Goal: Task Accomplishment & Management: Manage account settings

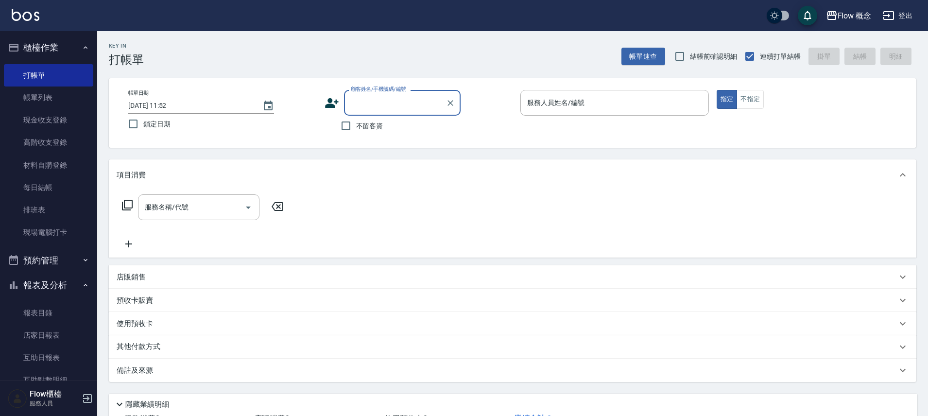
click at [46, 282] on button "報表及分析" at bounding box center [48, 285] width 89 height 25
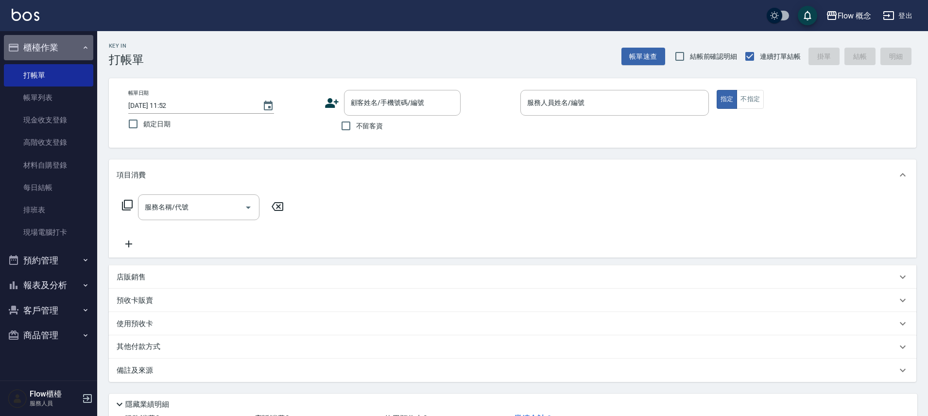
click at [73, 51] on button "櫃檯作業" at bounding box center [48, 47] width 89 height 25
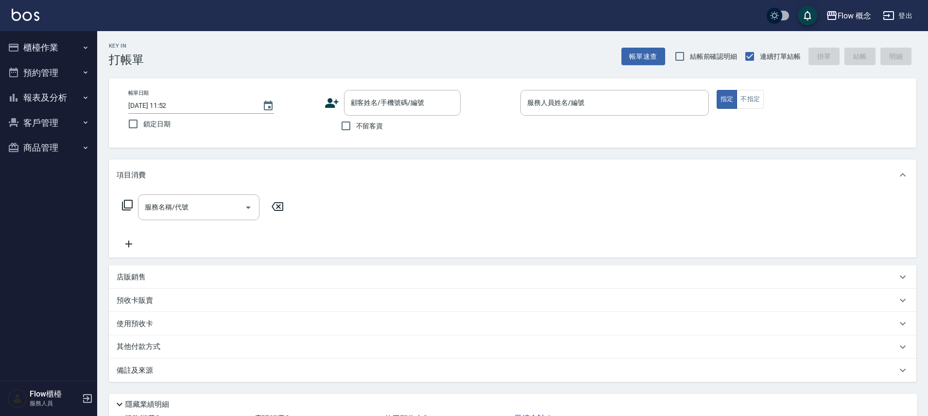
click at [58, 96] on button "報表及分析" at bounding box center [48, 97] width 89 height 25
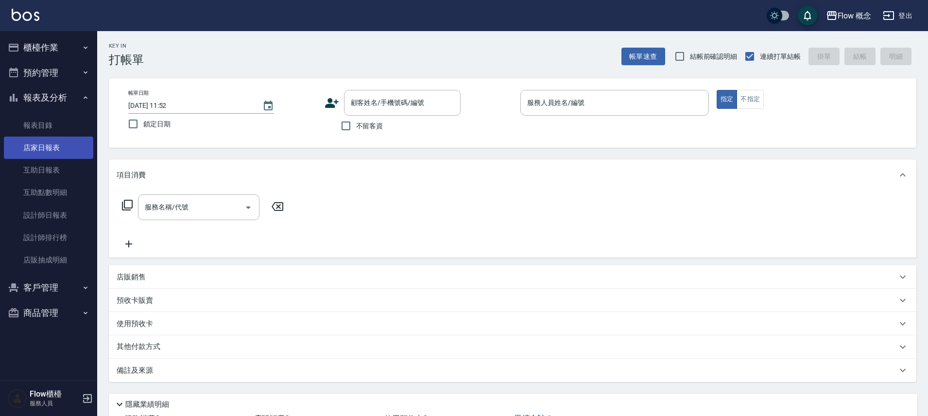
click at [47, 142] on link "店家日報表" at bounding box center [48, 148] width 89 height 22
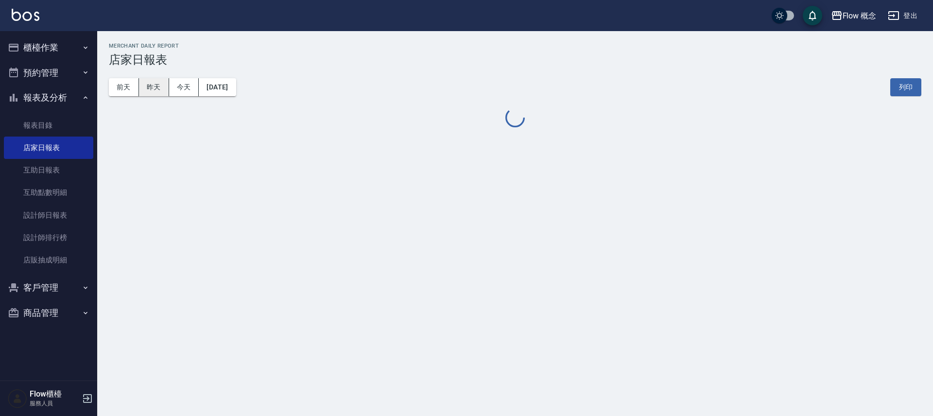
click at [158, 92] on button "昨天" at bounding box center [154, 87] width 30 height 18
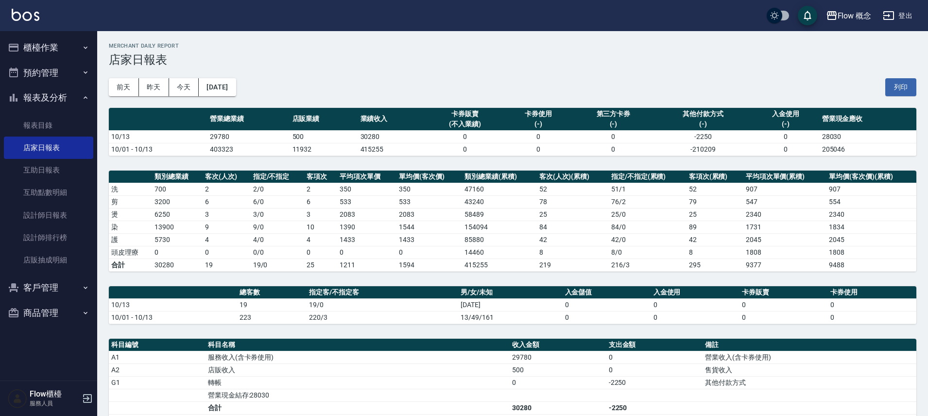
click at [42, 46] on button "櫃檯作業" at bounding box center [48, 47] width 89 height 25
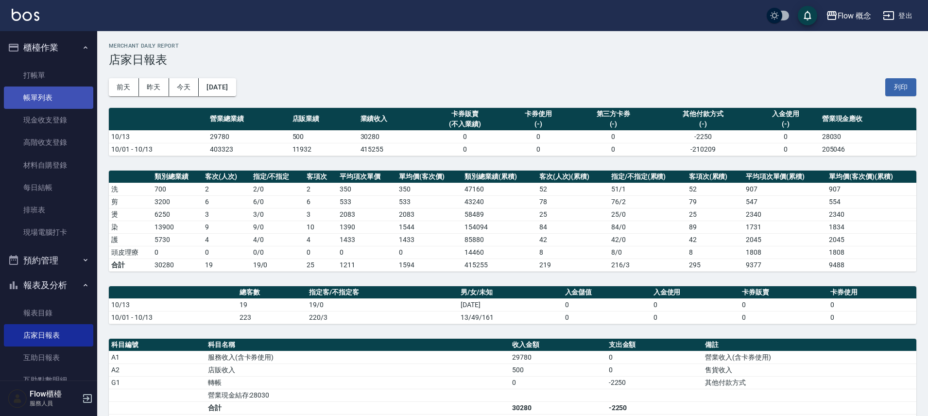
click at [56, 87] on link "帳單列表" at bounding box center [48, 98] width 89 height 22
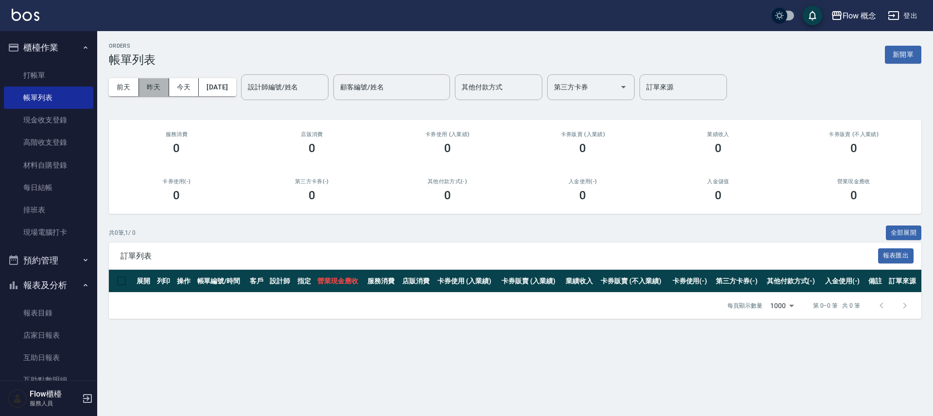
click at [155, 88] on button "昨天" at bounding box center [154, 87] width 30 height 18
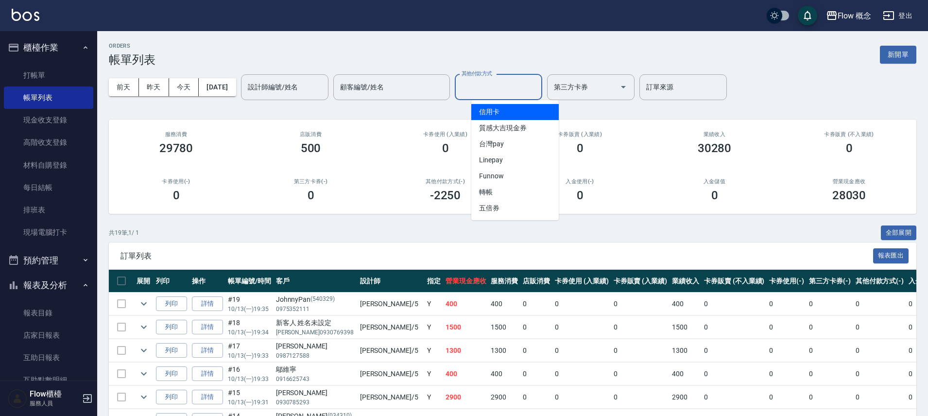
click at [507, 84] on input "其他付款方式" at bounding box center [498, 87] width 79 height 17
click at [507, 114] on span "信用卡" at bounding box center [514, 112] width 87 height 16
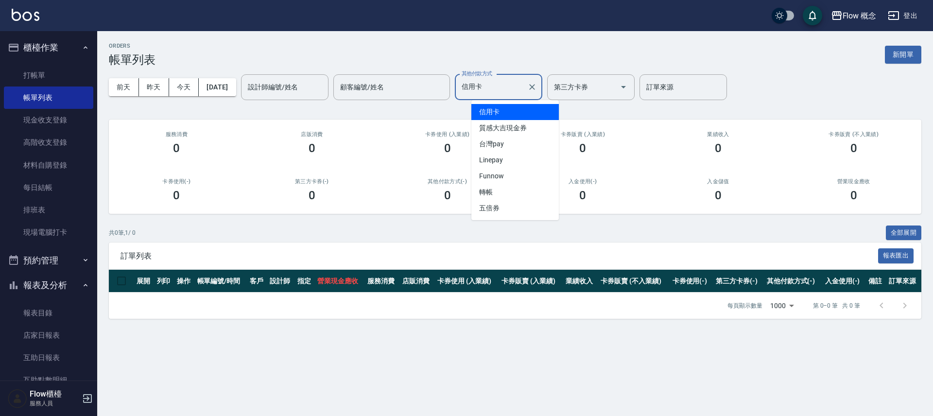
click at [521, 92] on input "信用卡" at bounding box center [491, 87] width 64 height 17
drag, startPoint x: 503, startPoint y: 139, endPoint x: 476, endPoint y: 135, distance: 28.0
click at [503, 139] on span "台灣pay" at bounding box center [514, 144] width 87 height 16
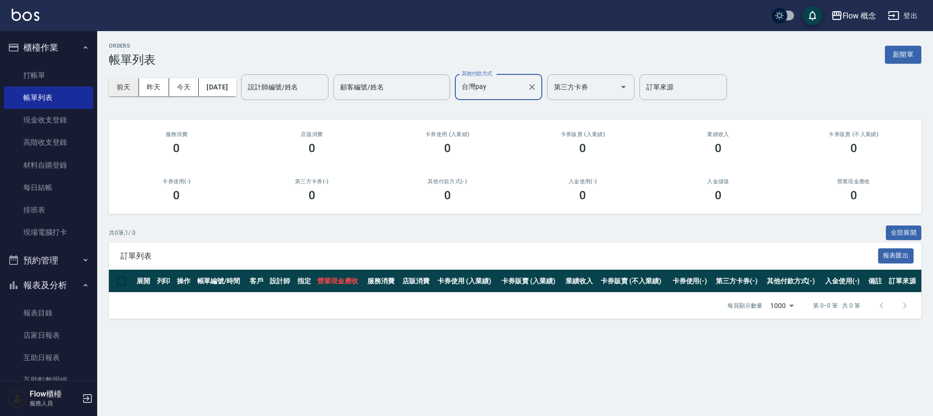
click at [122, 85] on button "前天" at bounding box center [124, 87] width 30 height 18
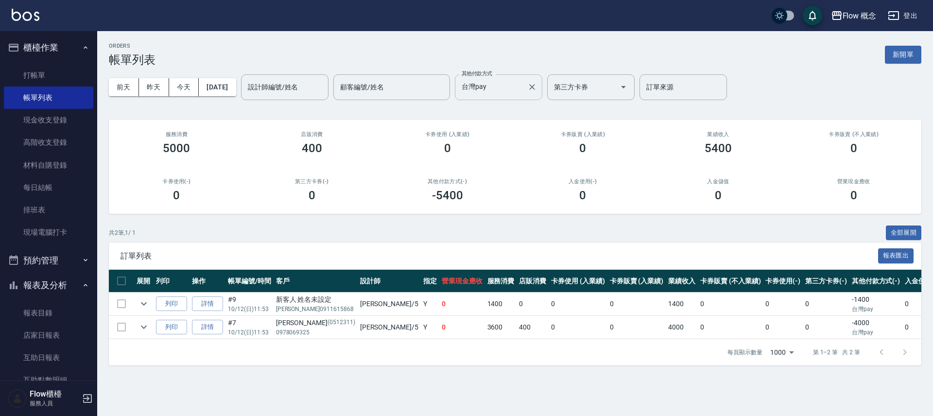
click at [512, 96] on div "台灣pay 其他付款方式" at bounding box center [498, 87] width 87 height 26
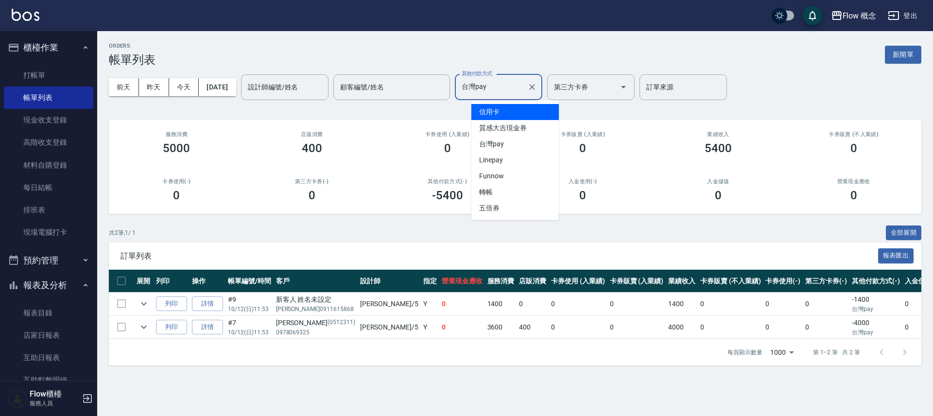
click at [509, 113] on span "信用卡" at bounding box center [514, 112] width 87 height 16
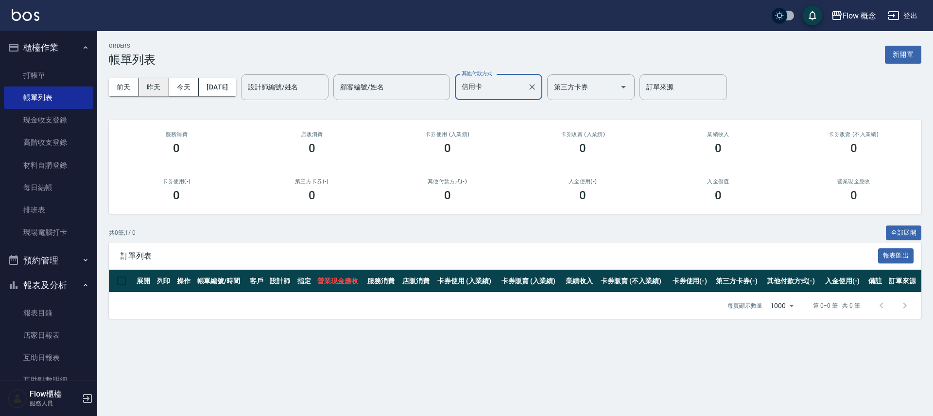
click at [156, 88] on button "昨天" at bounding box center [154, 87] width 30 height 18
click at [503, 79] on input "信用卡" at bounding box center [491, 87] width 64 height 17
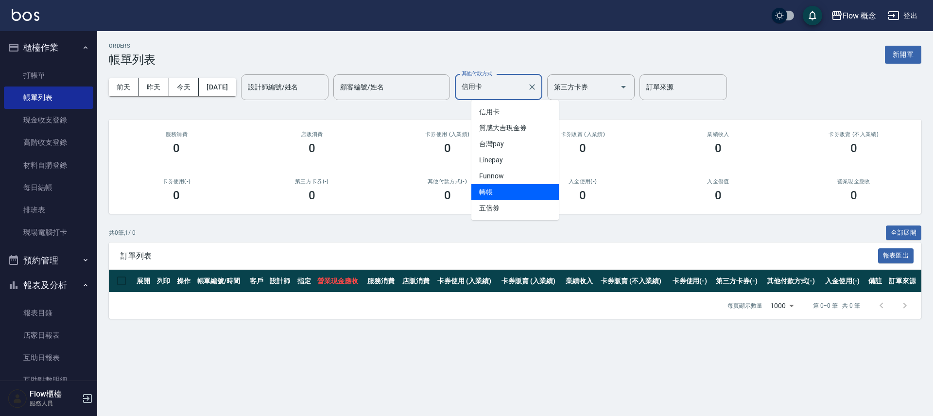
click at [499, 195] on ul "信用卡 質感大吉現金券 台灣pay Linepay Funnow 轉帳 五倍券" at bounding box center [514, 160] width 87 height 120
click at [499, 195] on span "轉帳" at bounding box center [514, 192] width 87 height 16
type input "轉帳"
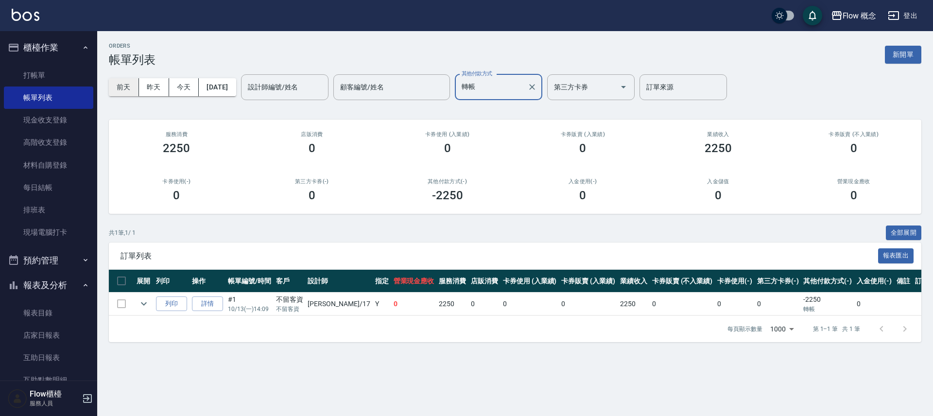
click at [124, 85] on button "前天" at bounding box center [124, 87] width 30 height 18
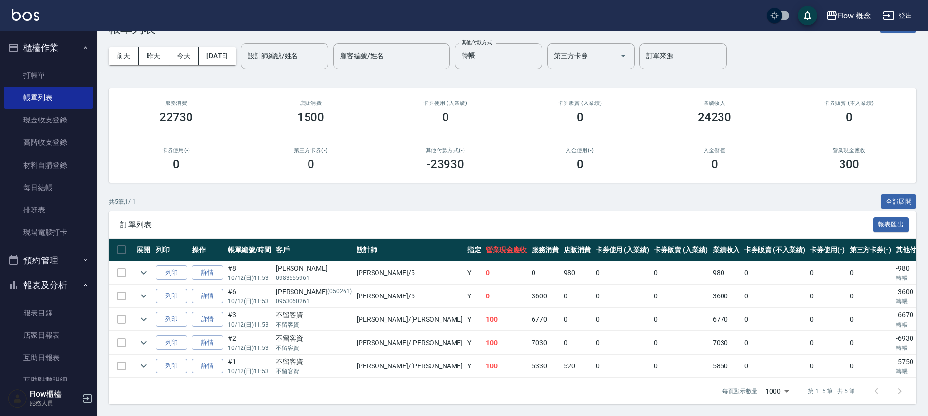
scroll to position [38, 0]
click at [54, 288] on button "報表及分析" at bounding box center [48, 285] width 89 height 25
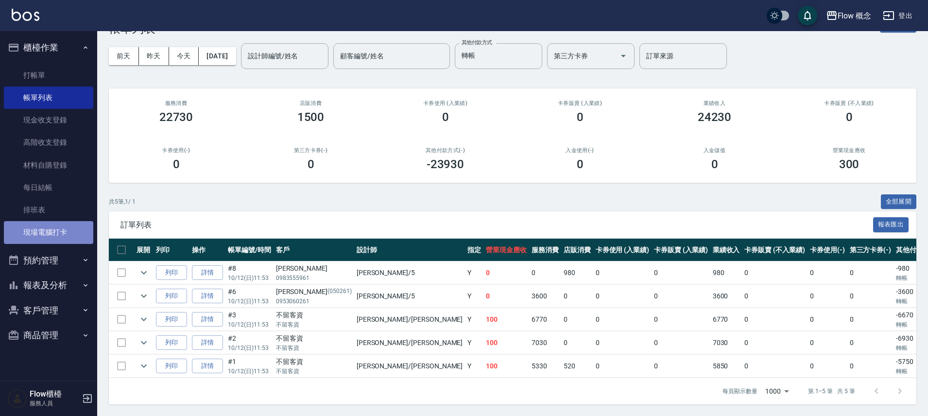
click at [58, 226] on link "現場電腦打卡" at bounding box center [48, 232] width 89 height 22
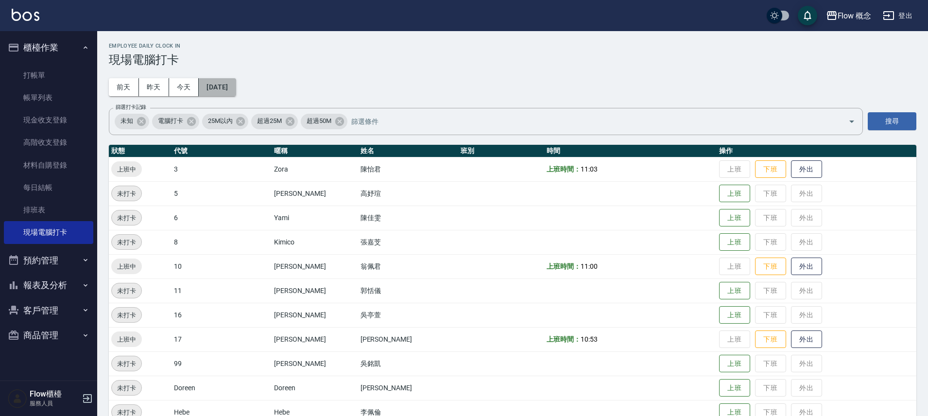
click at [236, 87] on button "[DATE]" at bounding box center [217, 87] width 37 height 18
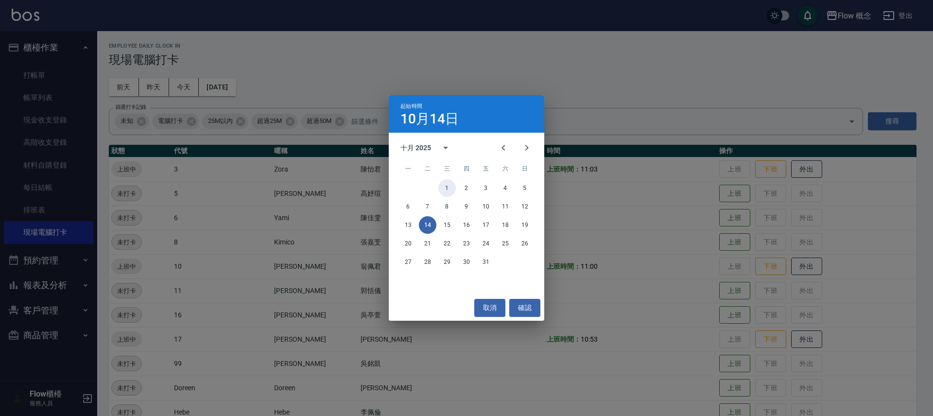
click at [449, 190] on button "1" at bounding box center [446, 187] width 17 height 17
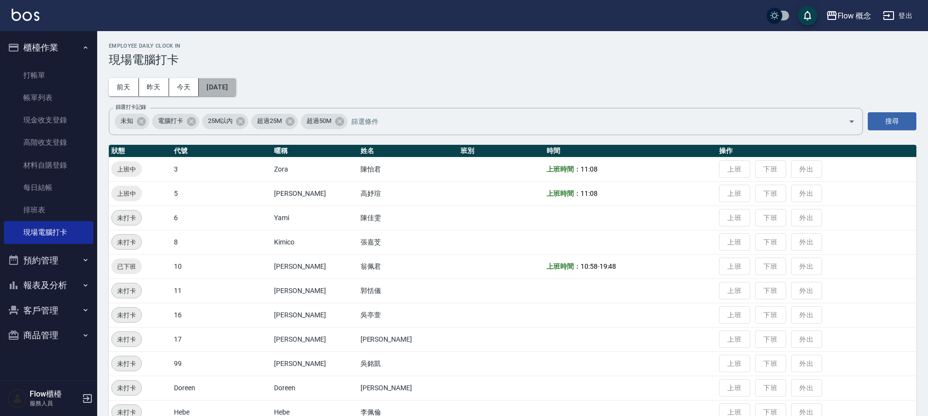
click at [232, 89] on button "[DATE]" at bounding box center [217, 87] width 37 height 18
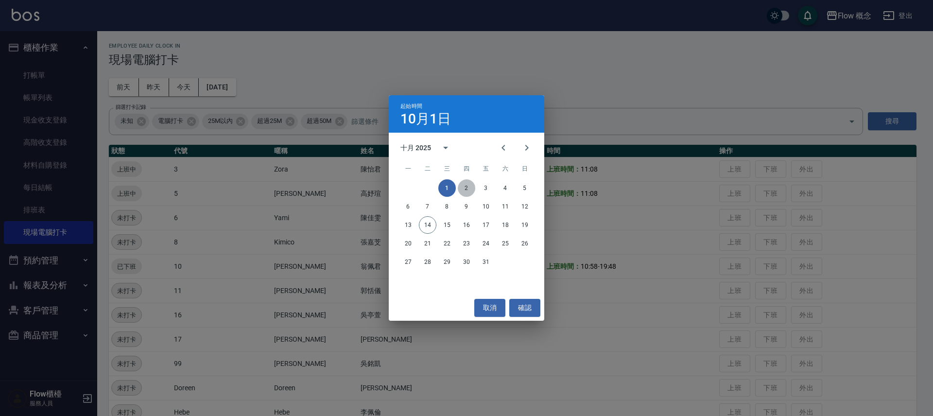
click at [471, 189] on button "2" at bounding box center [466, 187] width 17 height 17
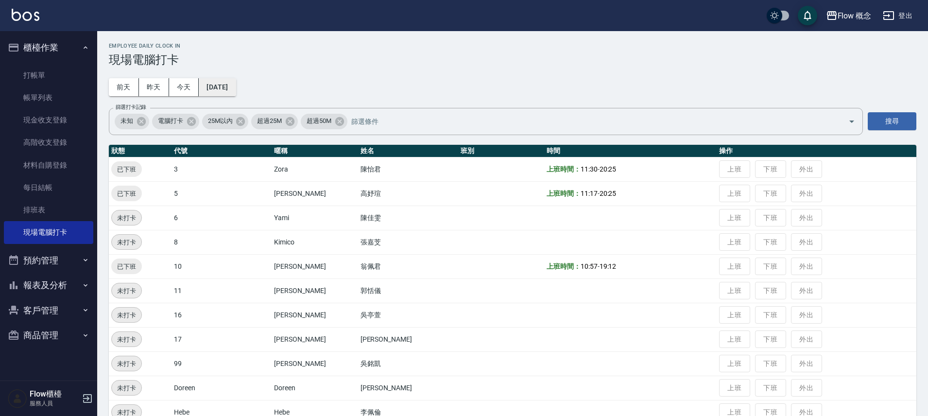
click at [217, 86] on button "2025/10/02" at bounding box center [217, 87] width 37 height 18
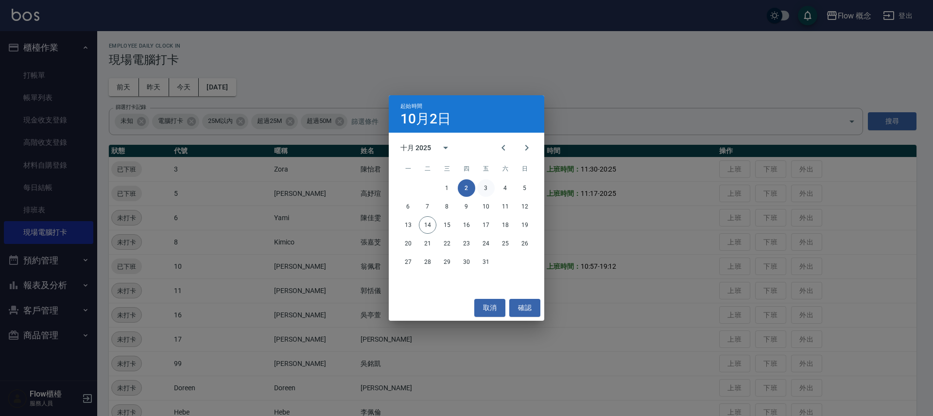
click at [482, 187] on button "3" at bounding box center [485, 187] width 17 height 17
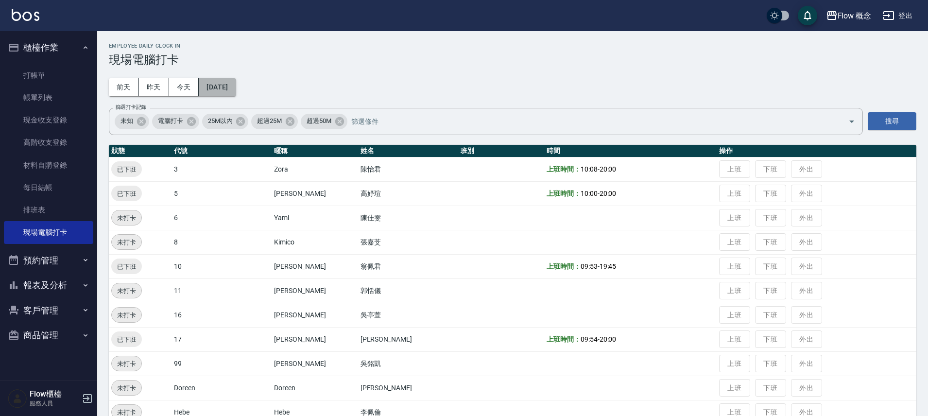
click at [232, 90] on button "2025/10/03" at bounding box center [217, 87] width 37 height 18
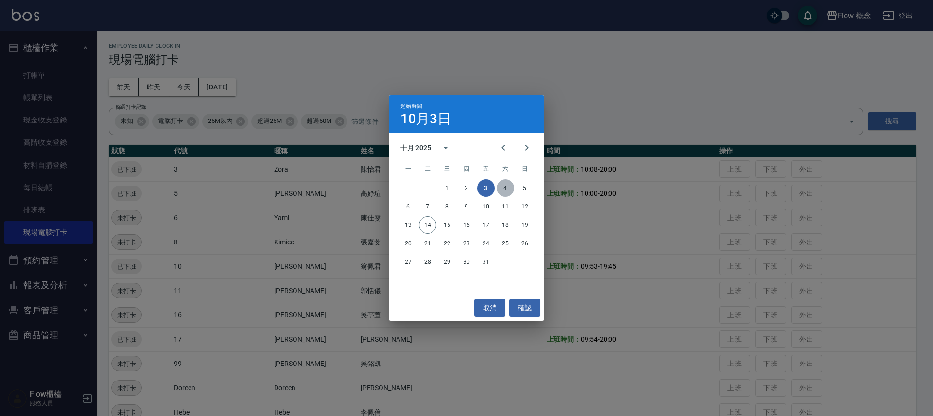
click at [504, 189] on button "4" at bounding box center [505, 187] width 17 height 17
click at [547, 190] on b "上班時間：" at bounding box center [564, 194] width 34 height 8
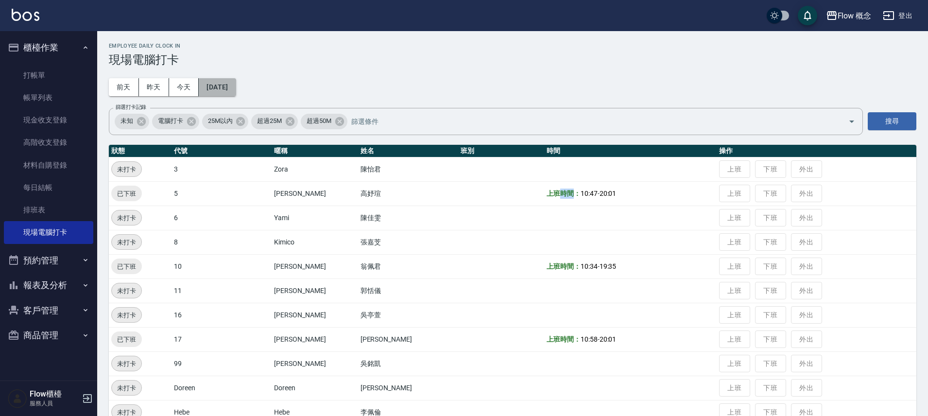
click at [236, 87] on button "2025/10/04" at bounding box center [217, 87] width 37 height 18
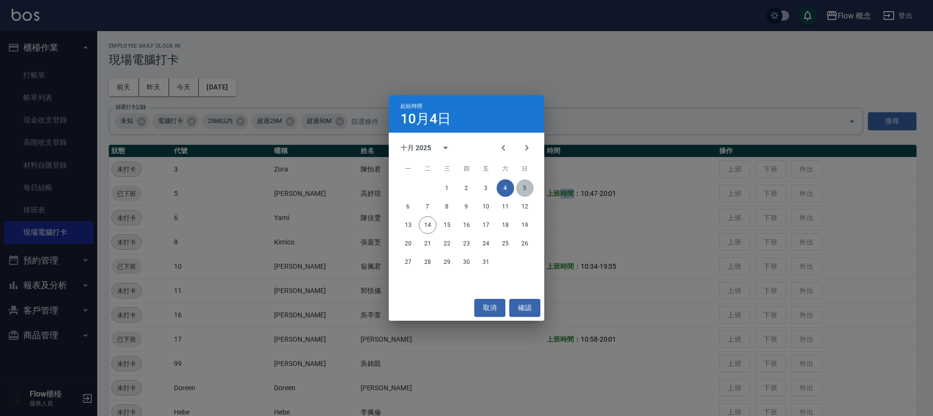
click at [530, 190] on button "5" at bounding box center [524, 187] width 17 height 17
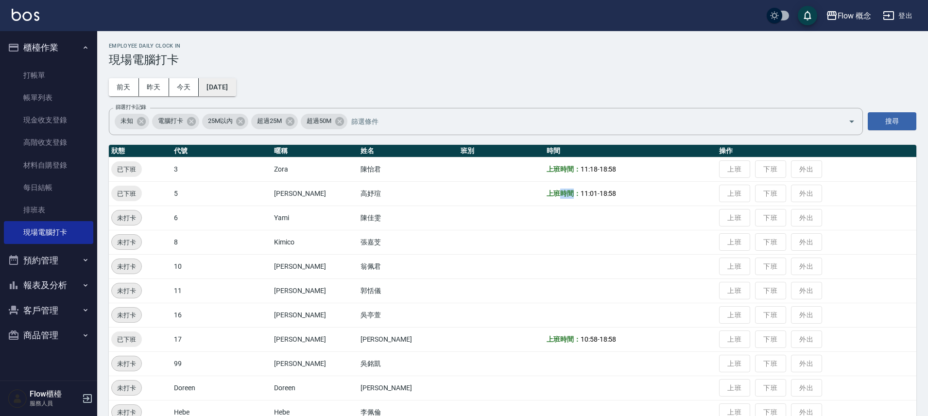
click at [236, 88] on button "2025/10/05" at bounding box center [217, 87] width 37 height 18
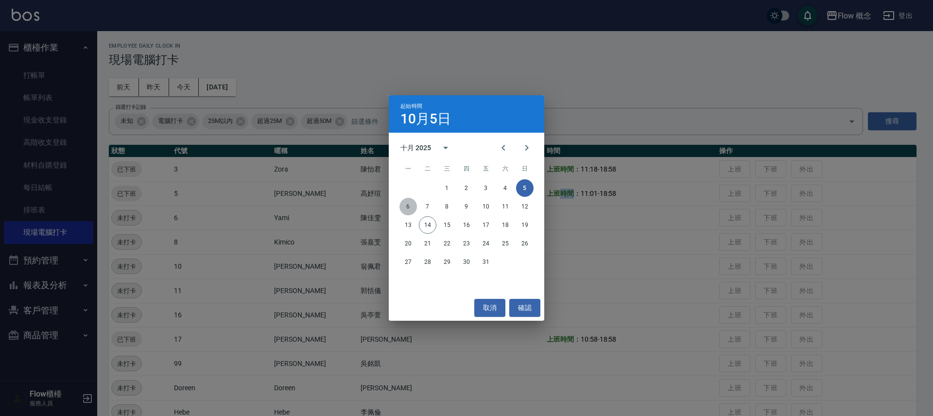
click at [409, 209] on button "6" at bounding box center [407, 206] width 17 height 17
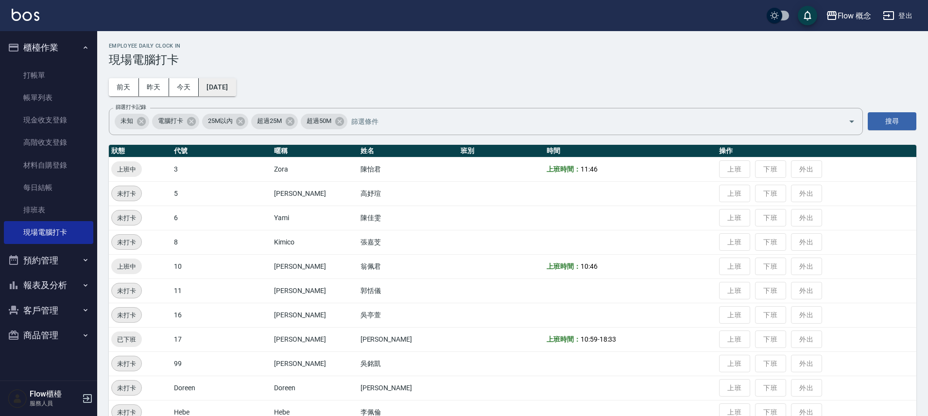
click at [236, 87] on button "2025/10/06" at bounding box center [217, 87] width 37 height 18
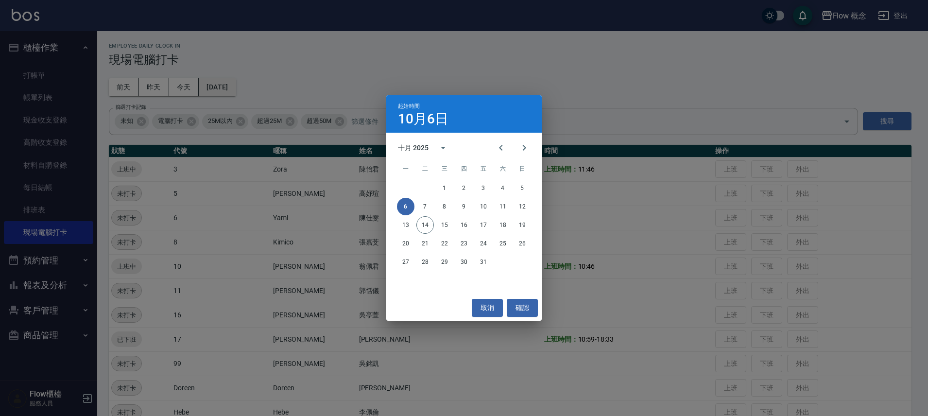
click at [249, 87] on div "起始時間 10月6日 十月 2025 一 二 三 四 五 六 日 1 2 3 4 5 6 7 8 9 10 11 12 13 14 15 16 17 18 1…" at bounding box center [464, 208] width 928 height 416
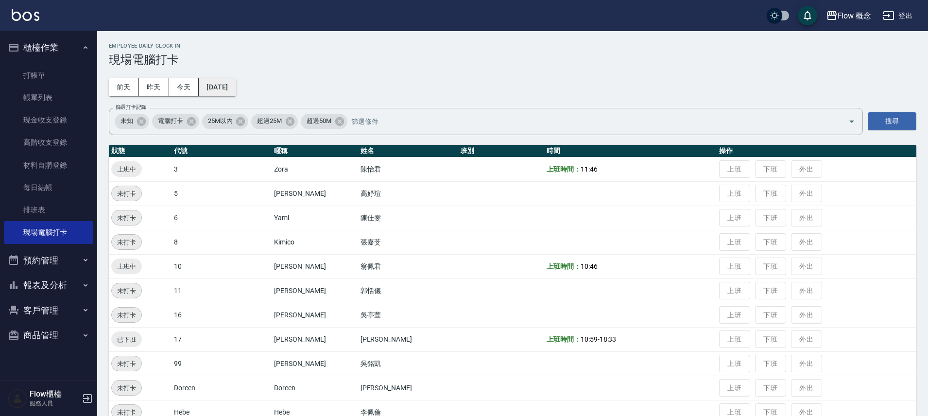
click at [236, 95] on button "2025/10/06" at bounding box center [217, 87] width 37 height 18
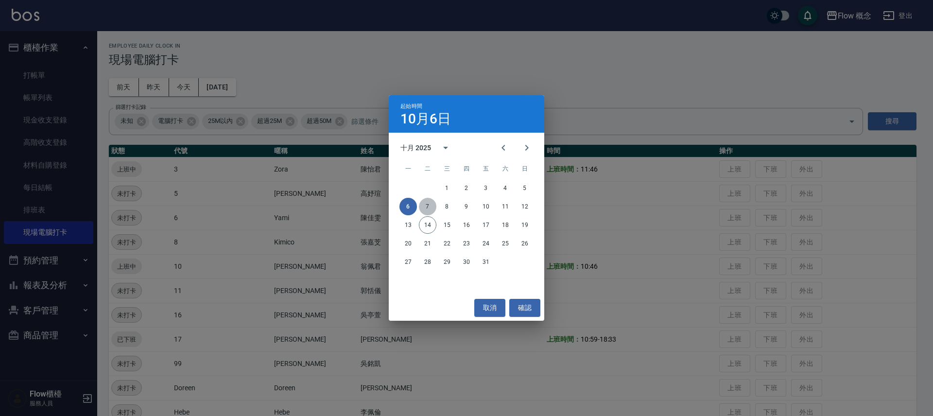
click at [428, 203] on button "7" at bounding box center [427, 206] width 17 height 17
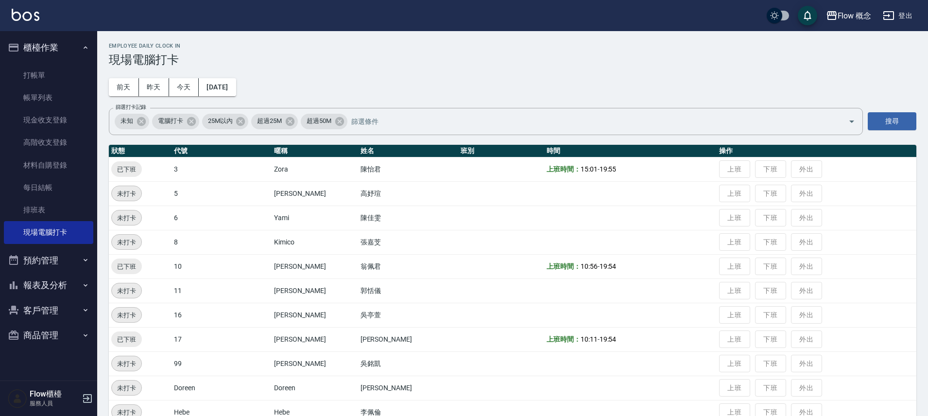
click at [253, 88] on div "Employee Daily Clock In 現場電腦打卡 前天 昨天 今天 2025/10/07 篩選打卡記錄 未知 電腦打卡 25M以內 超過25M 超…" at bounding box center [512, 270] width 831 height 478
click at [234, 88] on button "2025/10/07" at bounding box center [217, 87] width 37 height 18
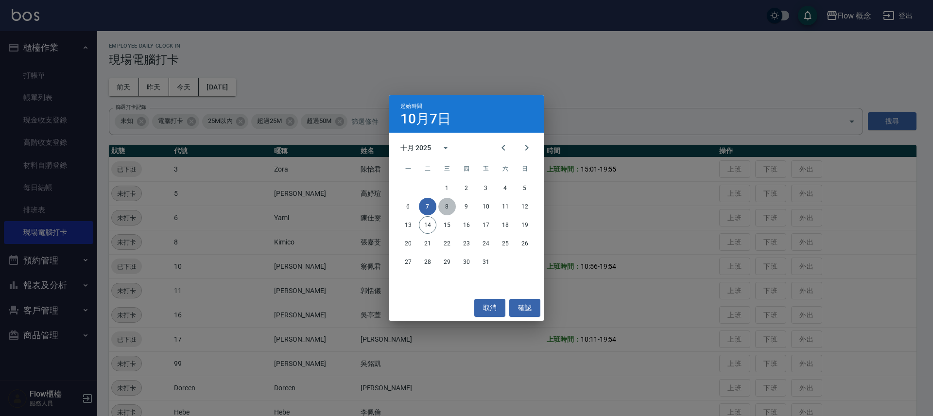
click at [451, 205] on button "8" at bounding box center [446, 206] width 17 height 17
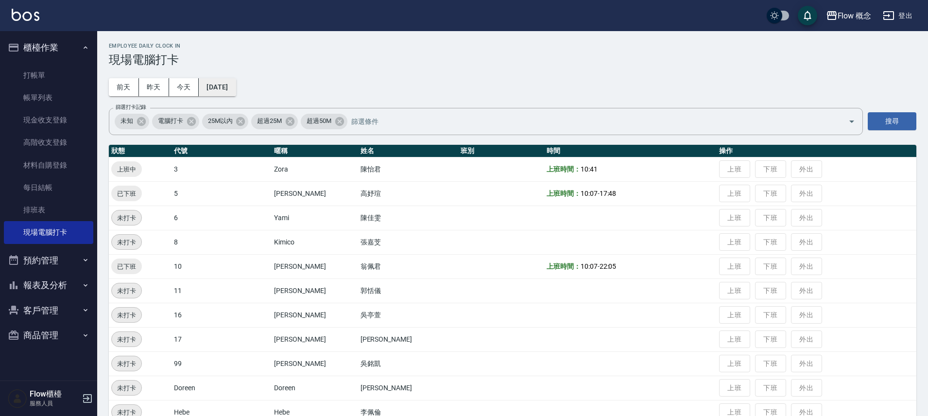
click at [229, 81] on button "2025/10/08" at bounding box center [217, 87] width 37 height 18
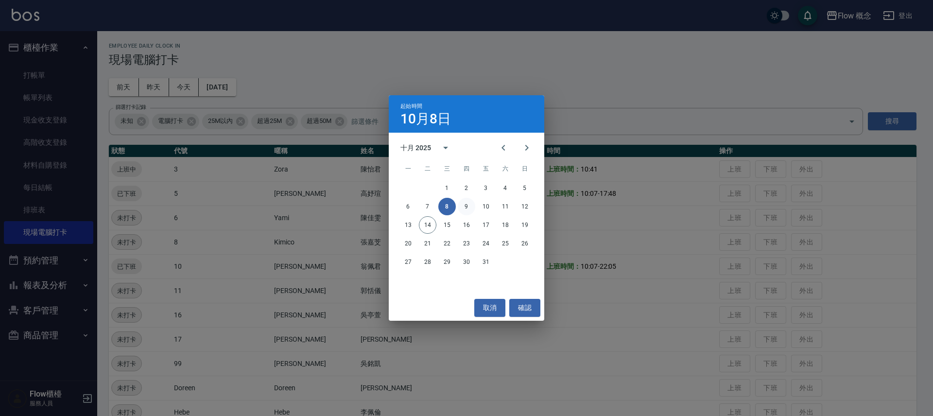
click at [470, 207] on button "9" at bounding box center [466, 206] width 17 height 17
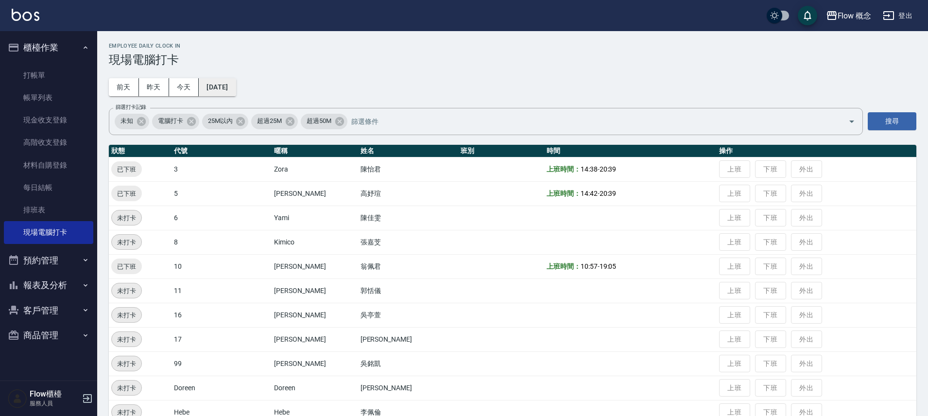
click at [222, 87] on button "2025/10/09" at bounding box center [217, 87] width 37 height 18
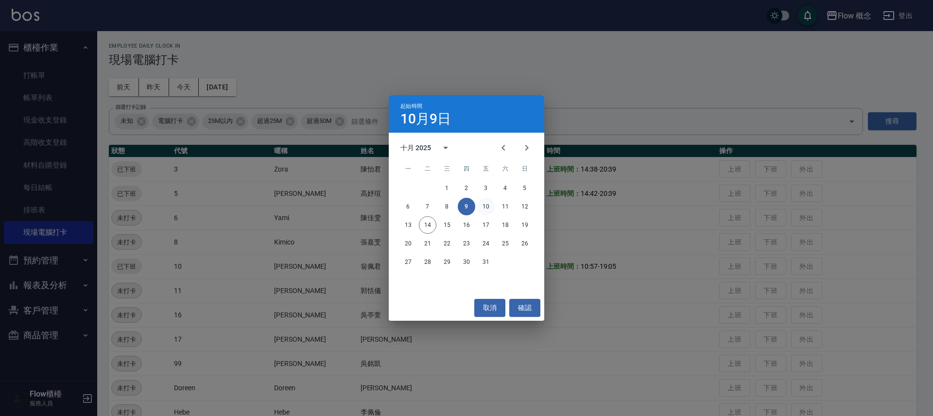
click at [494, 207] on button "10" at bounding box center [485, 206] width 17 height 17
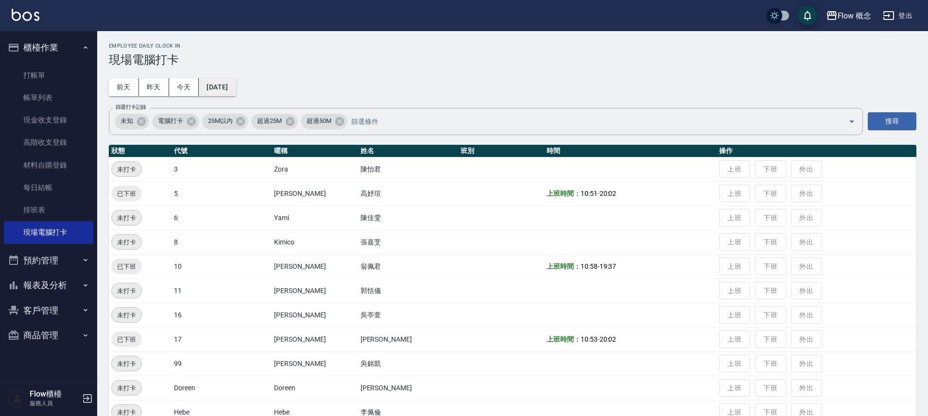
click at [236, 85] on button "2025/10/10" at bounding box center [217, 87] width 37 height 18
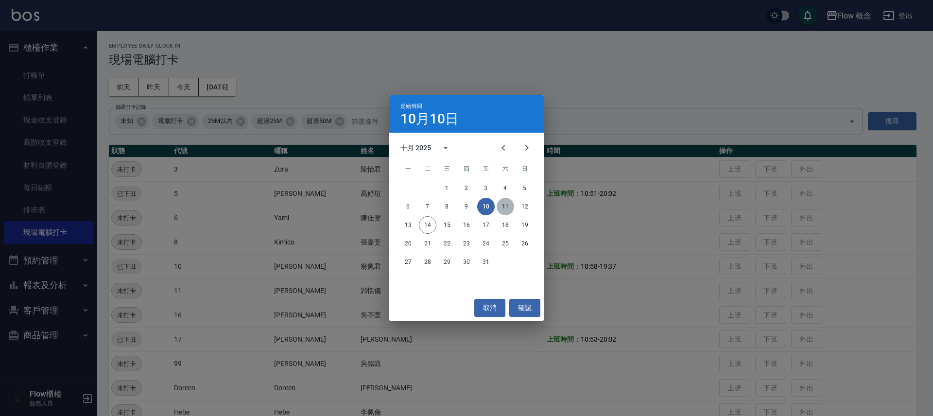
click at [509, 207] on button "11" at bounding box center [505, 206] width 17 height 17
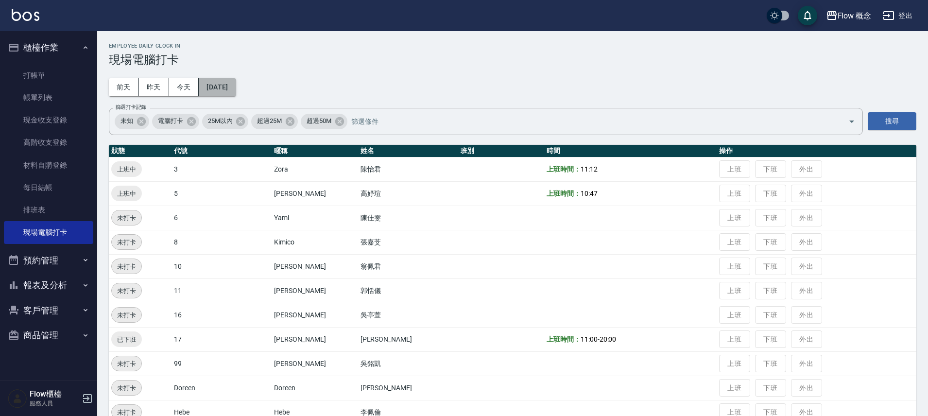
click at [236, 86] on button "2025/10/11" at bounding box center [217, 87] width 37 height 18
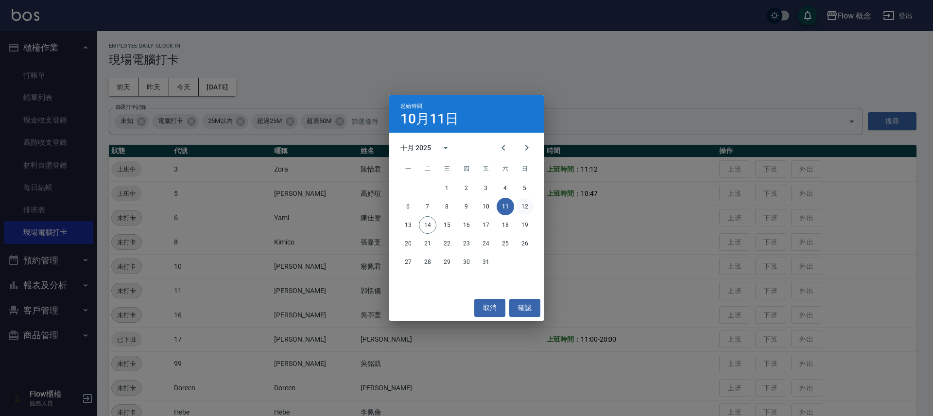
click at [528, 208] on button "12" at bounding box center [524, 206] width 17 height 17
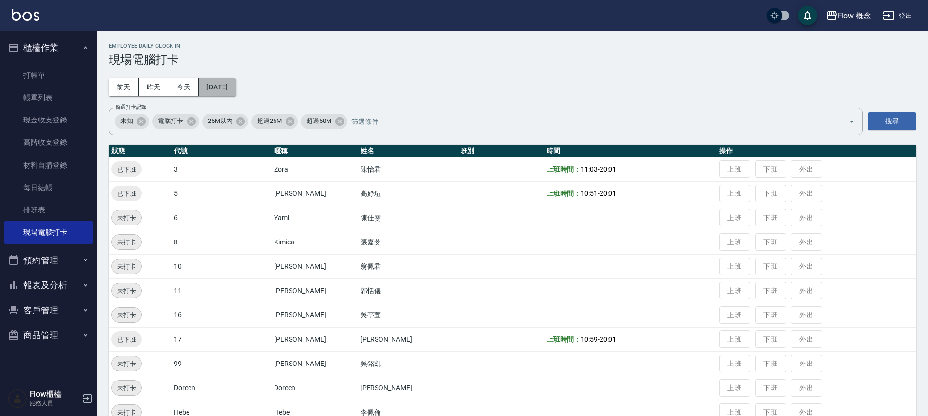
click at [236, 85] on button "2025/10/12" at bounding box center [217, 87] width 37 height 18
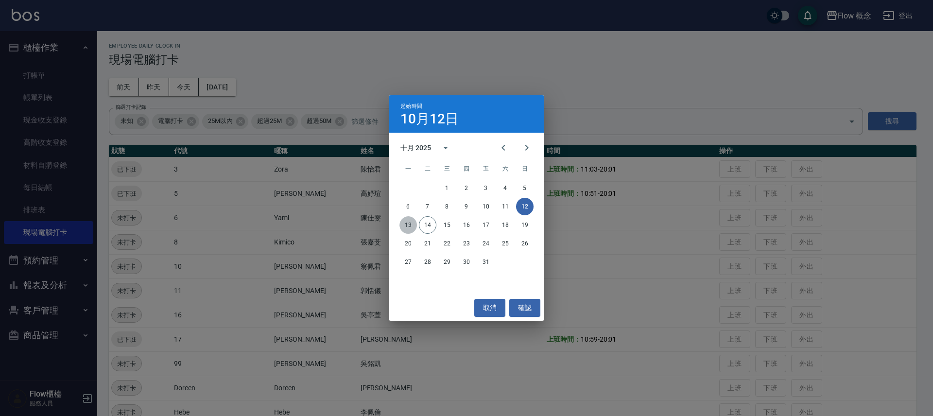
click at [412, 222] on button "13" at bounding box center [407, 224] width 17 height 17
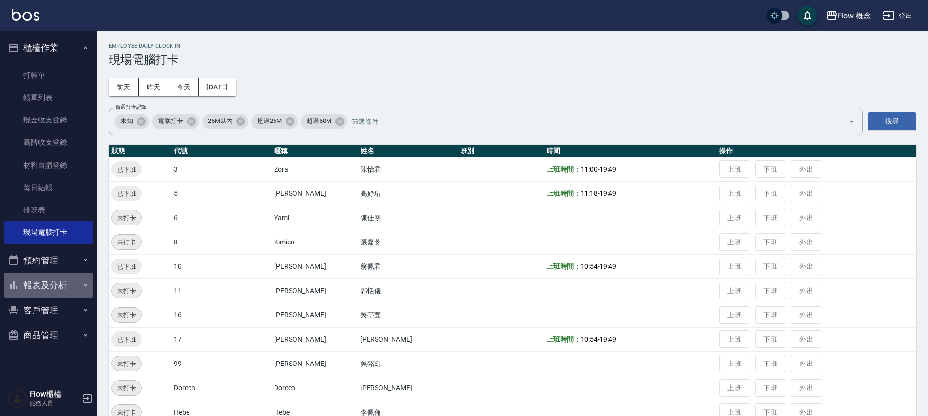
click at [59, 284] on button "報表及分析" at bounding box center [48, 285] width 89 height 25
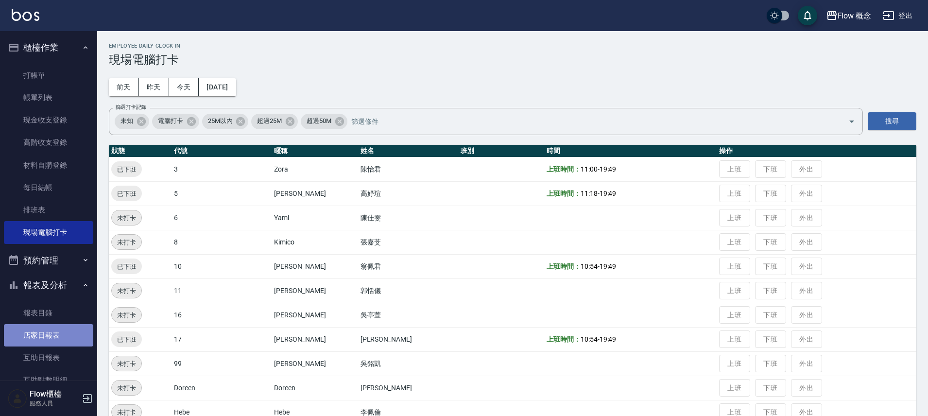
click at [62, 327] on link "店家日報表" at bounding box center [48, 335] width 89 height 22
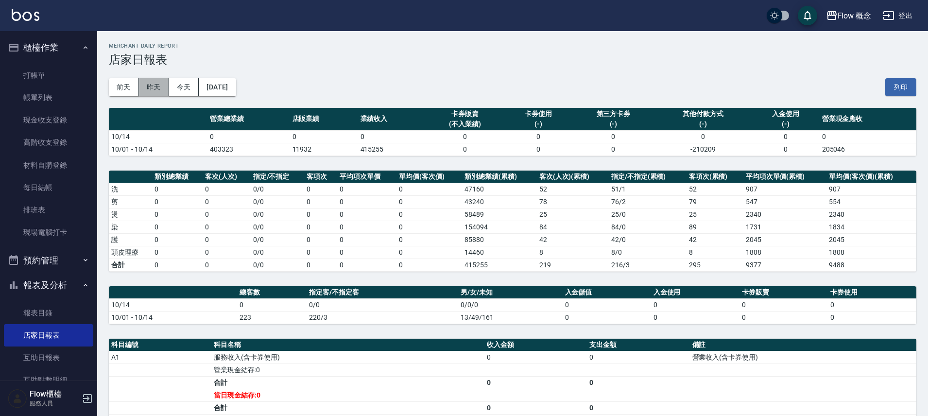
click at [159, 87] on button "昨天" at bounding box center [154, 87] width 30 height 18
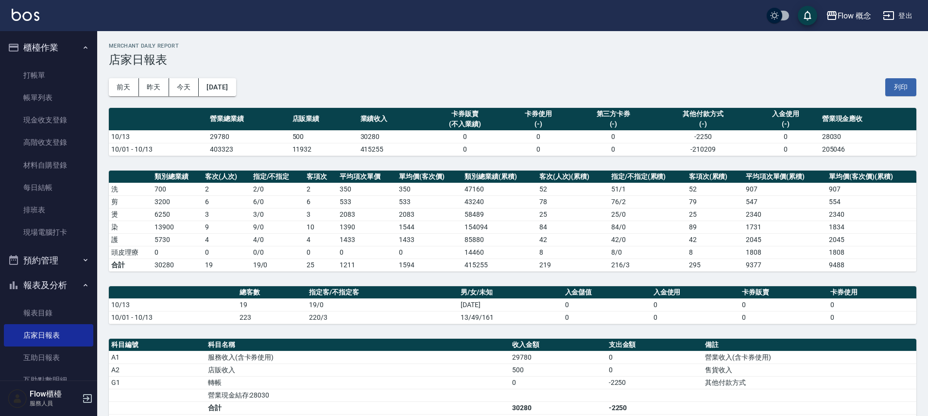
scroll to position [189, 0]
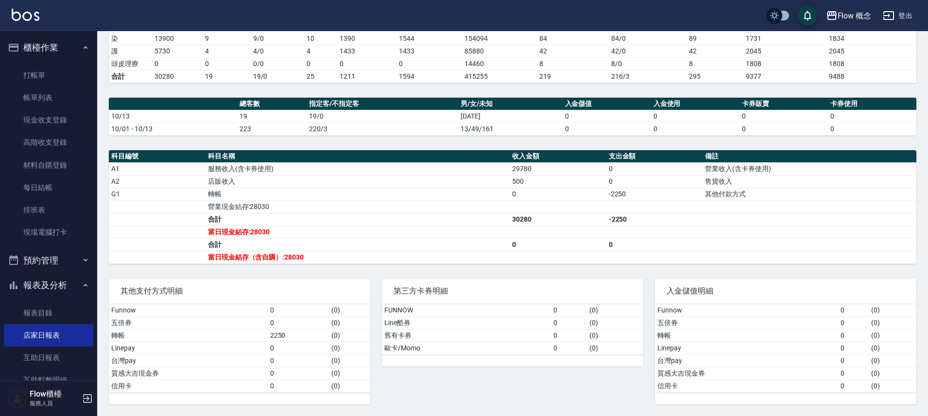
click at [65, 283] on button "報表及分析" at bounding box center [48, 285] width 89 height 25
click at [57, 47] on button "櫃檯作業" at bounding box center [48, 47] width 89 height 25
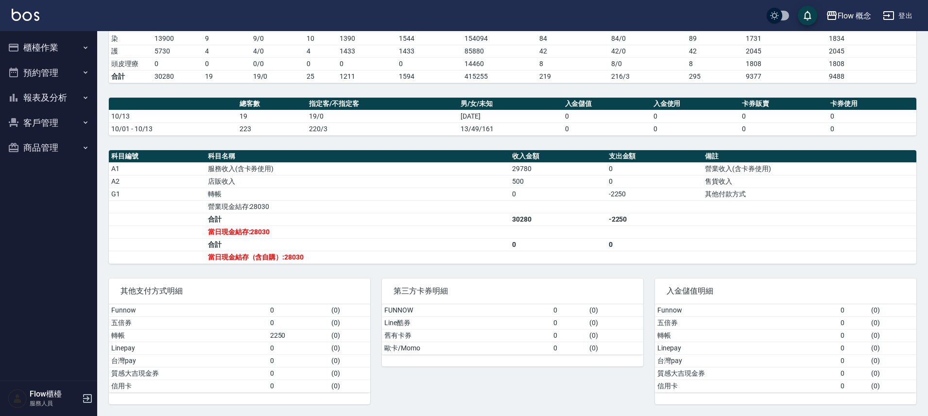
click at [59, 51] on button "櫃檯作業" at bounding box center [48, 47] width 89 height 25
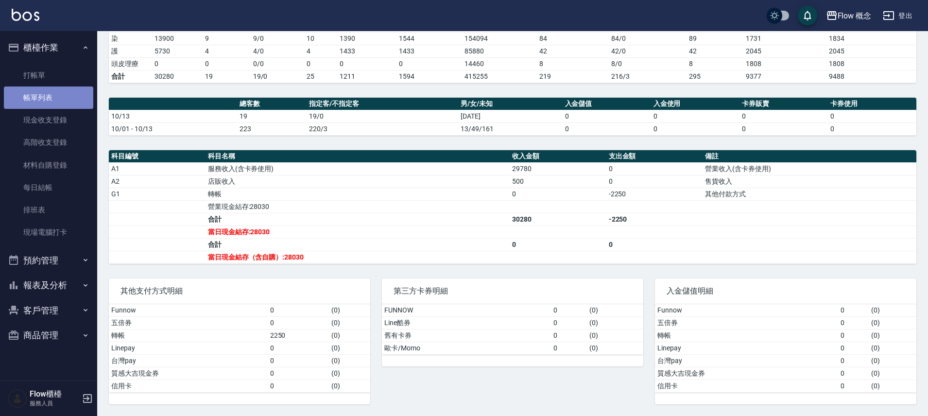
click at [56, 103] on link "帳單列表" at bounding box center [48, 98] width 89 height 22
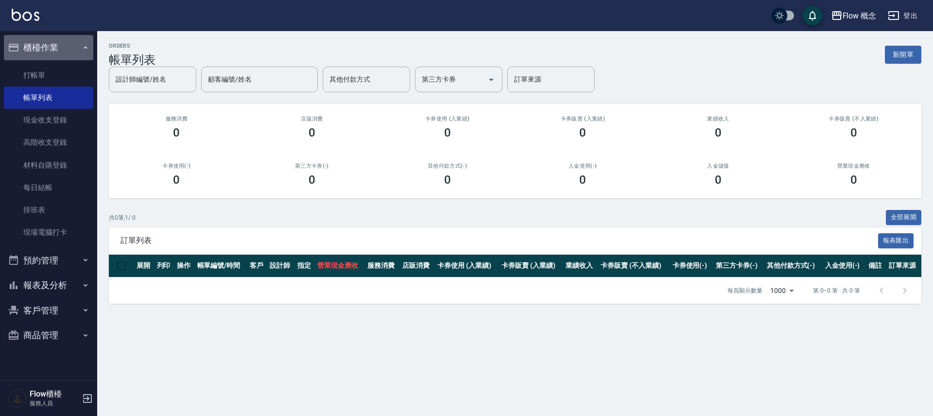
click at [66, 45] on button "櫃檯作業" at bounding box center [48, 47] width 89 height 25
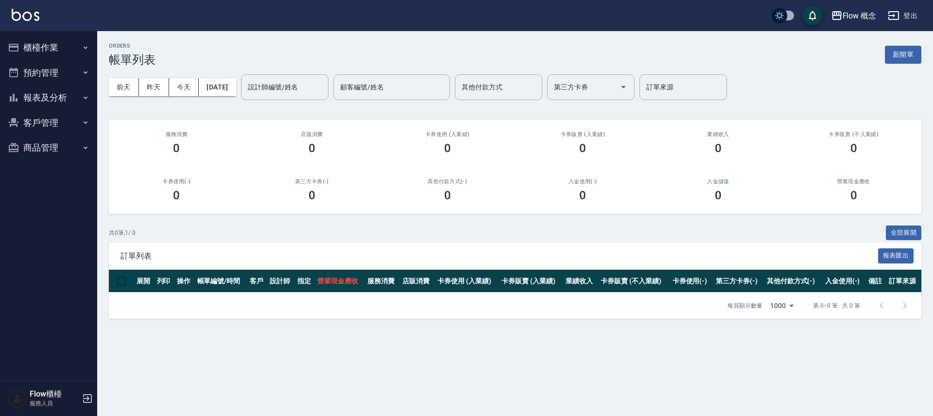
click at [57, 97] on button "報表及分析" at bounding box center [48, 97] width 89 height 25
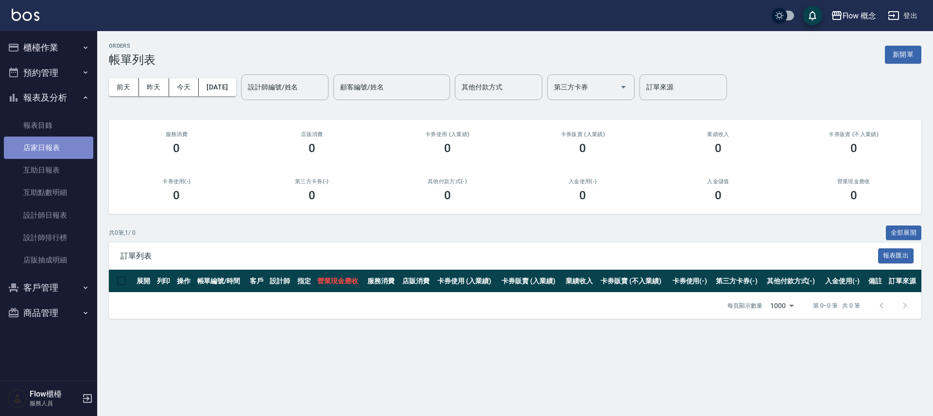
click at [64, 147] on link "店家日報表" at bounding box center [48, 148] width 89 height 22
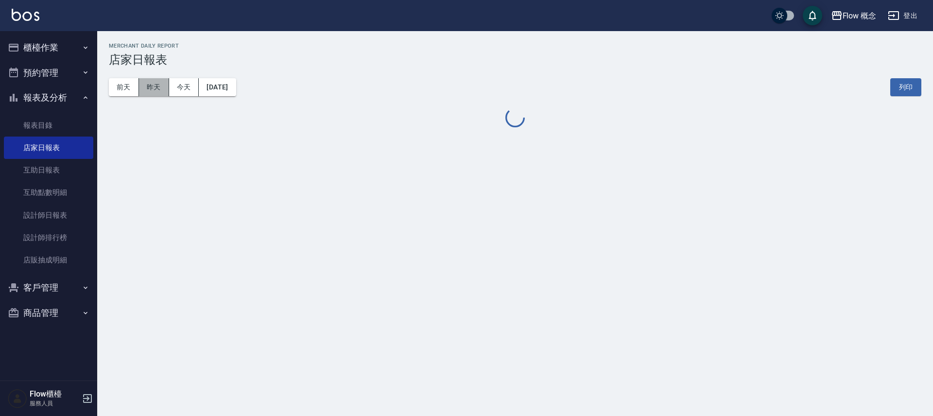
click at [146, 89] on button "昨天" at bounding box center [154, 87] width 30 height 18
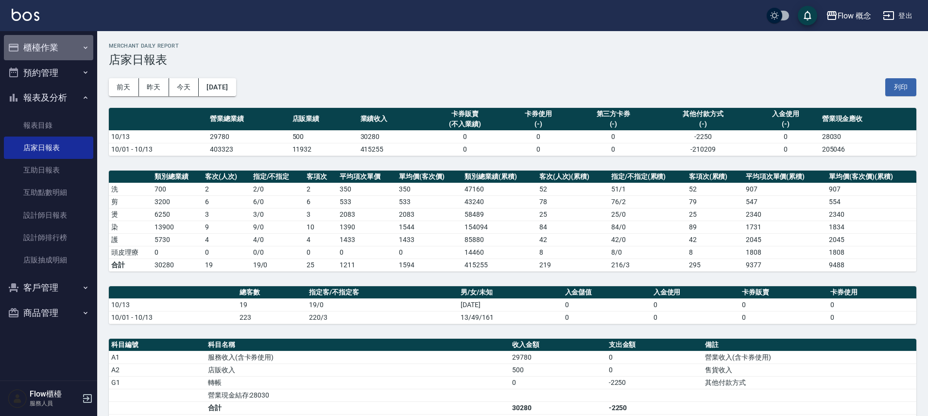
click at [66, 55] on button "櫃檯作業" at bounding box center [48, 47] width 89 height 25
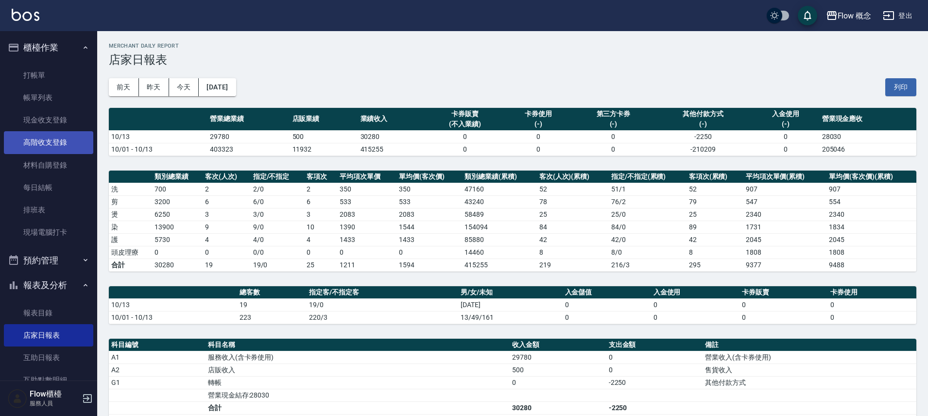
click at [50, 146] on link "高階收支登錄" at bounding box center [48, 142] width 89 height 22
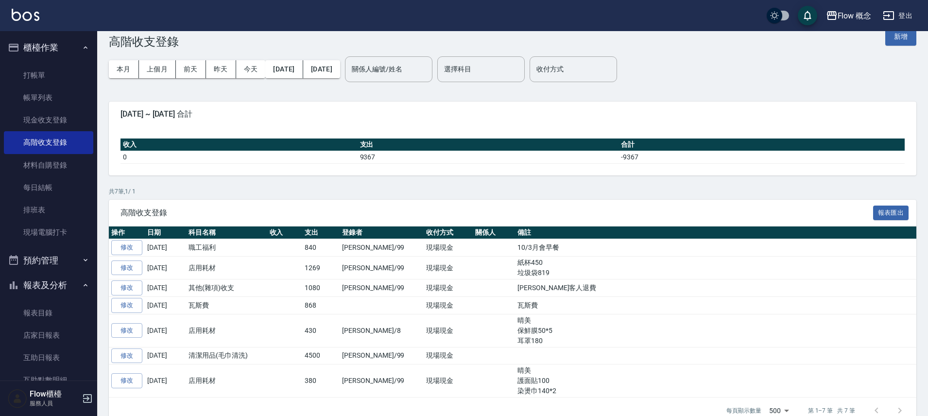
scroll to position [37, 0]
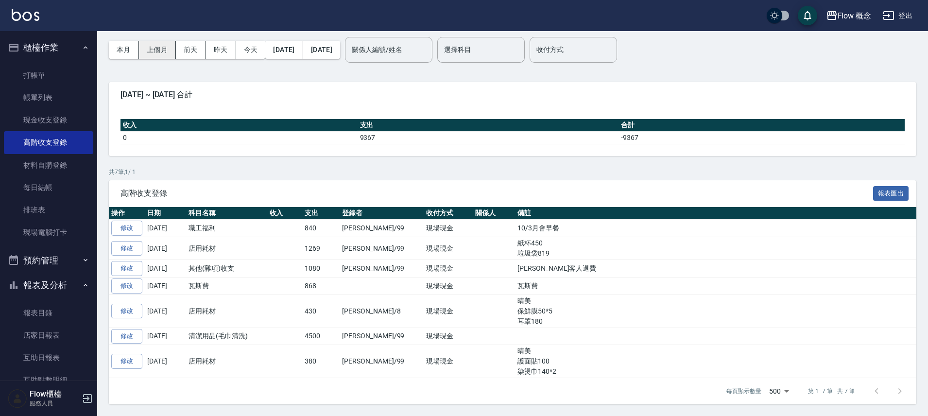
click at [153, 48] on button "上個月" at bounding box center [157, 50] width 37 height 18
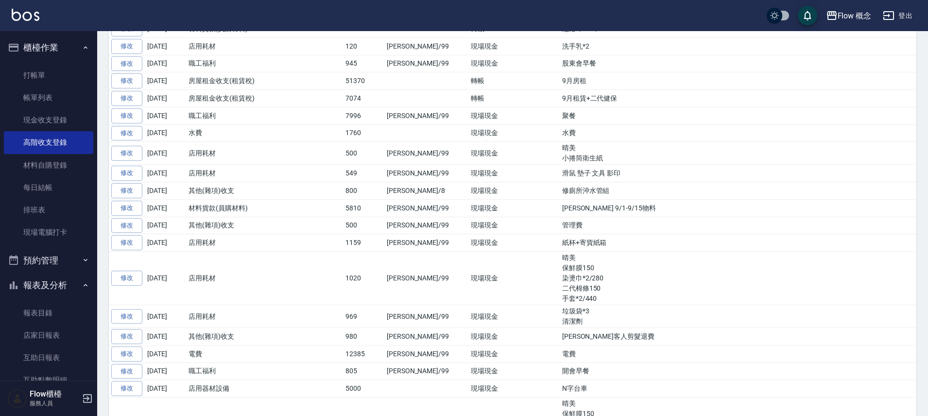
scroll to position [518, 0]
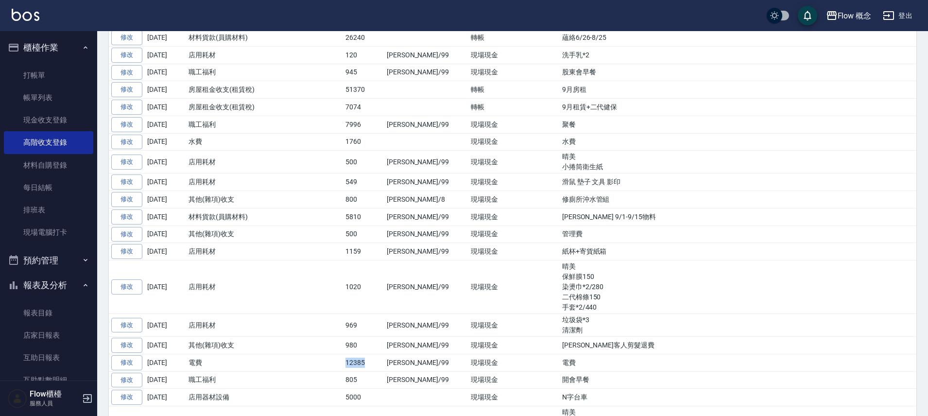
drag, startPoint x: 339, startPoint y: 365, endPoint x: 378, endPoint y: 366, distance: 38.4
click at [378, 366] on tr "修改 2025-09-06 電費 12385 吳銘凱/99 現場現金 電費" at bounding box center [513, 362] width 808 height 17
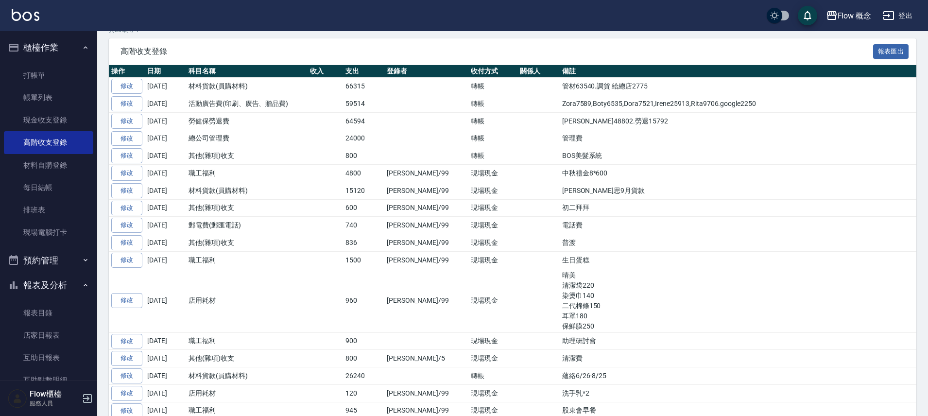
scroll to position [312, 0]
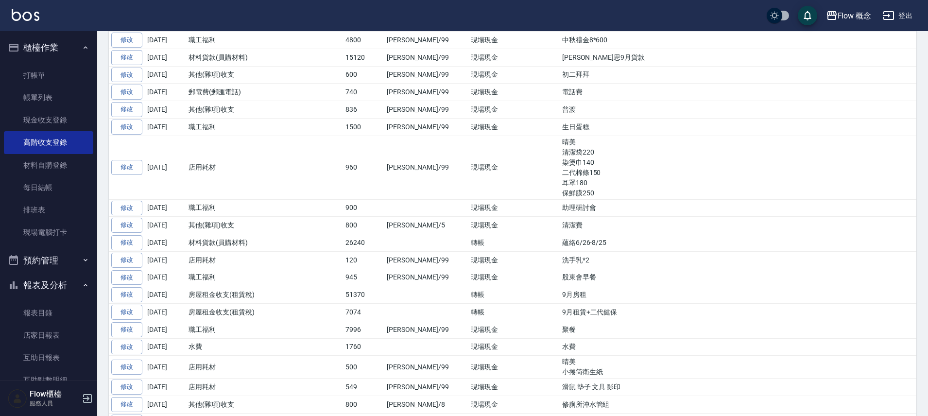
click at [72, 49] on button "櫃檯作業" at bounding box center [48, 47] width 89 height 25
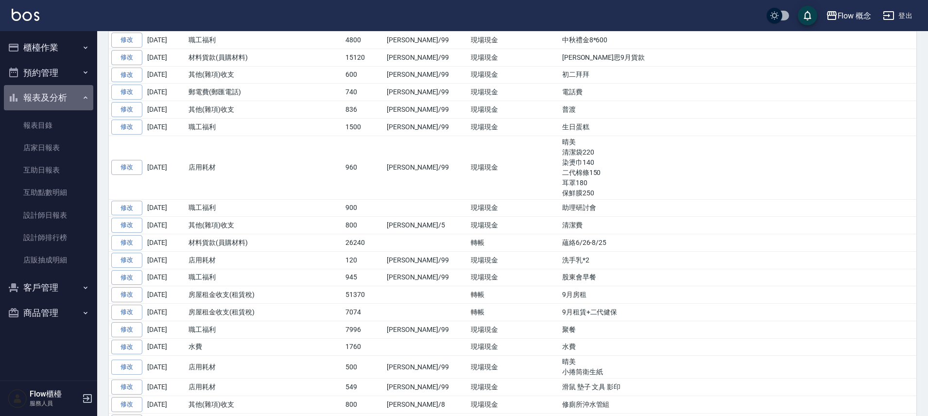
click at [64, 99] on button "報表及分析" at bounding box center [48, 97] width 89 height 25
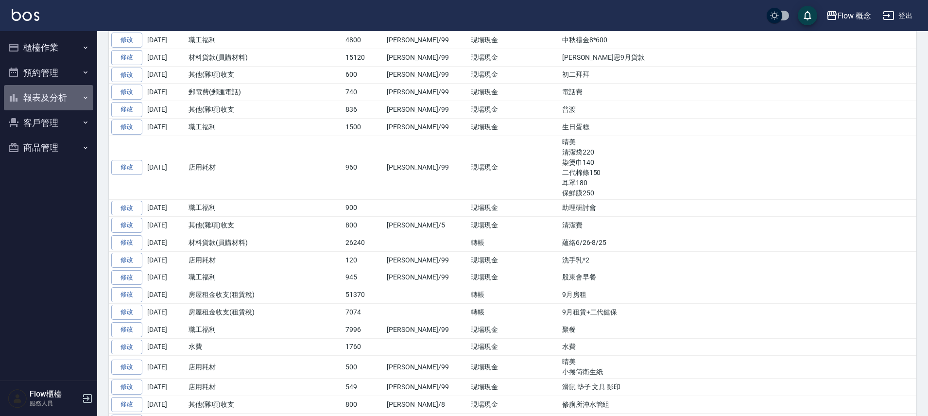
click at [51, 93] on button "報表及分析" at bounding box center [48, 97] width 89 height 25
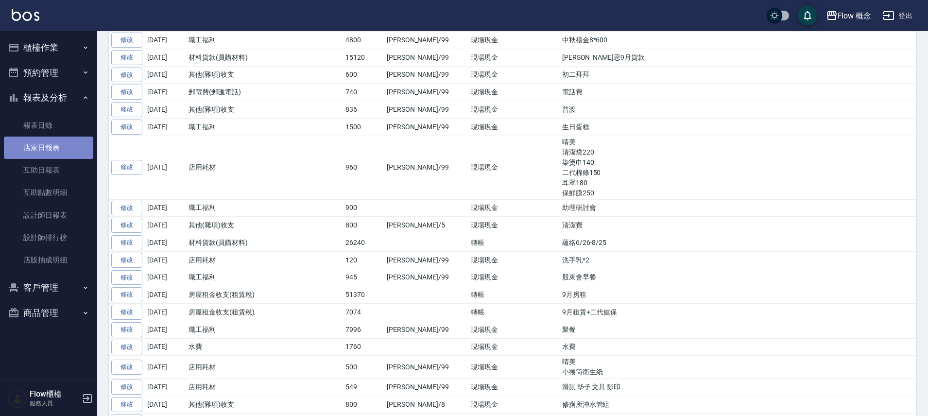
click at [45, 148] on link "店家日報表" at bounding box center [48, 148] width 89 height 22
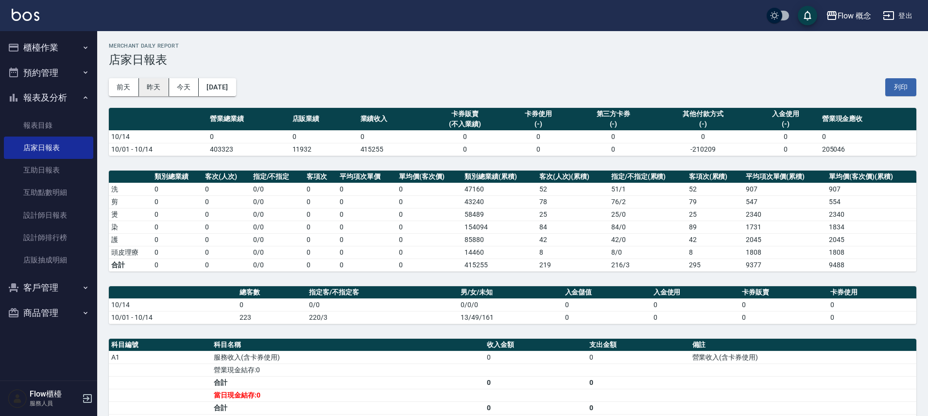
click at [154, 84] on button "昨天" at bounding box center [154, 87] width 30 height 18
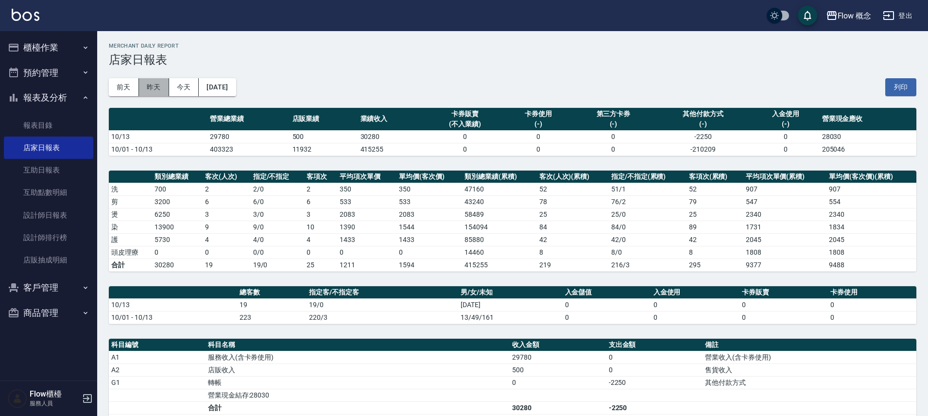
click at [155, 86] on button "昨天" at bounding box center [154, 87] width 30 height 18
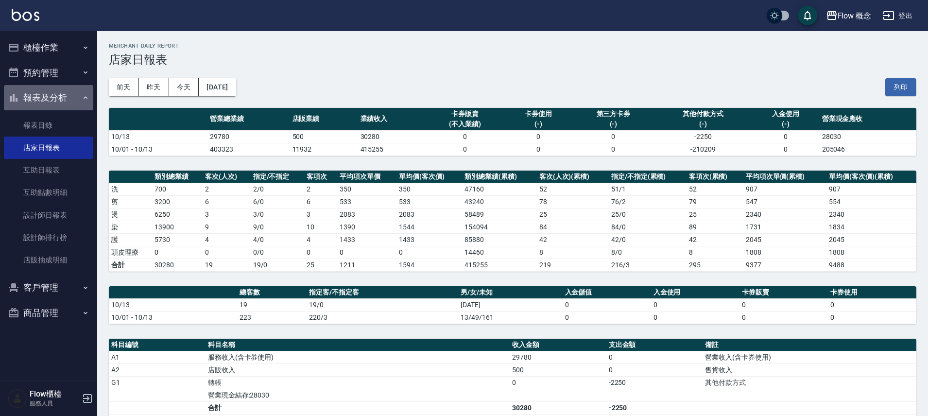
click at [68, 95] on button "報表及分析" at bounding box center [48, 97] width 89 height 25
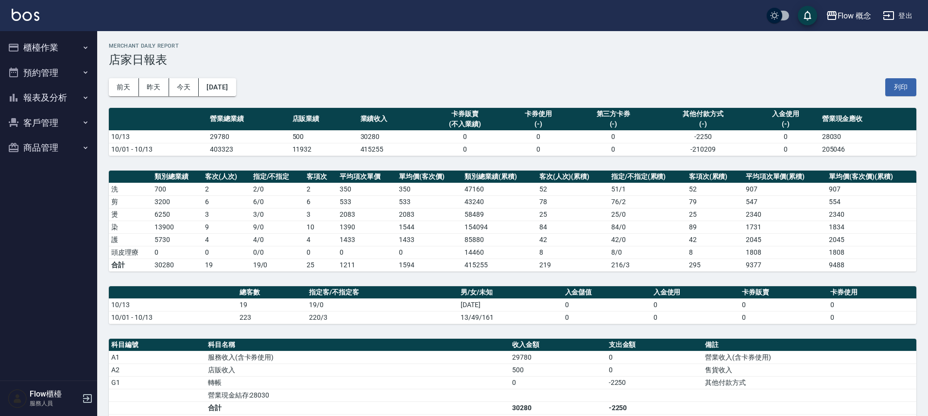
scroll to position [180, 0]
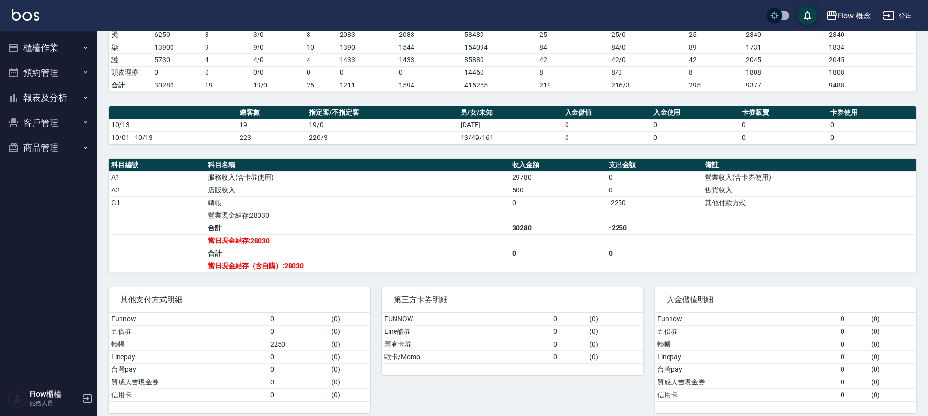
click at [50, 48] on button "櫃檯作業" at bounding box center [48, 47] width 89 height 25
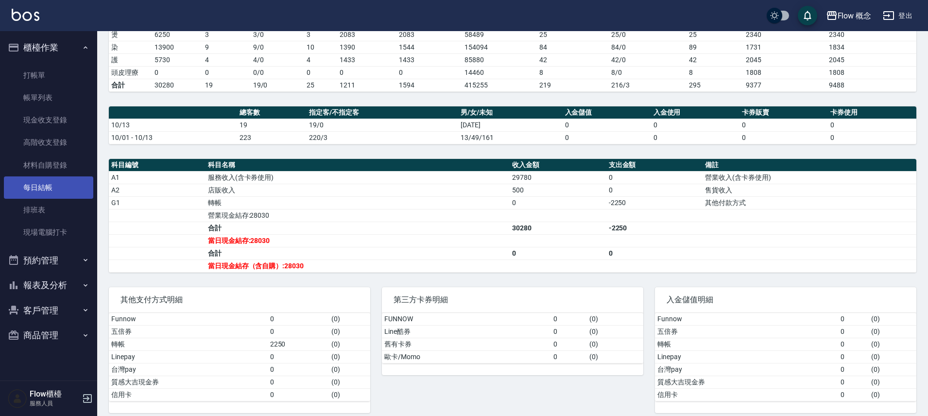
click at [54, 184] on link "每日結帳" at bounding box center [48, 187] width 89 height 22
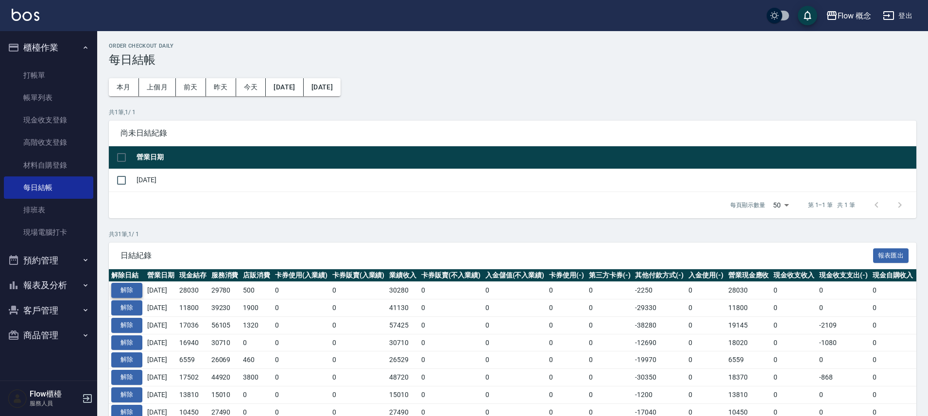
click at [134, 289] on button "解除" at bounding box center [126, 290] width 31 height 15
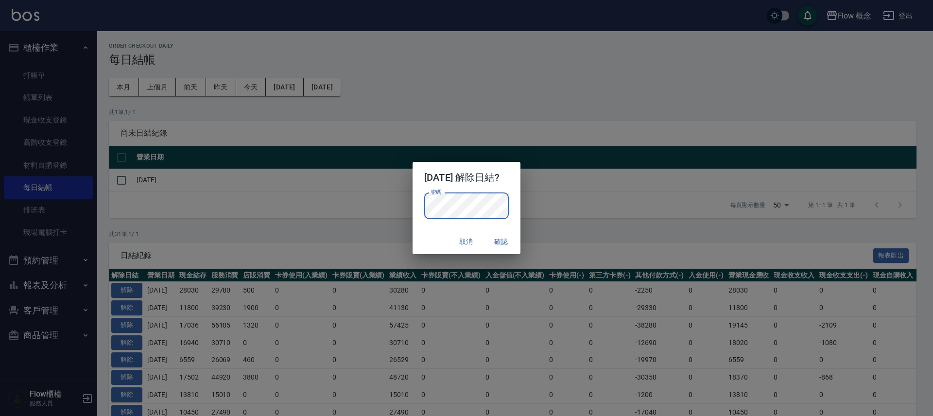
click at [503, 244] on button "確認" at bounding box center [501, 242] width 31 height 18
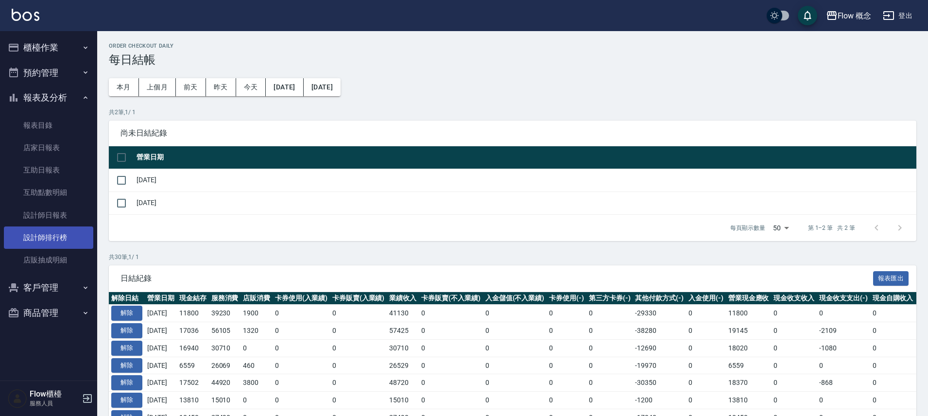
click at [57, 234] on link "設計師排行榜" at bounding box center [48, 237] width 89 height 22
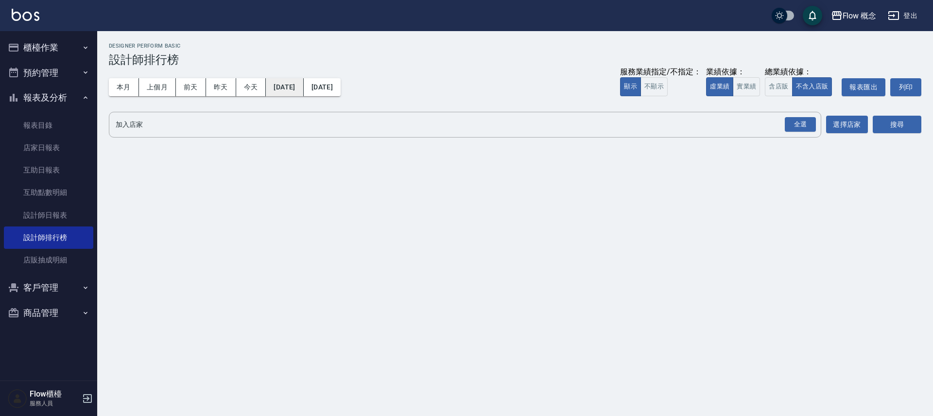
click at [279, 86] on button "[DATE]" at bounding box center [284, 87] width 37 height 18
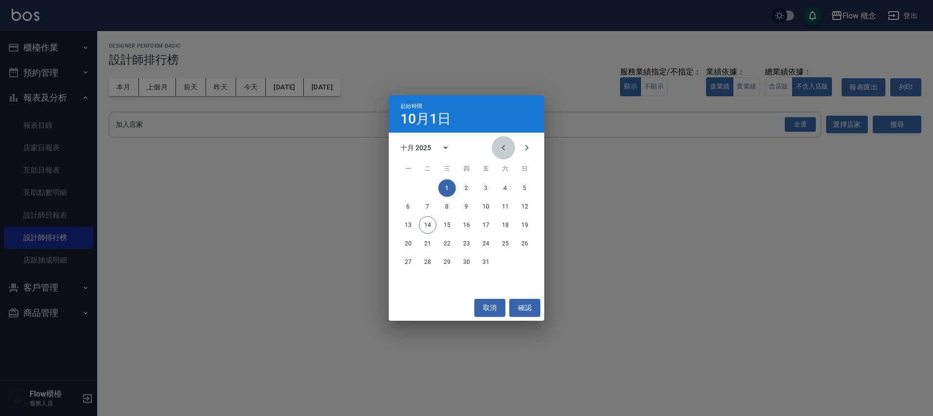
click at [510, 151] on button "Previous month" at bounding box center [503, 147] width 23 height 23
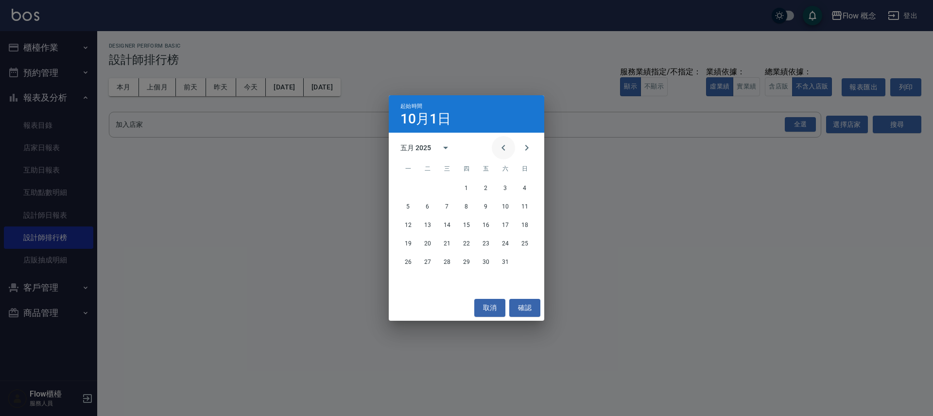
click at [510, 151] on button "Previous month" at bounding box center [503, 147] width 23 height 23
click at [510, 150] on button "Previous month" at bounding box center [503, 147] width 23 height 23
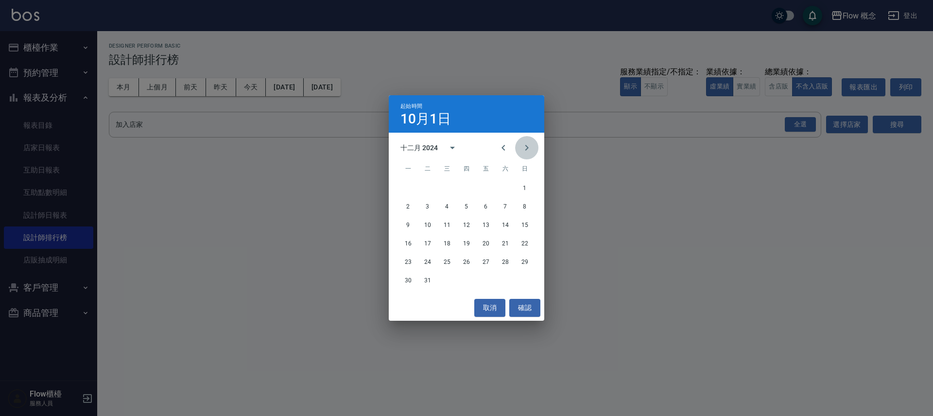
click at [526, 148] on icon "Next month" at bounding box center [527, 148] width 12 height 12
click at [448, 187] on button "1" at bounding box center [446, 187] width 17 height 17
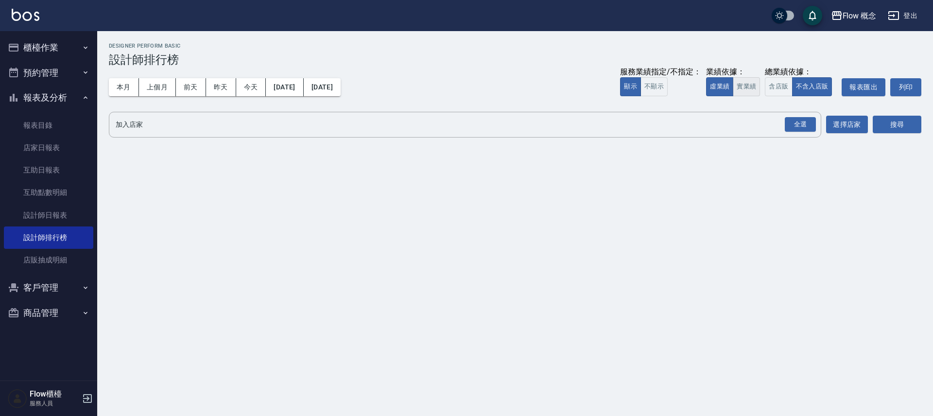
click at [745, 85] on button "實業績" at bounding box center [746, 86] width 27 height 19
click at [805, 123] on div "全選" at bounding box center [800, 124] width 31 height 15
click at [889, 119] on button "搜尋" at bounding box center [897, 125] width 49 height 18
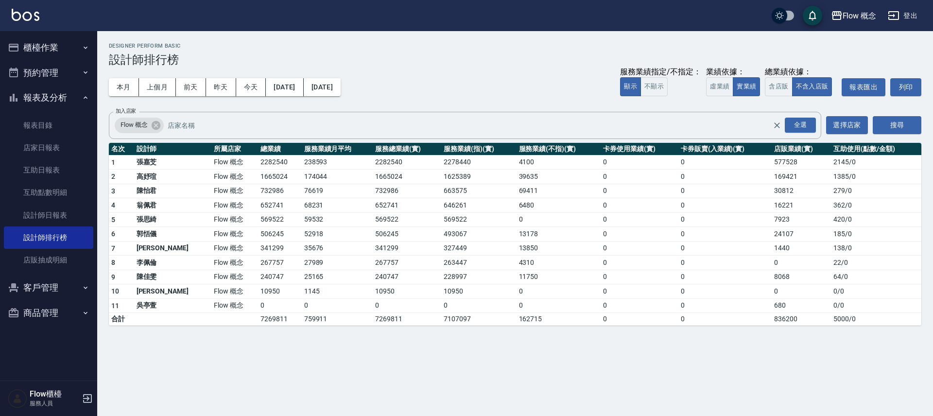
click at [59, 43] on button "櫃檯作業" at bounding box center [48, 47] width 89 height 25
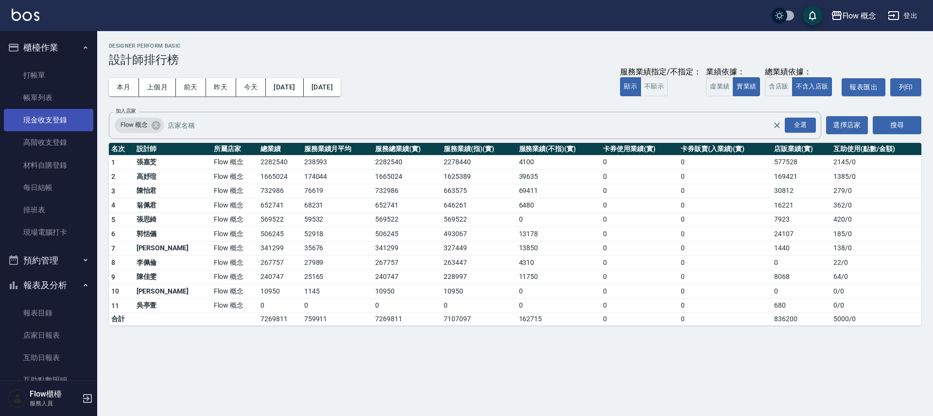
click at [63, 121] on link "現金收支登錄" at bounding box center [48, 120] width 89 height 22
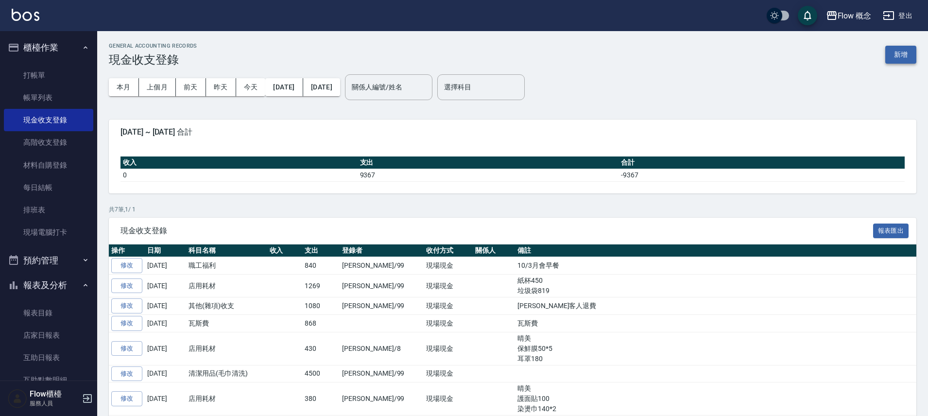
click at [902, 55] on button "新增" at bounding box center [900, 55] width 31 height 18
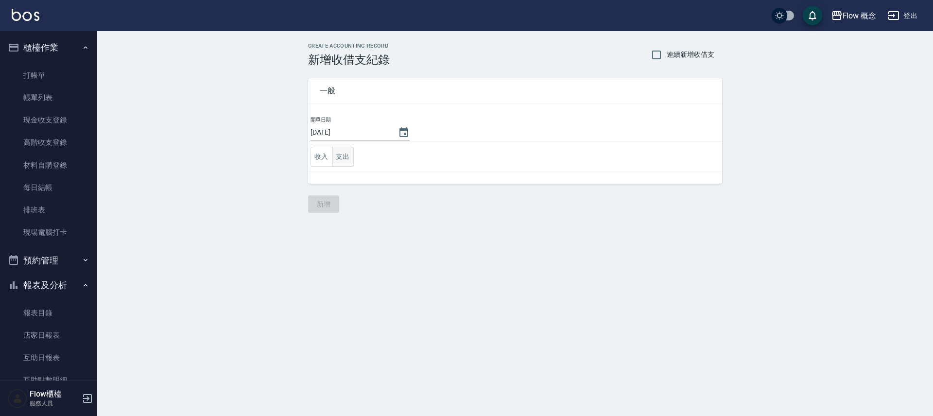
click at [348, 155] on button "支出" at bounding box center [343, 157] width 22 height 20
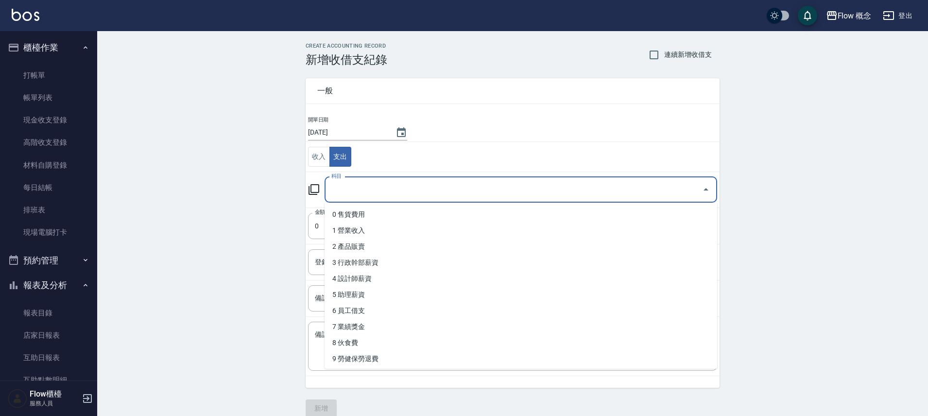
click at [356, 191] on input "科目" at bounding box center [513, 189] width 369 height 17
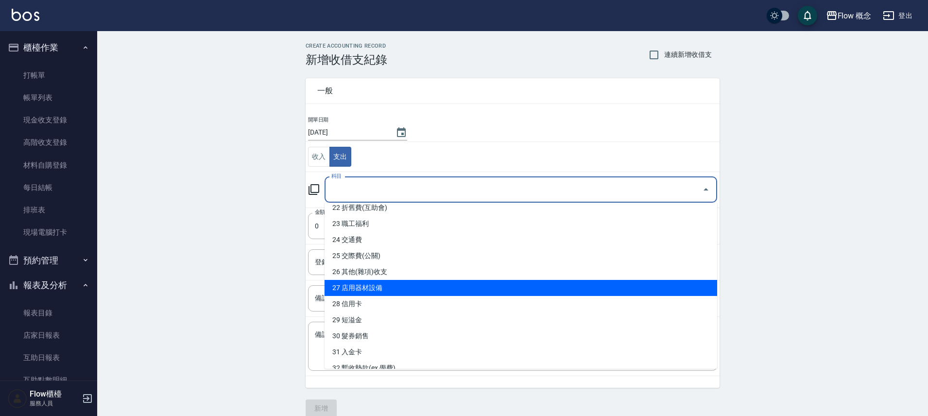
click at [389, 281] on li "27 店用器材設備" at bounding box center [521, 288] width 393 height 16
type input "27 店用器材設備"
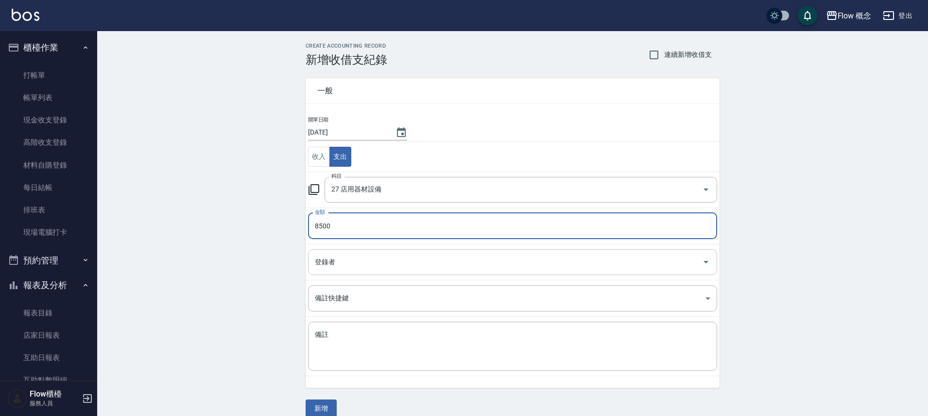
type input "8500"
click at [358, 264] on input "登錄者" at bounding box center [505, 262] width 386 height 17
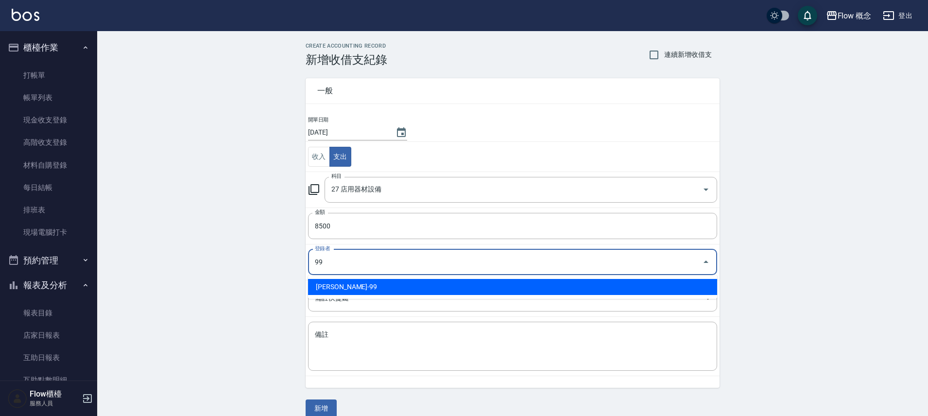
type input "[PERSON_NAME]-99"
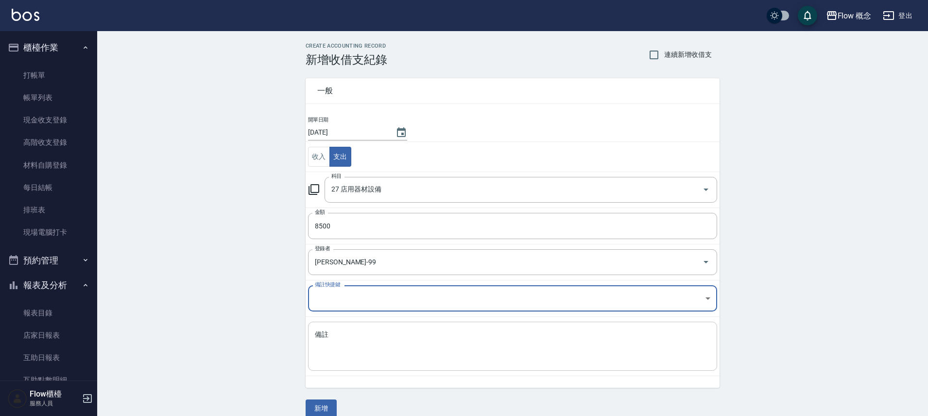
click at [348, 363] on div "x 備註" at bounding box center [512, 346] width 409 height 49
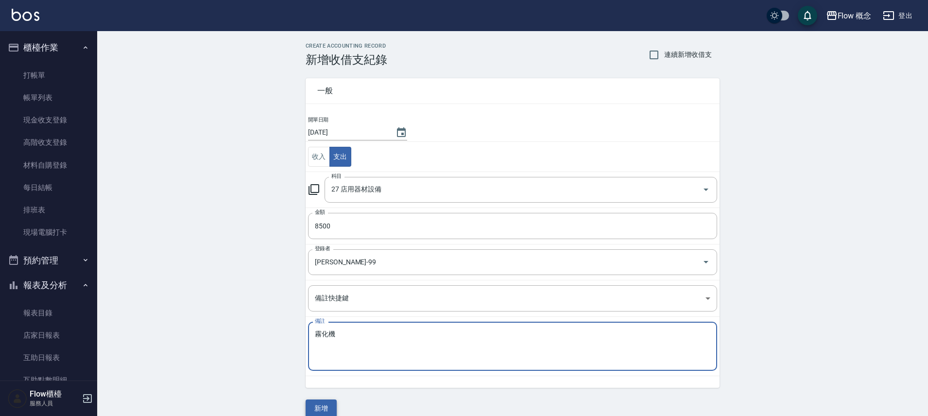
type textarea "霧化機"
click at [333, 409] on button "新增" at bounding box center [321, 408] width 31 height 18
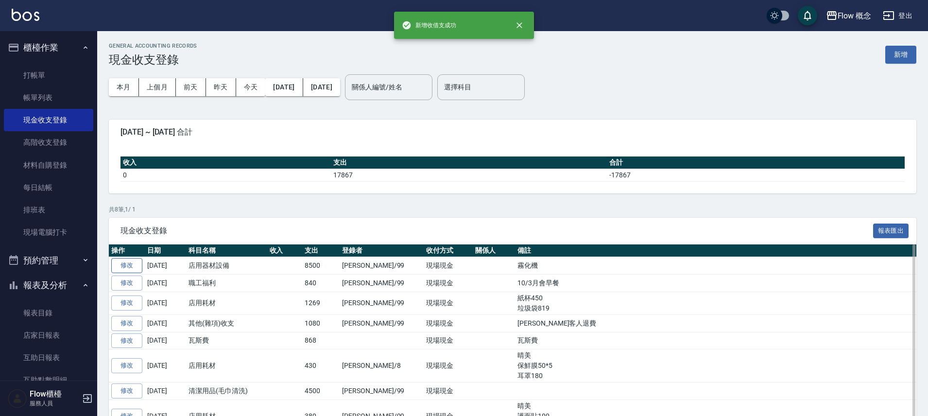
click at [132, 264] on link "修改" at bounding box center [126, 265] width 31 height 15
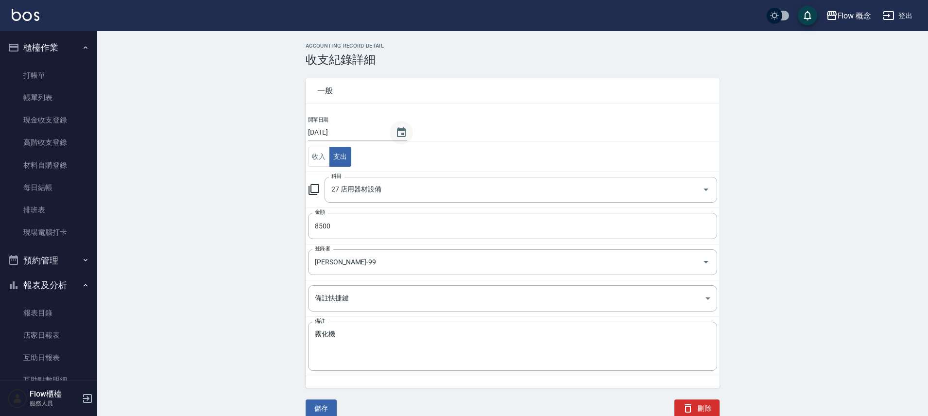
click at [397, 129] on icon "Choose date, selected date is 2025-10-14" at bounding box center [401, 132] width 9 height 10
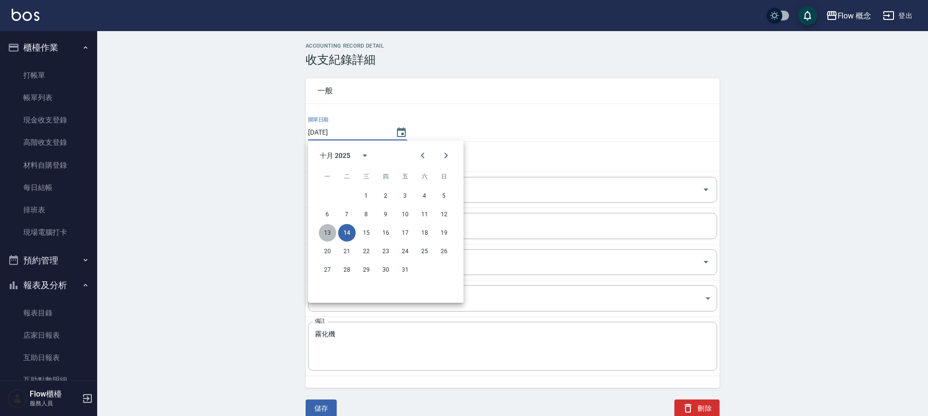
click at [324, 234] on button "13" at bounding box center [327, 232] width 17 height 17
type input "[DATE]"
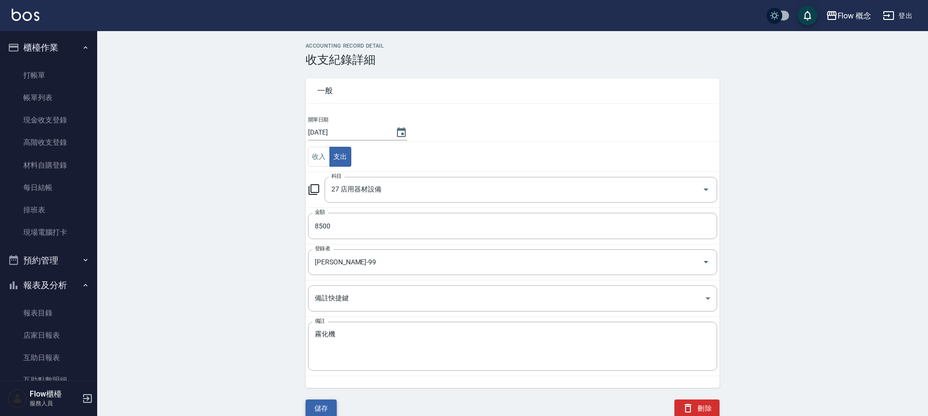
click at [325, 404] on button "儲存" at bounding box center [321, 408] width 31 height 18
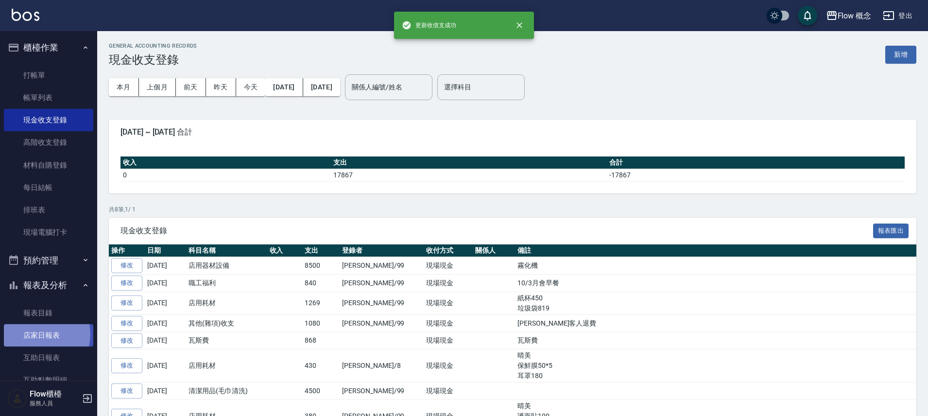
click at [42, 334] on link "店家日報表" at bounding box center [48, 335] width 89 height 22
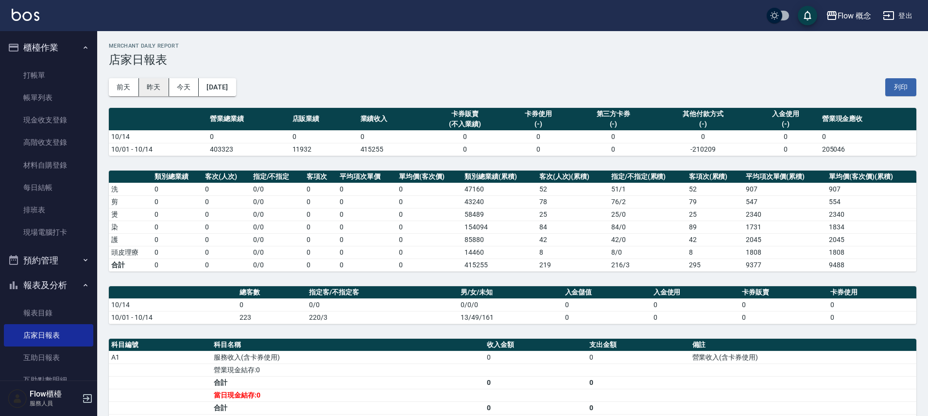
click at [152, 87] on button "昨天" at bounding box center [154, 87] width 30 height 18
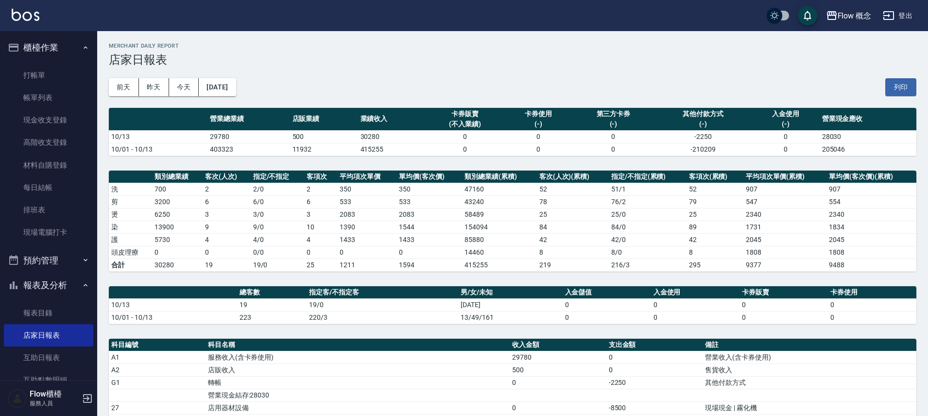
scroll to position [201, 0]
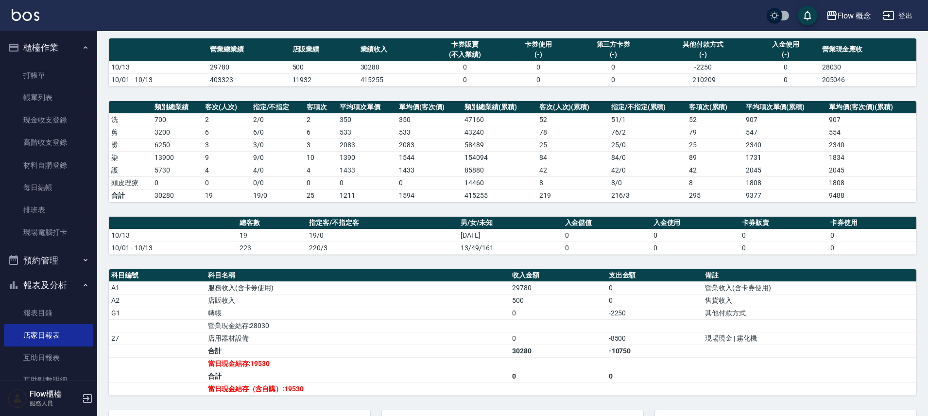
scroll to position [0, 0]
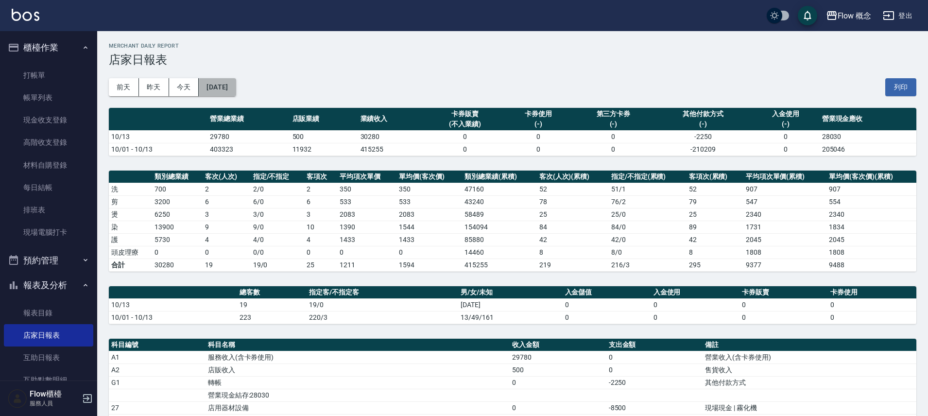
click at [236, 85] on button "[DATE]" at bounding box center [217, 87] width 37 height 18
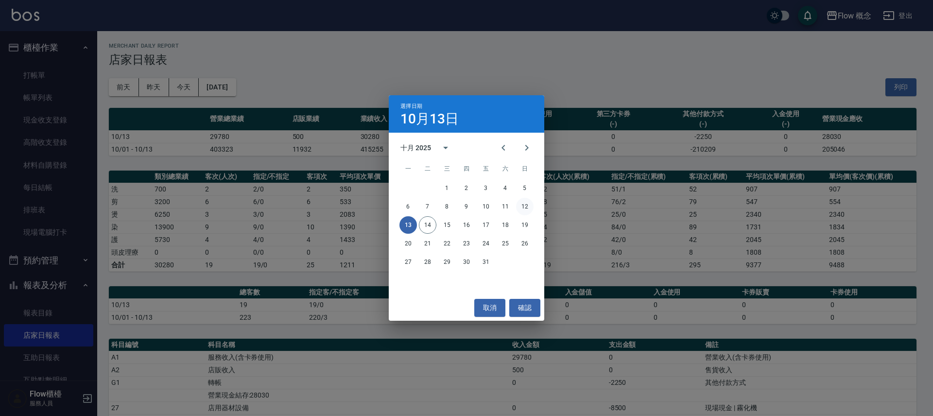
click at [519, 206] on button "12" at bounding box center [524, 206] width 17 height 17
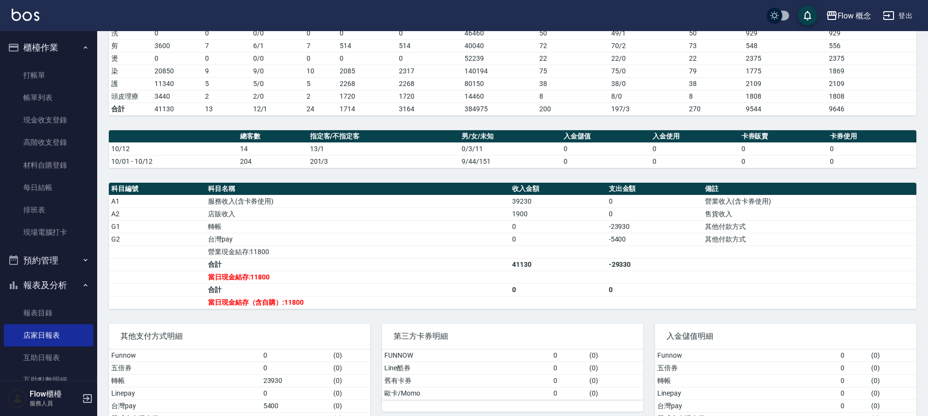
scroll to position [201, 0]
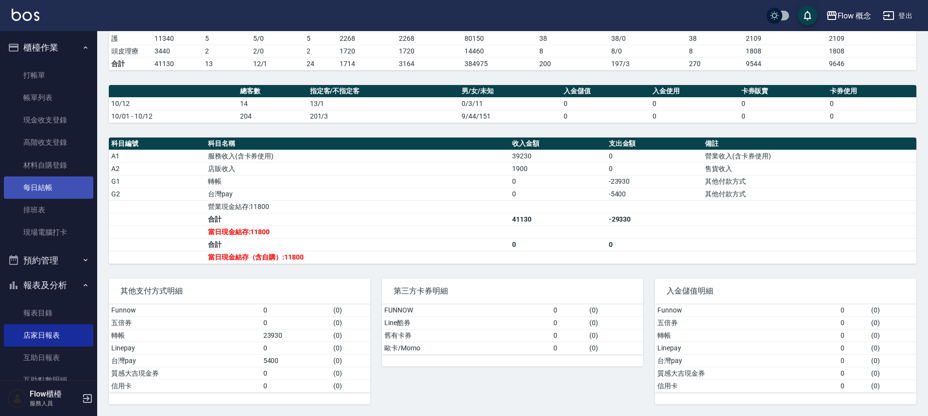
click at [42, 187] on link "每日結帳" at bounding box center [48, 187] width 89 height 22
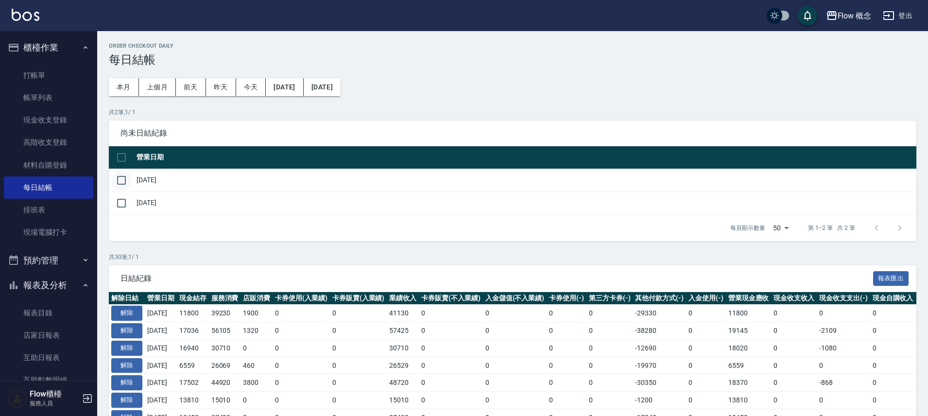
click at [125, 180] on input "checkbox" at bounding box center [121, 180] width 20 height 20
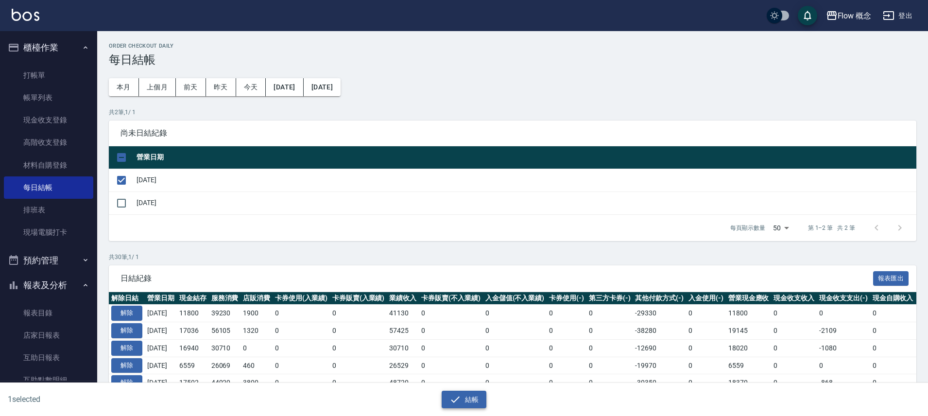
click at [471, 399] on button "結帳" at bounding box center [464, 400] width 45 height 18
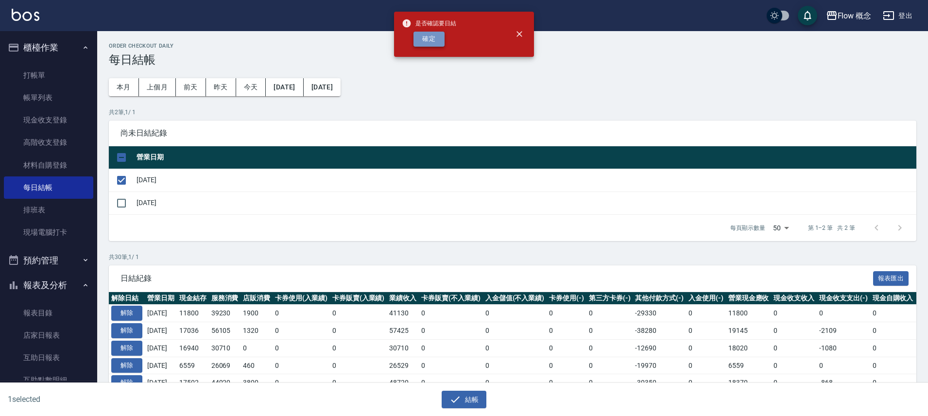
click at [431, 38] on button "確定" at bounding box center [429, 39] width 31 height 15
checkbox input "false"
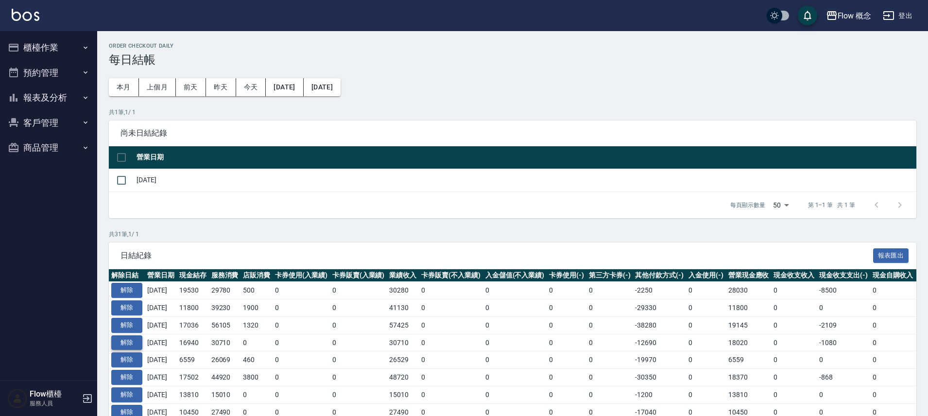
click at [137, 344] on button "解除" at bounding box center [126, 342] width 31 height 15
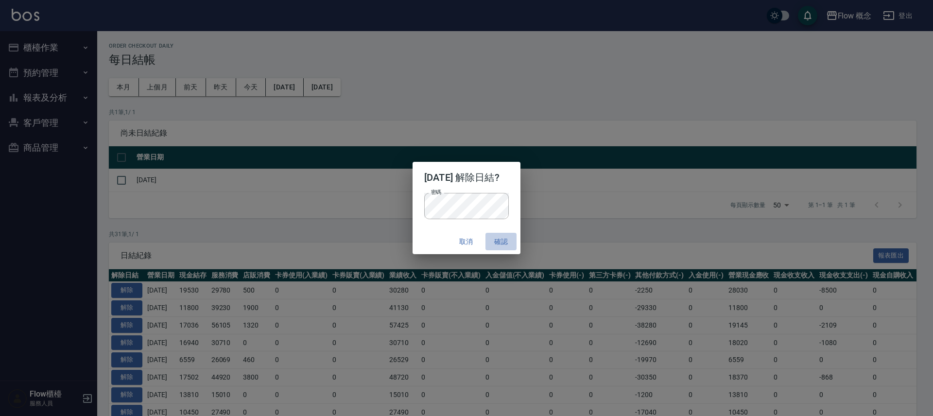
click at [504, 247] on button "確認" at bounding box center [501, 242] width 31 height 18
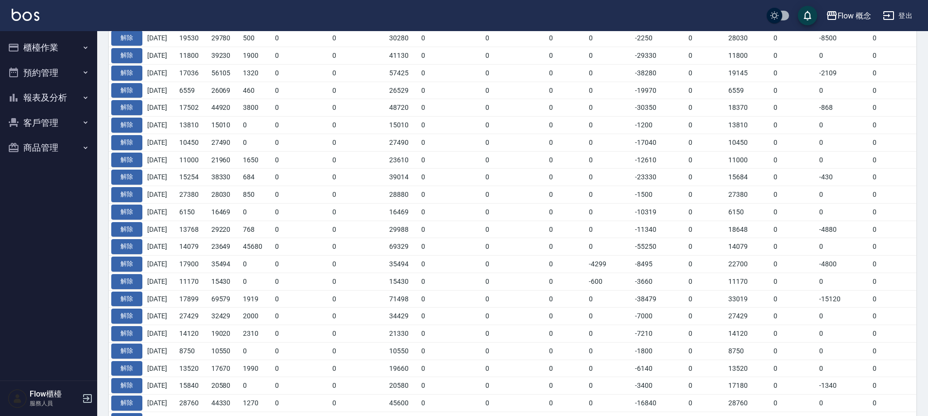
scroll to position [255, 0]
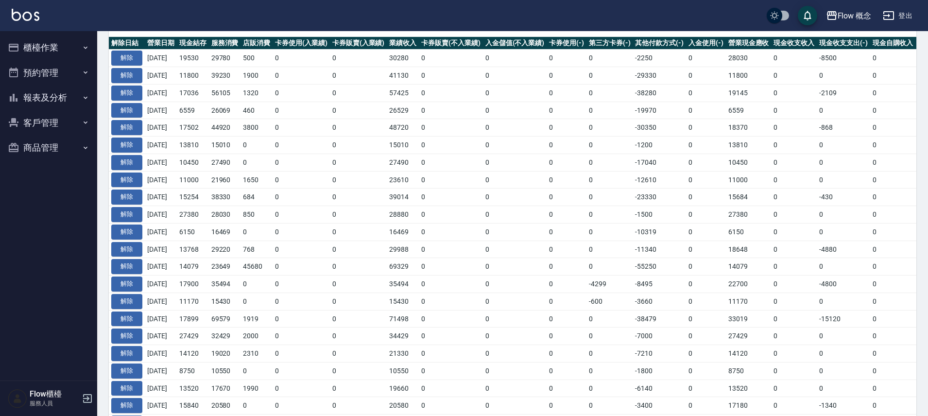
click at [51, 50] on button "櫃檯作業" at bounding box center [48, 47] width 89 height 25
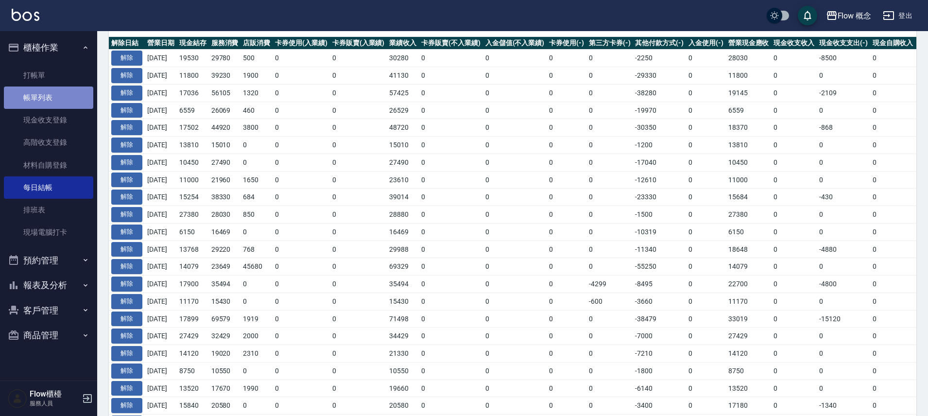
click at [59, 96] on link "帳單列表" at bounding box center [48, 98] width 89 height 22
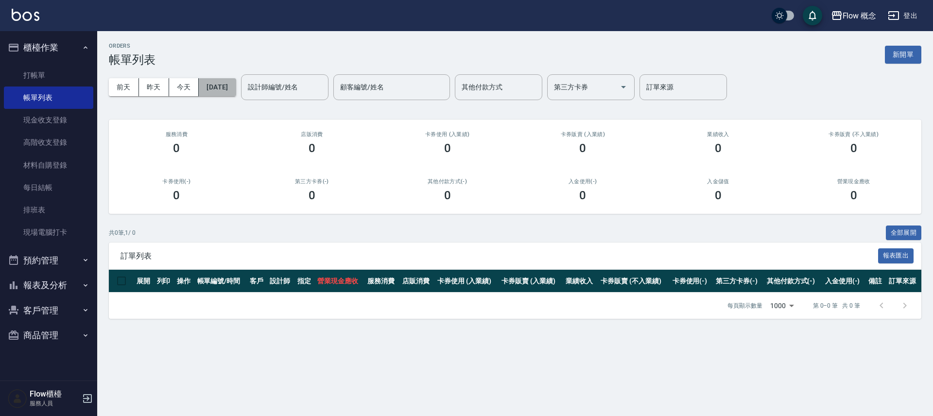
click at [232, 87] on button "[DATE]" at bounding box center [217, 87] width 37 height 18
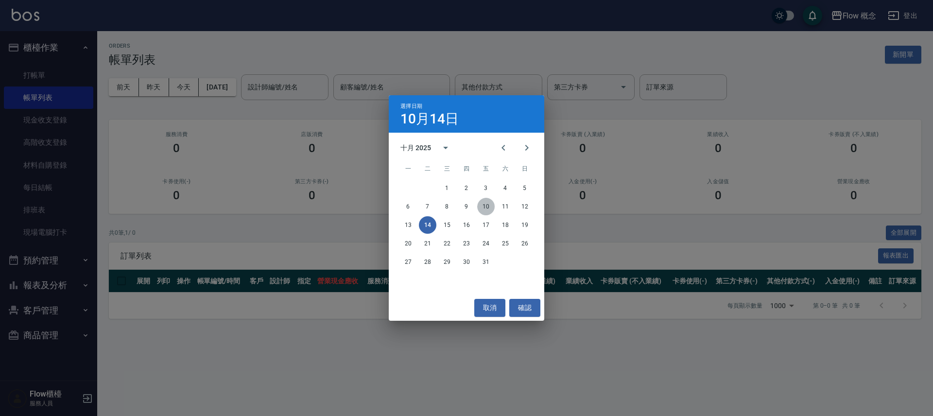
click at [486, 205] on button "10" at bounding box center [485, 206] width 17 height 17
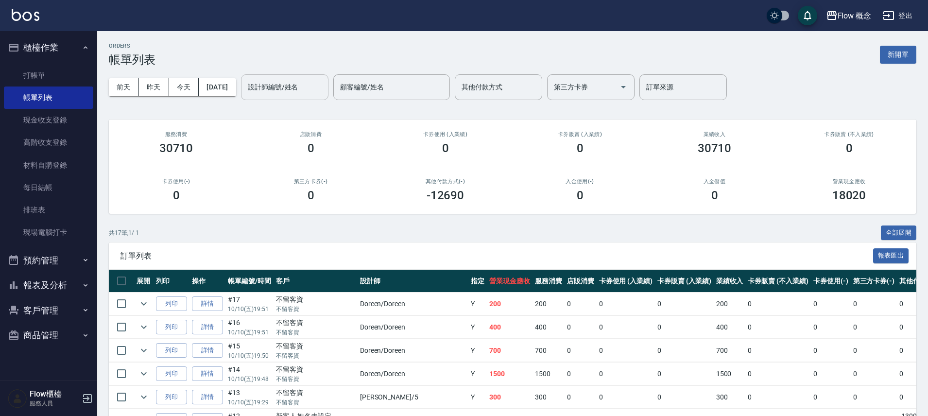
click at [303, 97] on div "設計師編號/姓名" at bounding box center [284, 87] width 87 height 26
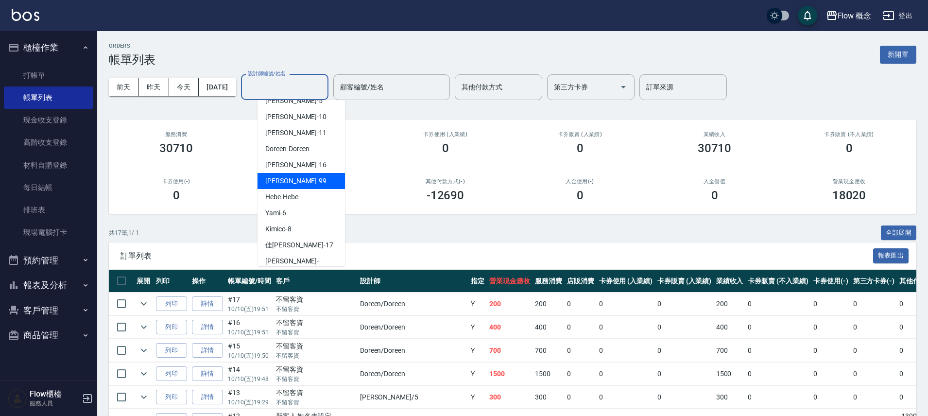
scroll to position [34, 0]
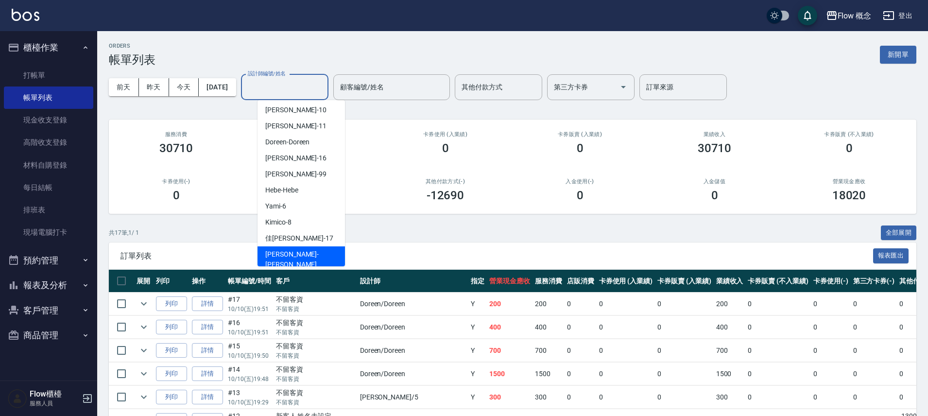
click at [303, 250] on div "Irene -Irene" at bounding box center [301, 259] width 87 height 26
type input "Irene-Irene"
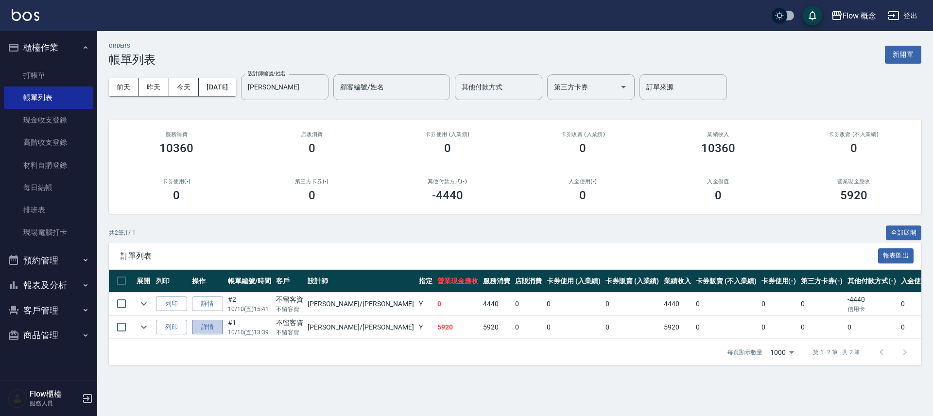
click at [207, 325] on link "詳情" at bounding box center [207, 327] width 31 height 15
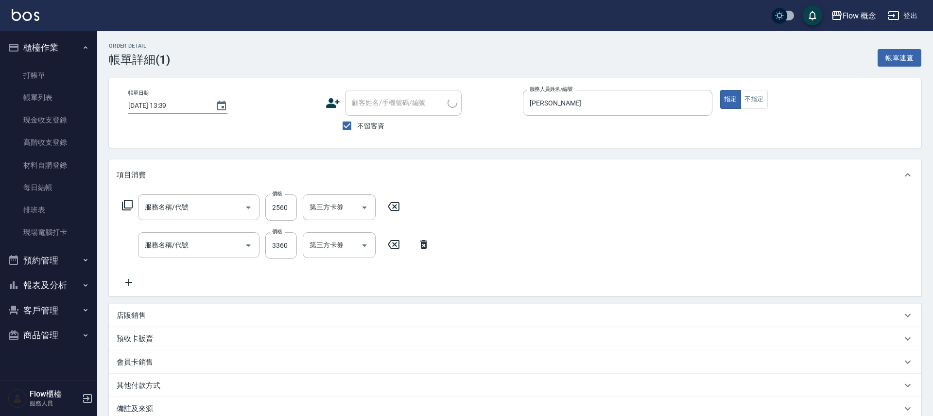
type input "2025/10/10 13:39"
checkbox input "true"
type input "Irene-Irene"
type input "深層蘊髮含精油(Irene)(606)"
type input "京喚羽（Irene）(521)"
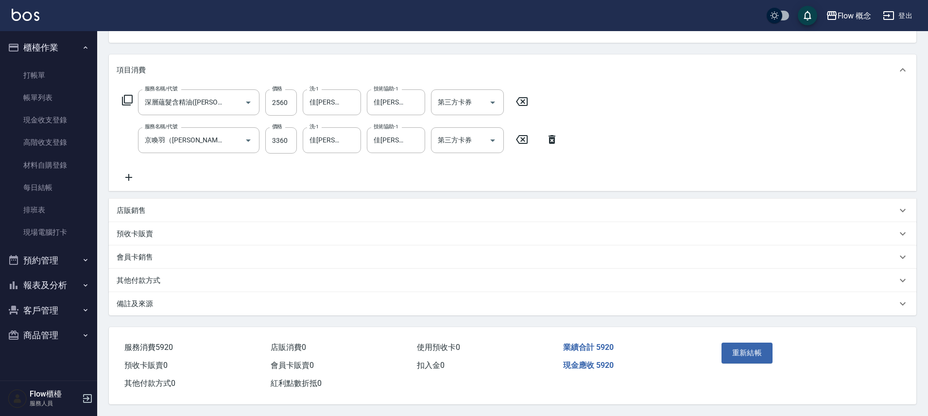
scroll to position [109, 0]
click at [273, 136] on input "3360" at bounding box center [281, 140] width 32 height 26
click at [277, 135] on input "3360" at bounding box center [281, 140] width 32 height 26
type input "3460"
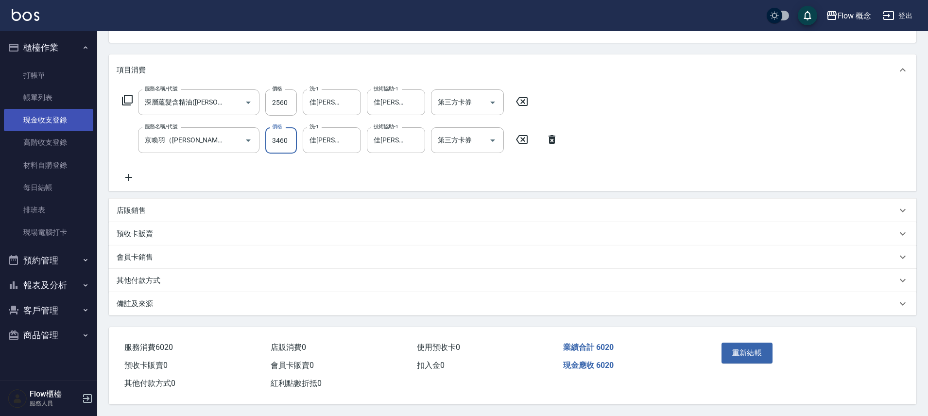
click at [62, 125] on link "現金收支登錄" at bounding box center [48, 120] width 89 height 22
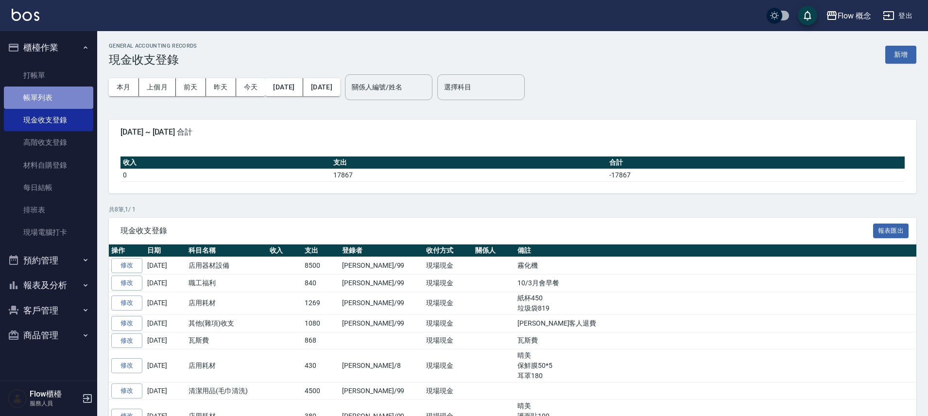
click at [52, 96] on link "帳單列表" at bounding box center [48, 98] width 89 height 22
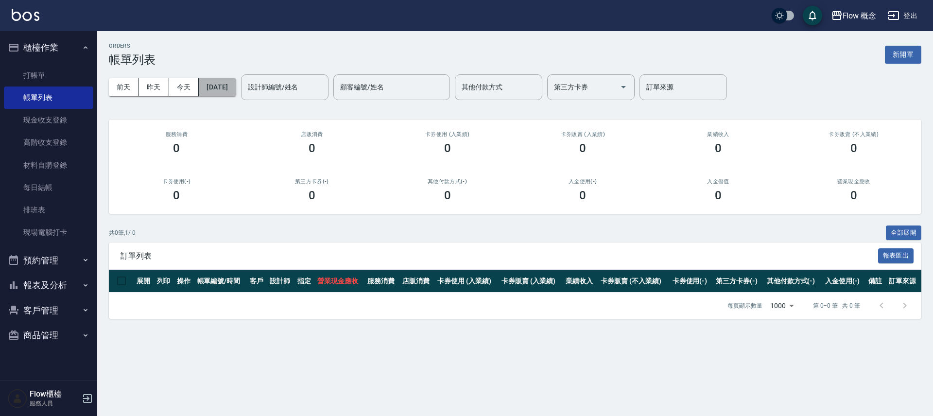
click at [235, 93] on button "[DATE]" at bounding box center [217, 87] width 37 height 18
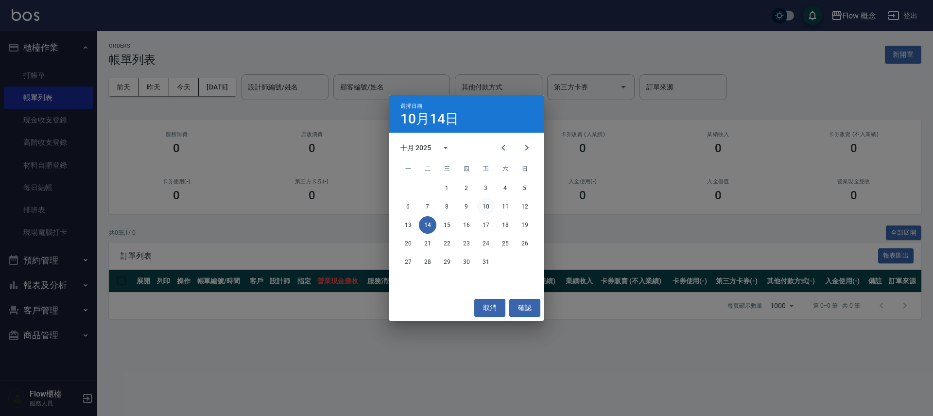
click at [487, 207] on button "10" at bounding box center [485, 206] width 17 height 17
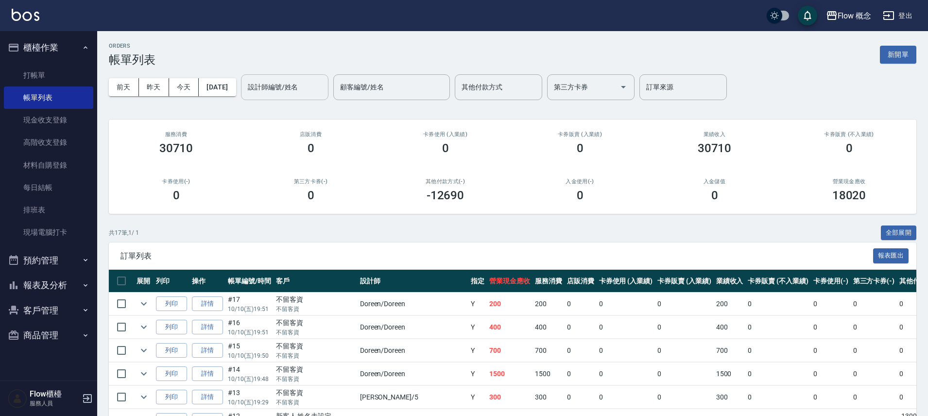
click at [273, 92] on input "設計師編號/姓名" at bounding box center [284, 87] width 79 height 17
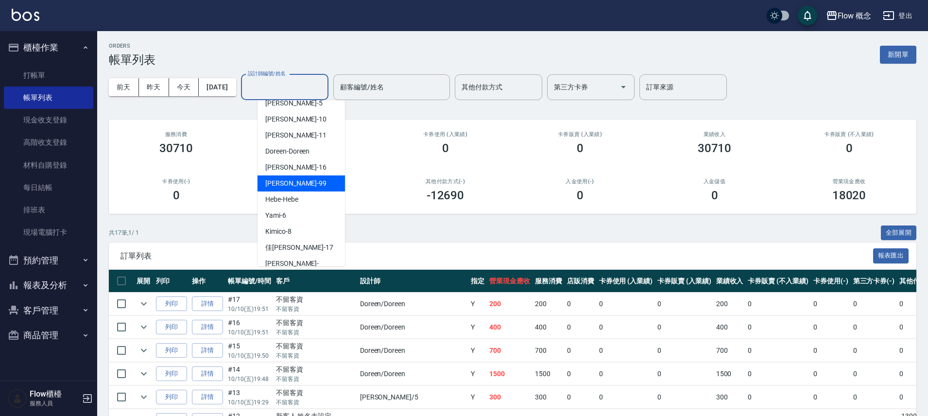
scroll to position [34, 0]
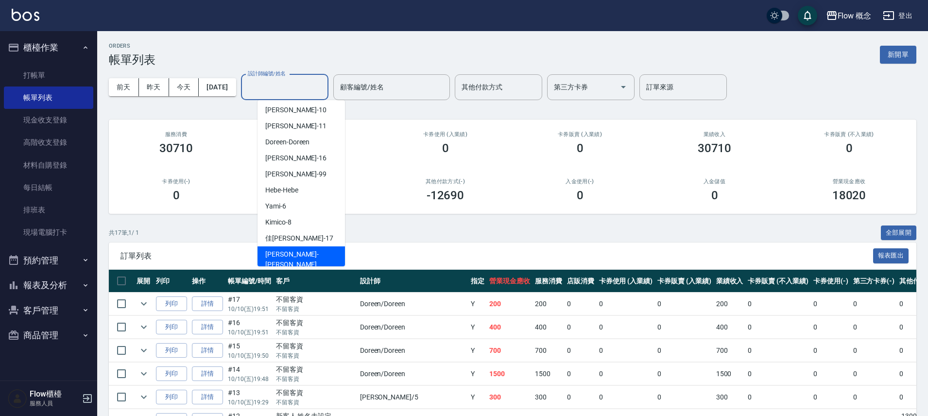
click at [297, 255] on div "Irene -Irene" at bounding box center [301, 259] width 87 height 26
type input "Irene-Irene"
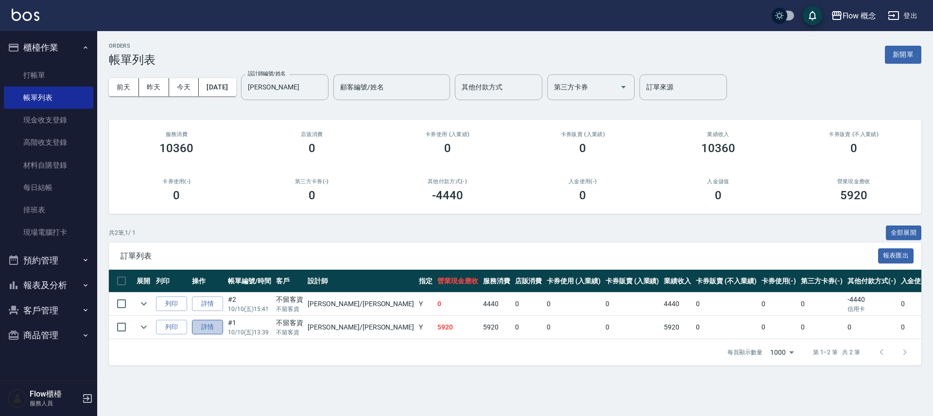
click at [213, 330] on link "詳情" at bounding box center [207, 327] width 31 height 15
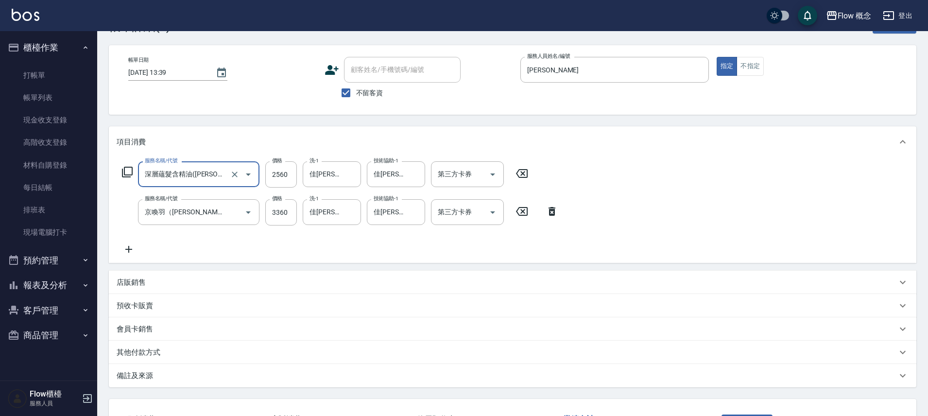
scroll to position [109, 0]
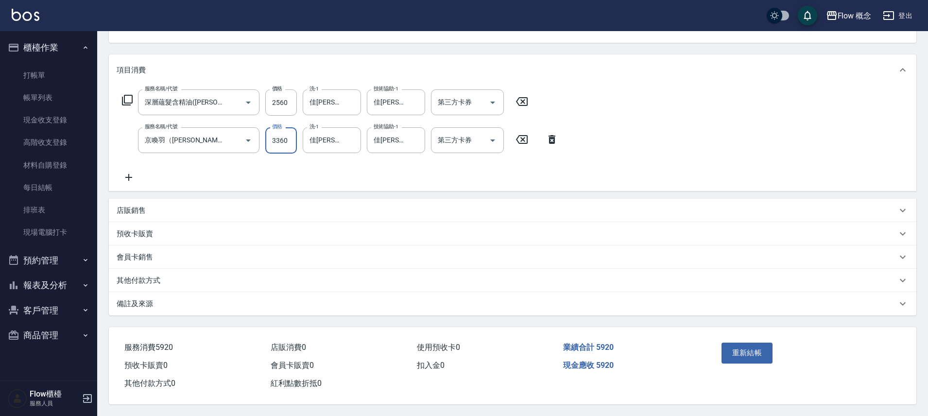
click at [278, 133] on input "3360" at bounding box center [281, 140] width 32 height 26
type input "3460"
click at [747, 350] on button "重新結帳" at bounding box center [748, 353] width 52 height 20
click at [747, 350] on div "重新結帳" at bounding box center [762, 360] width 88 height 42
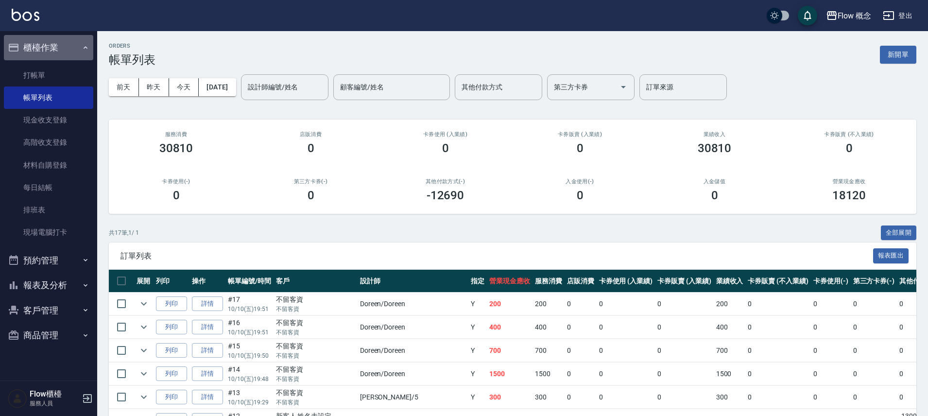
click at [54, 45] on button "櫃檯作業" at bounding box center [48, 47] width 89 height 25
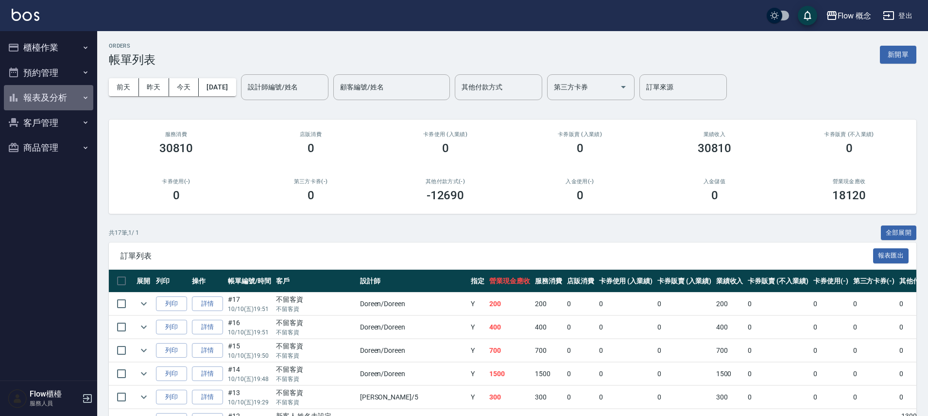
click at [61, 101] on button "報表及分析" at bounding box center [48, 97] width 89 height 25
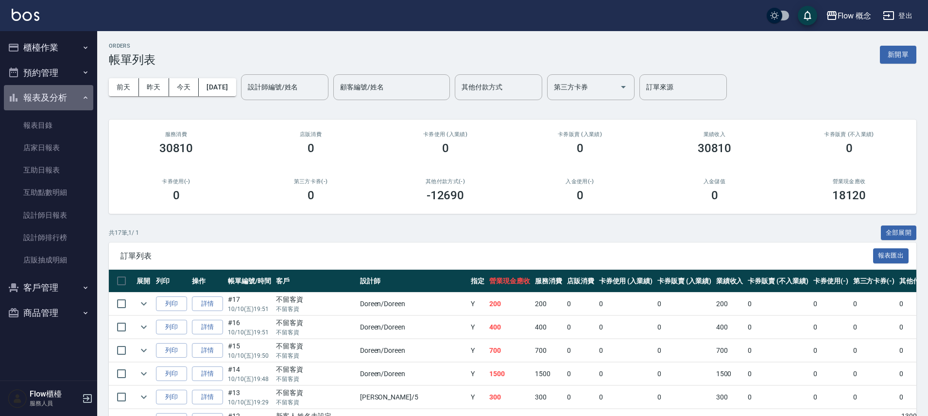
click at [65, 100] on button "報表及分析" at bounding box center [48, 97] width 89 height 25
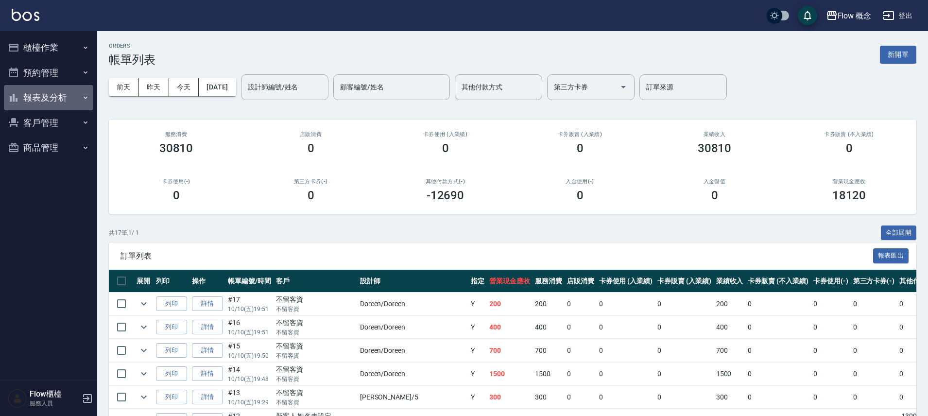
click at [65, 100] on button "報表及分析" at bounding box center [48, 97] width 89 height 25
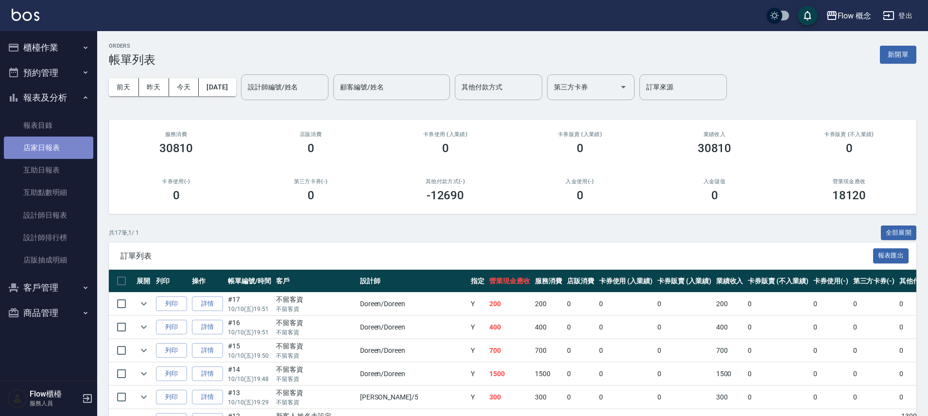
click at [48, 140] on link "店家日報表" at bounding box center [48, 148] width 89 height 22
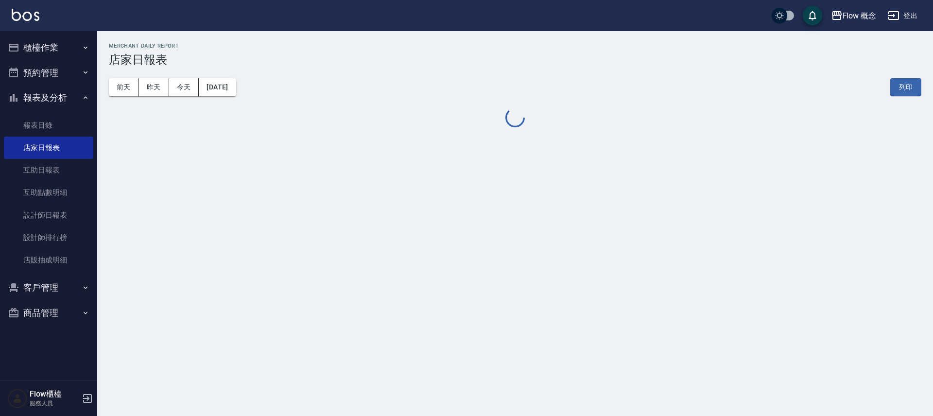
click at [218, 86] on button "[DATE]" at bounding box center [217, 87] width 37 height 18
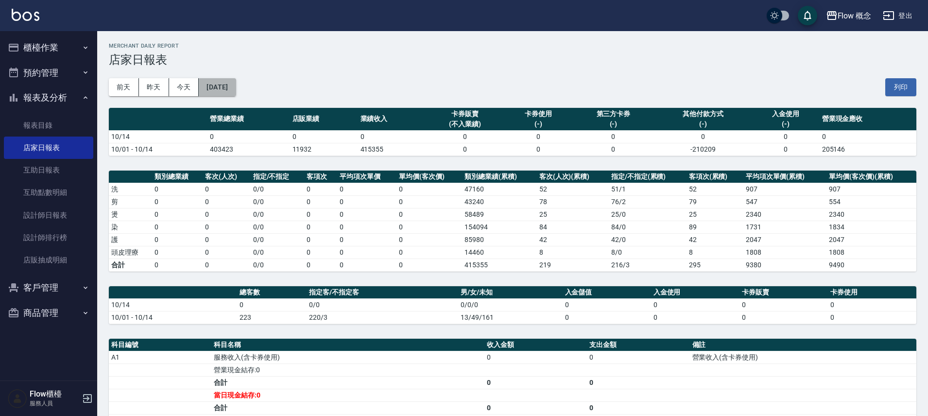
click at [233, 86] on button "[DATE]" at bounding box center [217, 87] width 37 height 18
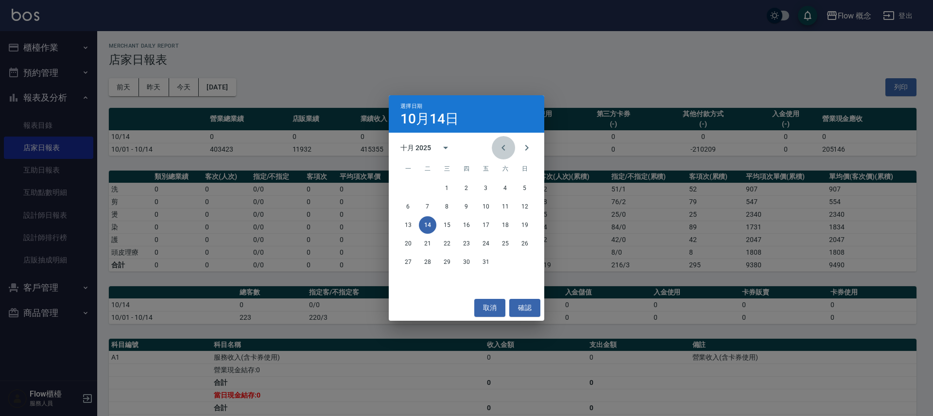
click at [497, 144] on button "Previous month" at bounding box center [503, 147] width 23 height 23
click at [498, 144] on icon "Previous month" at bounding box center [504, 148] width 12 height 12
click at [521, 148] on icon "Next month" at bounding box center [527, 148] width 12 height 12
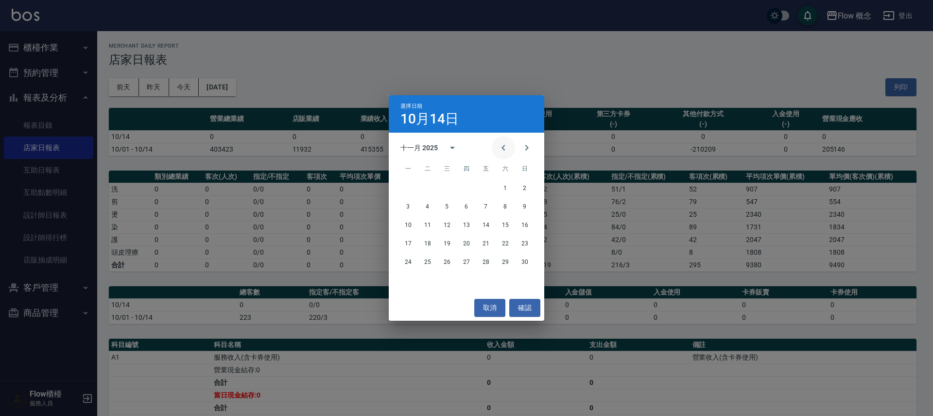
click at [498, 146] on icon "Previous month" at bounding box center [504, 148] width 12 height 12
click at [485, 204] on button "10" at bounding box center [485, 206] width 17 height 17
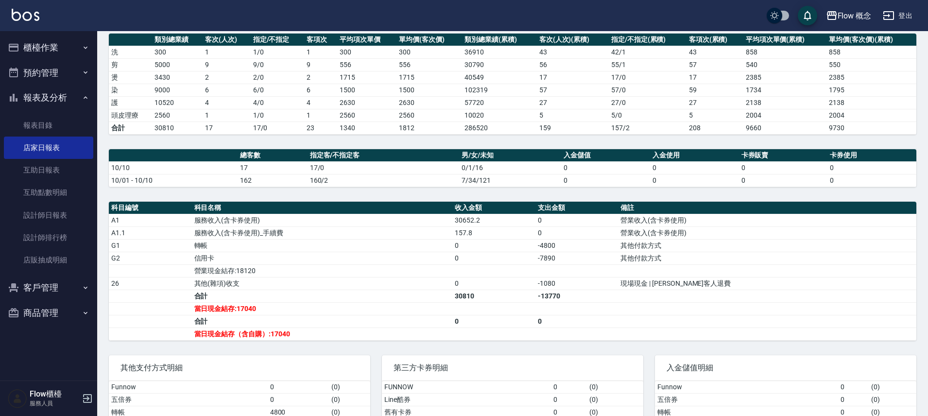
scroll to position [214, 0]
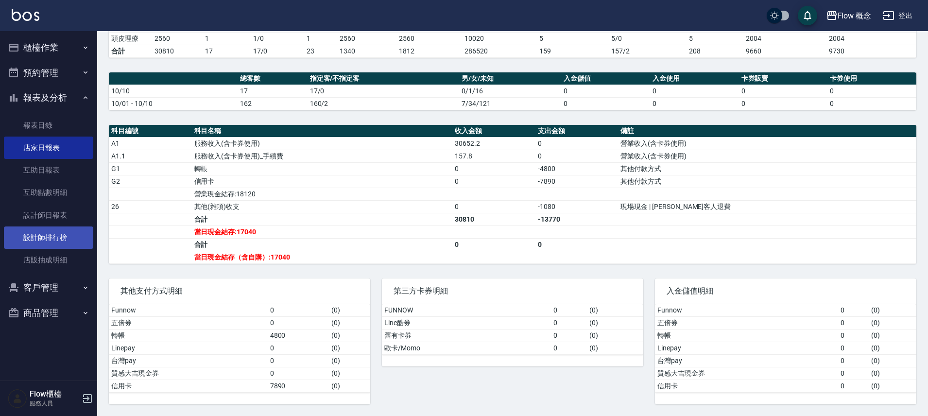
click at [68, 245] on link "設計師排行榜" at bounding box center [48, 237] width 89 height 22
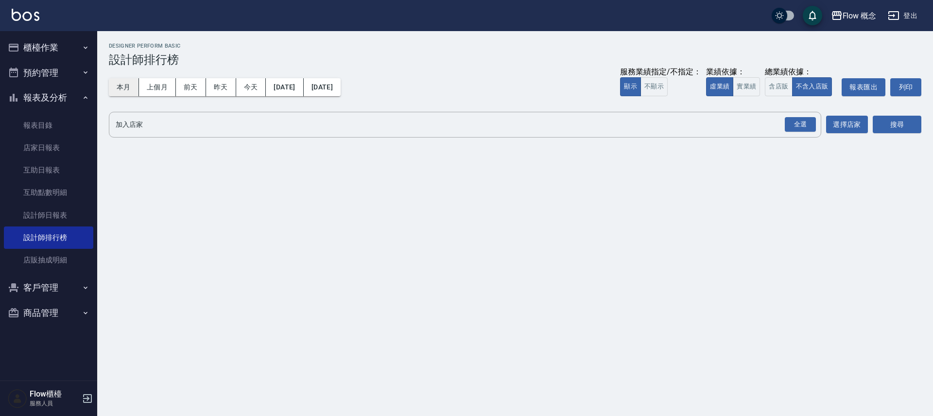
click at [118, 85] on button "本月" at bounding box center [124, 87] width 30 height 18
click at [745, 76] on div "業績依據：" at bounding box center [733, 72] width 54 height 10
click at [744, 86] on button "實業績" at bounding box center [746, 86] width 27 height 19
click at [804, 124] on div "全選" at bounding box center [800, 124] width 31 height 15
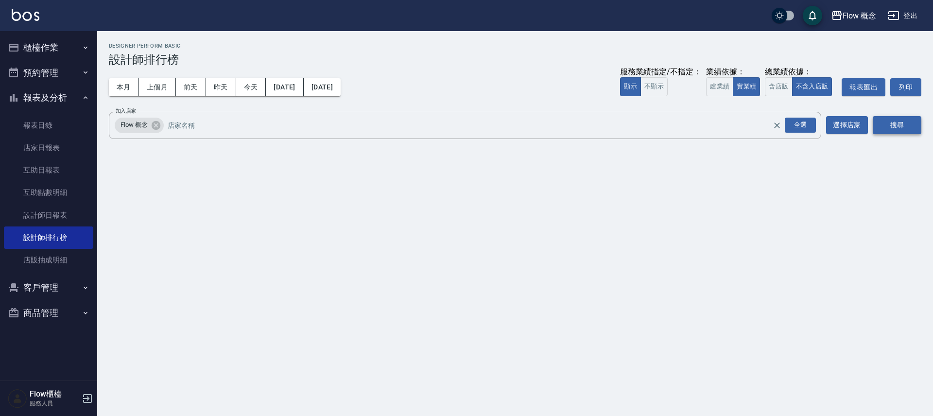
click at [899, 125] on button "搜尋" at bounding box center [897, 125] width 49 height 18
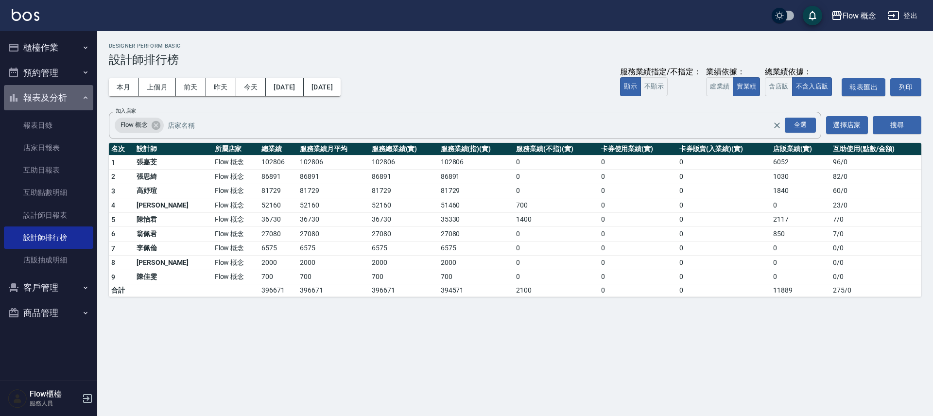
drag, startPoint x: 51, startPoint y: 94, endPoint x: 69, endPoint y: 52, distance: 45.3
click at [51, 94] on button "報表及分析" at bounding box center [48, 97] width 89 height 25
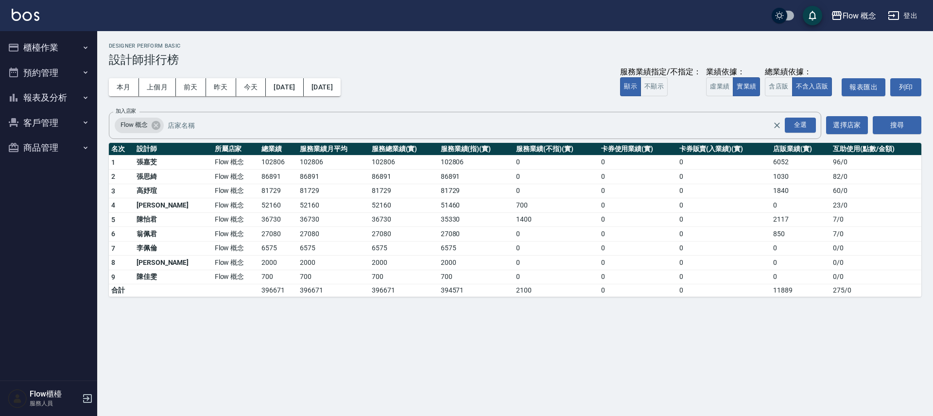
click at [68, 47] on button "櫃檯作業" at bounding box center [48, 47] width 89 height 25
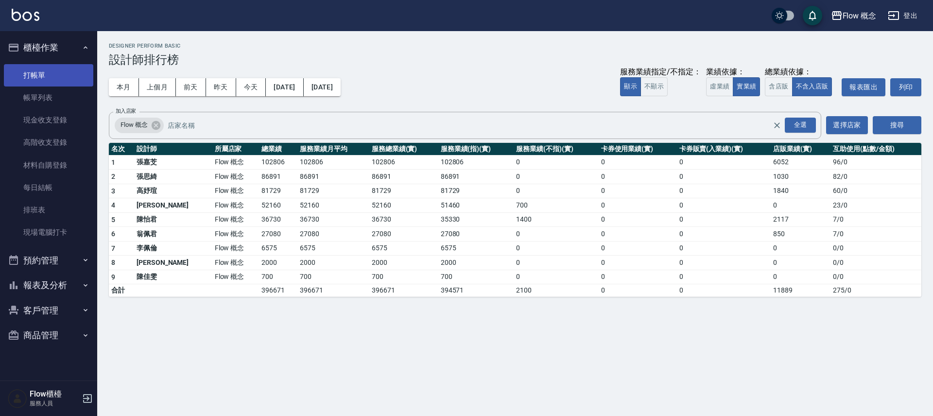
click at [55, 74] on link "打帳單" at bounding box center [48, 75] width 89 height 22
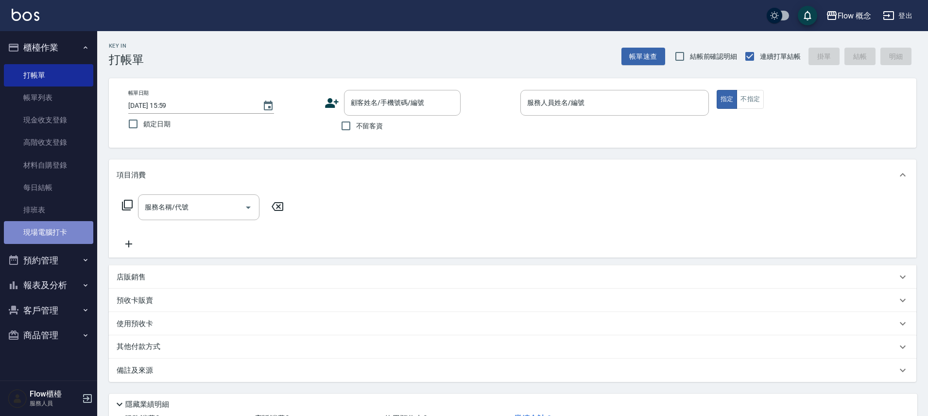
click at [62, 226] on link "現場電腦打卡" at bounding box center [48, 232] width 89 height 22
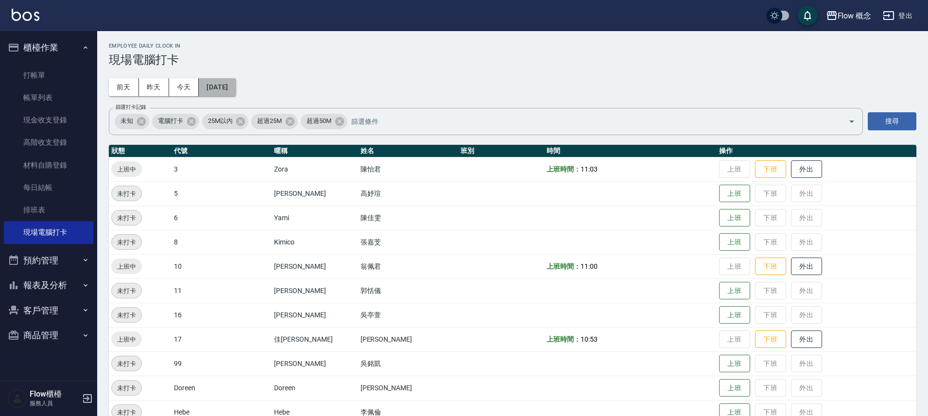
click at [221, 85] on button "[DATE]" at bounding box center [217, 87] width 37 height 18
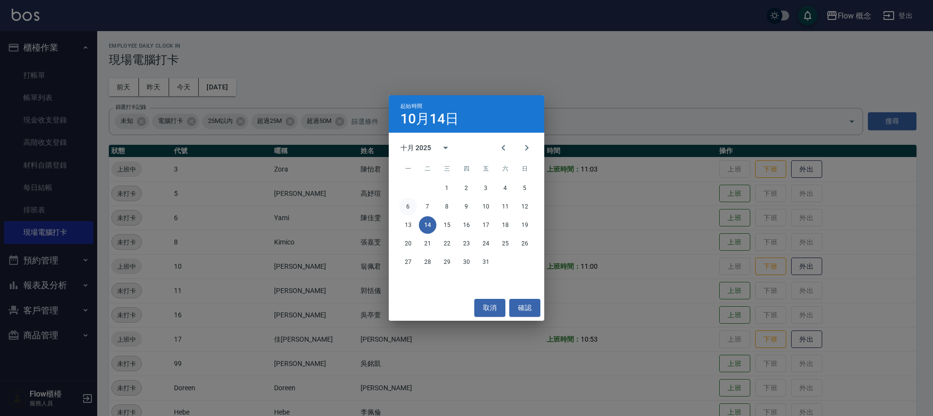
click at [412, 208] on button "6" at bounding box center [407, 206] width 17 height 17
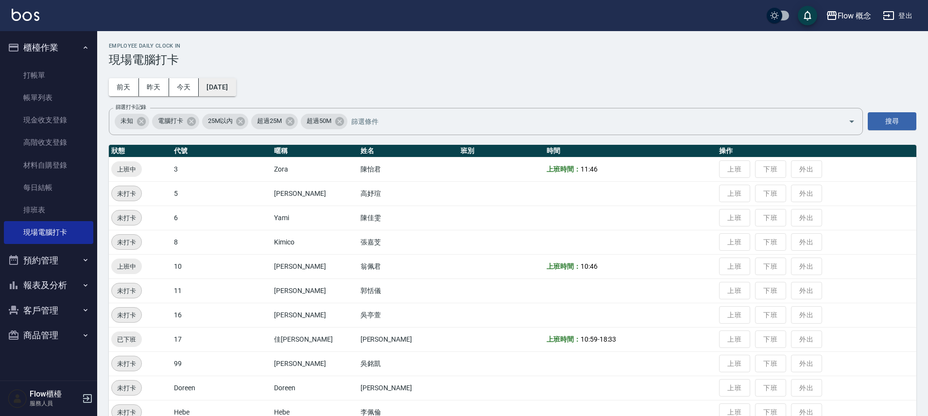
click at [236, 92] on button "2025/10/06" at bounding box center [217, 87] width 37 height 18
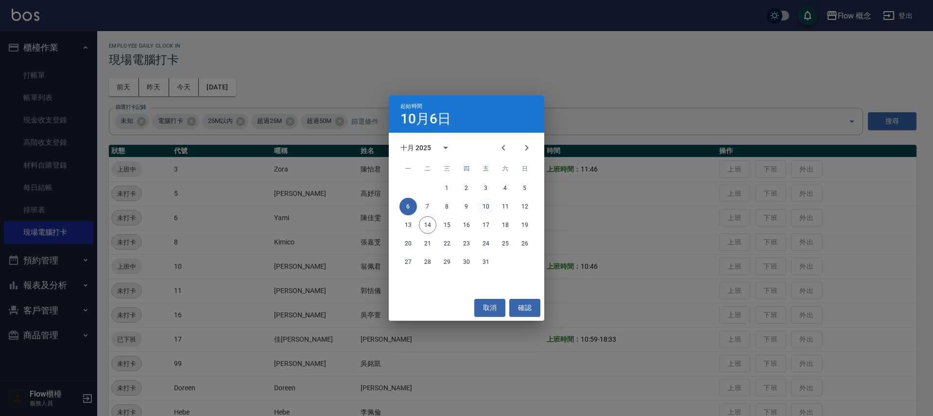
click at [493, 202] on button "10" at bounding box center [485, 206] width 17 height 17
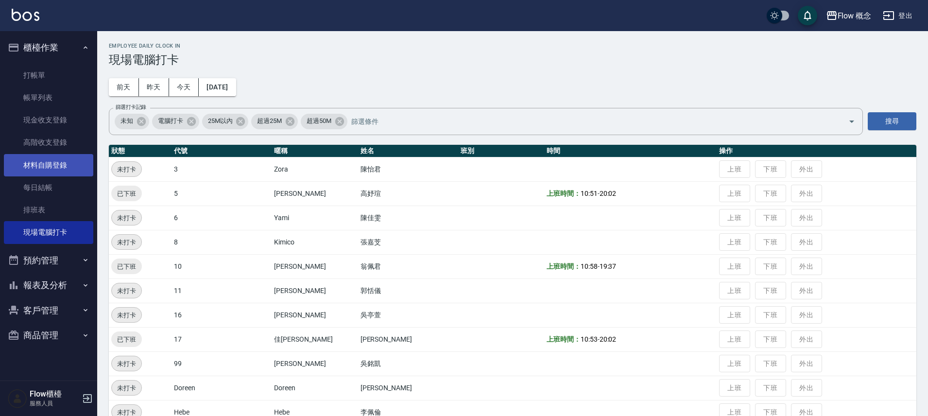
click at [54, 163] on link "材料自購登錄" at bounding box center [48, 165] width 89 height 22
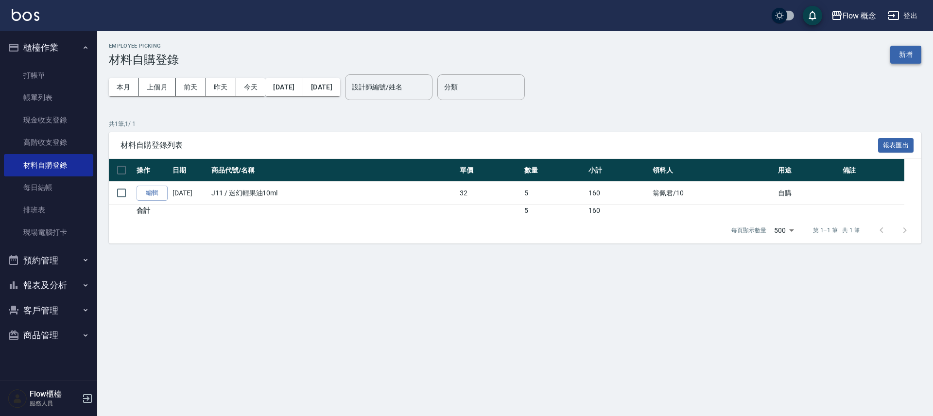
click at [907, 57] on button "新增" at bounding box center [905, 55] width 31 height 18
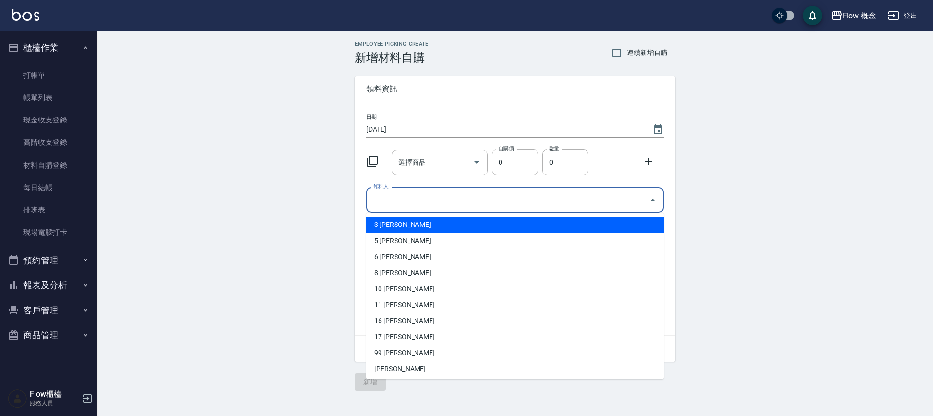
click at [398, 200] on input "領料人" at bounding box center [508, 199] width 274 height 17
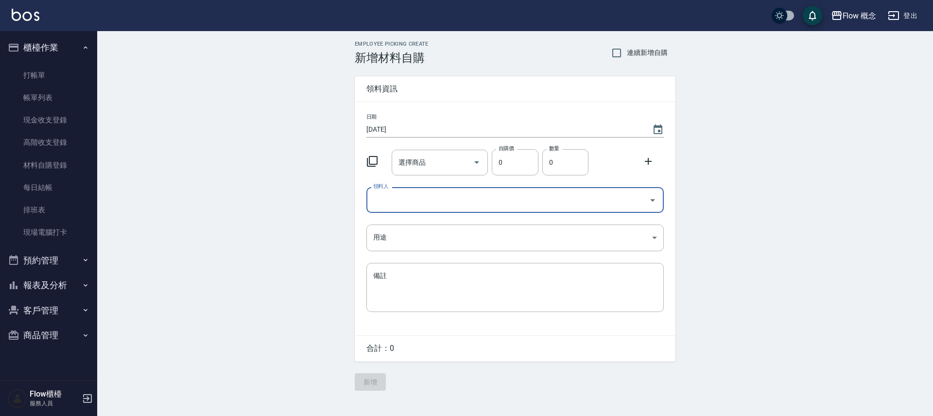
click at [393, 190] on div "領料人" at bounding box center [514, 200] width 297 height 26
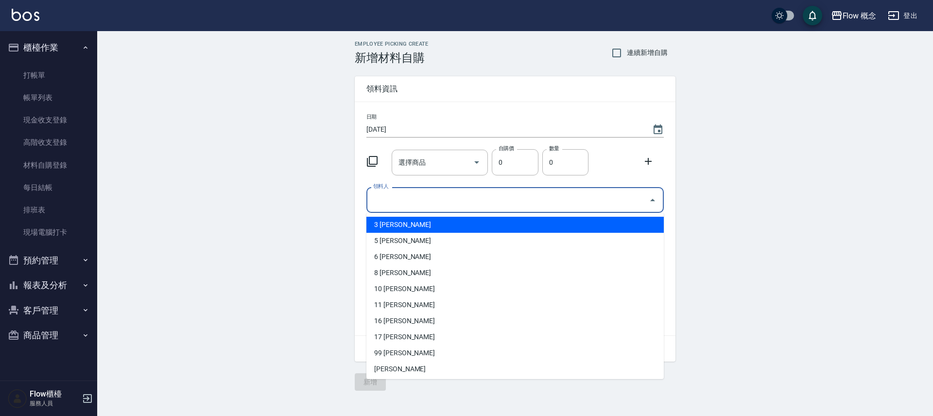
click at [388, 223] on li "3 陳怡君" at bounding box center [514, 225] width 297 height 16
type input "陳怡君"
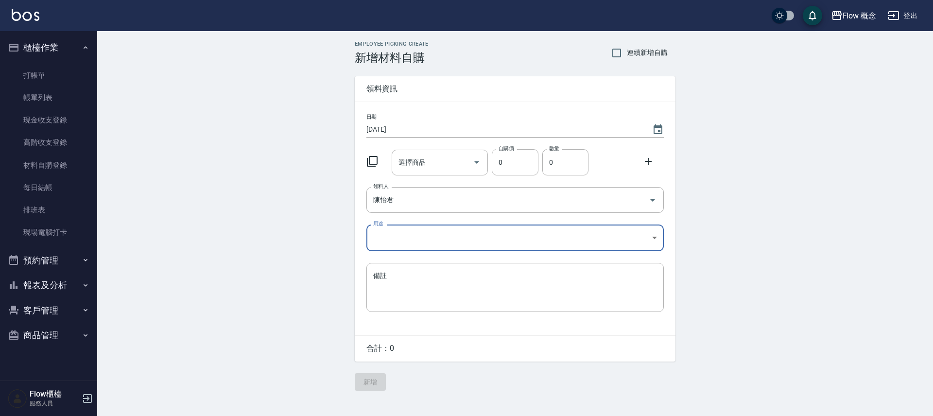
click at [384, 243] on body "Flow 概念 登出 櫃檯作業 打帳單 帳單列表 現金收支登錄 高階收支登錄 材料自購登錄 每日結帳 排班表 現場電腦打卡 預約管理 預約管理 單日預約紀錄 …" at bounding box center [466, 208] width 933 height 416
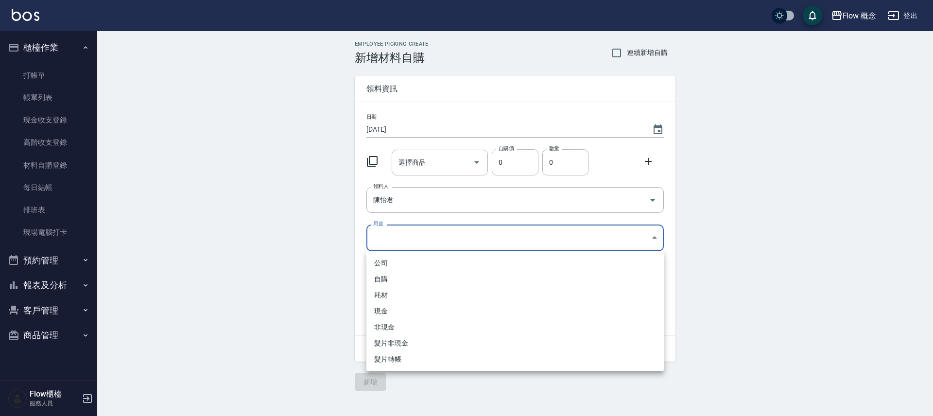
click at [387, 282] on li "自購" at bounding box center [514, 279] width 297 height 16
type input "自購"
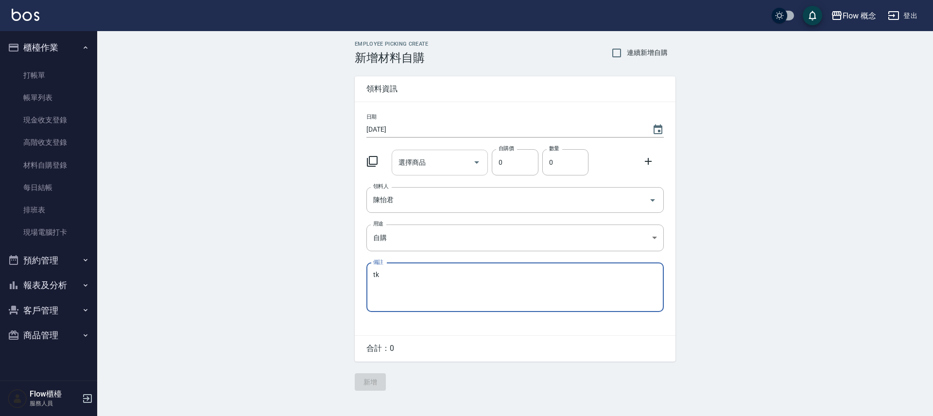
type textarea "t"
click at [437, 159] on input "選擇商品" at bounding box center [432, 162] width 73 height 17
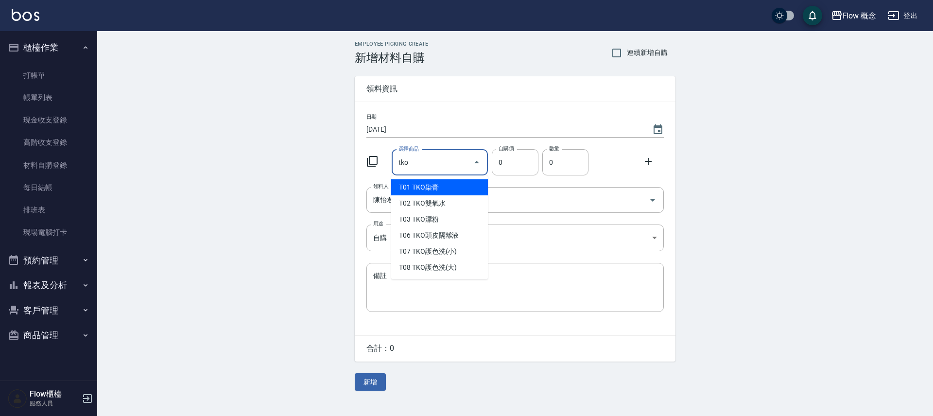
click at [418, 184] on li "T01 TKO染膏" at bounding box center [439, 187] width 97 height 16
type input "TKO染膏"
type input "105"
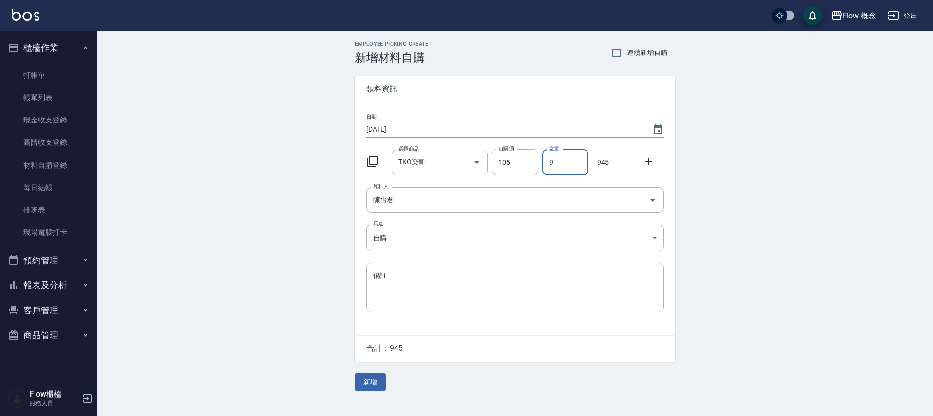
type input "9"
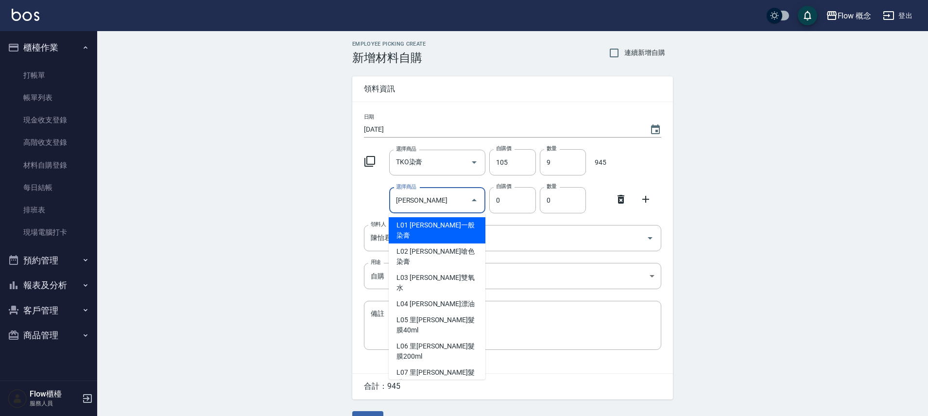
click at [410, 227] on li "L01 里歐一般染膏" at bounding box center [437, 230] width 97 height 26
type input "里歐一般染膏"
type input "90"
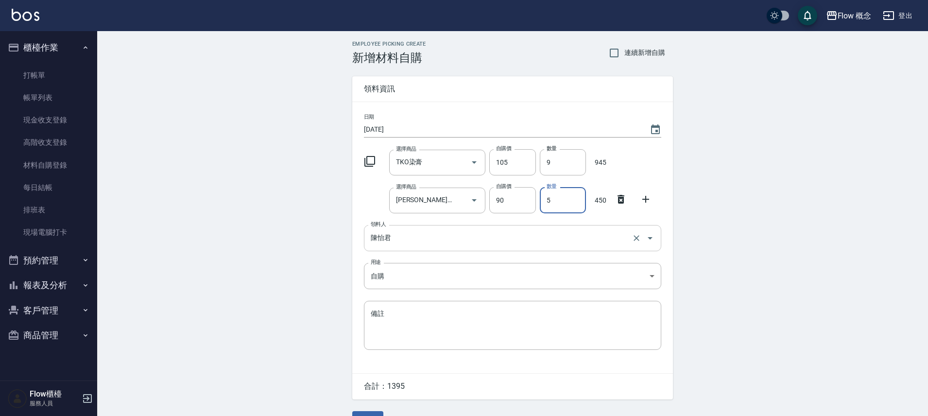
type input "5"
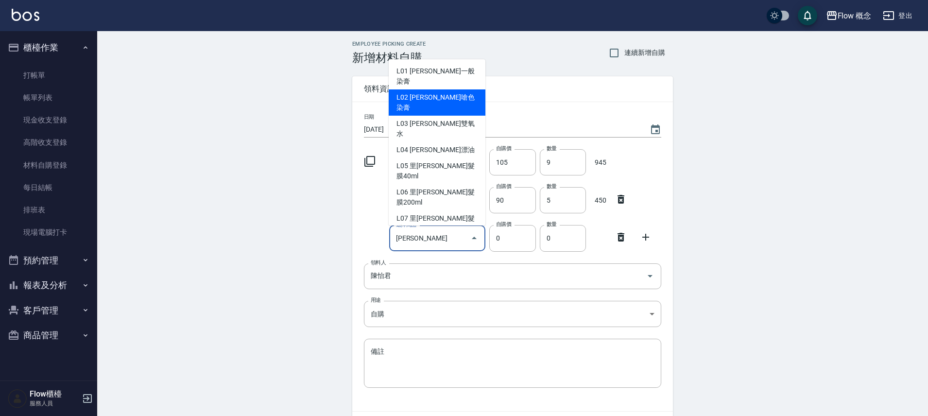
click at [448, 90] on li "L02 里歐嗆色染膏" at bounding box center [437, 102] width 97 height 26
type input "里歐嗆色染膏"
type input "120"
type input "1"
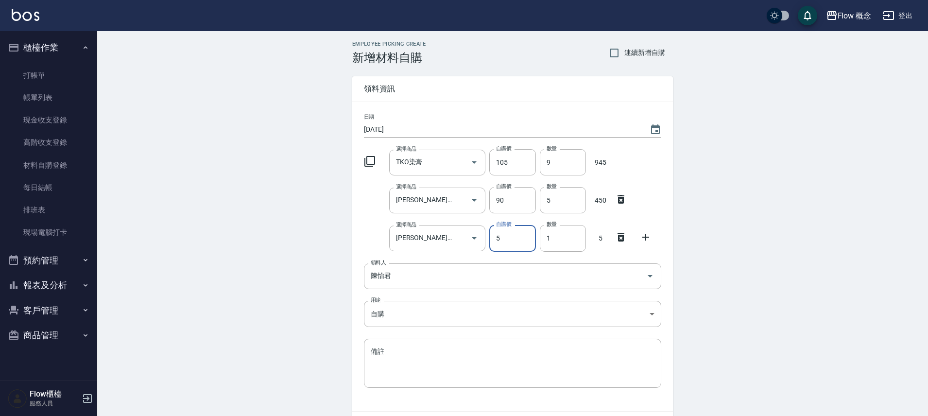
type input "5"
click at [639, 236] on div at bounding box center [648, 235] width 25 height 17
click at [630, 238] on div at bounding box center [623, 235] width 25 height 17
click at [625, 240] on icon at bounding box center [621, 237] width 12 height 12
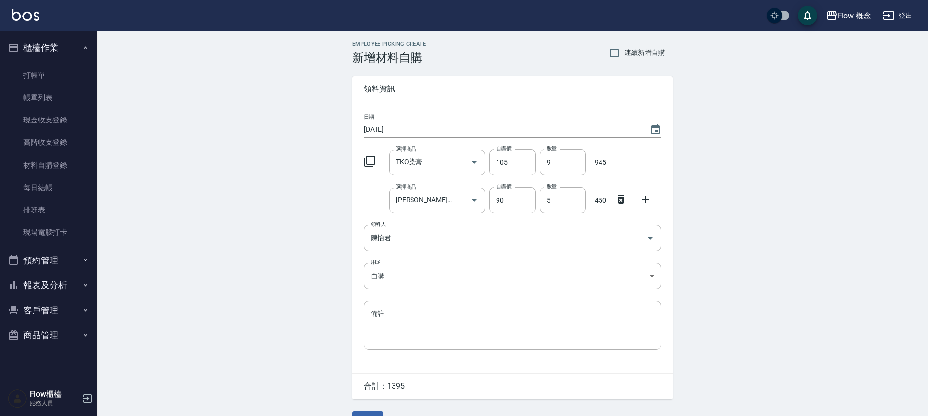
click at [647, 206] on div at bounding box center [648, 198] width 25 height 17
click at [647, 202] on icon at bounding box center [646, 199] width 12 height 12
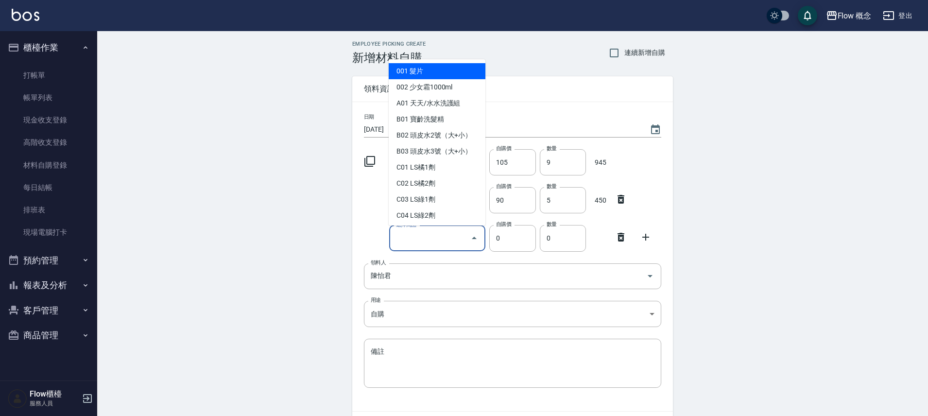
click at [404, 237] on input "選擇商品" at bounding box center [430, 238] width 73 height 17
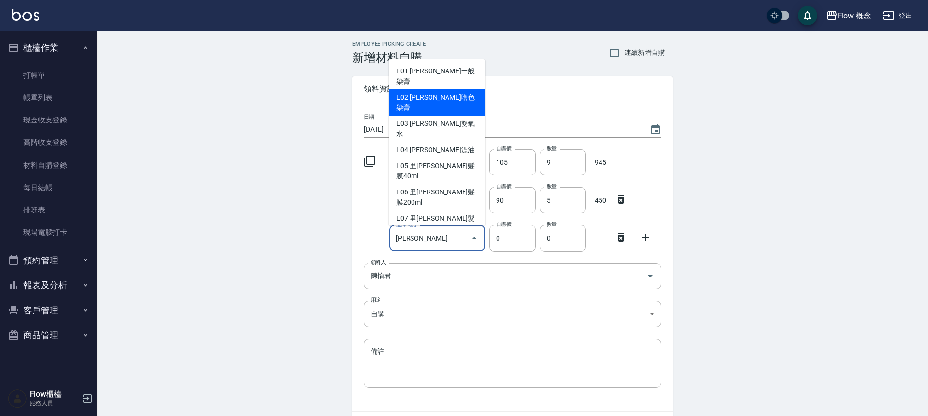
click at [457, 90] on li "L02 里歐嗆色染膏" at bounding box center [437, 102] width 97 height 26
type input "里歐嗆色染膏"
type input "120"
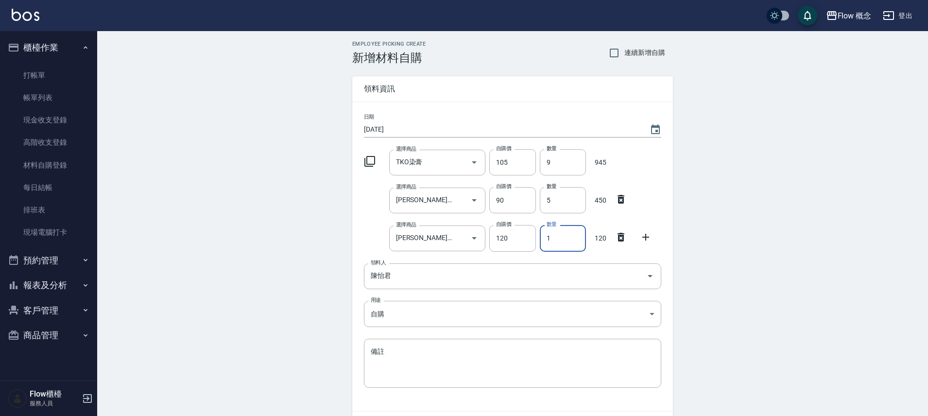
click at [559, 234] on input "1" at bounding box center [563, 238] width 46 height 26
click at [559, 233] on input "1" at bounding box center [563, 238] width 46 height 26
click at [558, 234] on input "1" at bounding box center [563, 238] width 46 height 26
type input "5"
click at [550, 198] on input "5" at bounding box center [563, 200] width 46 height 26
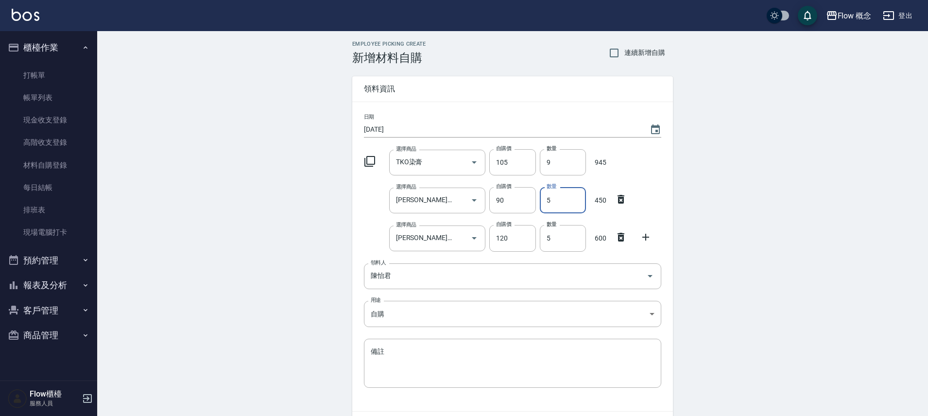
click at [550, 198] on input "5" at bounding box center [563, 200] width 46 height 26
type input "6"
click at [643, 240] on icon at bounding box center [646, 237] width 12 height 12
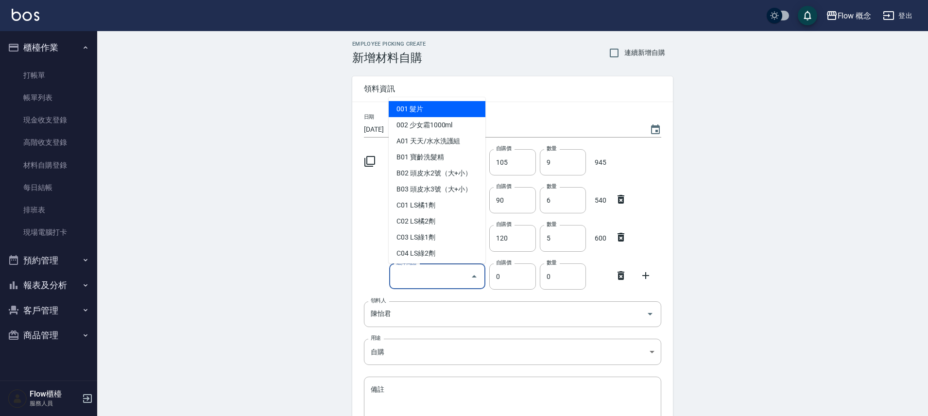
click at [408, 271] on input "選擇商品" at bounding box center [430, 276] width 73 height 17
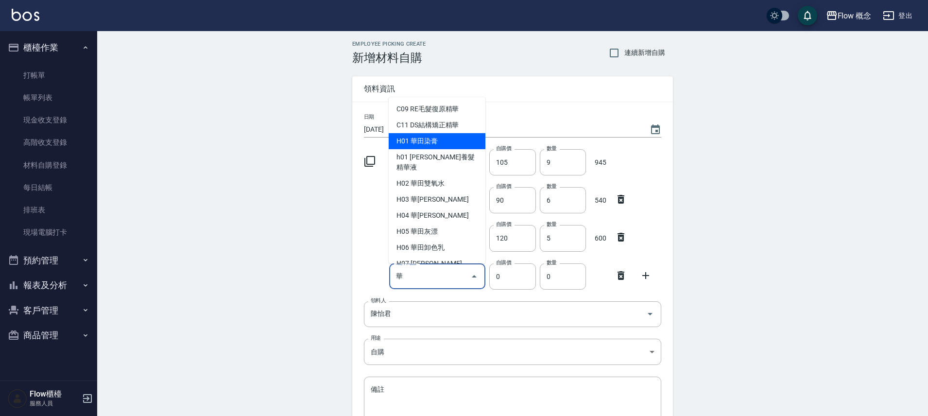
click at [460, 143] on li "H01 華田染膏" at bounding box center [437, 141] width 97 height 16
type input "華田染膏"
type input "105"
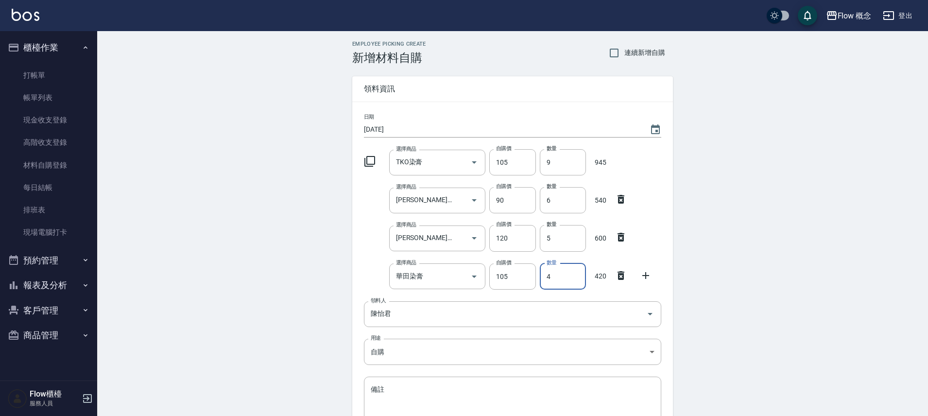
type input "4"
click at [645, 276] on icon at bounding box center [645, 275] width 7 height 7
click at [429, 308] on input "選擇商品" at bounding box center [430, 314] width 73 height 17
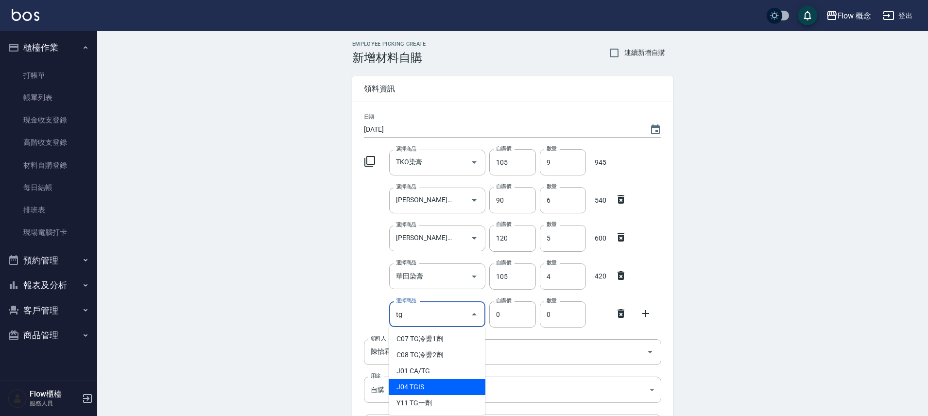
click at [415, 388] on li "J04 TGIS" at bounding box center [437, 387] width 97 height 16
click at [415, 388] on body "Flow 概念 登出 櫃檯作業 打帳單 帳單列表 現金收支登錄 高階收支登錄 材料自購登錄 每日結帳 排班表 現場電腦打卡 預約管理 預約管理 單日預約紀錄 …" at bounding box center [464, 276] width 928 height 553
type input "TGIS"
type input "200"
type input "1"
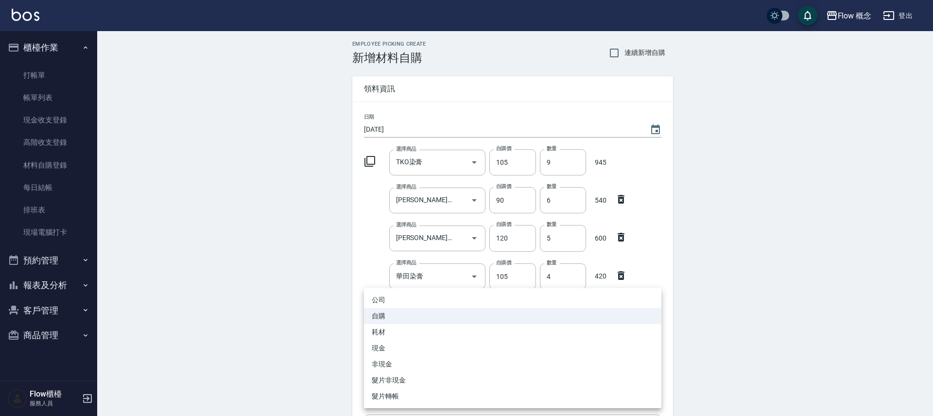
click at [301, 329] on div at bounding box center [466, 208] width 933 height 416
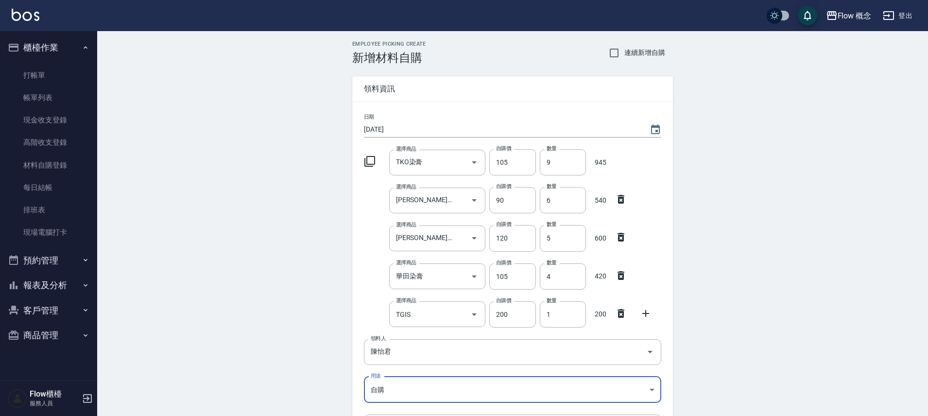
click at [648, 315] on icon at bounding box center [646, 314] width 12 height 12
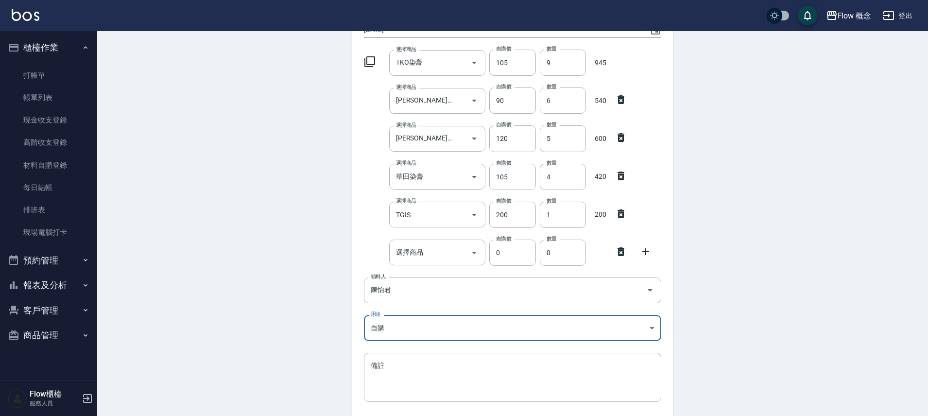
scroll to position [101, 0]
click at [405, 246] on input "選擇商品" at bounding box center [430, 251] width 73 height 17
type input "ㄋ"
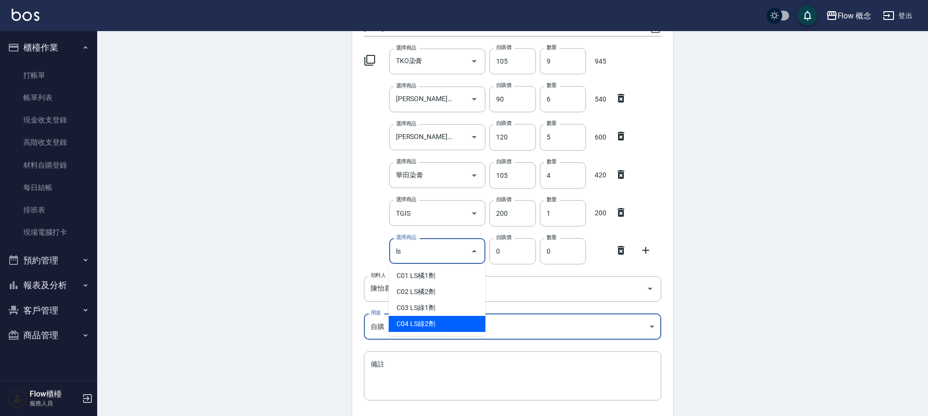
click at [397, 321] on li "C04 LS綠2劑" at bounding box center [437, 324] width 97 height 16
type input "LS綠2劑"
type input "188"
type input "1"
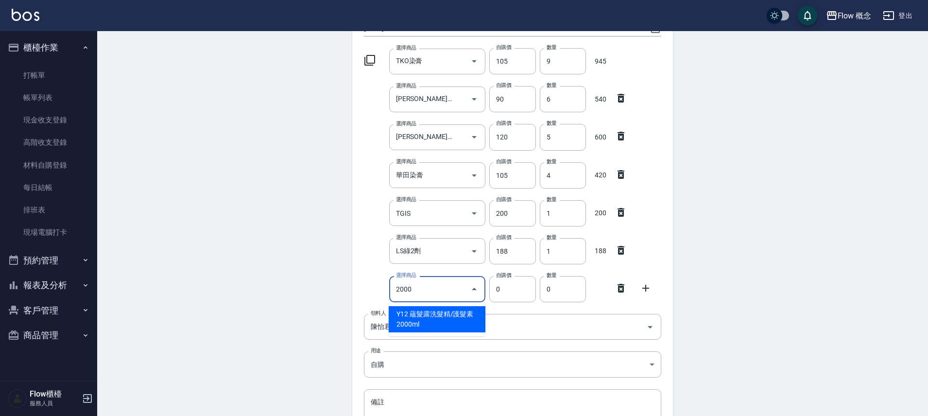
click at [452, 323] on li "Y12 蘊髮露洗髮精/護髮素2000ml" at bounding box center [437, 319] width 97 height 26
type input "蘊髮露洗髮精/護髮素2000ml"
type input "750"
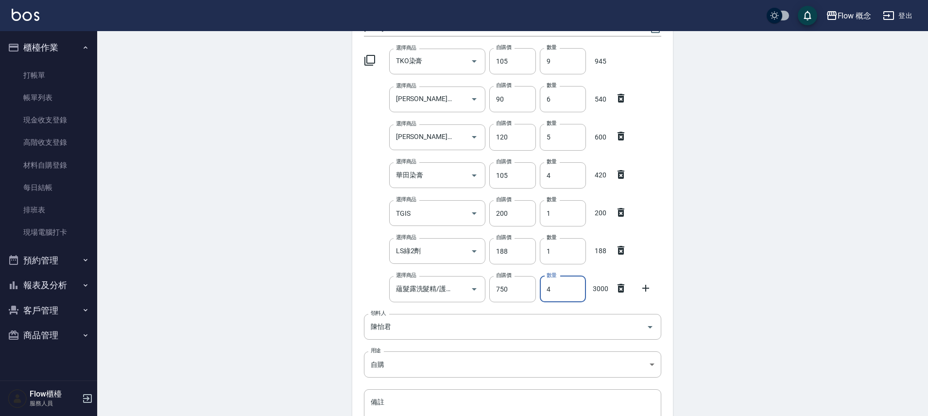
type input "4"
type input "ㄆ"
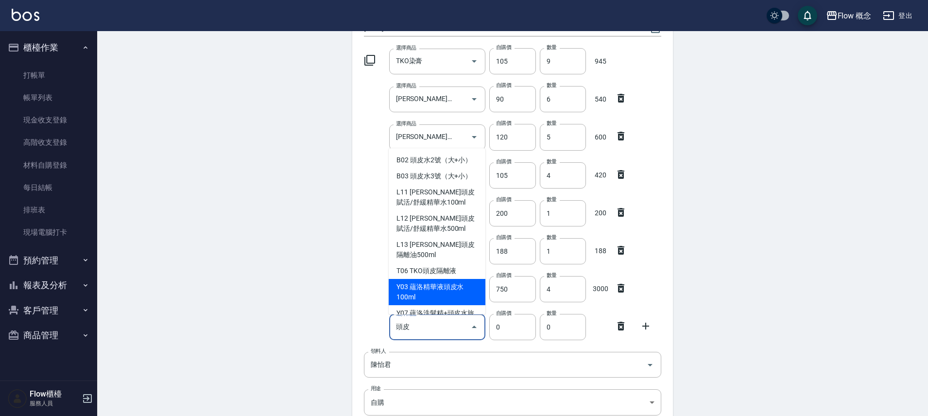
click at [450, 287] on li "Y03 蘊洛精華液頭皮水100ml" at bounding box center [437, 292] width 97 height 26
type input "蘊洛精華液頭皮水100ml"
type input "400"
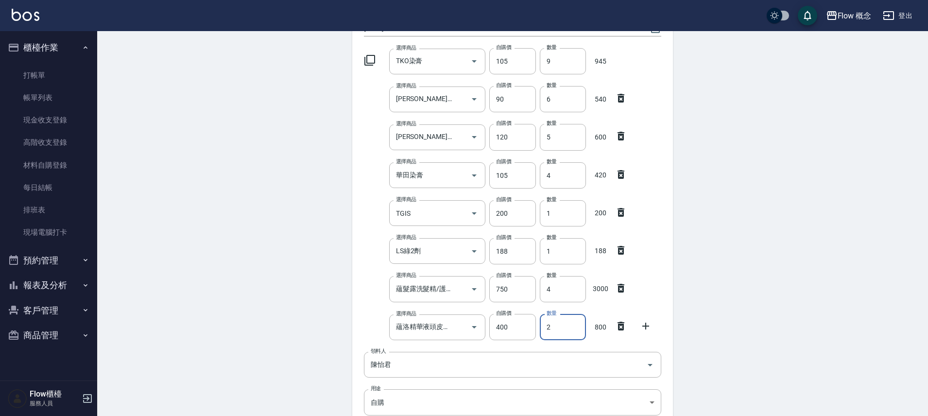
type input "2"
click at [303, 304] on div "Employee Picking Create 新增材料自購 連續新增自購 領料資訊 日期 2025/10/14 選擇商品 TKO染膏 選擇商品 自購價 10…" at bounding box center [512, 247] width 831 height 635
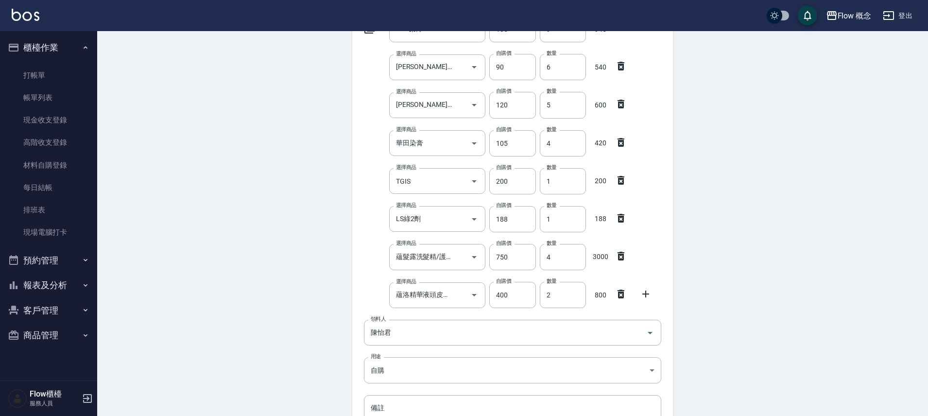
scroll to position [201, 0]
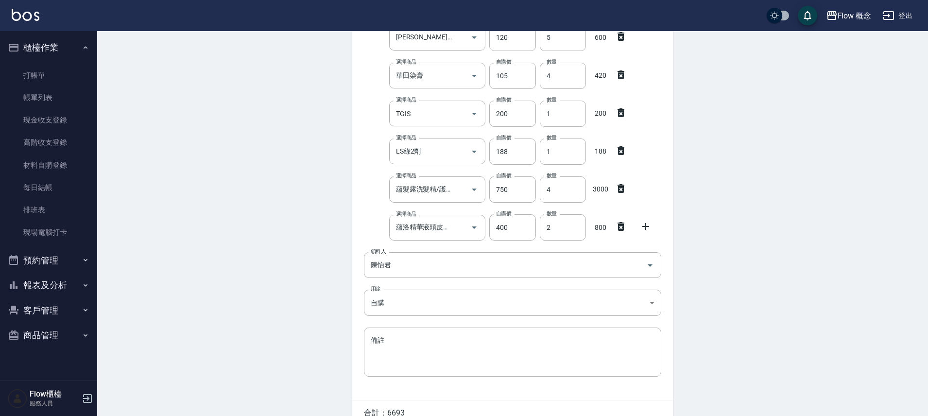
click at [650, 227] on icon at bounding box center [646, 227] width 12 height 12
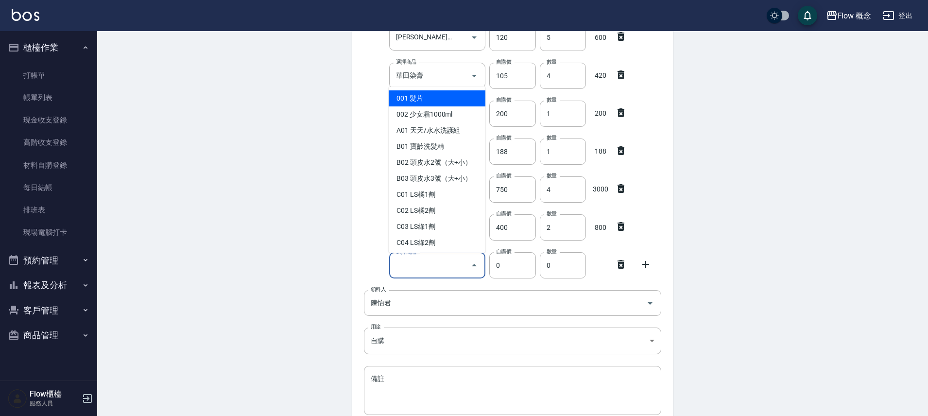
click at [429, 269] on input "選擇商品" at bounding box center [430, 265] width 73 height 17
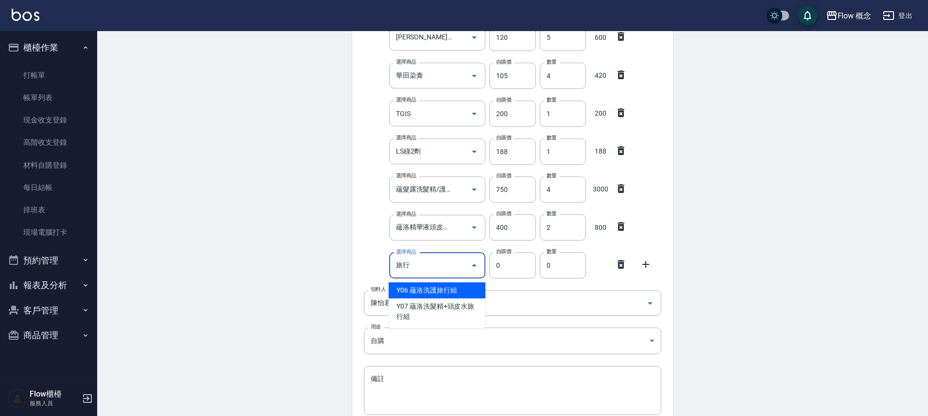
click at [442, 295] on li "Y06 蘊洛洗護旅行組" at bounding box center [437, 290] width 97 height 16
type input "蘊洛洗護旅行組"
type input "90"
type input "1"
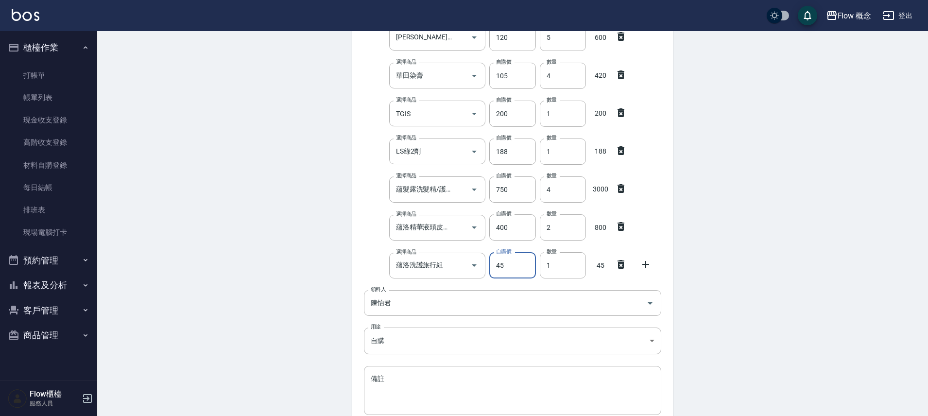
type input "45"
type input "20"
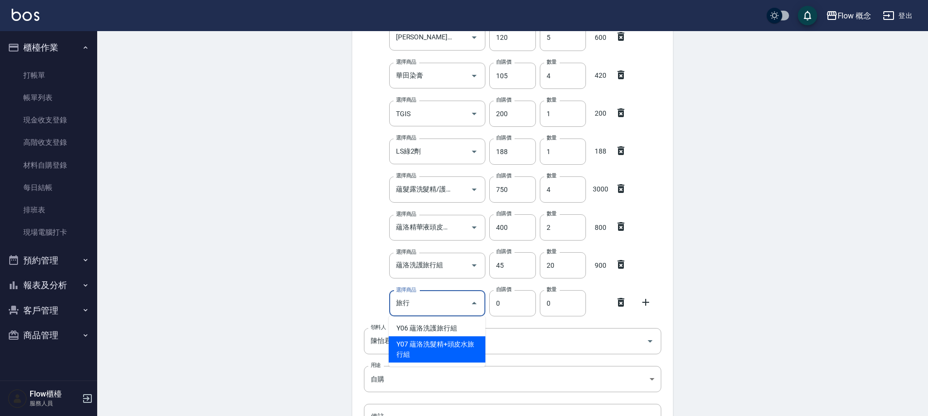
click at [450, 343] on li "Y07 蘊洛洗髮精+頭皮水旅行組" at bounding box center [437, 349] width 97 height 26
type input "蘊洛洗髮精+頭皮水旅行組"
type input "140"
type input "1"
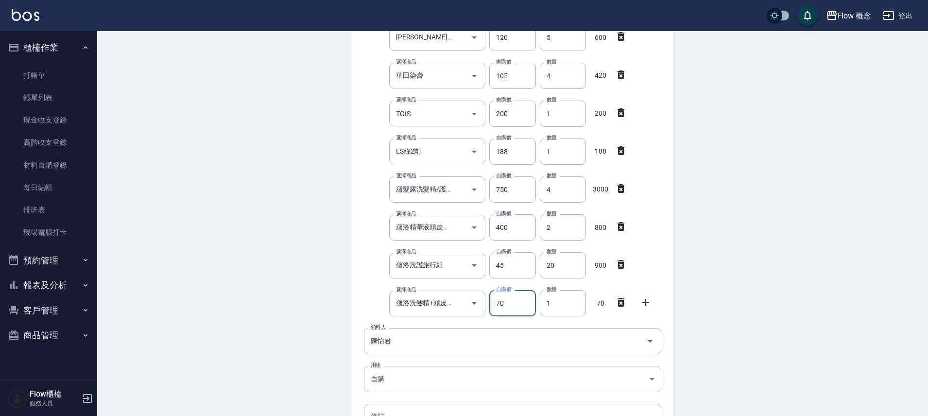
type input "70"
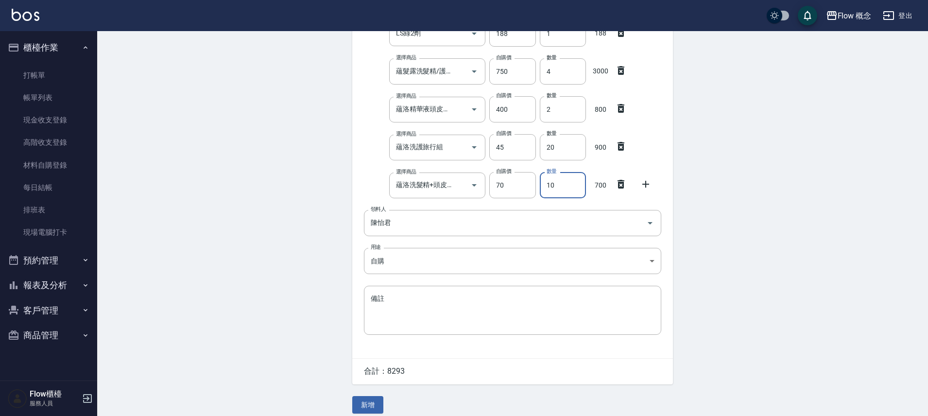
scroll to position [328, 0]
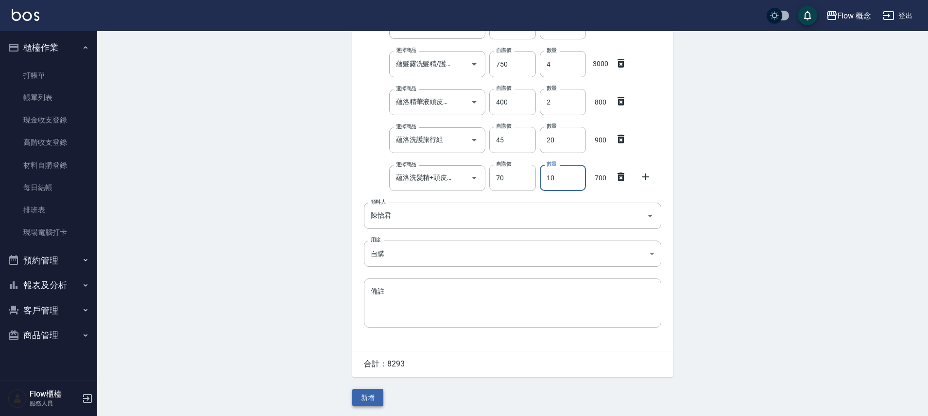
type input "10"
click at [368, 395] on button "新增" at bounding box center [367, 398] width 31 height 18
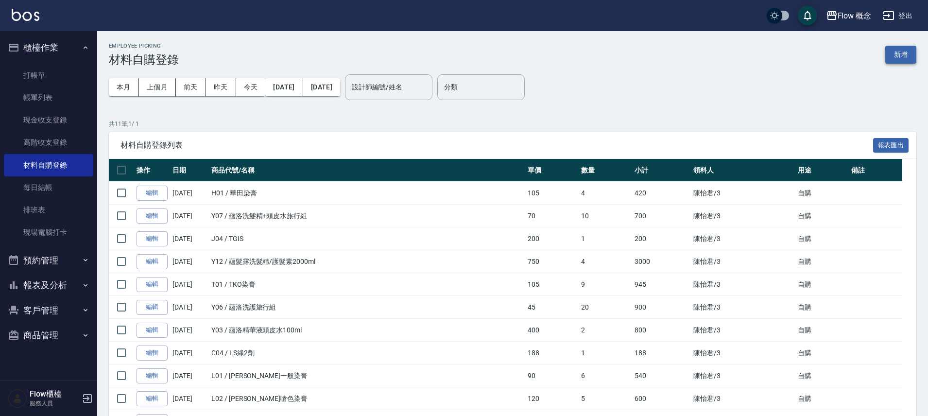
click at [905, 60] on button "新增" at bounding box center [900, 55] width 31 height 18
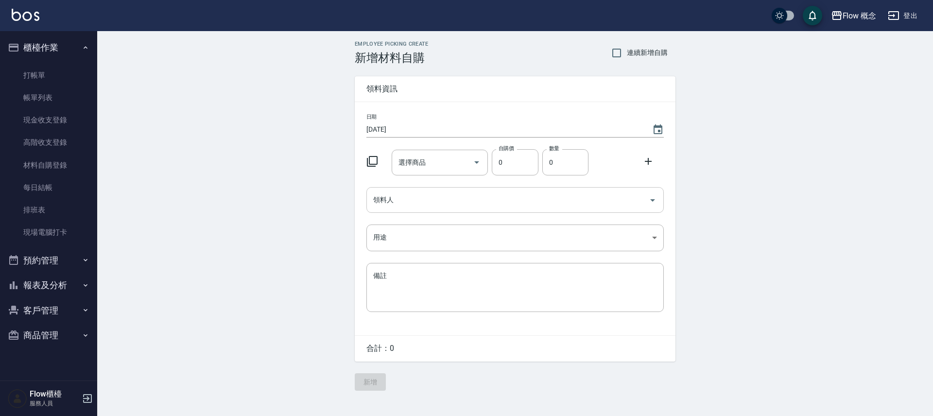
click at [372, 198] on input "領料人" at bounding box center [508, 199] width 274 height 17
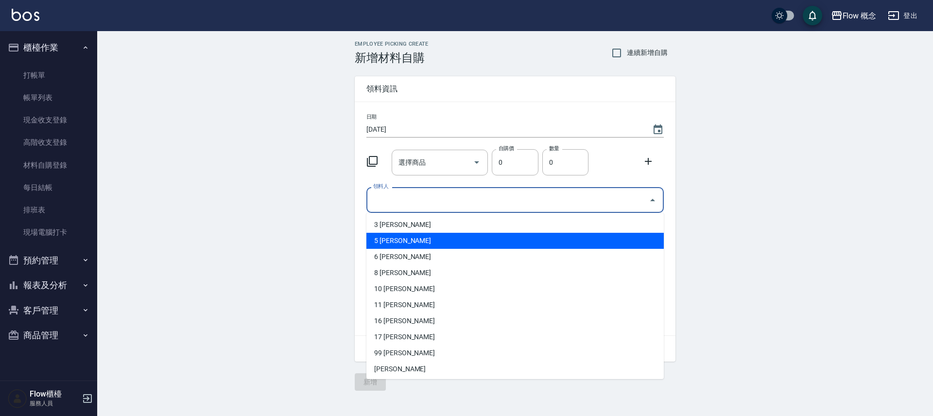
click at [394, 242] on li "5 高妤瑄" at bounding box center [514, 241] width 297 height 16
type input "高妤瑄"
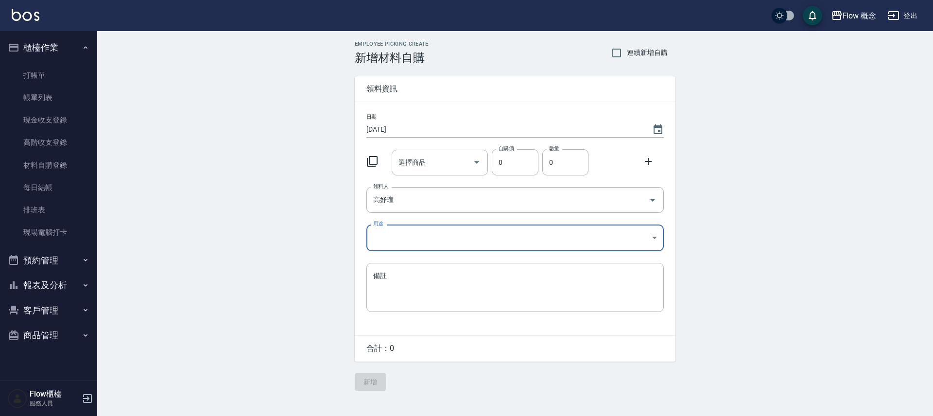
click at [384, 239] on body "Flow 概念 登出 櫃檯作業 打帳單 帳單列表 現金收支登錄 高階收支登錄 材料自購登錄 每日結帳 排班表 現場電腦打卡 預約管理 預約管理 單日預約紀錄 …" at bounding box center [466, 208] width 933 height 416
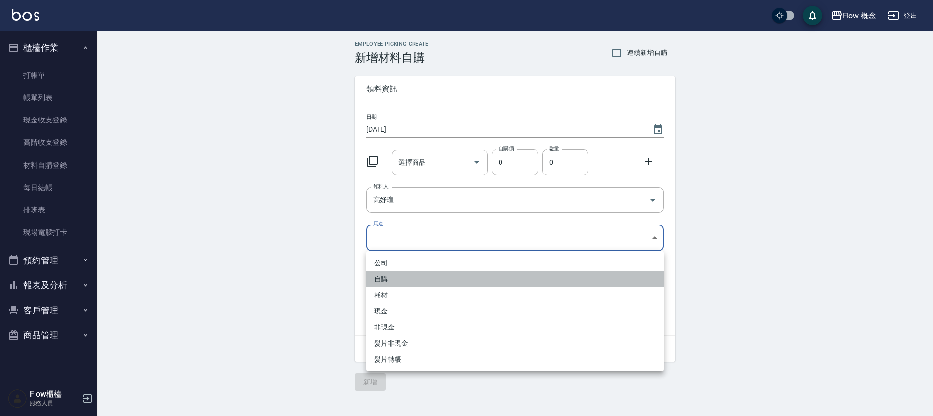
click at [390, 274] on li "自購" at bounding box center [514, 279] width 297 height 16
type input "自購"
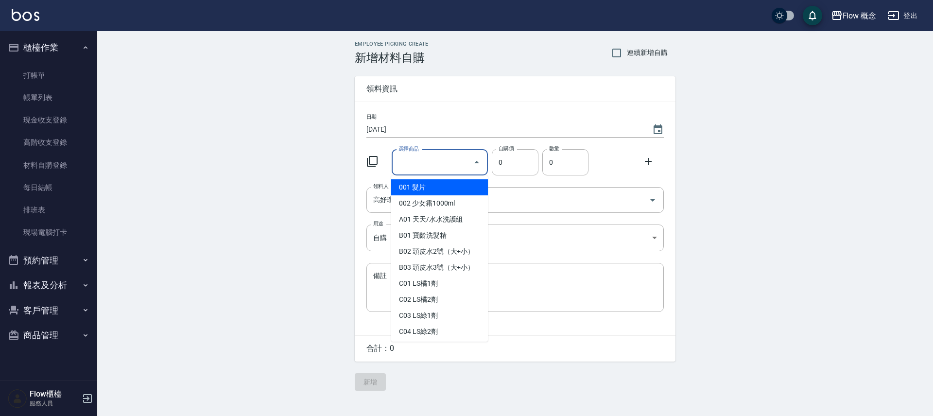
click at [422, 166] on input "選擇商品" at bounding box center [432, 162] width 73 height 17
click at [82, 76] on link "打帳單" at bounding box center [48, 75] width 89 height 22
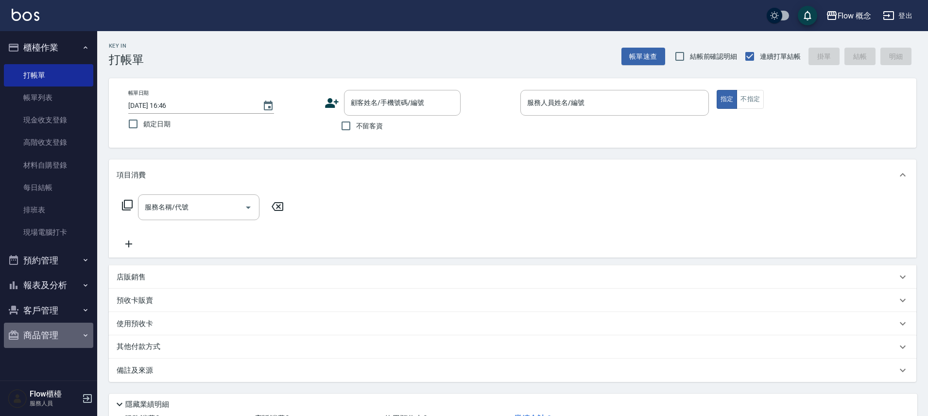
click at [53, 332] on button "商品管理" at bounding box center [48, 335] width 89 height 25
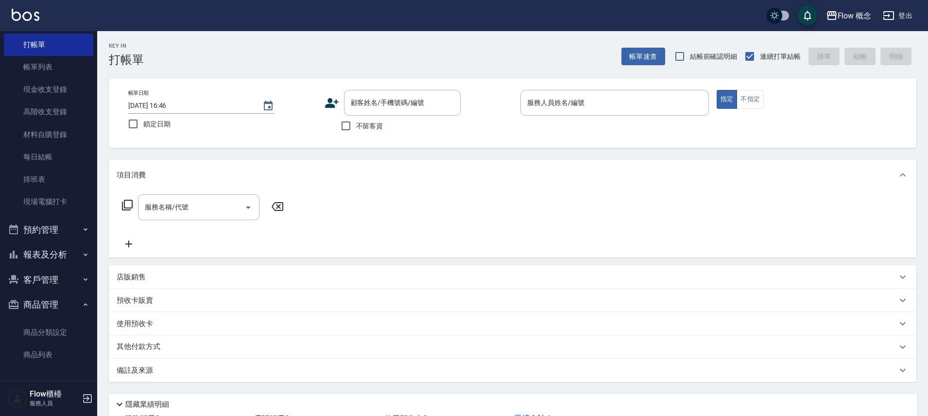
scroll to position [31, 0]
click at [63, 352] on link "商品列表" at bounding box center [48, 354] width 89 height 22
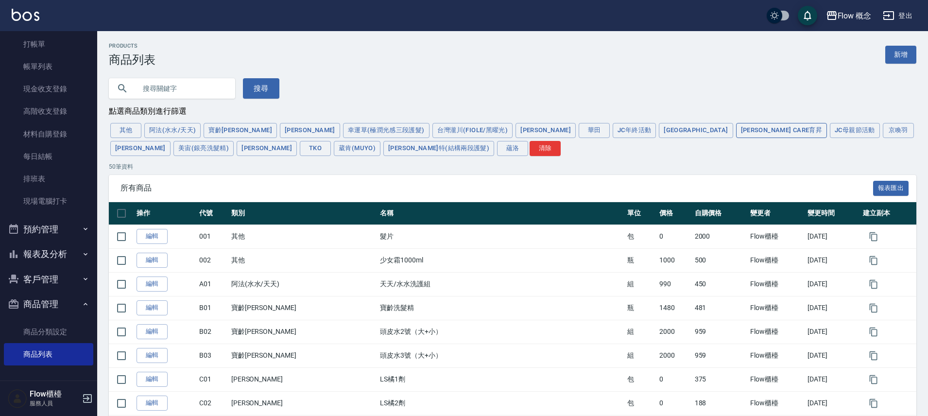
click at [736, 137] on button "Jean Care育昇" at bounding box center [781, 130] width 91 height 15
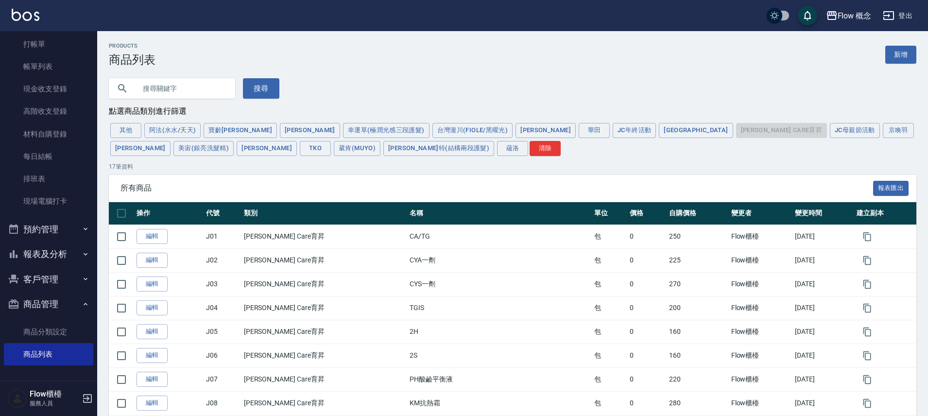
drag, startPoint x: 636, startPoint y: 132, endPoint x: 529, endPoint y: 117, distance: 107.4
click at [635, 132] on div "其他 阿法(水水/天天) 寶齡富錦 晨宏 幸運草(極潤光感三段護髮) 台灣瀧川(Fiole/黑曜光) 海莉思 華田 JC年終活動 Italy Jean Car…" at bounding box center [513, 139] width 808 height 36
click at [220, 135] on button "寶齡富錦" at bounding box center [240, 130] width 73 height 15
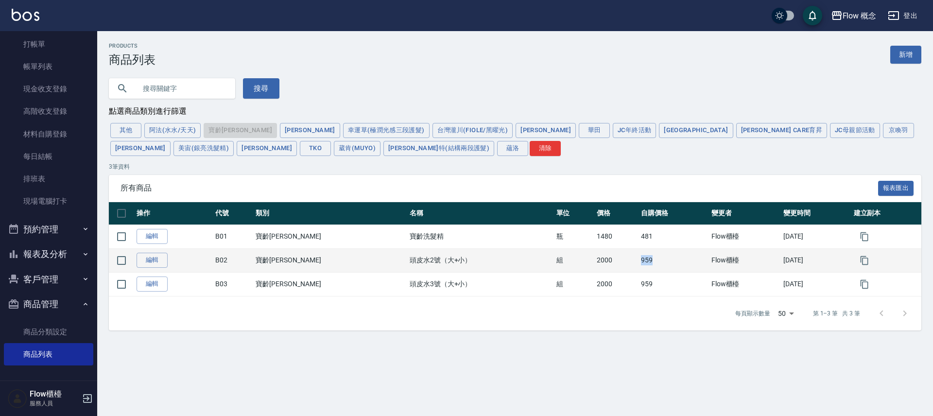
drag, startPoint x: 594, startPoint y: 266, endPoint x: 621, endPoint y: 272, distance: 27.4
click at [639, 271] on td "959" at bounding box center [674, 260] width 70 height 24
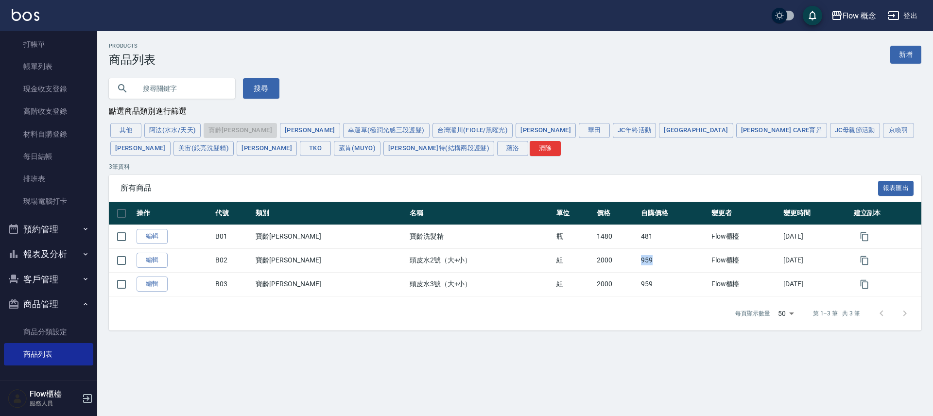
click at [53, 304] on button "商品管理" at bounding box center [48, 304] width 89 height 25
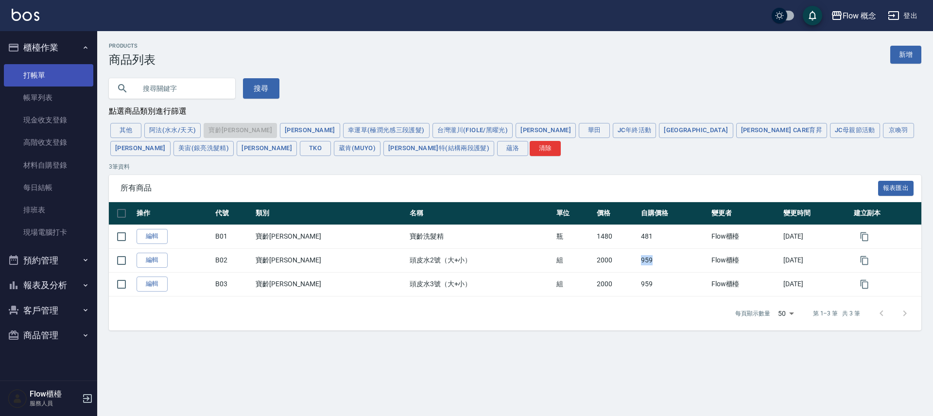
click at [51, 71] on link "打帳單" at bounding box center [48, 75] width 89 height 22
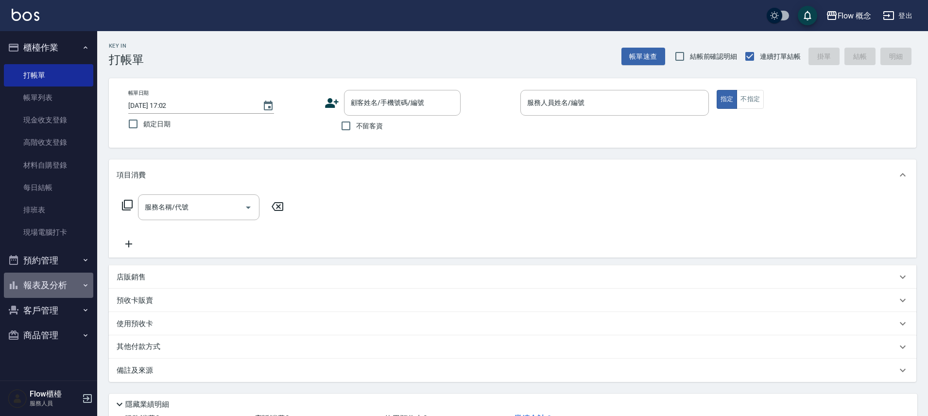
click at [54, 284] on button "報表及分析" at bounding box center [48, 285] width 89 height 25
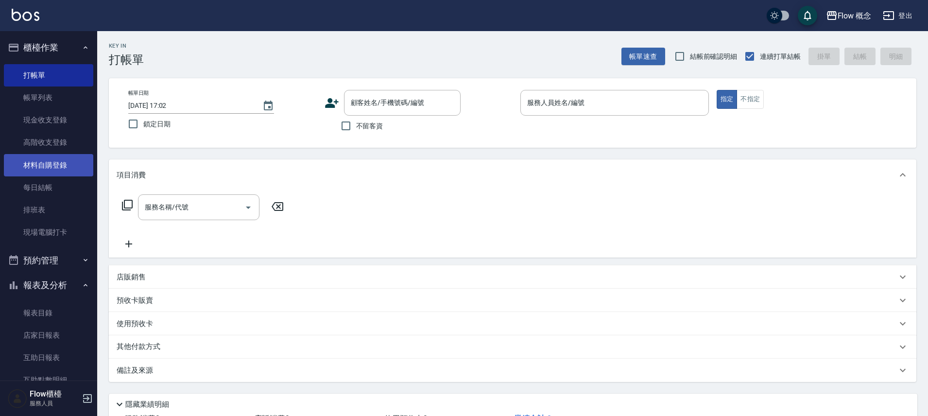
click at [61, 156] on link "材料自購登錄" at bounding box center [48, 165] width 89 height 22
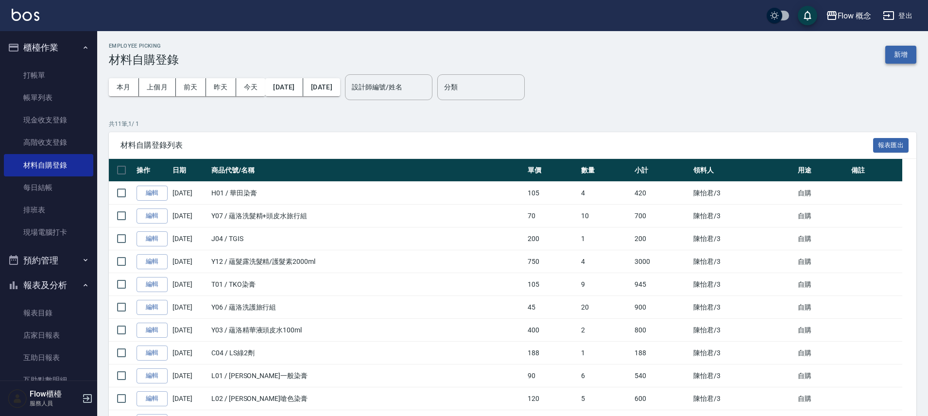
click at [891, 56] on button "新增" at bounding box center [900, 55] width 31 height 18
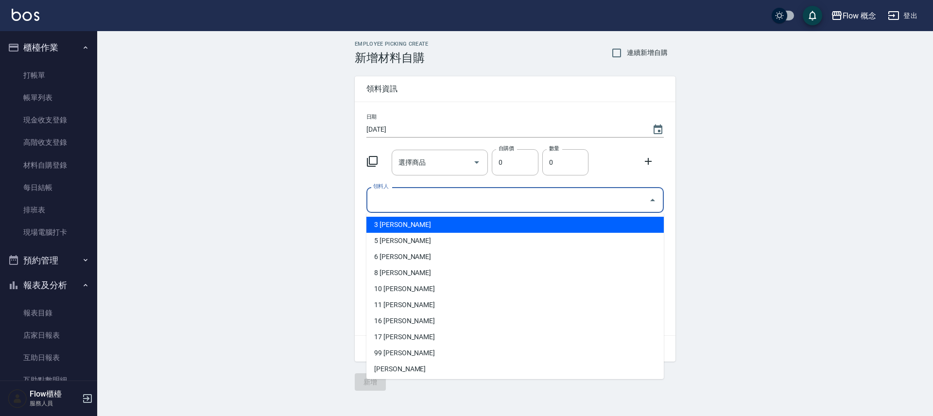
click at [381, 203] on input "領料人" at bounding box center [508, 199] width 274 height 17
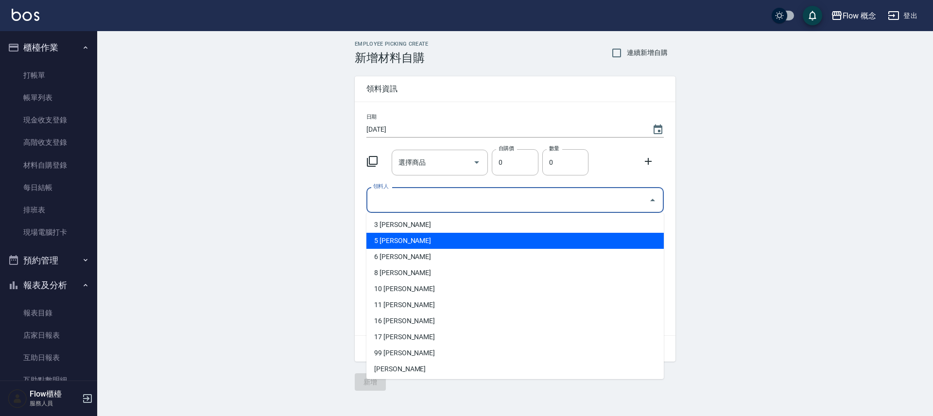
click at [406, 238] on li "5 高妤瑄" at bounding box center [514, 241] width 297 height 16
type input "高妤瑄"
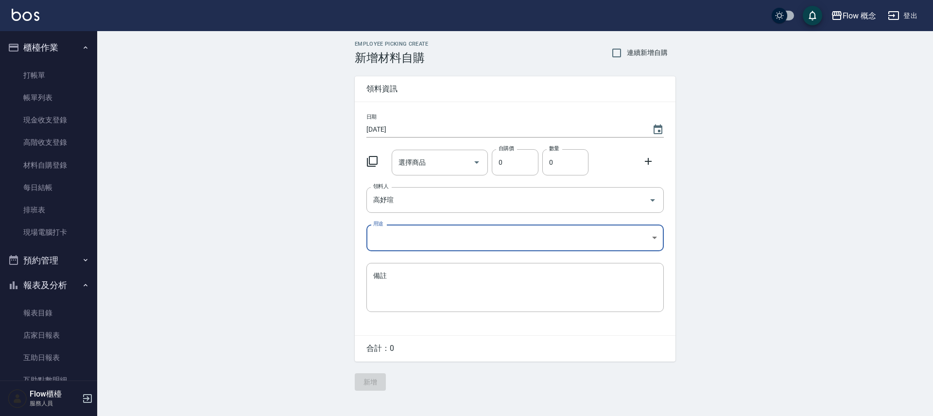
click at [400, 229] on body "Flow 概念 登出 櫃檯作業 打帳單 帳單列表 現金收支登錄 高階收支登錄 材料自購登錄 每日結帳 排班表 現場電腦打卡 預約管理 預約管理 單日預約紀錄 …" at bounding box center [466, 208] width 933 height 416
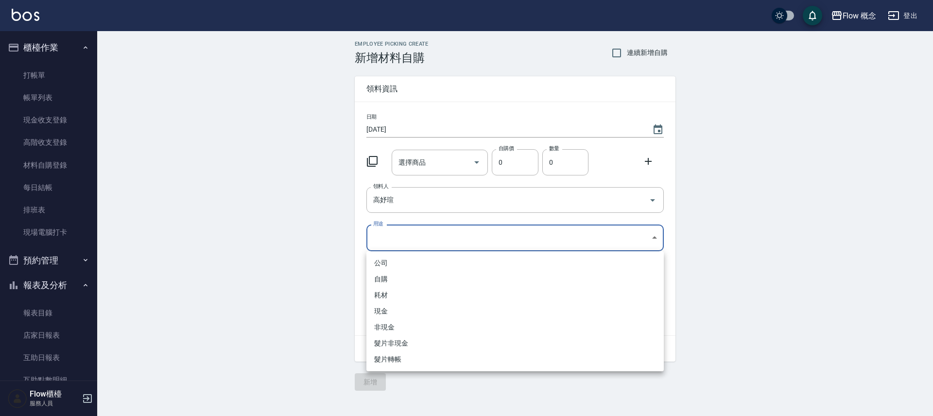
click at [391, 277] on li "自購" at bounding box center [514, 279] width 297 height 16
type input "自購"
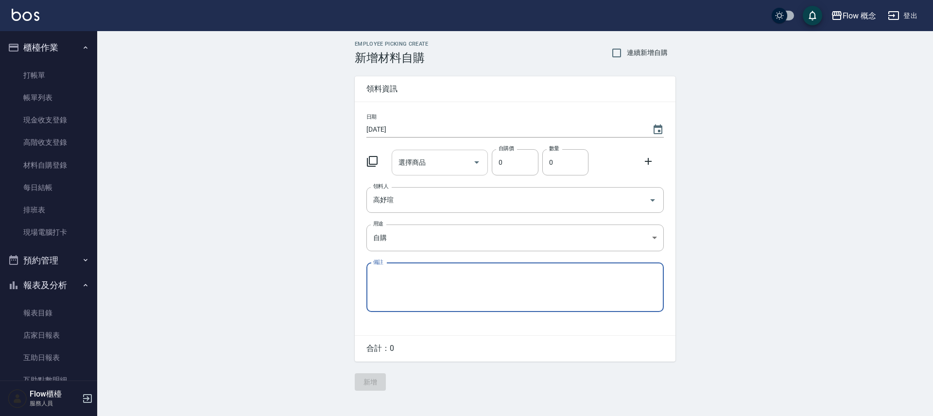
click at [432, 164] on input "選擇商品" at bounding box center [432, 162] width 73 height 17
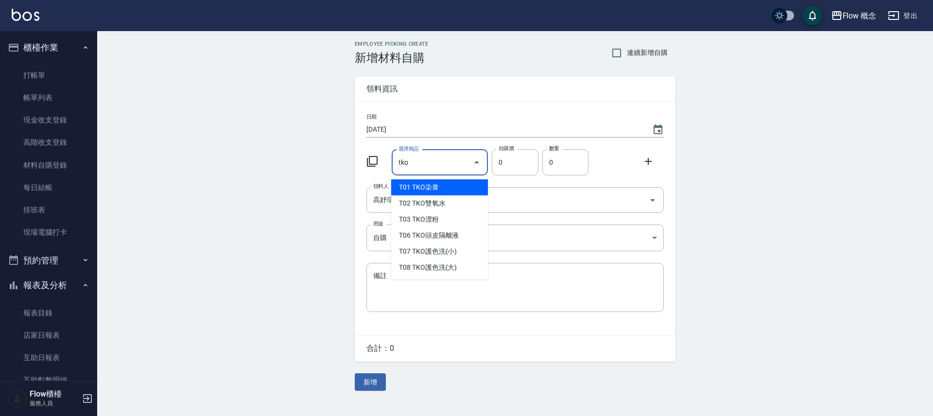
click at [417, 187] on li "T01 TKO染膏" at bounding box center [439, 187] width 97 height 16
type input "TKO染膏"
type input "105"
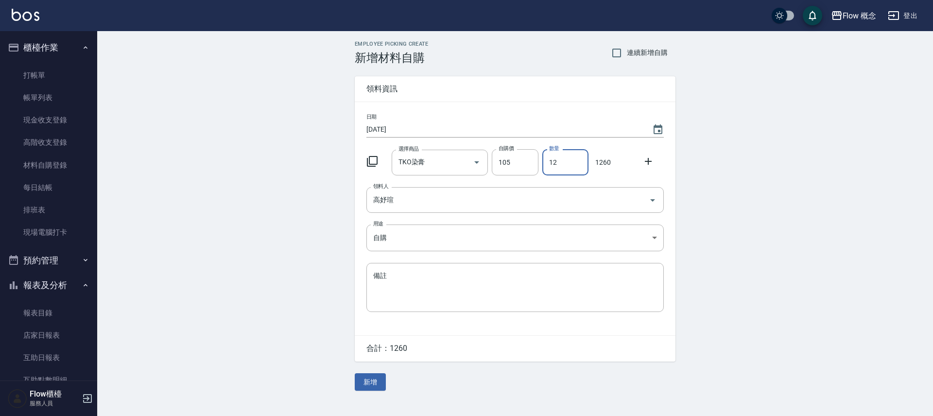
type input "12"
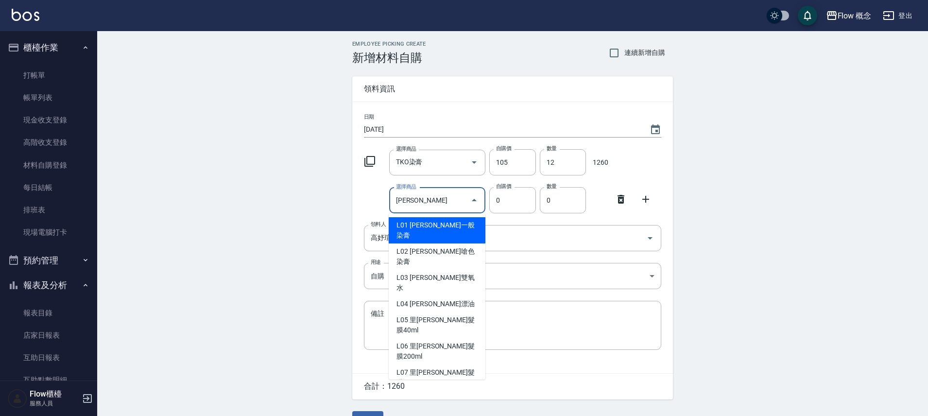
click at [414, 224] on li "L01 里歐一般染膏" at bounding box center [437, 230] width 97 height 26
type input "里歐一般染膏"
type input "90"
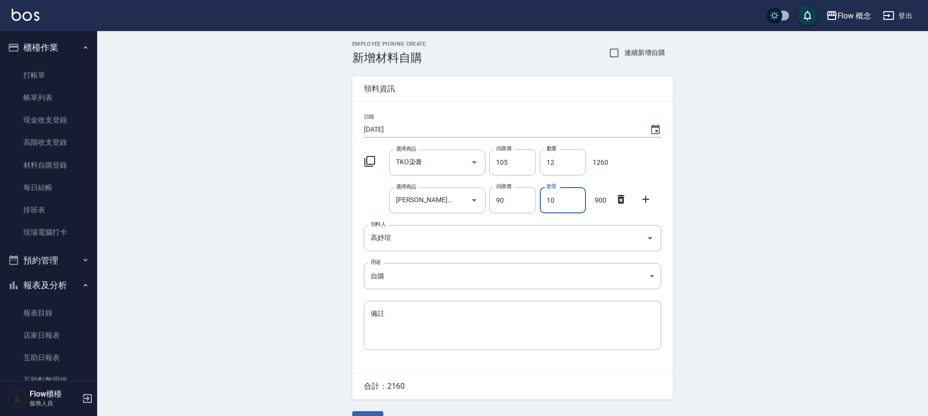
type input "10"
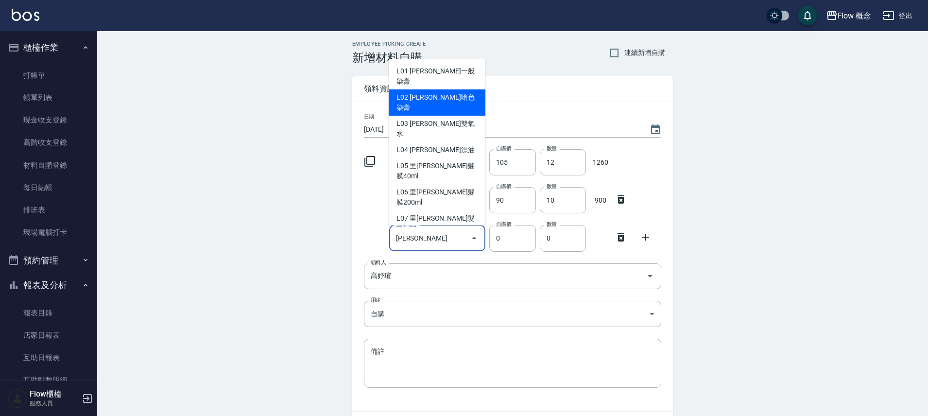
click at [434, 89] on li "L02 里歐嗆色染膏" at bounding box center [437, 102] width 97 height 26
type input "里歐嗆色染膏"
type input "120"
type input "1"
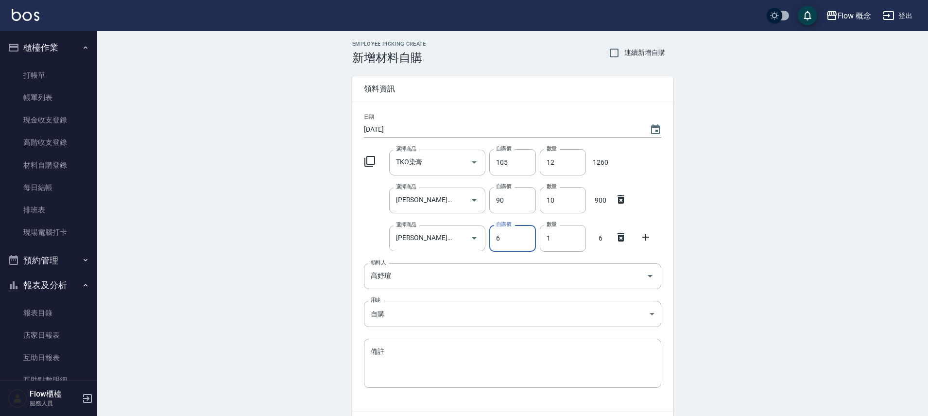
type input "6"
click at [621, 239] on icon at bounding box center [621, 237] width 7 height 9
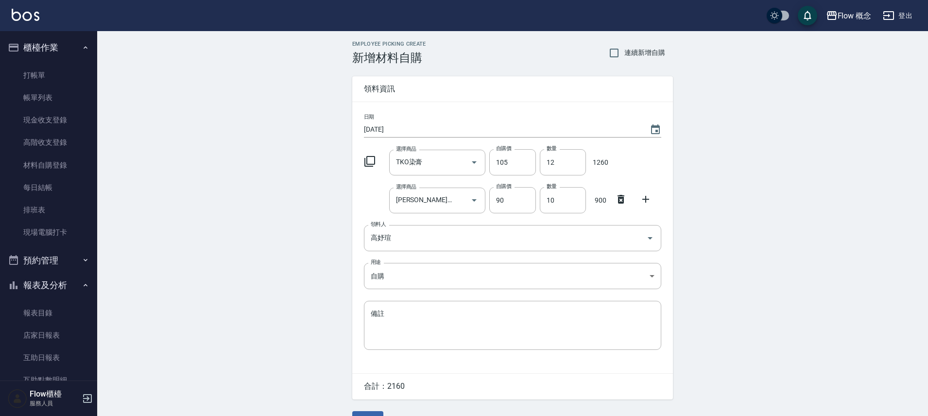
click at [643, 198] on icon at bounding box center [646, 199] width 12 height 12
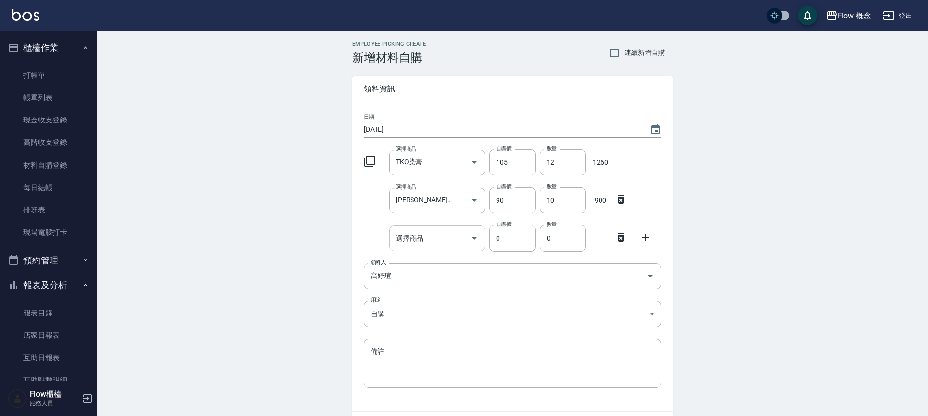
click at [437, 245] on input "選擇商品" at bounding box center [430, 238] width 73 height 17
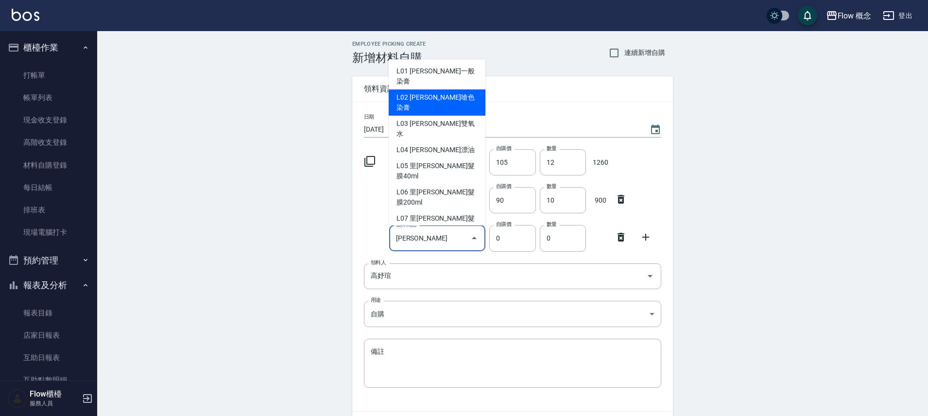
click at [457, 89] on li "L02 里歐嗆色染膏" at bounding box center [437, 102] width 97 height 26
type input "里歐嗆色染膏"
type input "120"
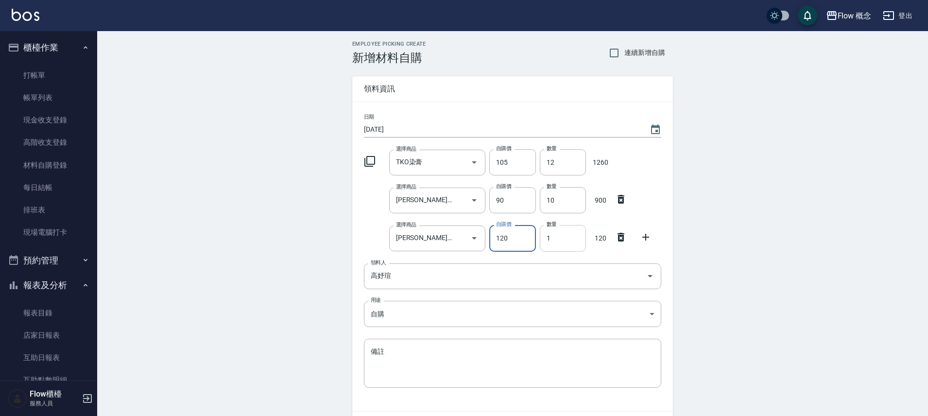
click at [556, 238] on input "1" at bounding box center [563, 238] width 46 height 26
type input "6"
click at [645, 232] on icon at bounding box center [646, 237] width 12 height 12
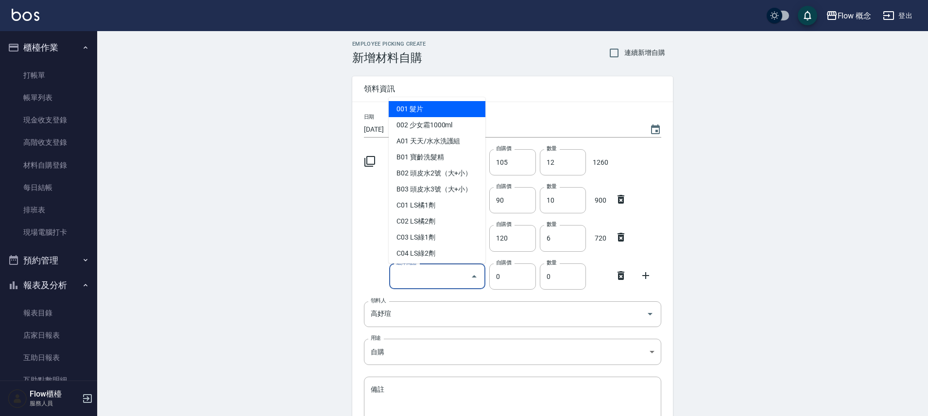
click at [411, 280] on input "選擇商品" at bounding box center [430, 276] width 73 height 17
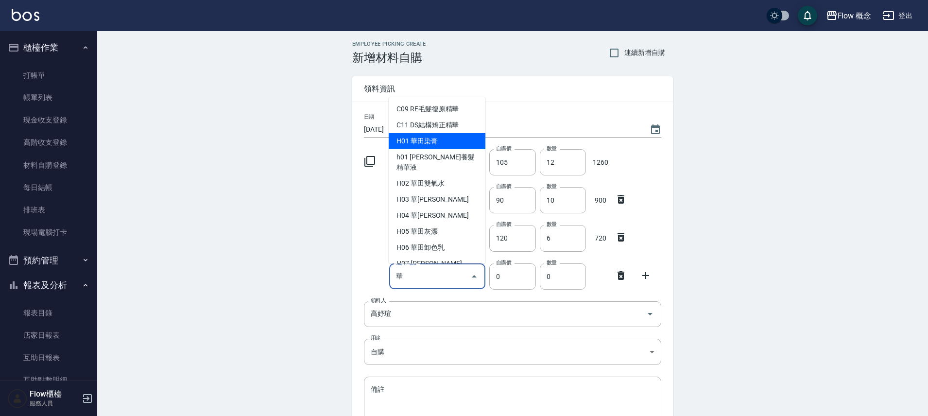
click at [445, 144] on li "H01 華田染膏" at bounding box center [437, 141] width 97 height 16
type input "華田染膏"
type input "105"
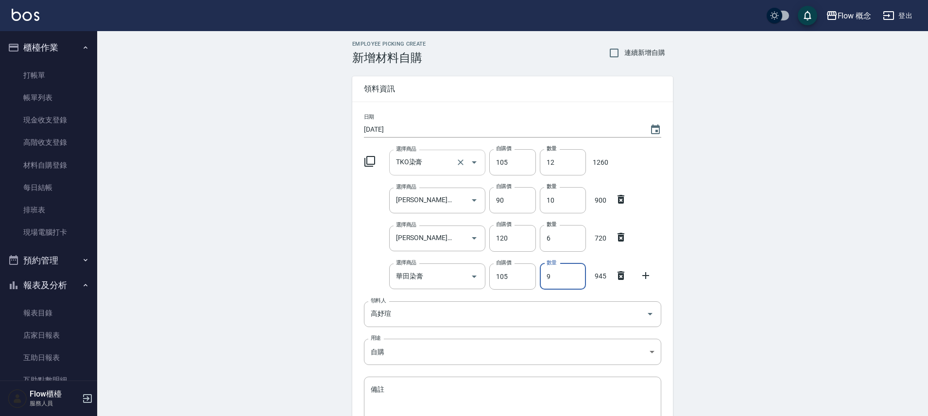
type input "9"
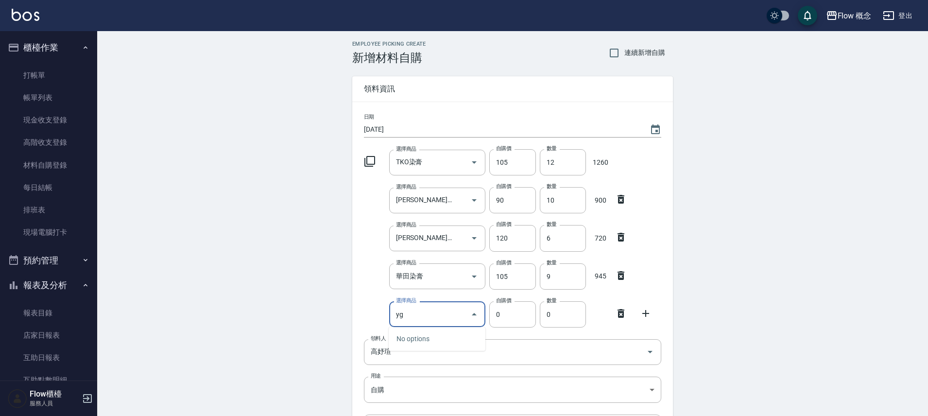
type input "y"
click at [415, 384] on li "J04 TGIS" at bounding box center [437, 387] width 97 height 16
type input "TGIS"
type input "200"
type input "1"
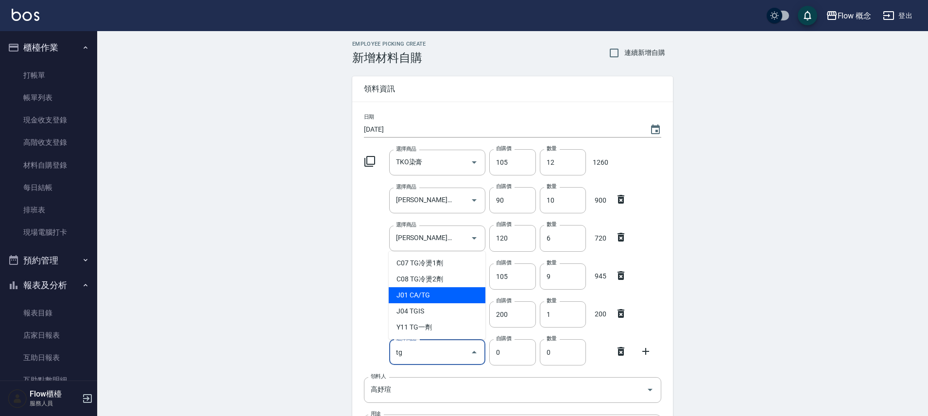
click at [408, 294] on li "J01 CA/TG" at bounding box center [437, 295] width 97 height 16
type input "CA/TG"
type input "250"
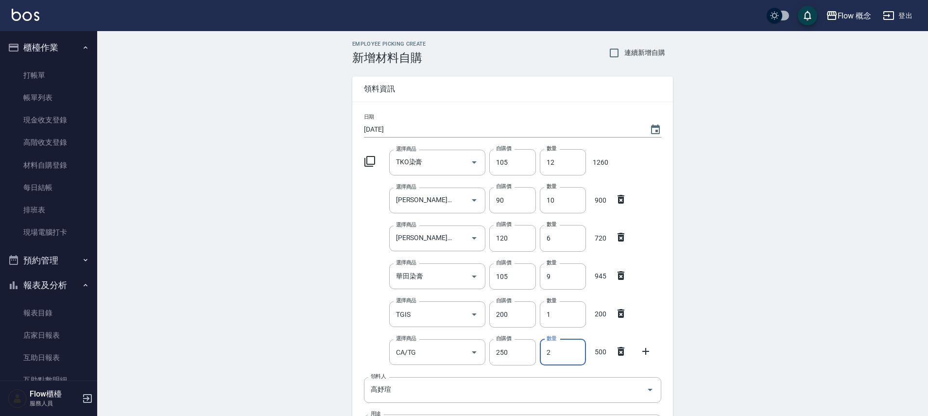
type input "2"
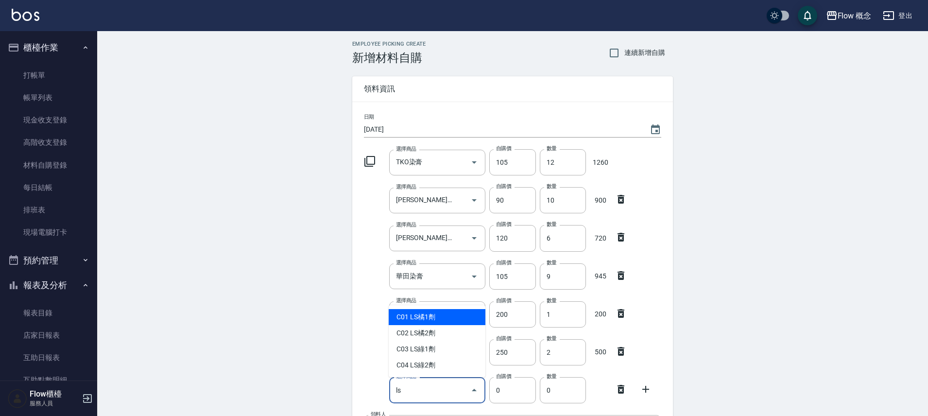
click at [403, 315] on li "C01 LS橘1劑" at bounding box center [437, 317] width 97 height 16
type input "LS橘1劑"
type input "375"
type input "1"
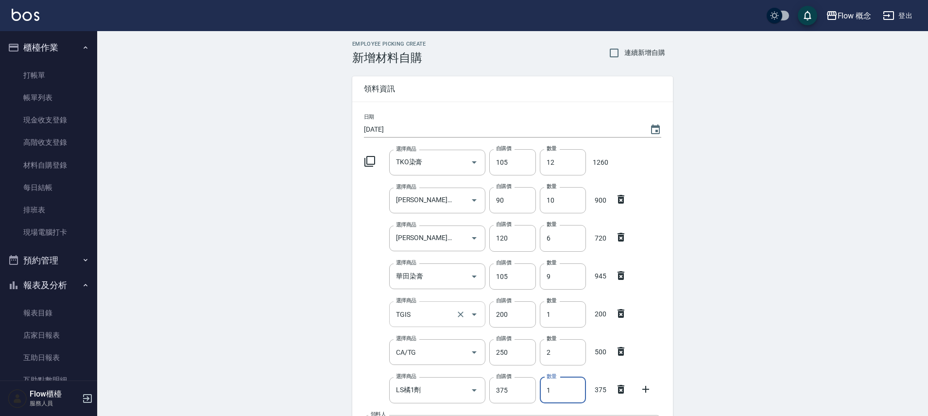
scroll to position [220, 0]
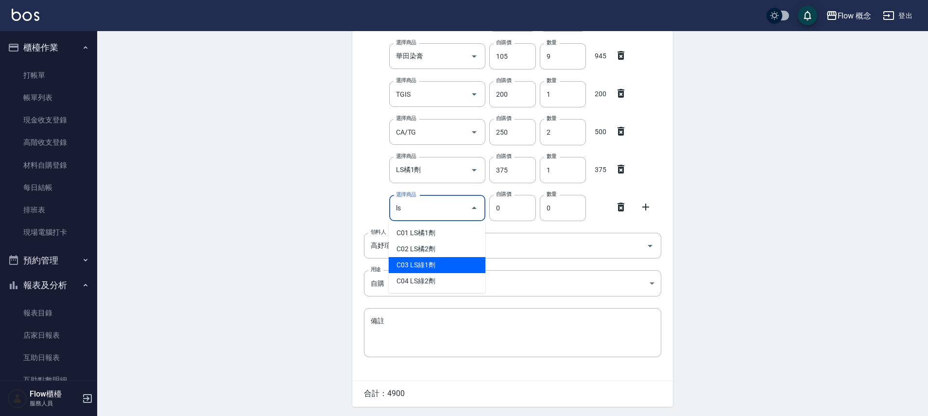
click at [415, 259] on li "C03 LS綠1劑" at bounding box center [437, 265] width 97 height 16
type input "LS綠1劑"
type input "375"
type input "1"
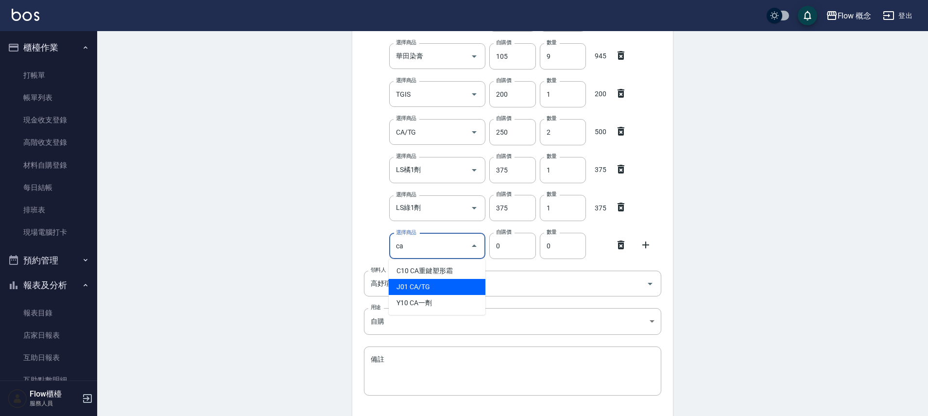
type input "c"
type input "蘊"
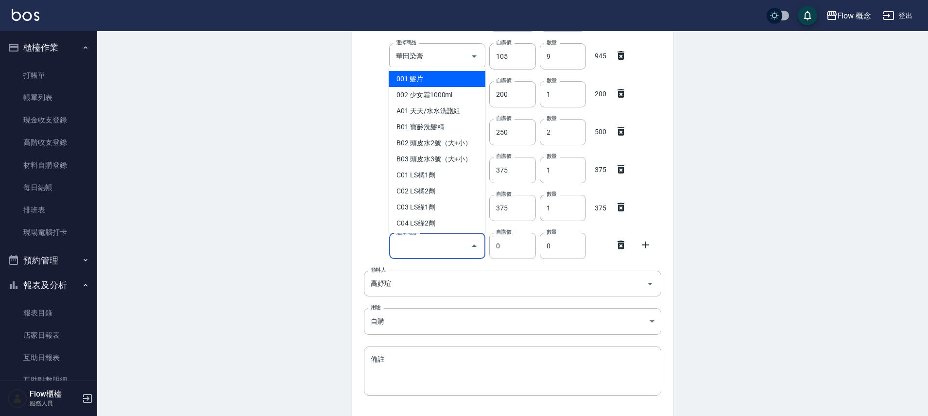
click at [761, 236] on div "Employee Picking Create 新增材料自購 連續新增自購 領料資訊 日期 2025/10/14 選擇商品 TKO染膏 選擇商品 自購價 10…" at bounding box center [512, 147] width 831 height 673
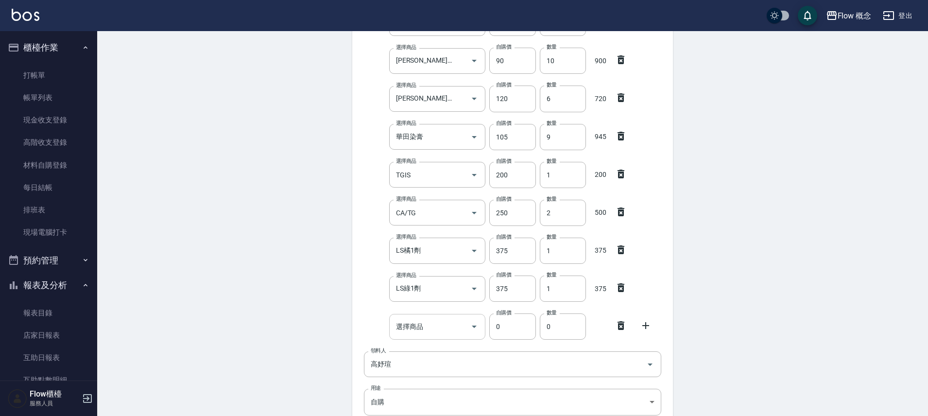
scroll to position [238, 0]
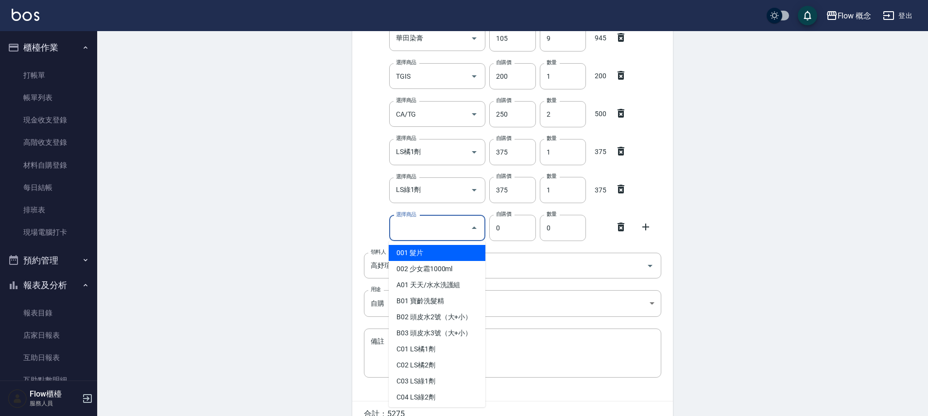
click at [412, 231] on input "選擇商品" at bounding box center [430, 228] width 73 height 17
click at [372, 229] on div "選擇商品 選擇商品 自購價 0 自購價 數量 0 數量" at bounding box center [510, 226] width 301 height 30
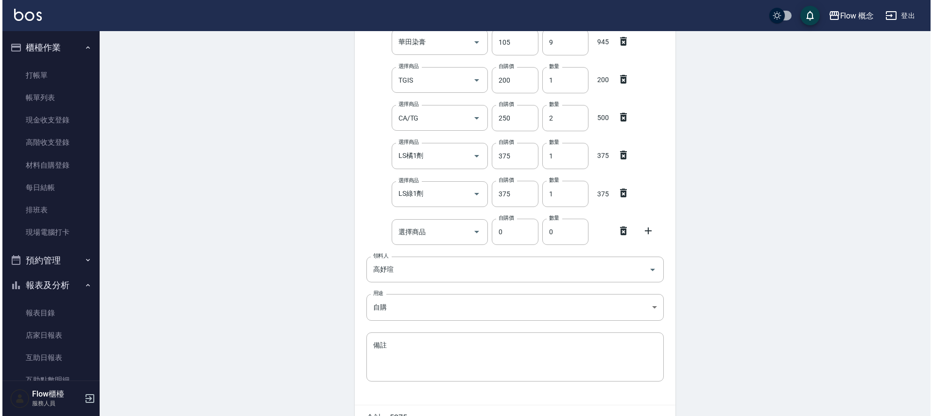
scroll to position [0, 0]
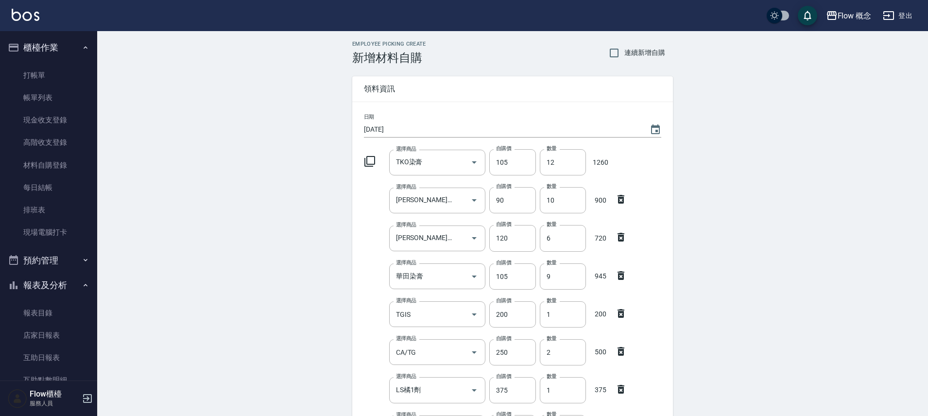
click at [370, 163] on icon at bounding box center [370, 162] width 12 height 12
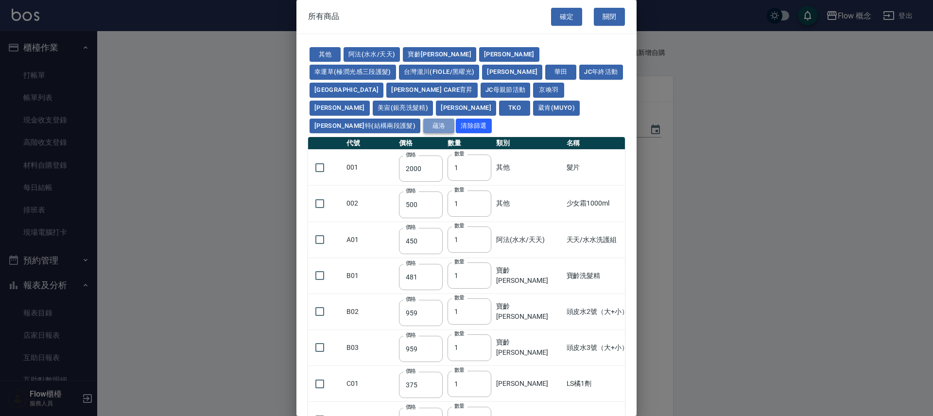
click at [423, 119] on button "蘊洛" at bounding box center [438, 126] width 31 height 15
type input "400"
type input "300"
type input "200"
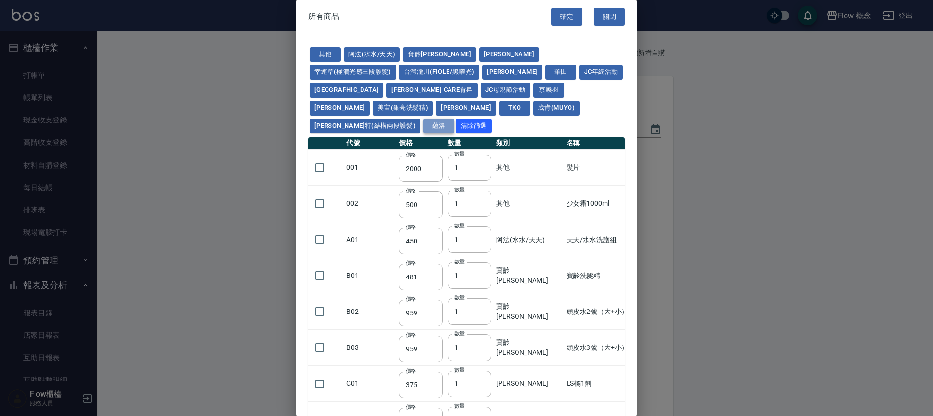
type input "90"
type input "140"
type input "400"
type input "600"
type input "280"
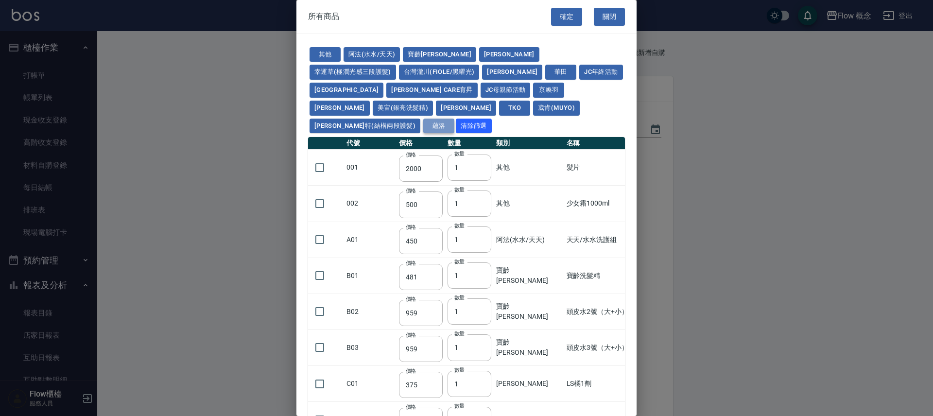
type input "280"
type input "750"
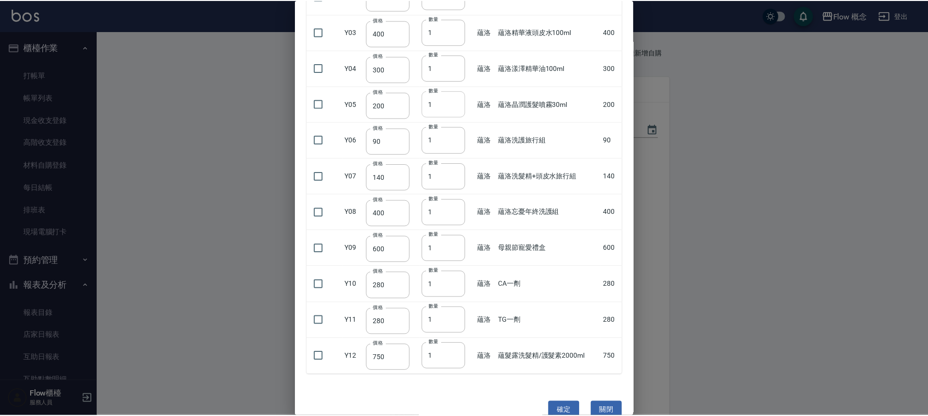
scroll to position [209, 0]
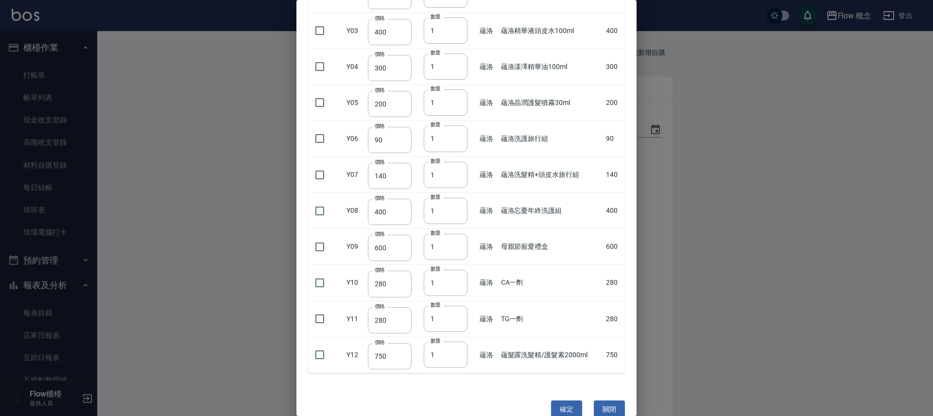
click at [698, 247] on div at bounding box center [466, 208] width 933 height 416
click at [603, 400] on button "關閉" at bounding box center [609, 409] width 31 height 18
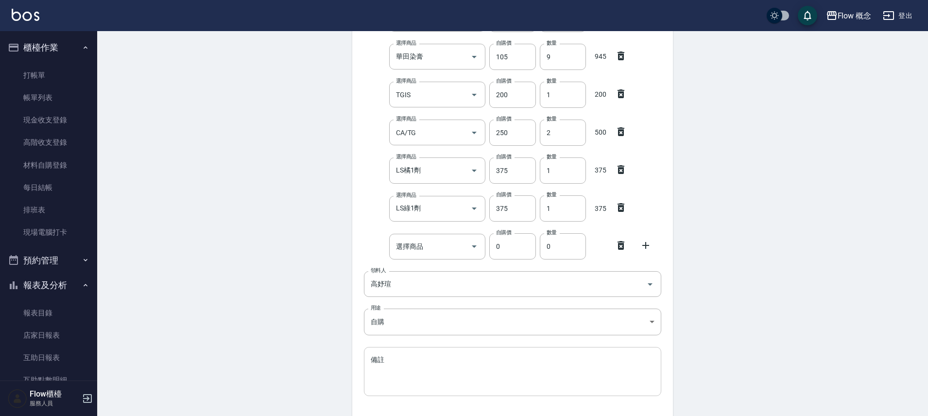
scroll to position [290, 0]
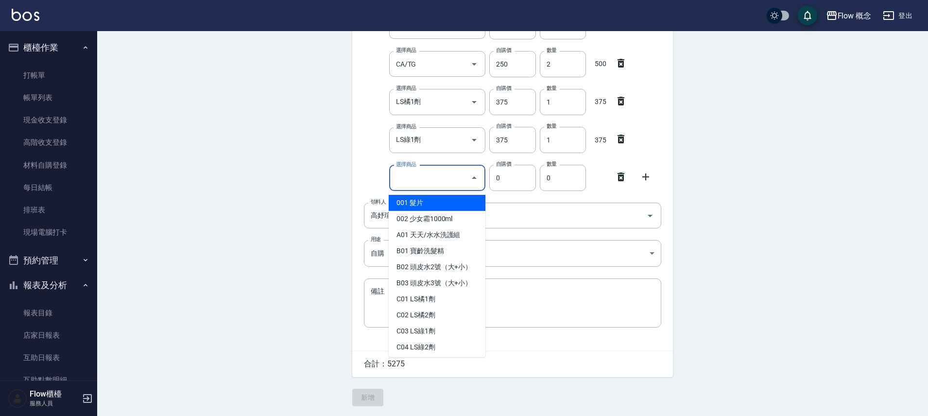
click at [424, 180] on input "選擇商品" at bounding box center [430, 178] width 73 height 17
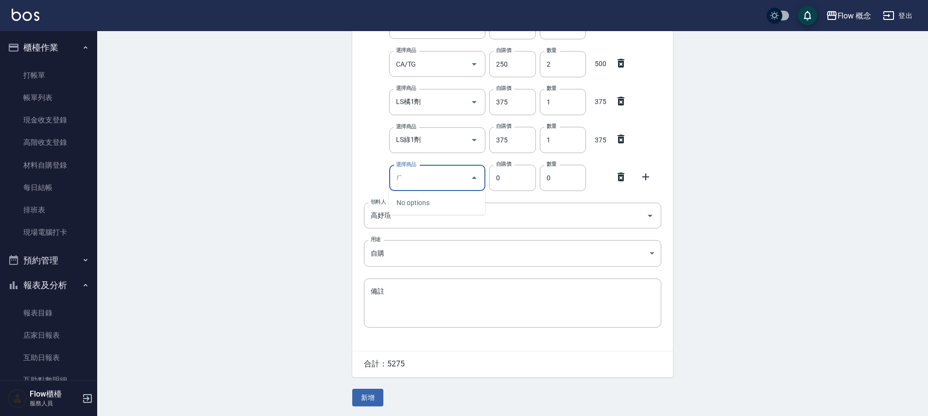
type input "ㄇ"
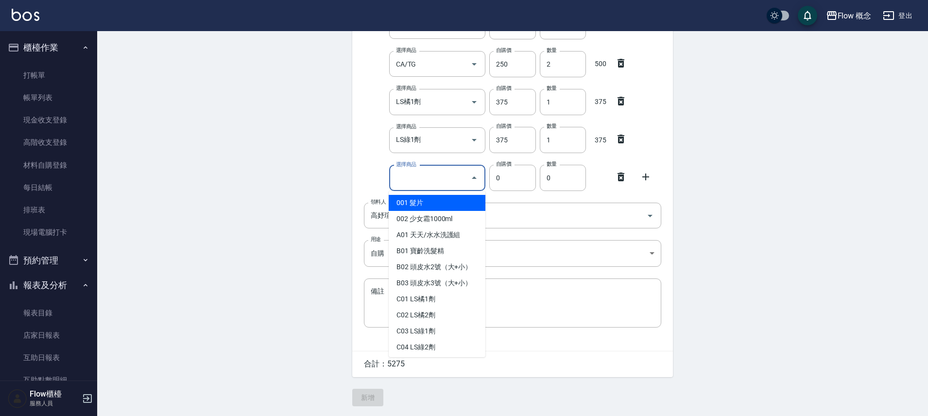
type input "ㄏ"
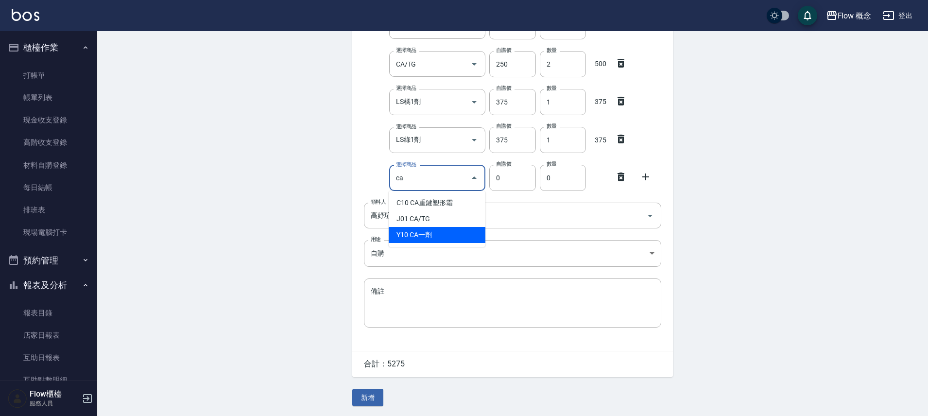
click at [407, 236] on li "Y10 CA一劑" at bounding box center [437, 235] width 97 height 16
type input "CA一劑"
type input "280"
type input "1"
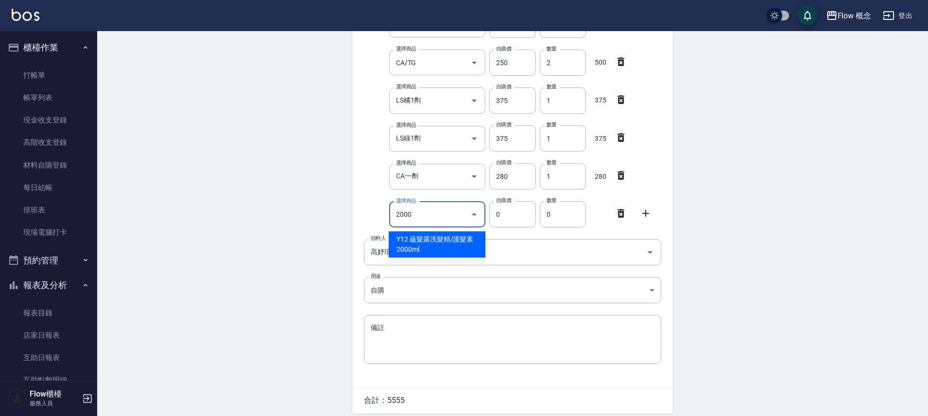
click at [422, 249] on li "Y12 蘊髮露洗髮精/護髮素2000ml" at bounding box center [437, 244] width 97 height 26
type input "蘊髮露洗髮精/護髮素2000ml"
type input "750"
type input "1"
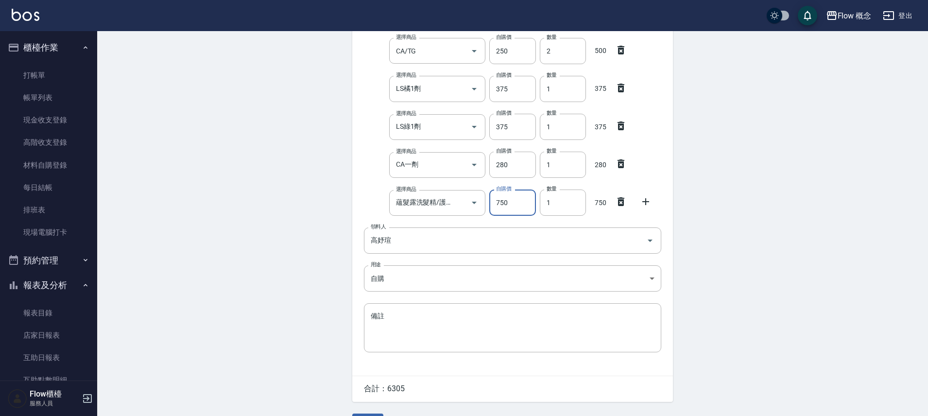
scroll to position [328, 0]
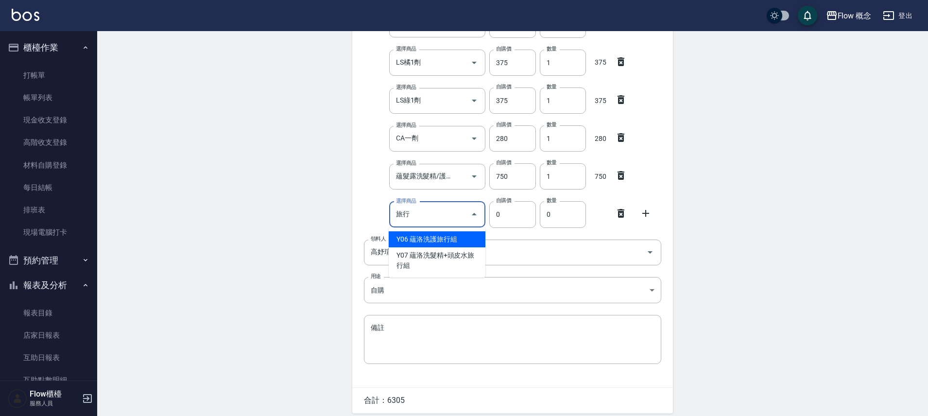
click at [459, 243] on li "Y06 蘊洛洗護旅行組" at bounding box center [437, 239] width 97 height 16
type input "蘊洛洗護旅行組"
type input "90"
type input "1"
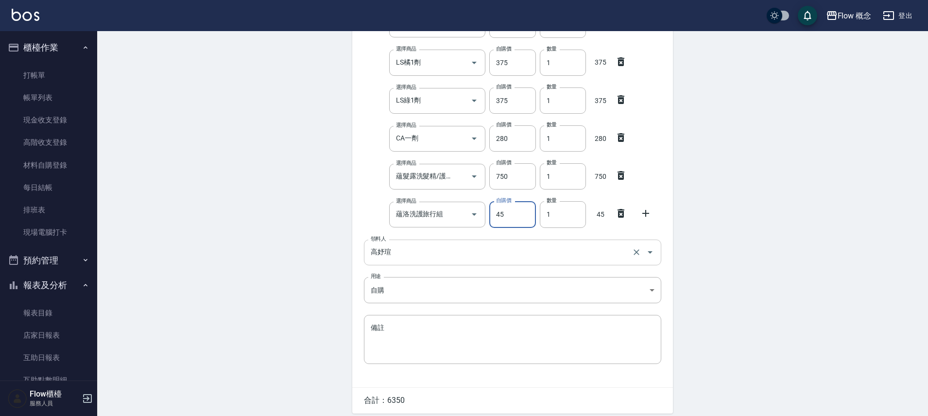
type input "45"
type input "30"
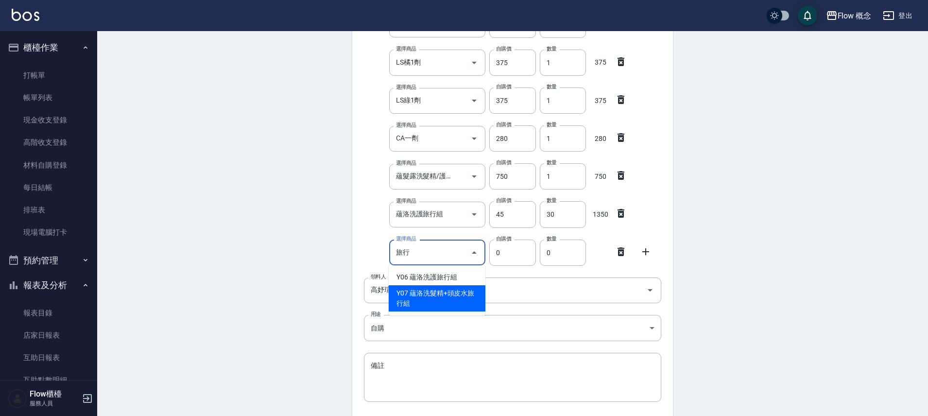
click at [434, 296] on li "Y07 蘊洛洗髮精+頭皮水旅行組" at bounding box center [437, 298] width 97 height 26
type input "蘊洛洗髮精+頭皮水旅行組"
type input "140"
type input "1"
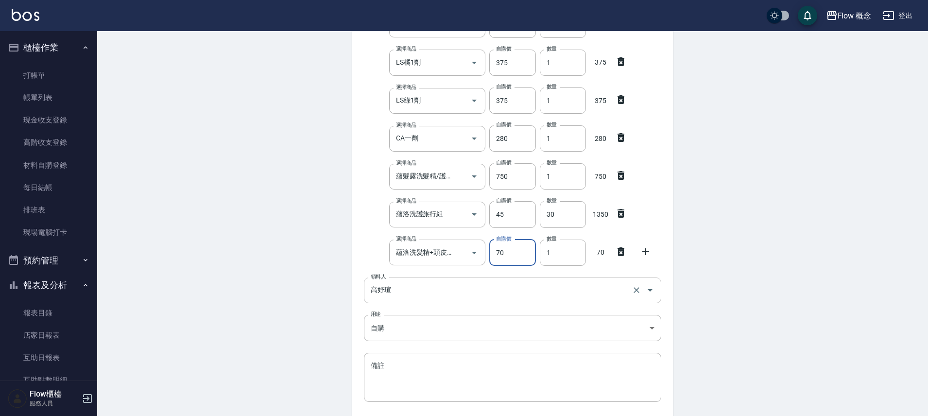
type input "70"
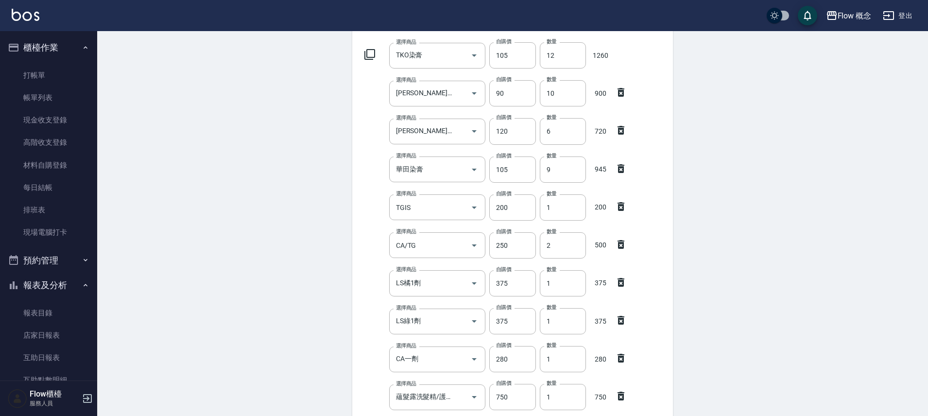
scroll to position [0, 0]
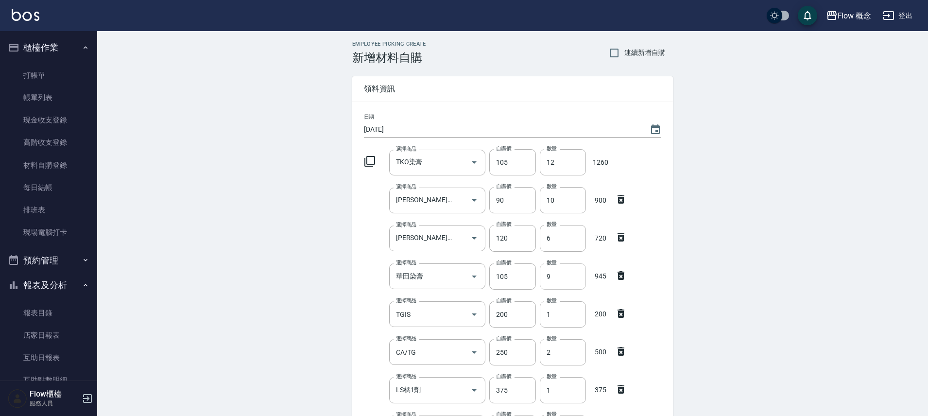
type input "10"
click at [557, 278] on input "9" at bounding box center [563, 276] width 46 height 26
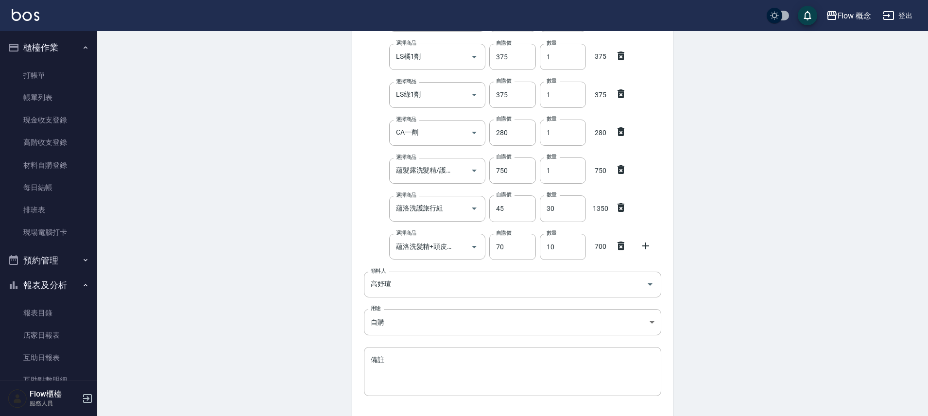
scroll to position [403, 0]
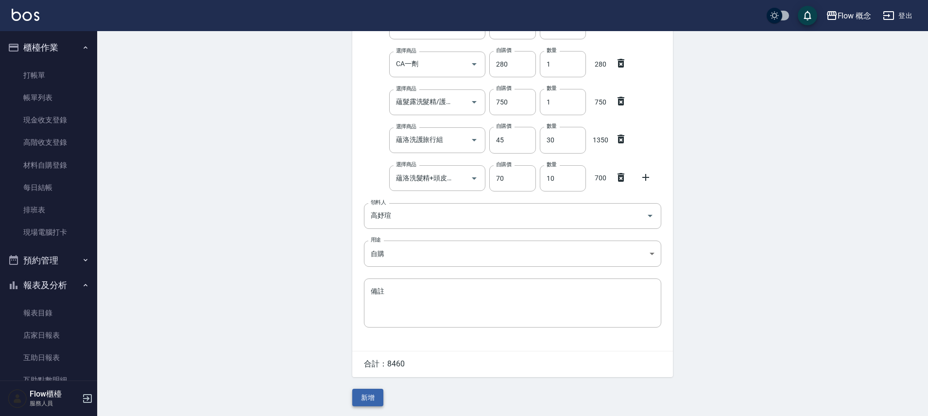
type input "10"
click at [370, 397] on button "新增" at bounding box center [367, 398] width 31 height 18
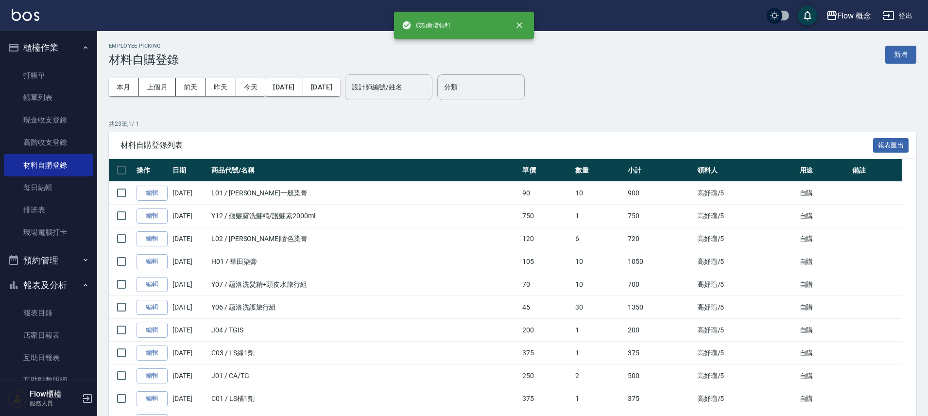
click at [419, 91] on input "設計師編號/姓名" at bounding box center [388, 87] width 79 height 17
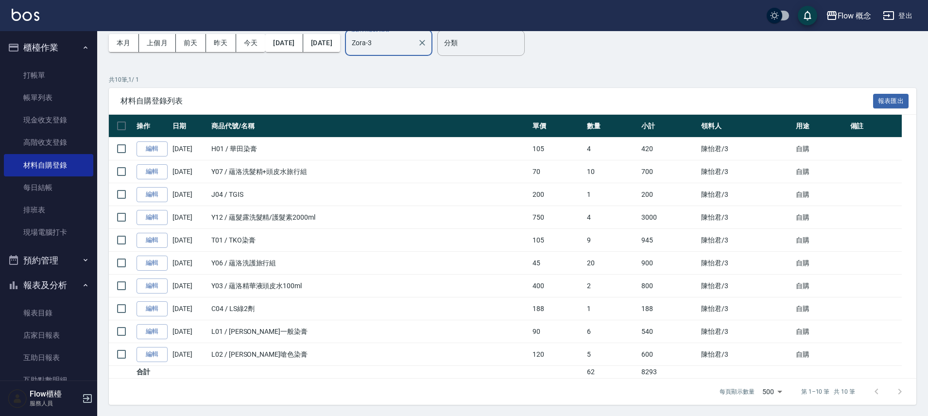
scroll to position [45, 0]
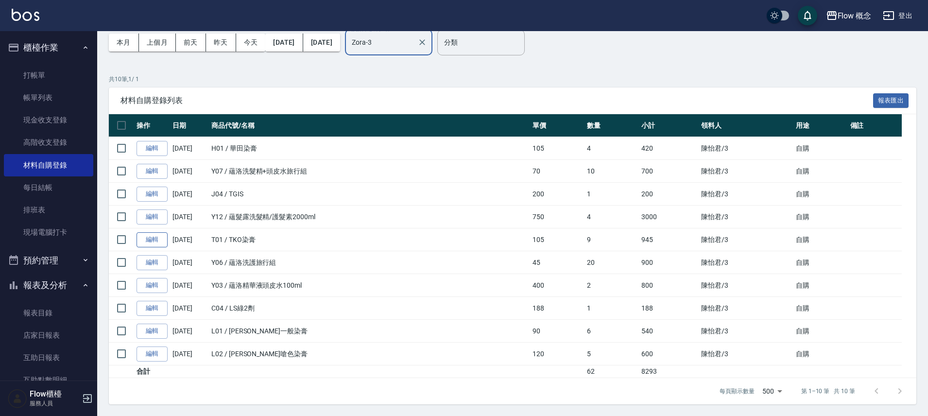
type input "Zora-3"
click at [152, 240] on link "編輯" at bounding box center [152, 239] width 31 height 15
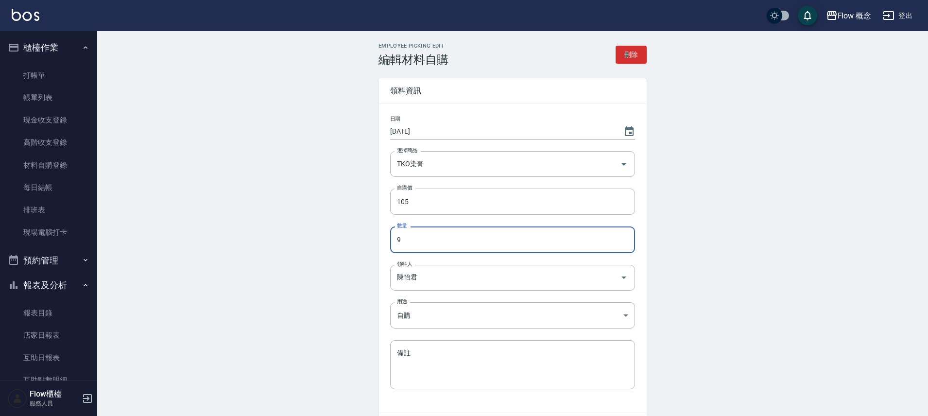
click at [436, 242] on input "9" at bounding box center [512, 239] width 245 height 26
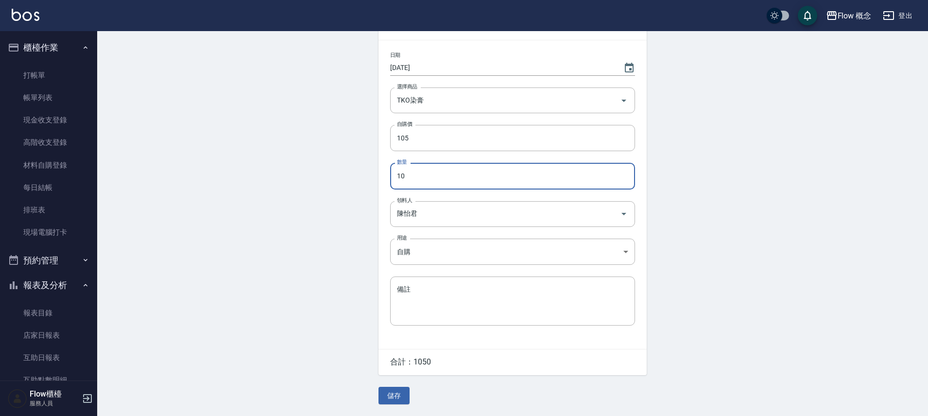
scroll to position [65, 0]
type input "10"
click at [404, 394] on button "儲存" at bounding box center [394, 396] width 31 height 18
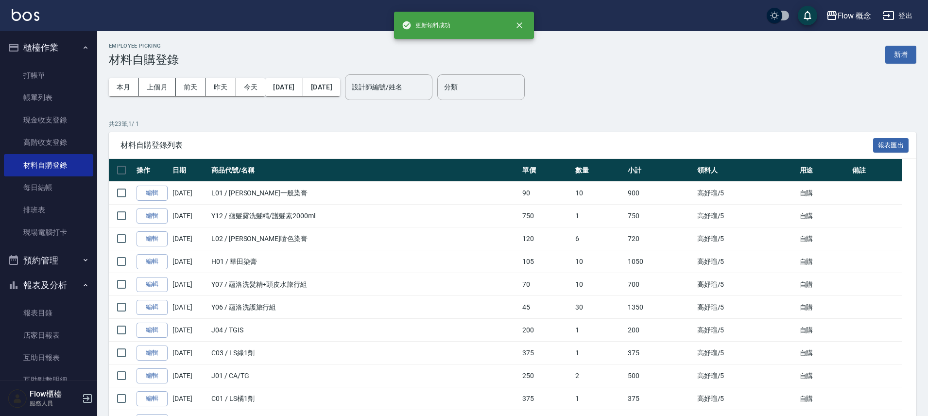
click at [433, 72] on div "本月 上個月 前天 昨天 今天 2025/10/01 2025/10/14 設計師編號/姓名 設計師編號/姓名" at bounding box center [271, 87] width 324 height 41
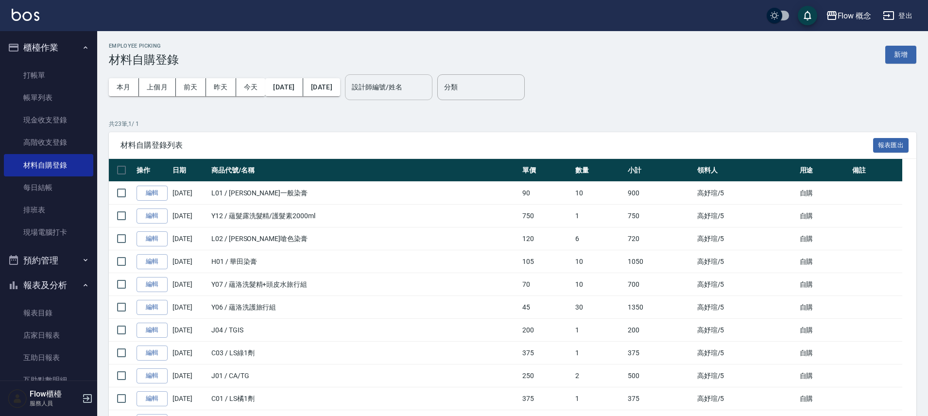
click at [433, 75] on div "設計師編號/姓名" at bounding box center [388, 87] width 87 height 26
type input "Zora-3"
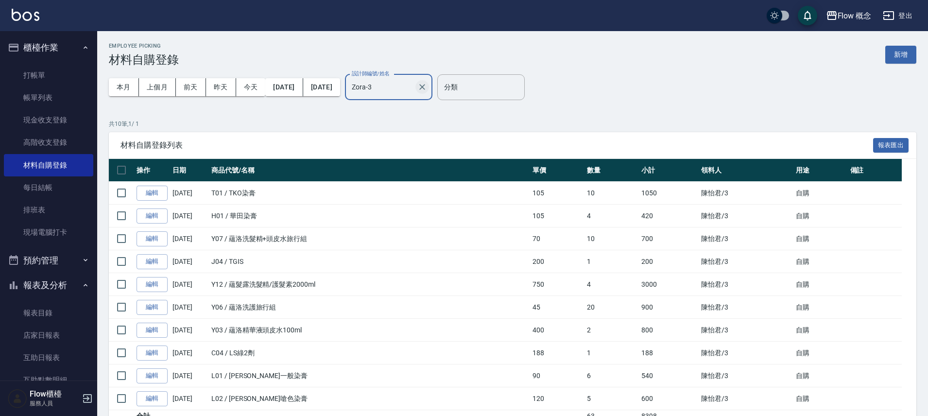
click at [427, 87] on icon "Clear" at bounding box center [422, 87] width 10 height 10
click at [414, 87] on input "設計師編號/姓名" at bounding box center [381, 87] width 64 height 17
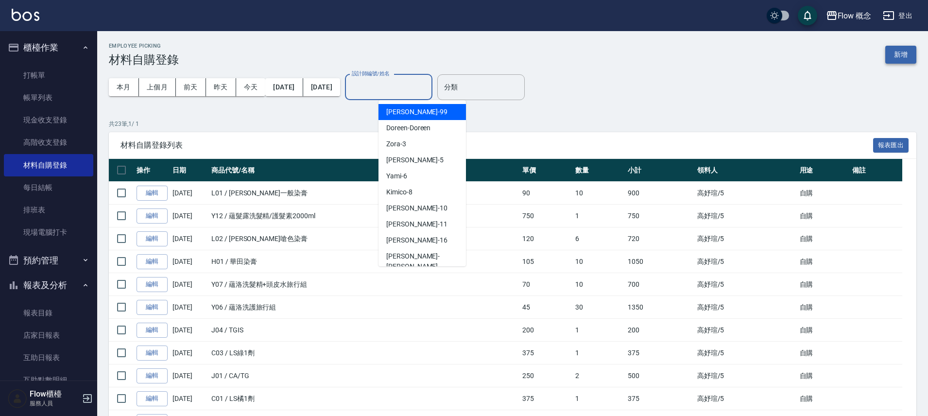
click at [906, 63] on button "新增" at bounding box center [900, 55] width 31 height 18
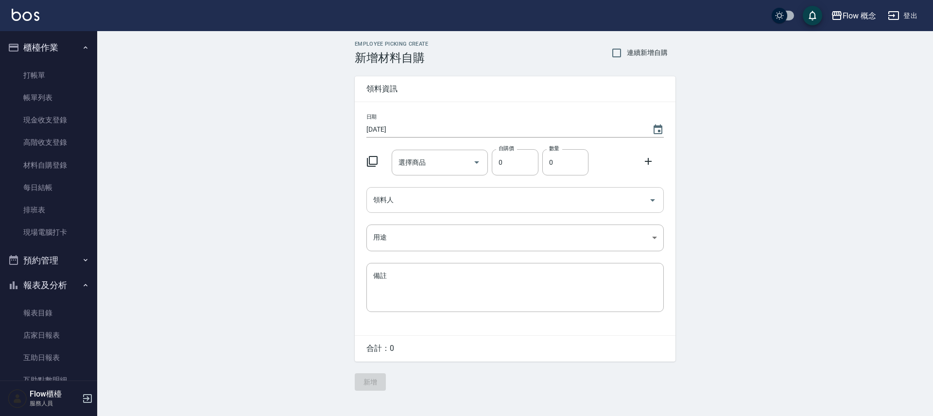
click at [419, 197] on input "領料人" at bounding box center [508, 199] width 274 height 17
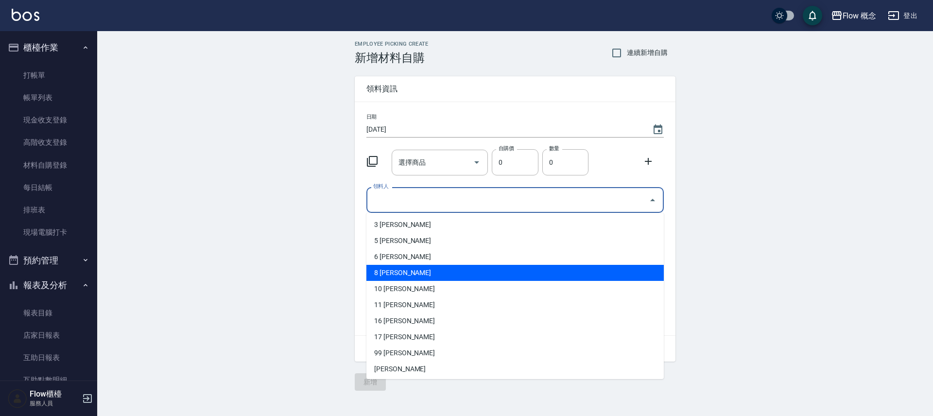
click at [416, 273] on li "8 張嘉芠" at bounding box center [514, 273] width 297 height 16
type input "張嘉芠"
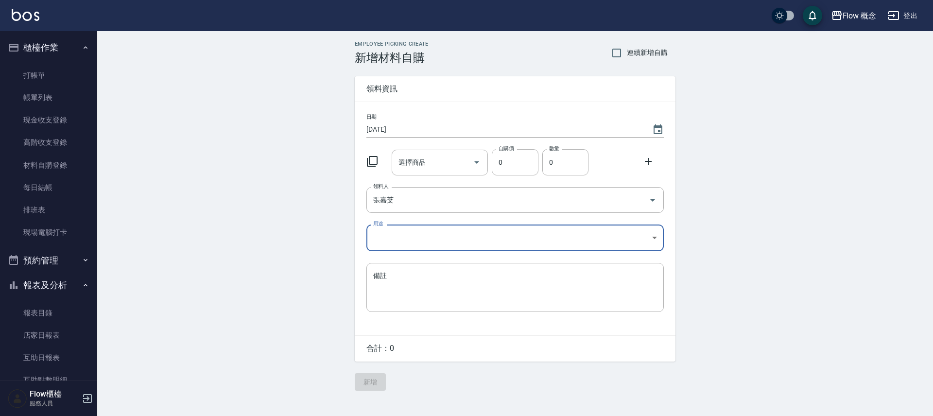
click at [384, 239] on body "Flow 概念 登出 櫃檯作業 打帳單 帳單列表 現金收支登錄 高階收支登錄 材料自購登錄 每日結帳 排班表 現場電腦打卡 預約管理 預約管理 單日預約紀錄 …" at bounding box center [466, 208] width 933 height 416
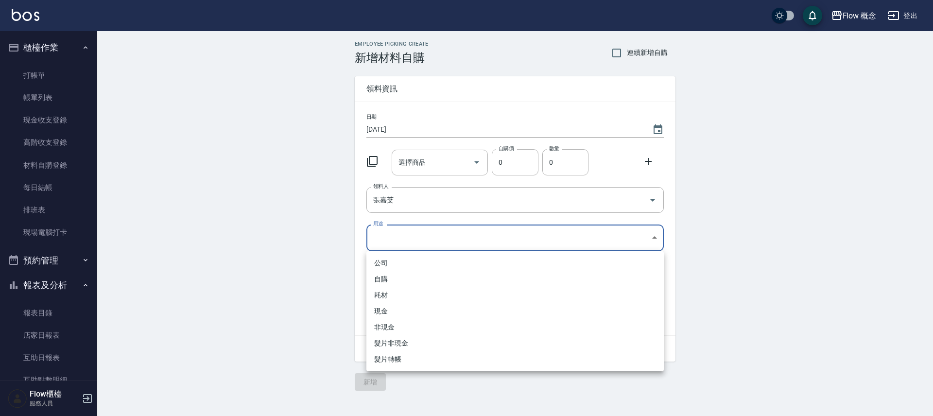
click at [397, 278] on li "自購" at bounding box center [514, 279] width 297 height 16
type input "自購"
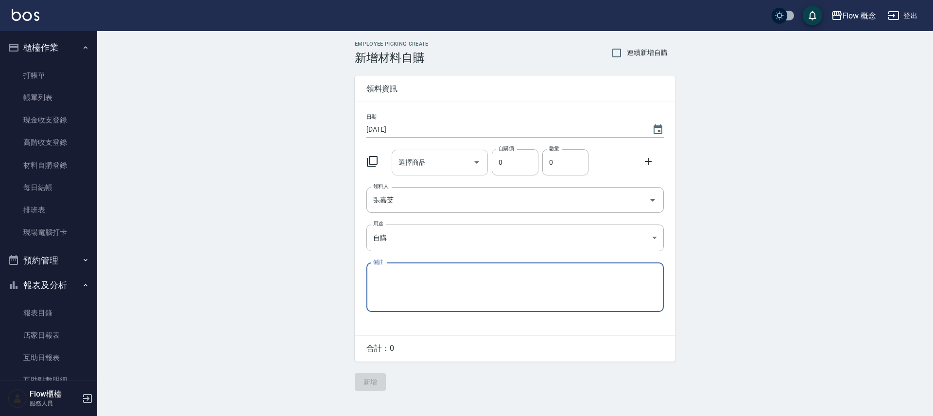
click at [424, 159] on input "選擇商品" at bounding box center [432, 162] width 73 height 17
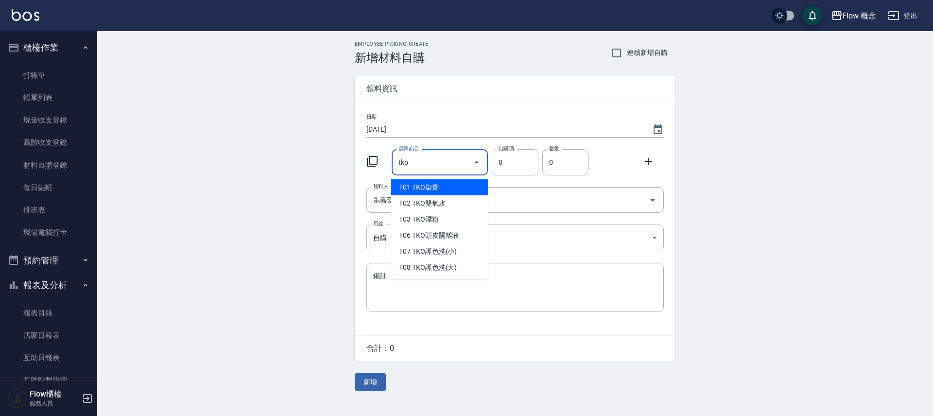
click at [416, 184] on li "T01 TKO染膏" at bounding box center [439, 187] width 97 height 16
type input "TKO染膏"
type input "105"
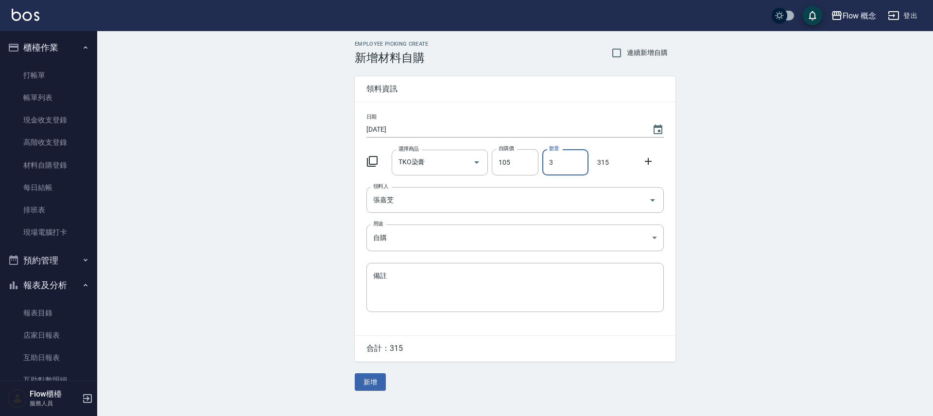
type input "3"
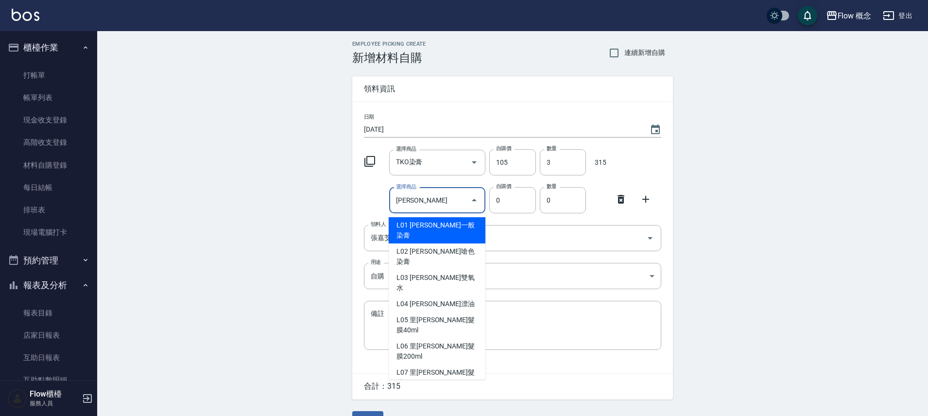
click at [408, 229] on li "L01 里歐一般染膏" at bounding box center [437, 230] width 97 height 26
type input "里歐一般染膏"
type input "90"
type input "1"
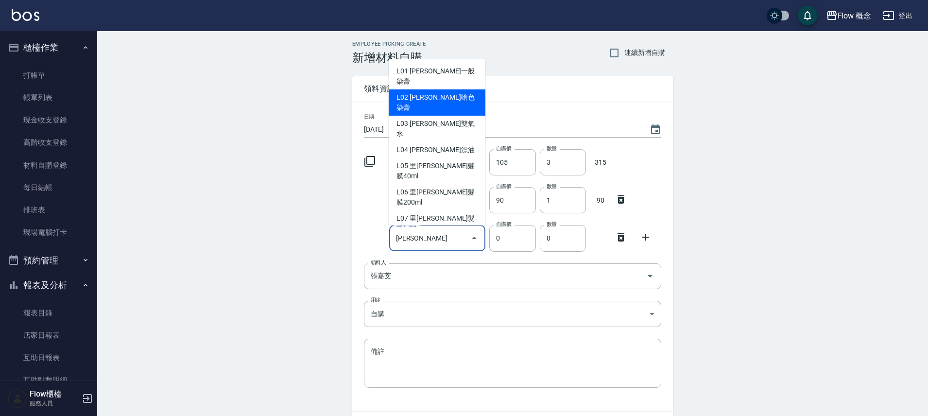
click at [456, 89] on li "L02 里歐嗆色染膏" at bounding box center [437, 102] width 97 height 26
type input "里歐嗆色染膏"
type input "120"
type input "1"
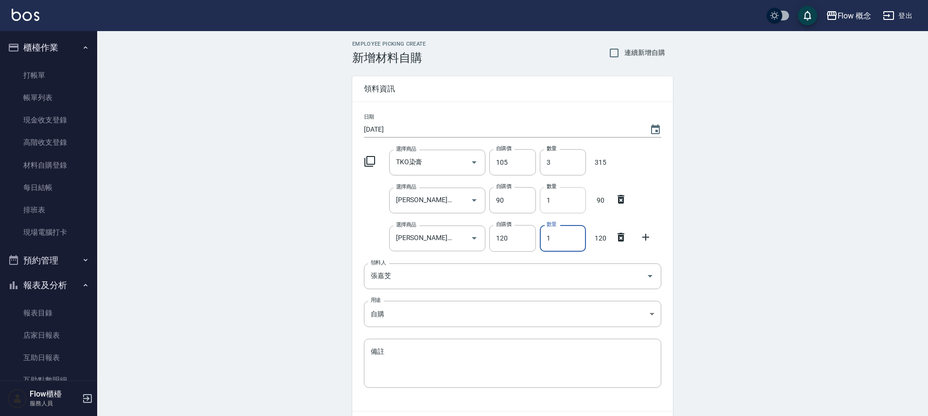
click at [548, 198] on input "1" at bounding box center [563, 200] width 46 height 26
type input "2"
click at [560, 230] on input "1" at bounding box center [563, 238] width 46 height 26
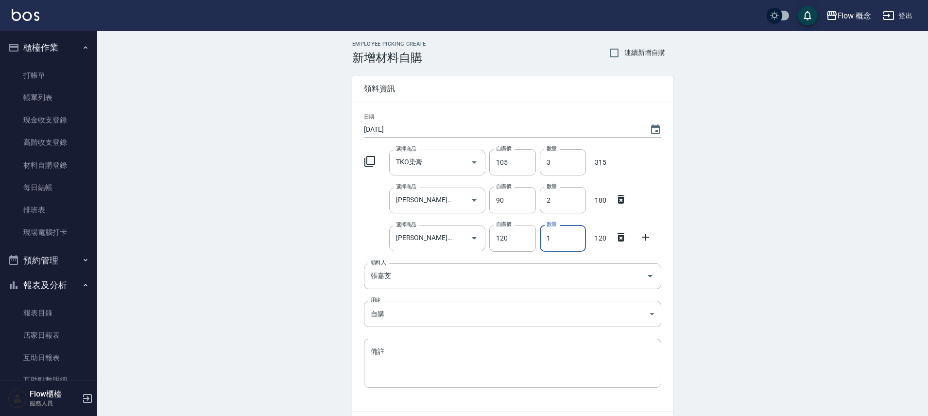
click at [561, 230] on input "1" at bounding box center [563, 238] width 46 height 26
type input "5"
click at [648, 234] on icon at bounding box center [646, 237] width 12 height 12
click at [418, 278] on input "選擇商品" at bounding box center [430, 276] width 73 height 17
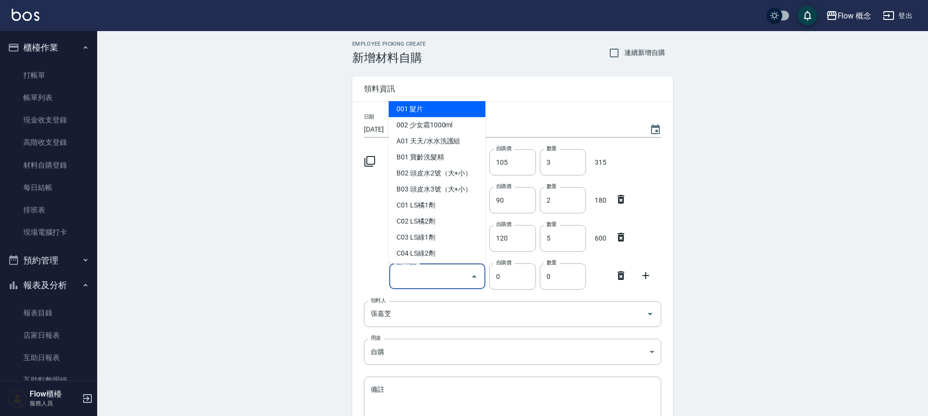
type input "c"
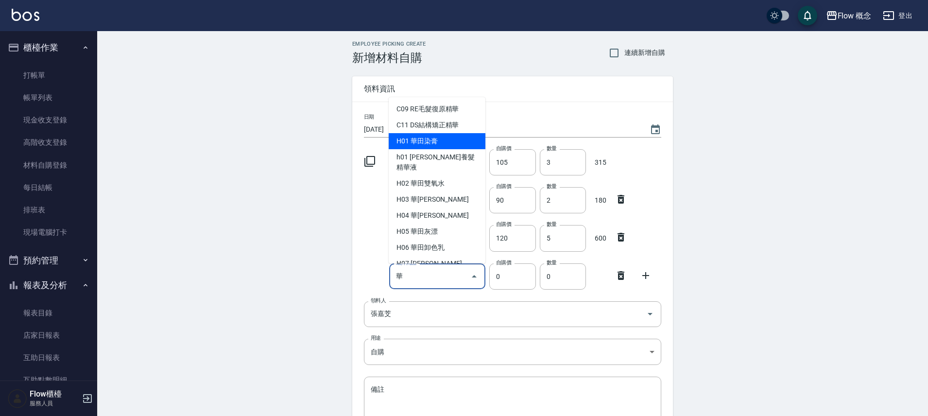
click at [451, 138] on li "H01 華田染膏" at bounding box center [437, 141] width 97 height 16
type input "華田染膏"
type input "105"
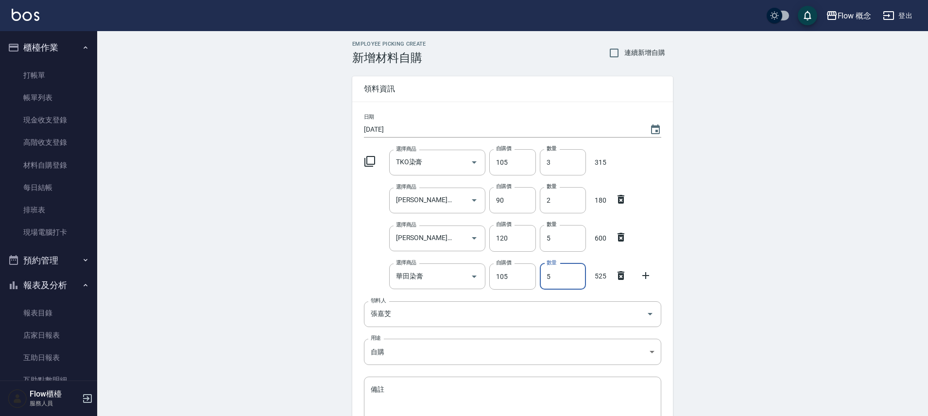
type input "5"
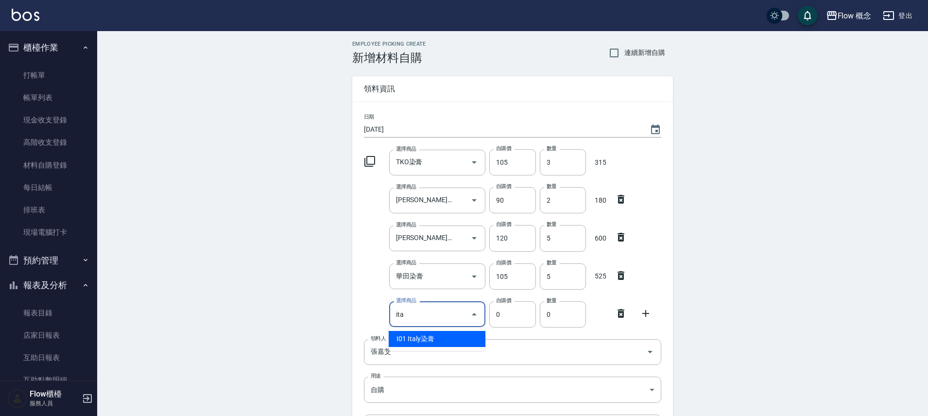
click at [434, 339] on li "I01 Italy染膏" at bounding box center [437, 339] width 97 height 16
type input "Italy染膏"
type input "120"
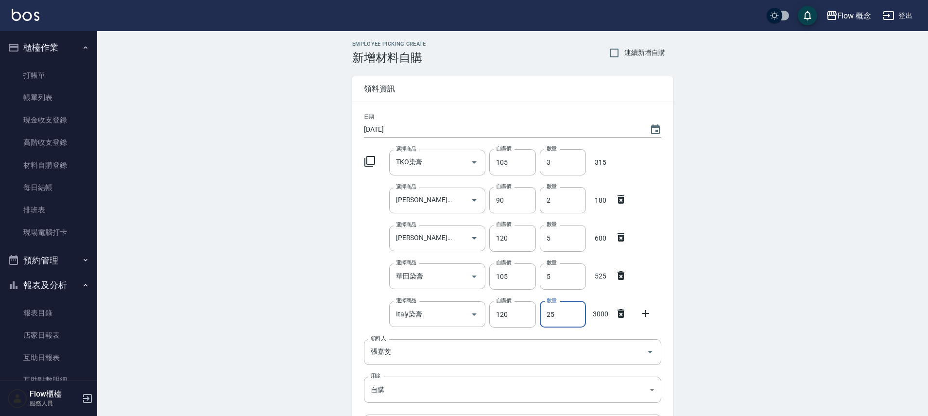
type input "25"
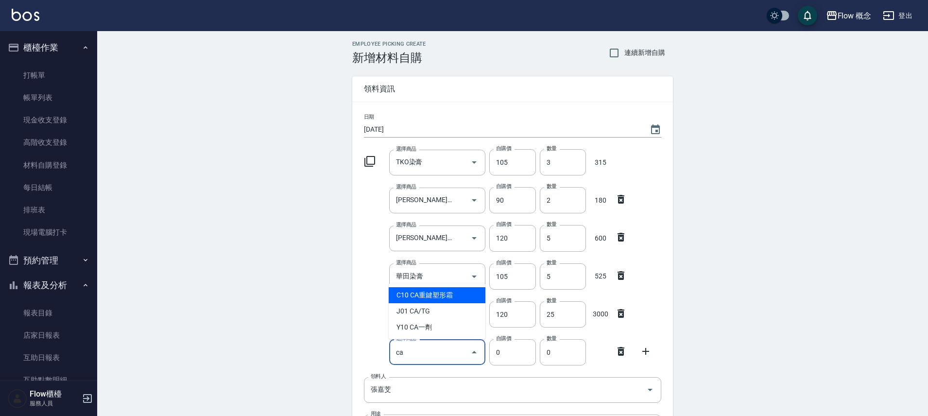
click at [403, 298] on li "C10 CA重鍵塑形霜" at bounding box center [437, 295] width 97 height 16
type input "CA重鍵塑形霜"
type input "600"
type input "1"
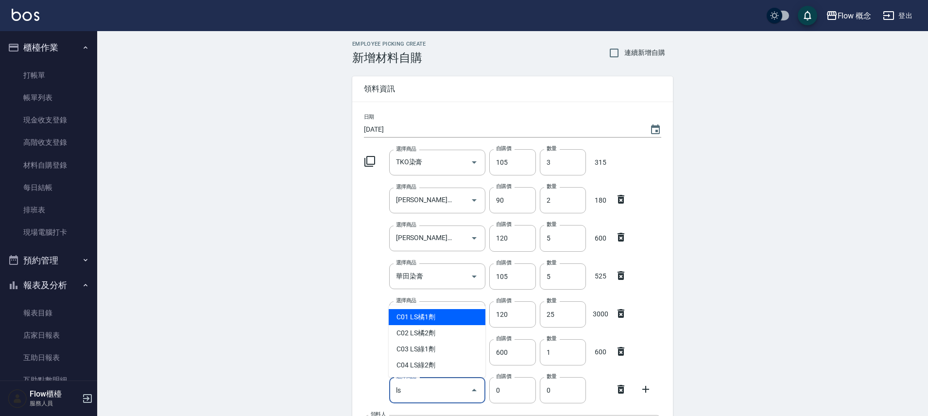
click at [412, 318] on li "C01 LS橘1劑" at bounding box center [437, 317] width 97 height 16
type input "LS橘1劑"
type input "375"
type input "1"
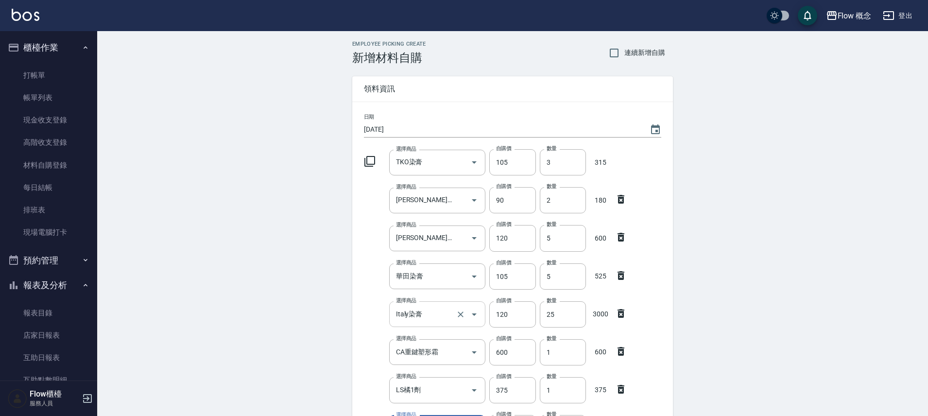
scroll to position [220, 0]
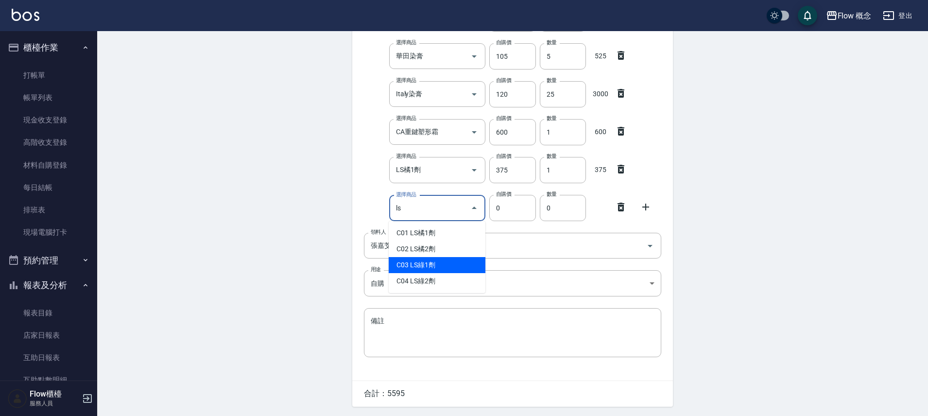
click at [414, 265] on li "C03 LS綠1劑" at bounding box center [437, 265] width 97 height 16
type input "LS綠1劑"
type input "375"
type input "1"
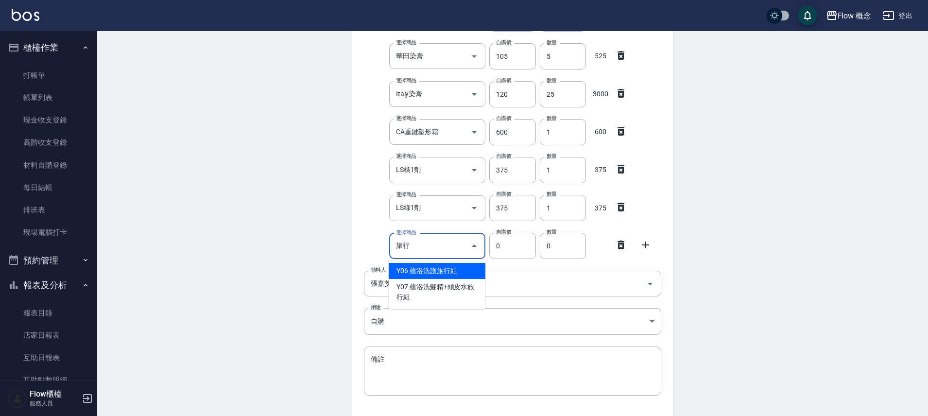
click at [442, 270] on li "Y06 蘊洛洗護旅行組" at bounding box center [437, 271] width 97 height 16
type input "蘊洛洗護旅行組"
type input "90"
type input "1"
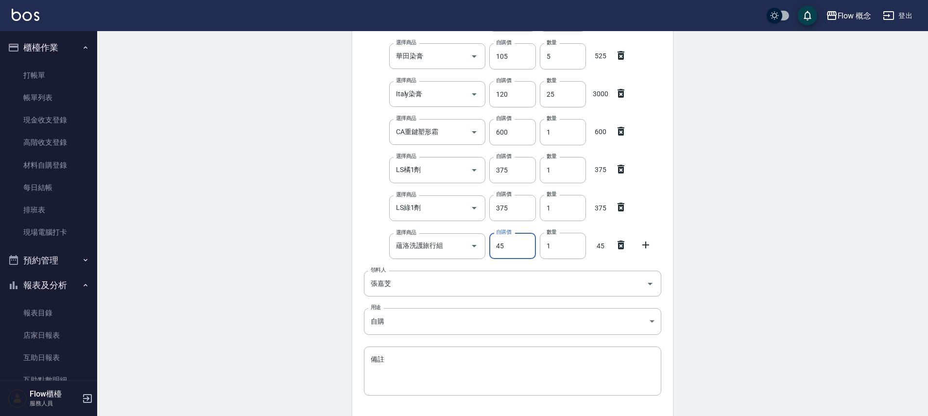
type input "45"
type input "40"
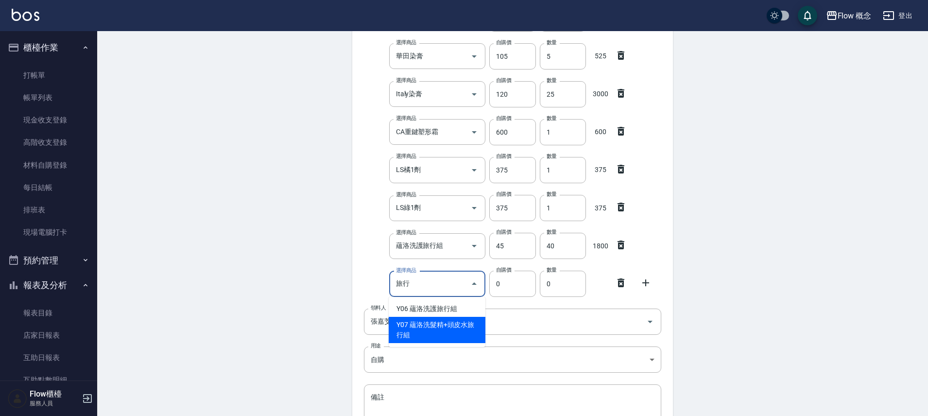
click at [469, 330] on li "Y07 蘊洛洗髮精+頭皮水旅行組" at bounding box center [437, 330] width 97 height 26
type input "蘊洛洗髮精+頭皮水旅行組"
type input "140"
type input "1"
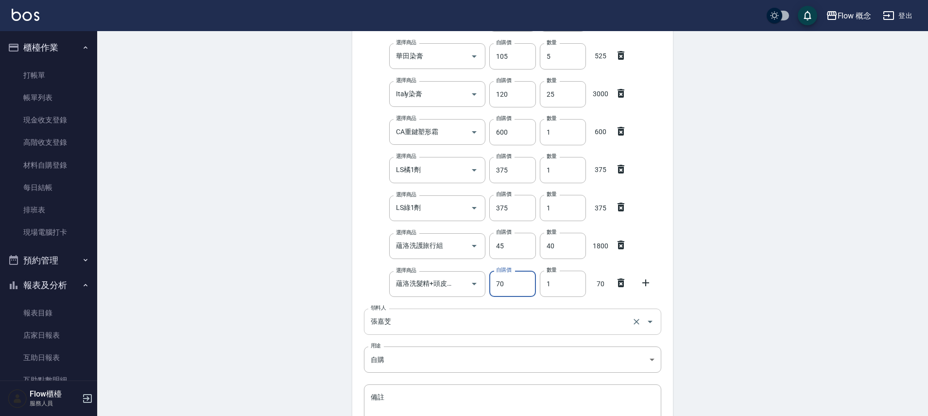
type input "70"
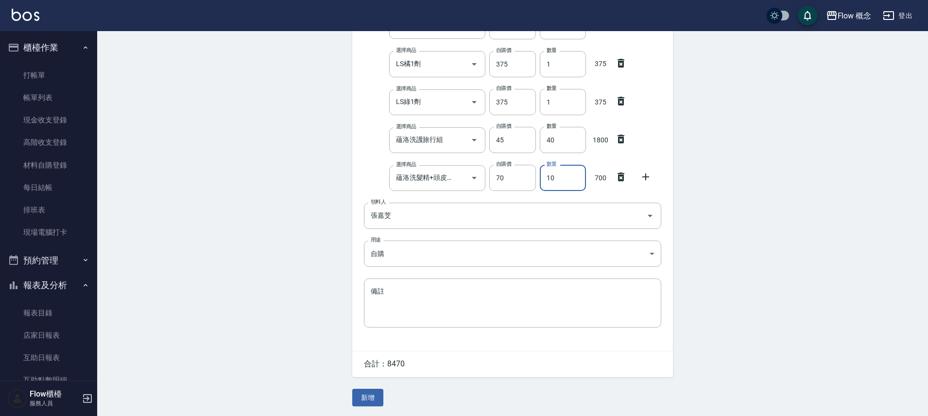
scroll to position [328, 0]
type input "10"
click at [368, 399] on button "新增" at bounding box center [367, 398] width 31 height 18
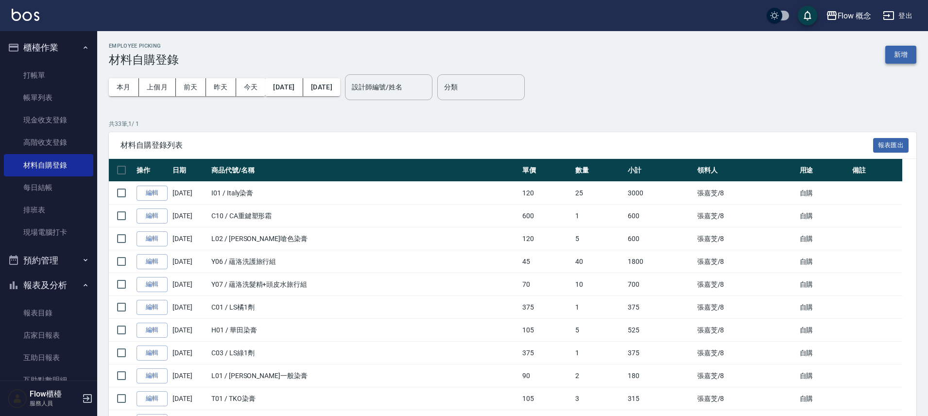
click at [892, 59] on button "新增" at bounding box center [900, 55] width 31 height 18
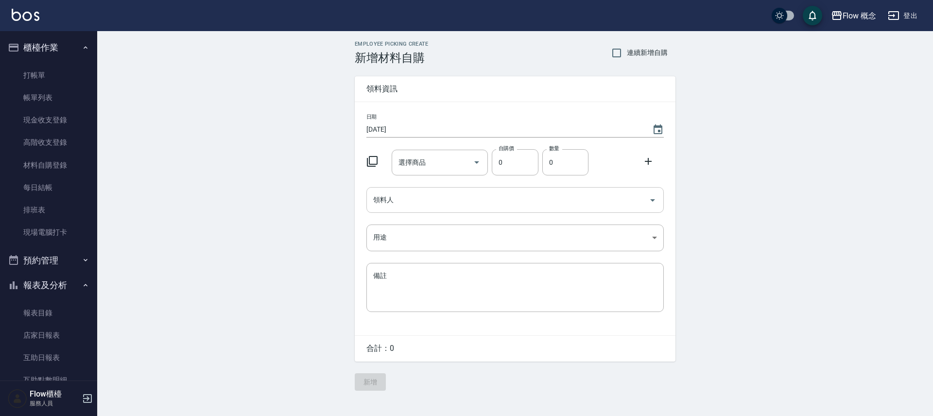
click at [376, 203] on input "領料人" at bounding box center [508, 199] width 274 height 17
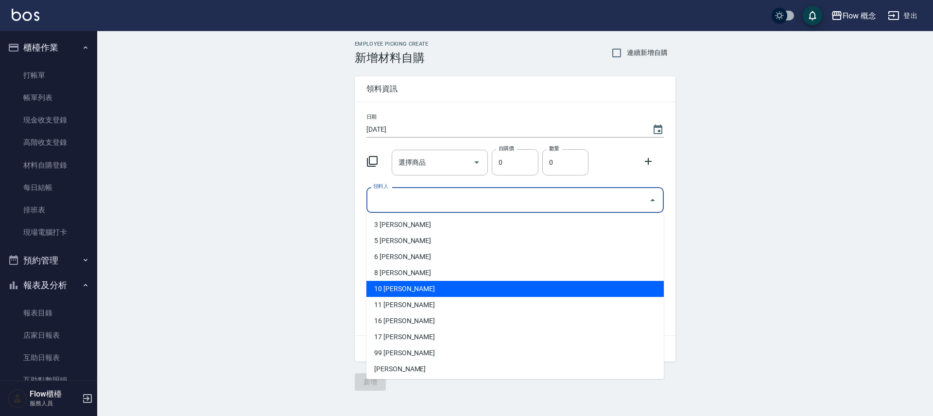
click at [393, 284] on li "10 翁佩君" at bounding box center [514, 289] width 297 height 16
type input "翁佩君"
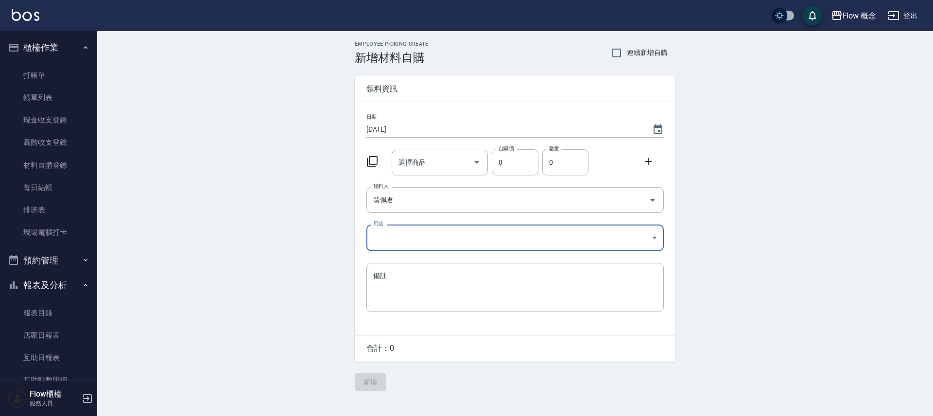
click at [392, 245] on body "Flow 概念 登出 櫃檯作業 打帳單 帳單列表 現金收支登錄 高階收支登錄 材料自購登錄 每日結帳 排班表 現場電腦打卡 預約管理 預約管理 單日預約紀錄 …" at bounding box center [466, 208] width 933 height 416
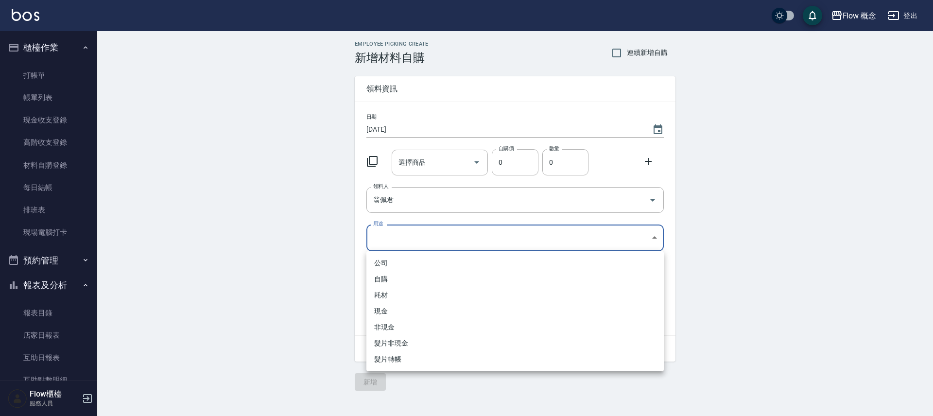
click at [387, 277] on li "自購" at bounding box center [514, 279] width 297 height 16
type input "自購"
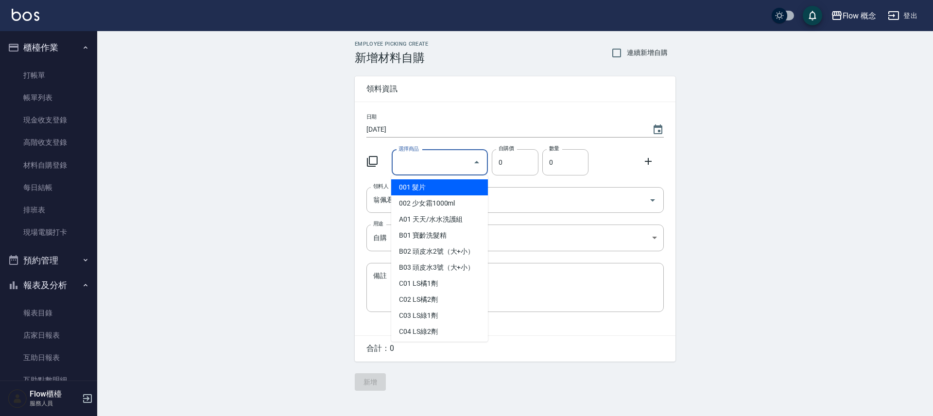
click at [411, 170] on input "選擇商品" at bounding box center [432, 162] width 73 height 17
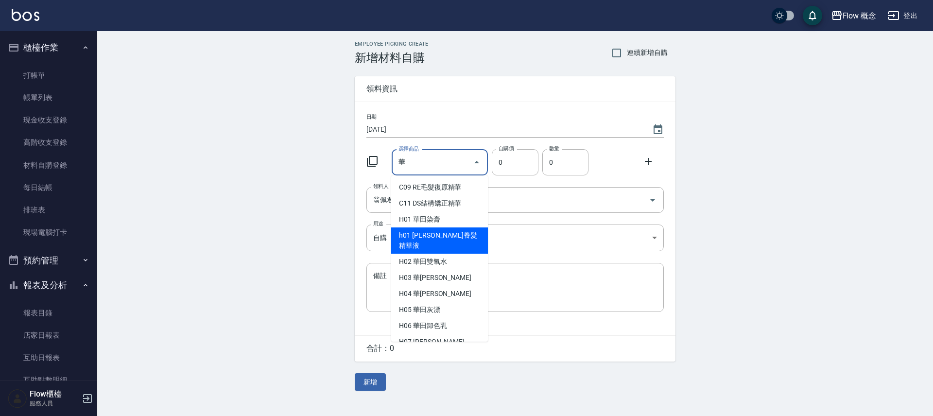
click at [414, 232] on li "h01 樂健養髮精華液" at bounding box center [439, 240] width 97 height 26
type input "樂健養髮精華液"
type input "411"
type input "1"
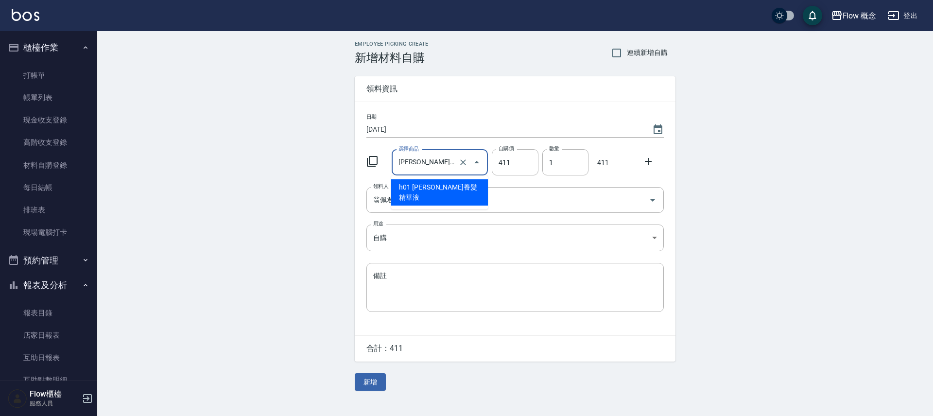
click at [444, 170] on input "樂健養髮精華液" at bounding box center [426, 162] width 61 height 17
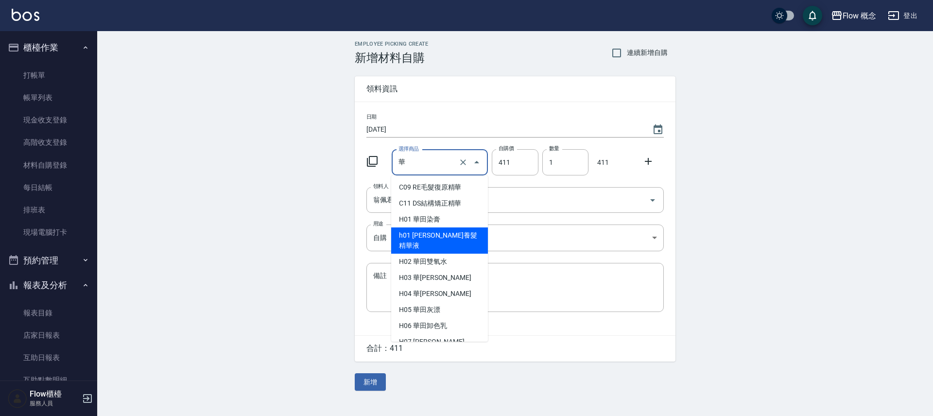
click at [404, 242] on li "h01 樂健養髮精華液" at bounding box center [439, 240] width 97 height 26
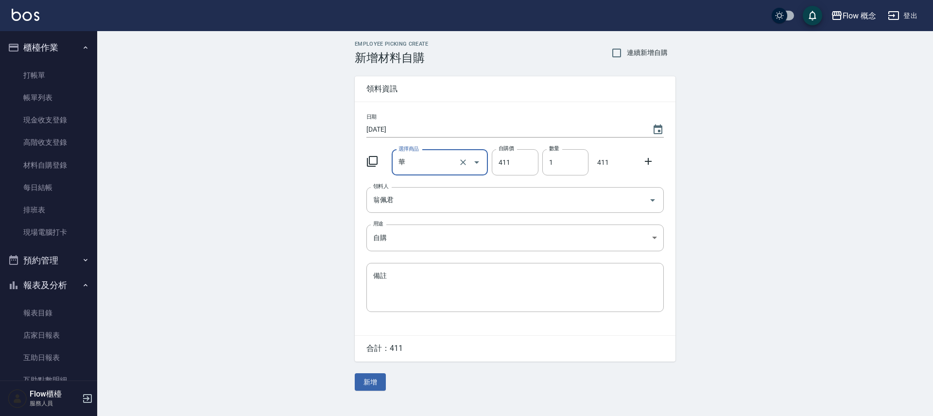
click at [413, 171] on input "華" at bounding box center [426, 162] width 61 height 17
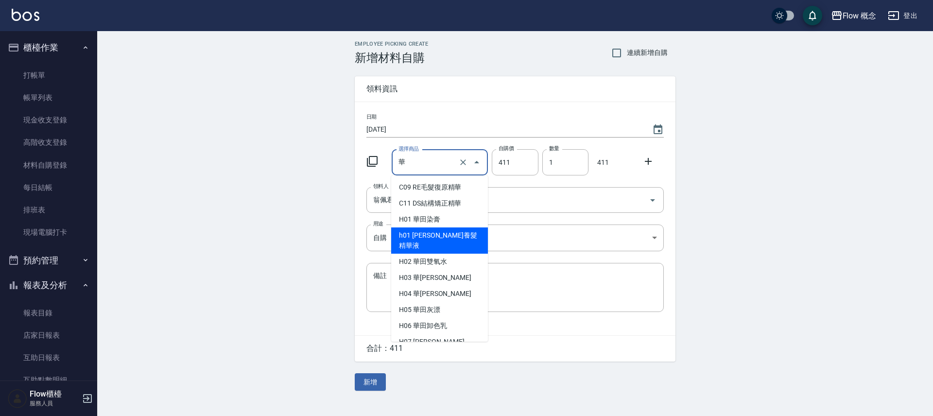
click at [399, 236] on li "h01 樂健養髮精華液" at bounding box center [439, 240] width 97 height 26
click at [429, 164] on input "華" at bounding box center [426, 162] width 61 height 17
click at [412, 234] on li "h01 樂健養髮精華液" at bounding box center [439, 240] width 97 height 26
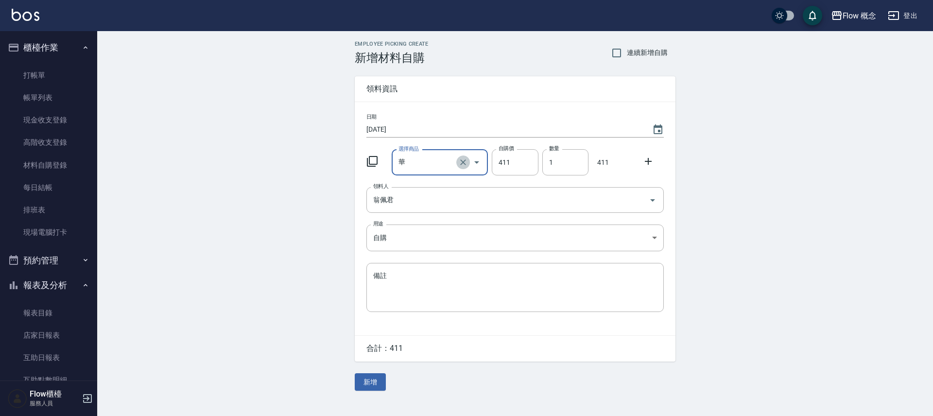
click at [467, 159] on icon "Clear" at bounding box center [463, 162] width 10 height 10
type input "華"
type input "0"
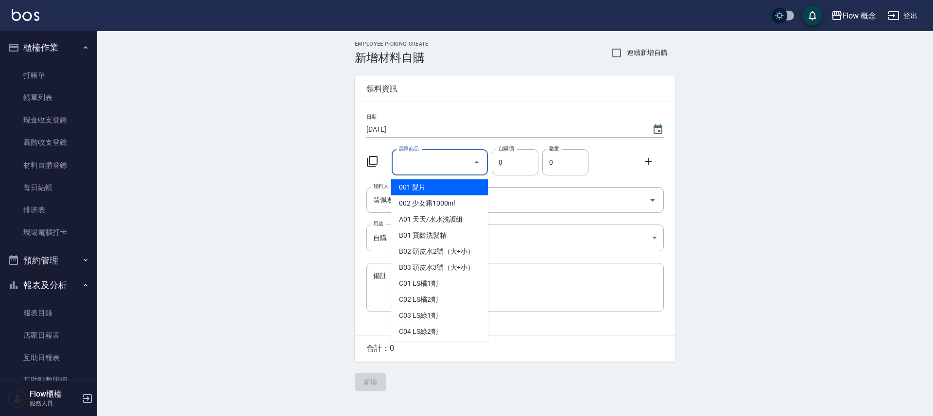
click at [437, 166] on input "選擇商品" at bounding box center [432, 162] width 73 height 17
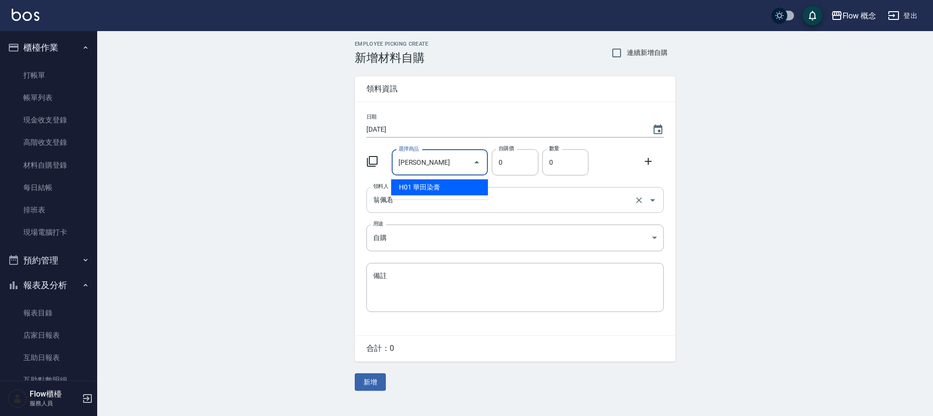
click at [414, 189] on li "H01 華田染膏" at bounding box center [439, 187] width 97 height 16
type input "華田染膏"
type input "105"
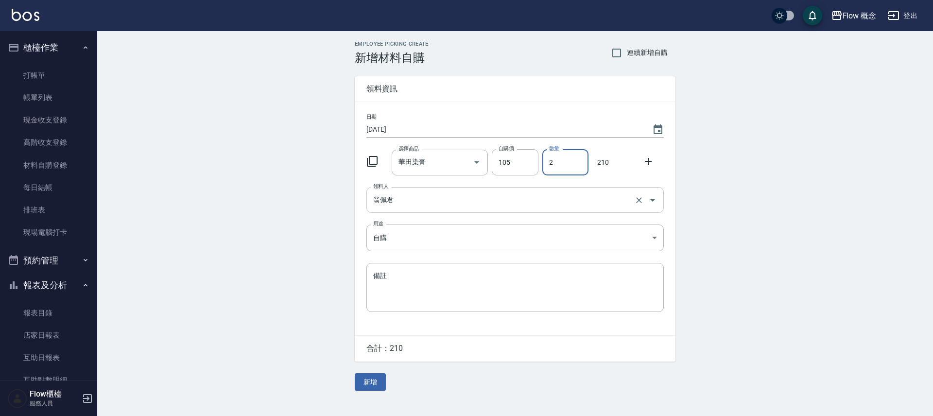
type input "2"
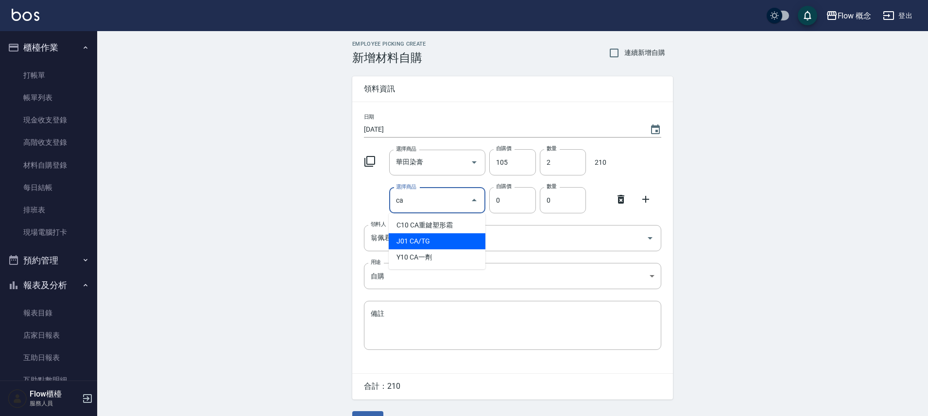
click at [407, 238] on li "J01 CA/TG" at bounding box center [437, 241] width 97 height 16
type input "CA/TG"
type input "250"
type input "1"
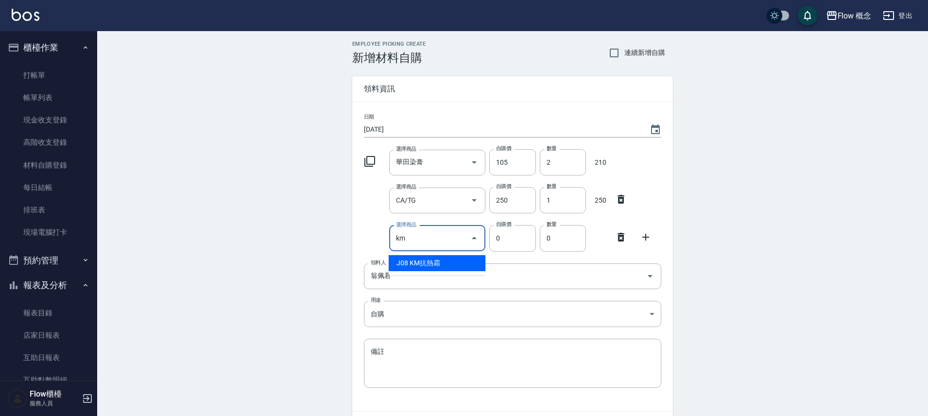
click at [432, 271] on li "J08 KM抗熱霜" at bounding box center [437, 263] width 97 height 16
type input "KM抗熱霜"
type input "280"
type input "1"
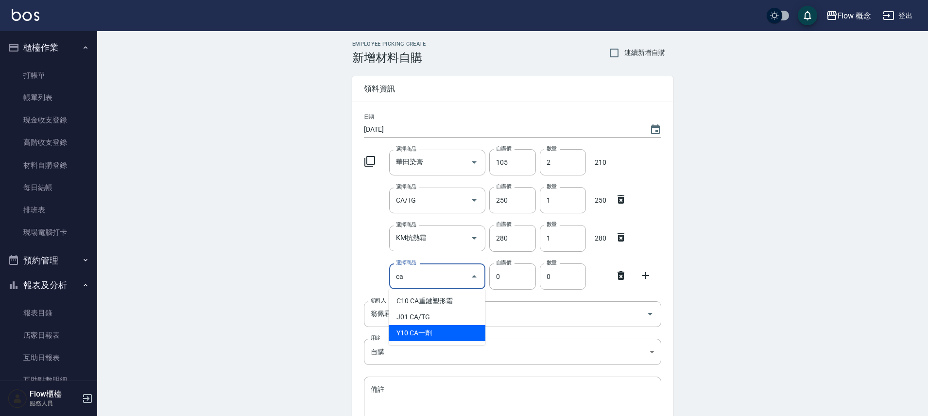
click at [415, 331] on li "Y10 CA一劑" at bounding box center [437, 333] width 97 height 16
type input "CA一劑"
type input "280"
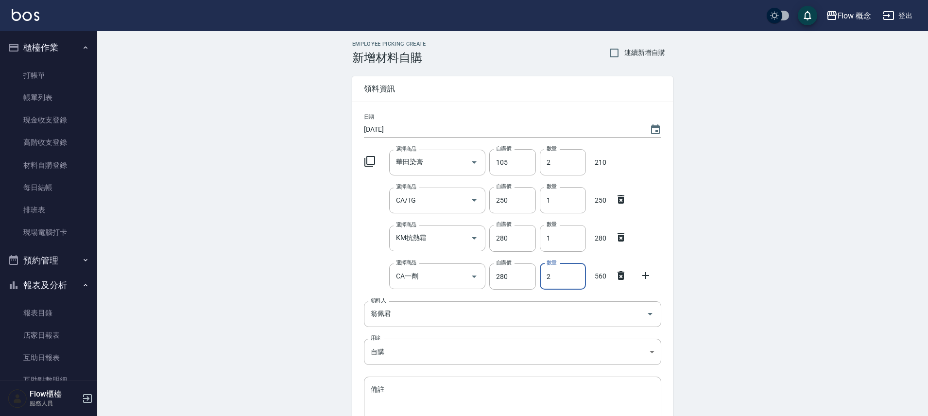
type input "2"
click at [642, 273] on icon at bounding box center [646, 276] width 12 height 12
click at [423, 320] on input "選擇商品" at bounding box center [430, 314] width 73 height 17
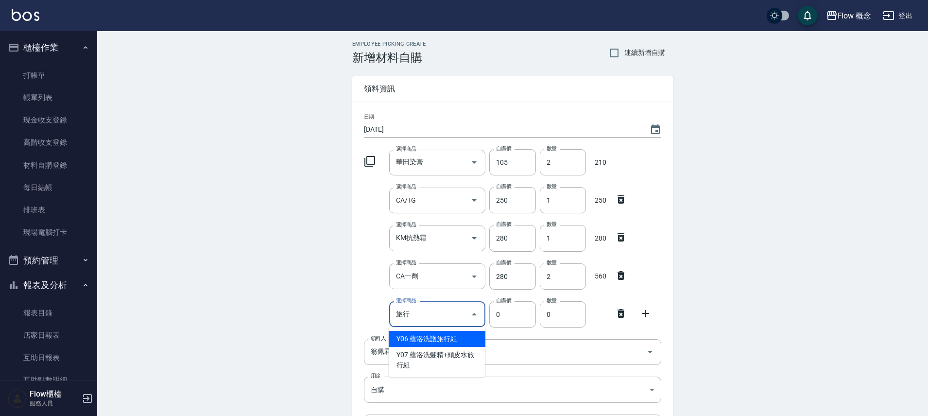
click at [433, 341] on li "Y06 蘊洛洗護旅行組" at bounding box center [437, 339] width 97 height 16
type input "蘊洛洗護旅行組"
type input "90"
type input "1"
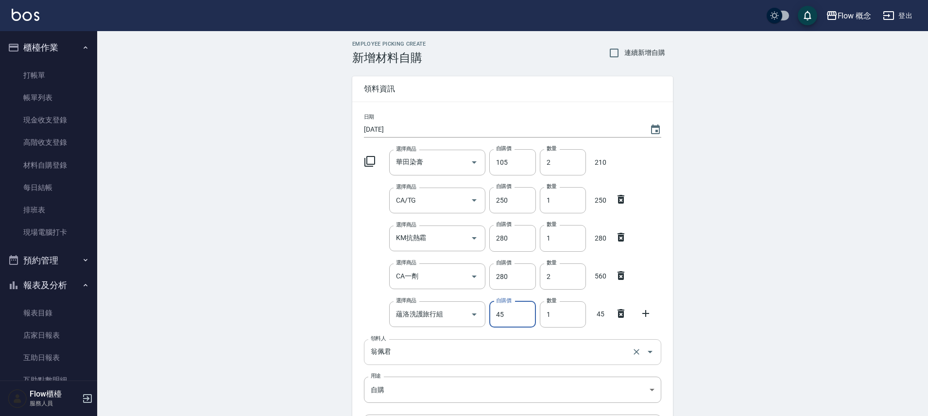
type input "45"
type input "15"
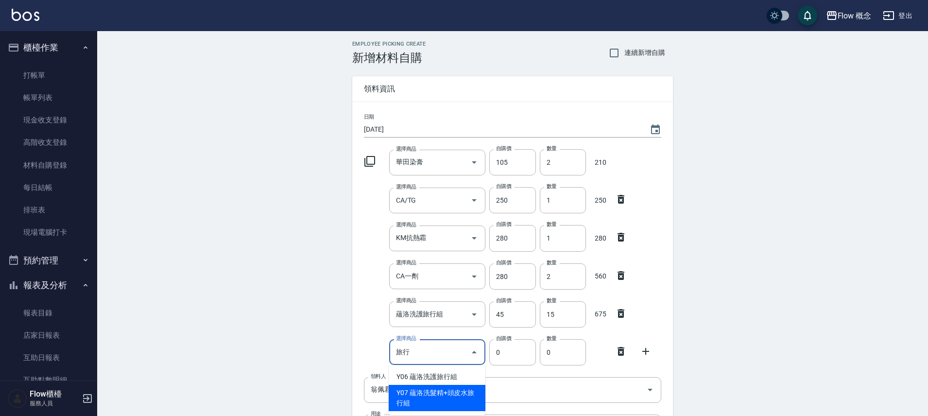
click at [454, 396] on li "Y07 蘊洛洗髮精+頭皮水旅行組" at bounding box center [437, 398] width 97 height 26
type input "蘊洛洗髮精+頭皮水旅行組"
type input "140"
type input "1"
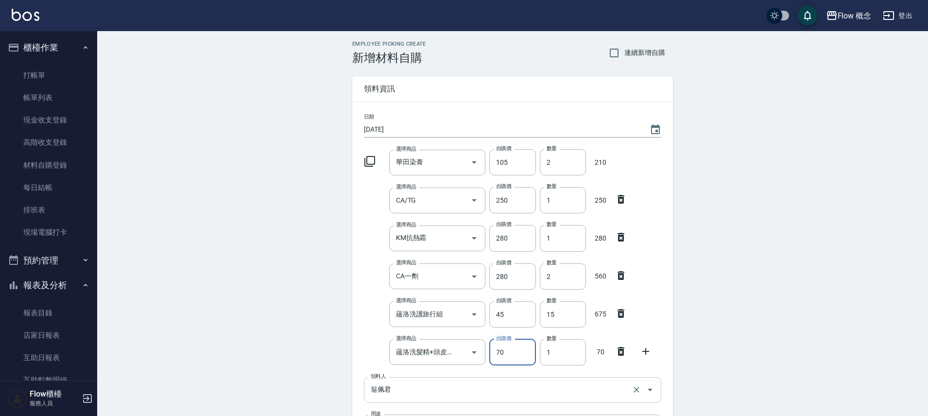
type input "70"
type input "10"
click at [555, 159] on input "2" at bounding box center [563, 162] width 46 height 26
click at [555, 160] on input "2" at bounding box center [563, 162] width 46 height 26
click at [556, 160] on input "2" at bounding box center [563, 162] width 46 height 26
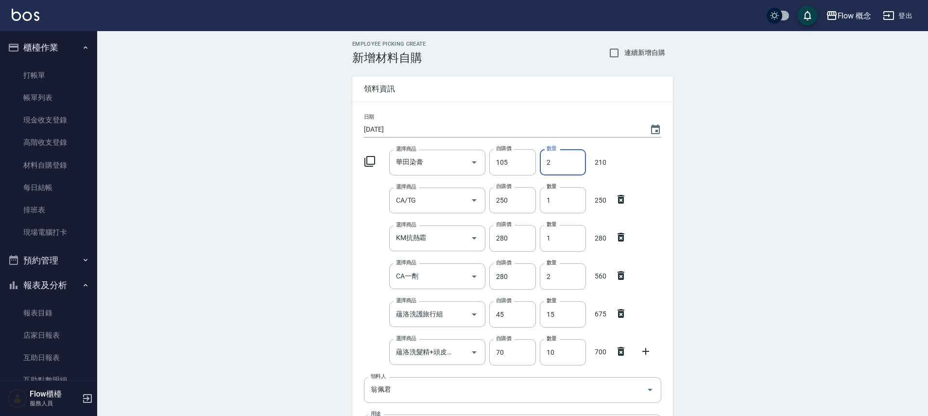
click at [556, 160] on input "2" at bounding box center [563, 162] width 46 height 26
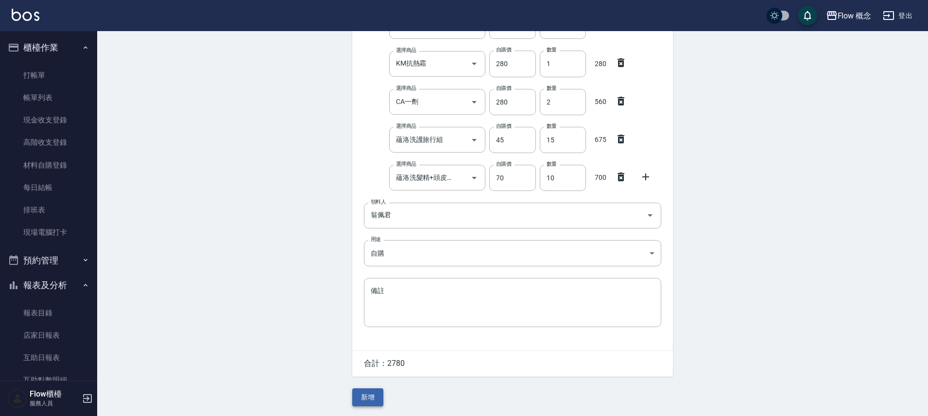
type input "3"
click at [373, 395] on button "新增" at bounding box center [367, 397] width 31 height 18
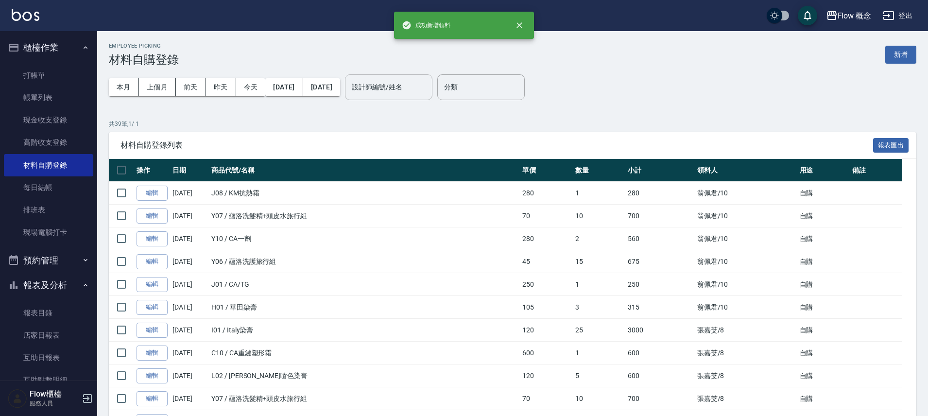
click at [409, 86] on input "設計師編號/姓名" at bounding box center [388, 87] width 79 height 17
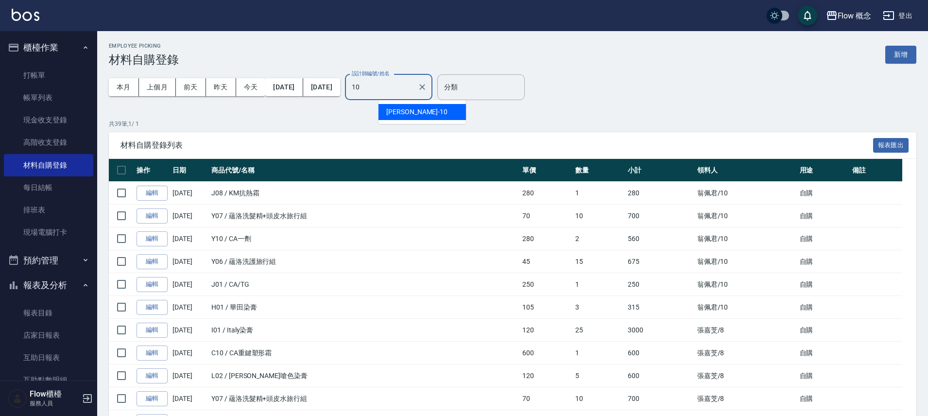
type input "Rita-10"
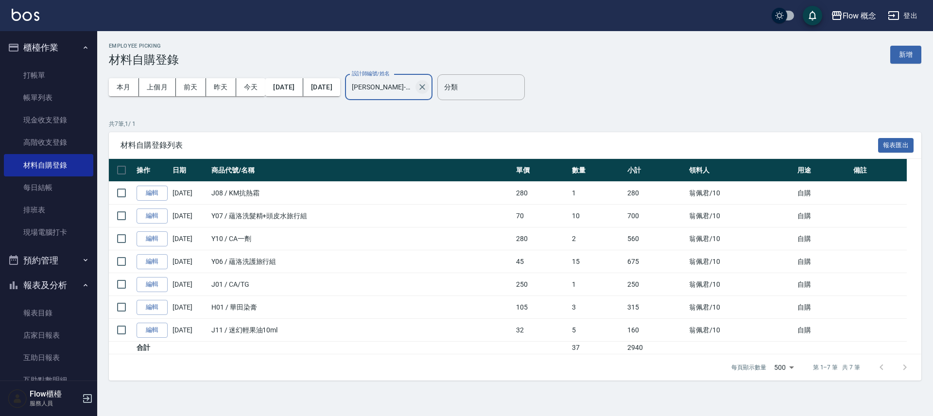
click at [425, 87] on icon "Clear" at bounding box center [422, 87] width 6 height 6
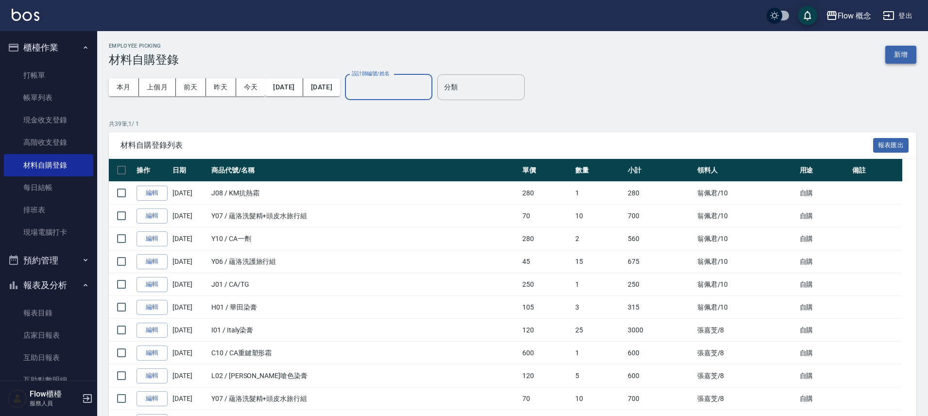
click at [900, 60] on button "新增" at bounding box center [900, 55] width 31 height 18
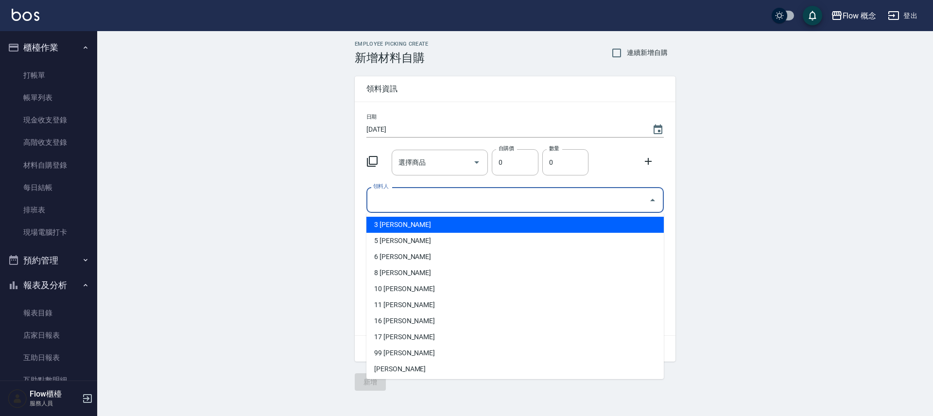
click at [402, 200] on input "領料人" at bounding box center [508, 199] width 274 height 17
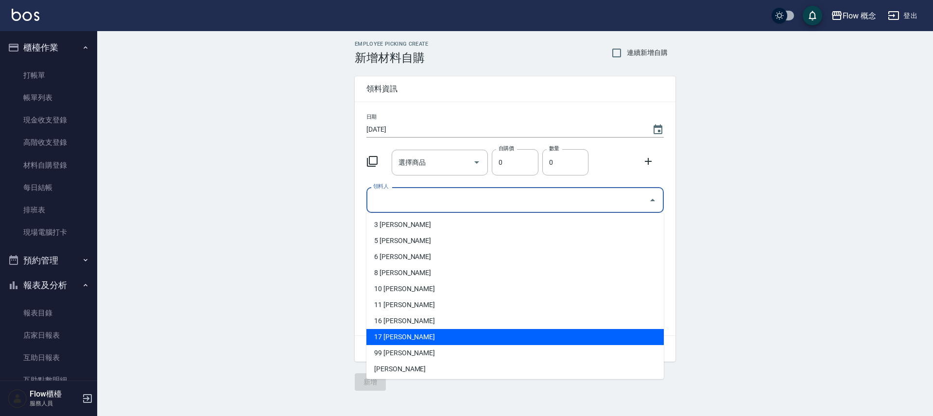
click at [417, 333] on li "17 楊佳蒨" at bounding box center [514, 337] width 297 height 16
type input "[PERSON_NAME]"
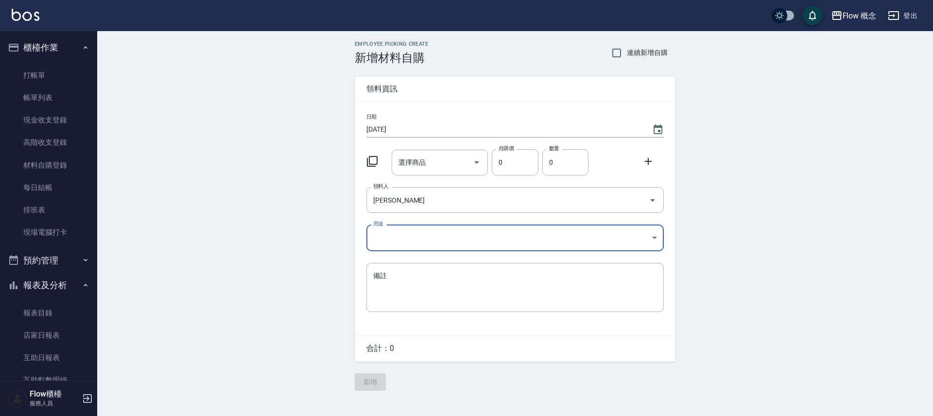
click at [389, 240] on body "Flow 概念 登出 櫃檯作業 打帳單 帳單列表 現金收支登錄 高階收支登錄 材料自購登錄 每日結帳 排班表 現場電腦打卡 預約管理 預約管理 單日預約紀錄 …" at bounding box center [466, 208] width 933 height 416
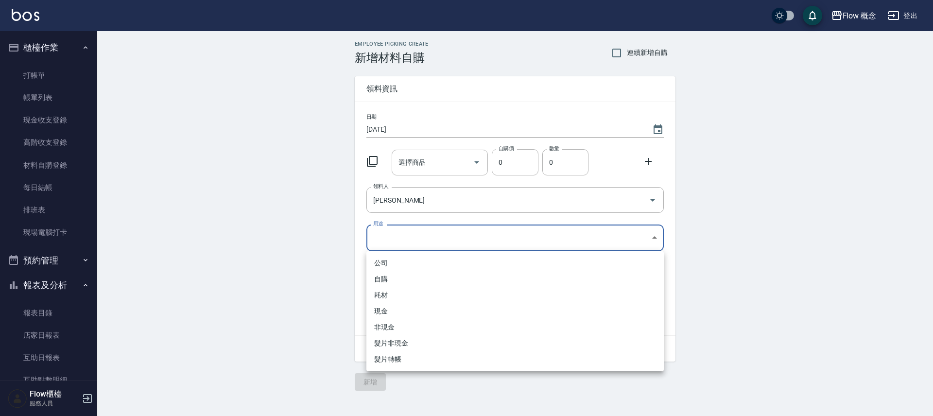
click at [388, 276] on li "自購" at bounding box center [514, 279] width 297 height 16
type input "自購"
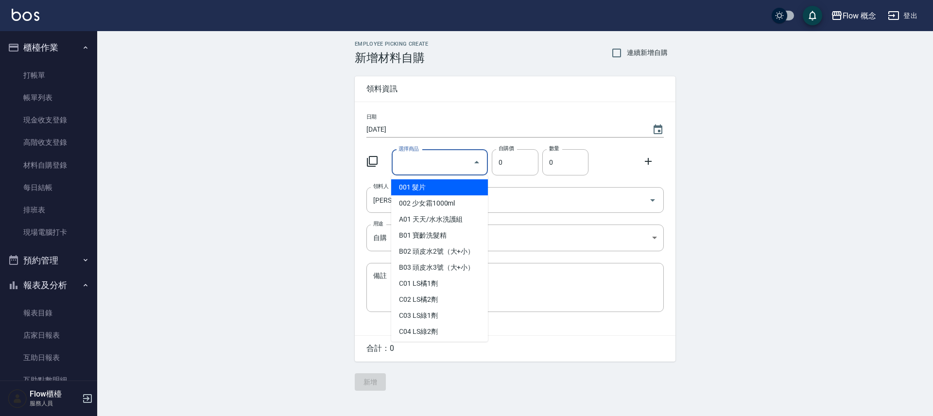
click at [428, 157] on input "選擇商品" at bounding box center [432, 162] width 73 height 17
click at [415, 190] on li "T01 TKO染膏" at bounding box center [439, 187] width 97 height 16
type input "TKO染膏"
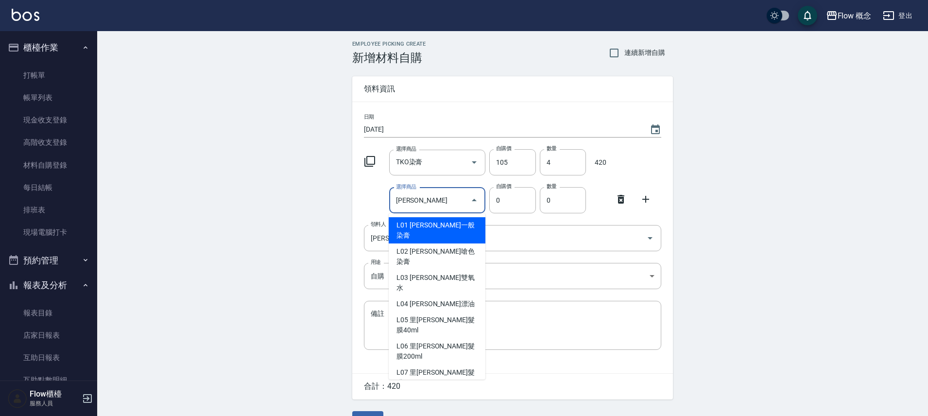
click at [401, 221] on li "L01 里歐一般染膏" at bounding box center [437, 230] width 97 height 26
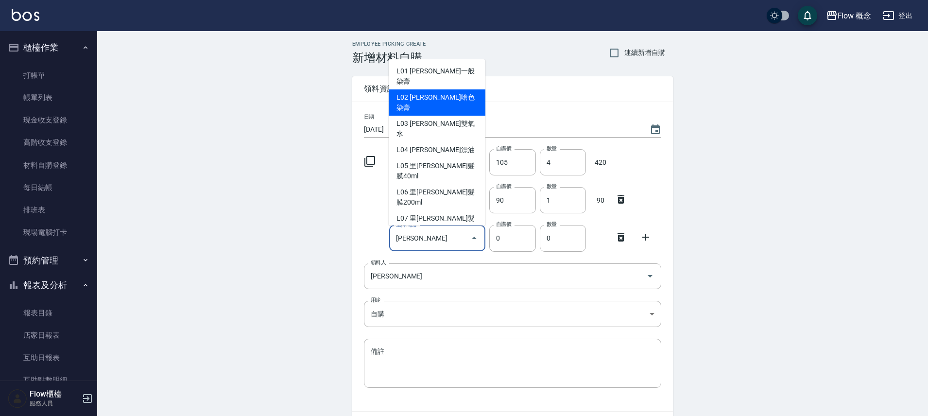
click at [442, 92] on li "L02 里歐嗆色染膏" at bounding box center [437, 102] width 97 height 26
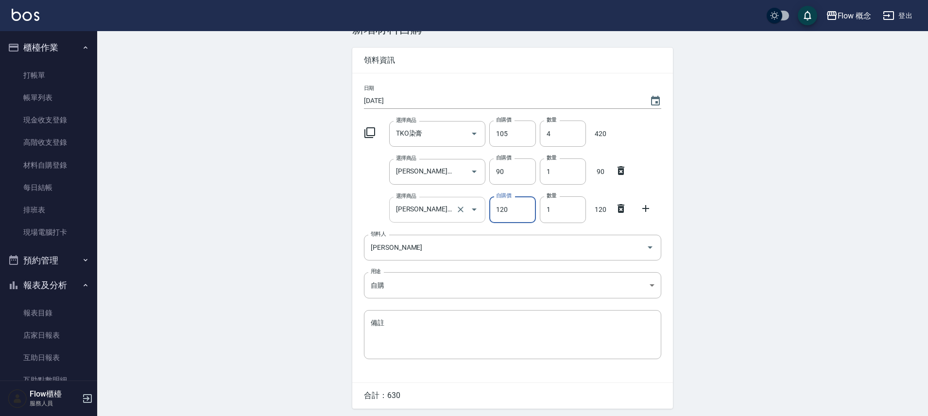
scroll to position [62, 0]
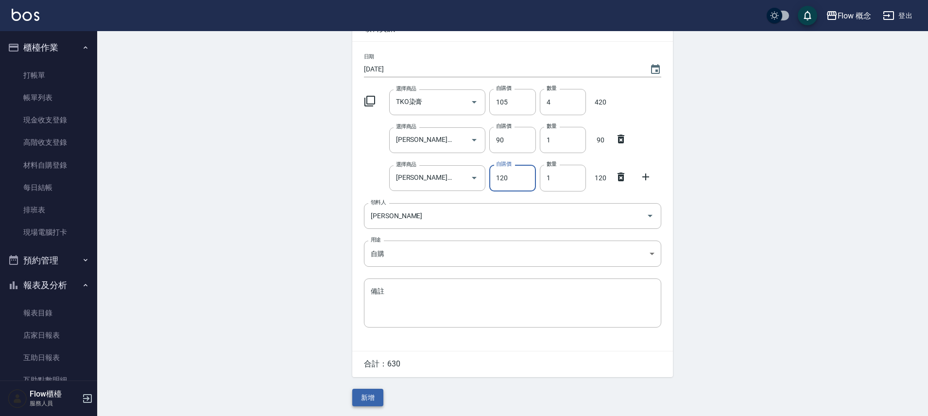
click at [361, 402] on button "新增" at bounding box center [367, 398] width 31 height 18
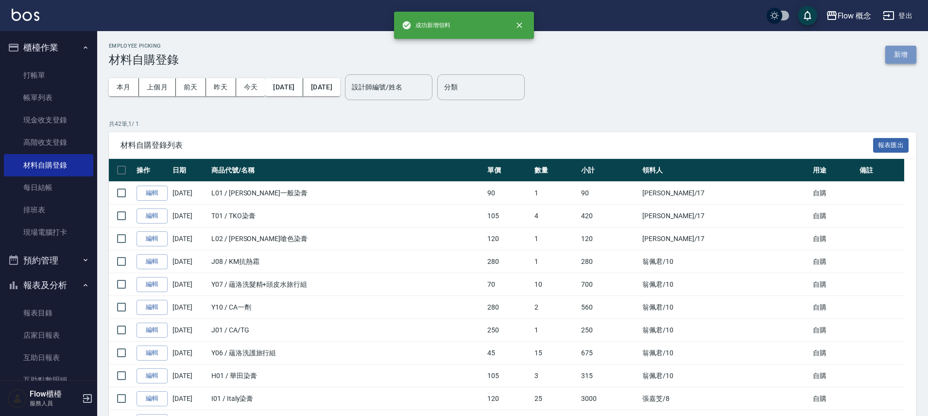
click at [892, 51] on button "新增" at bounding box center [900, 55] width 31 height 18
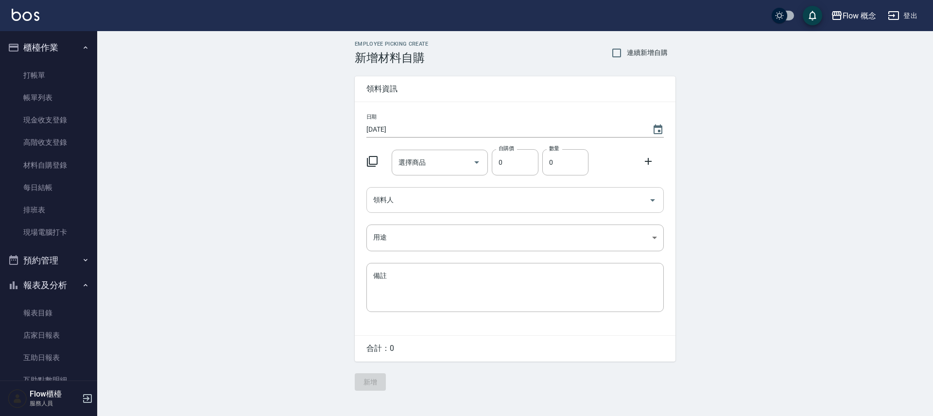
click at [437, 203] on input "領料人" at bounding box center [508, 199] width 274 height 17
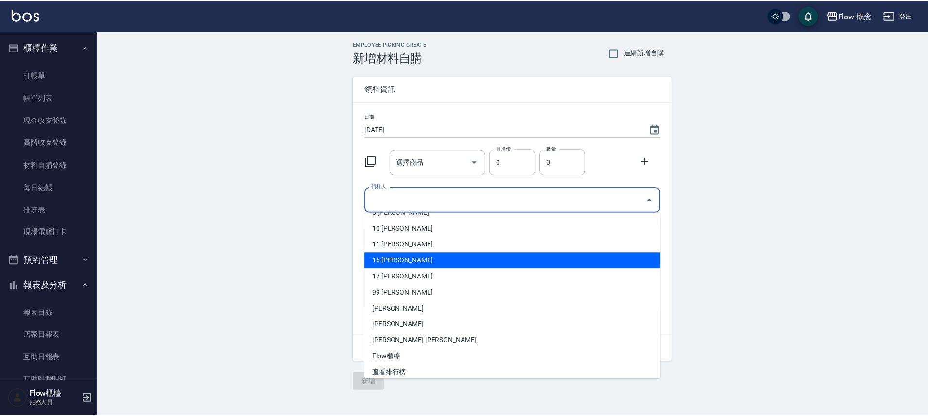
scroll to position [63, 0]
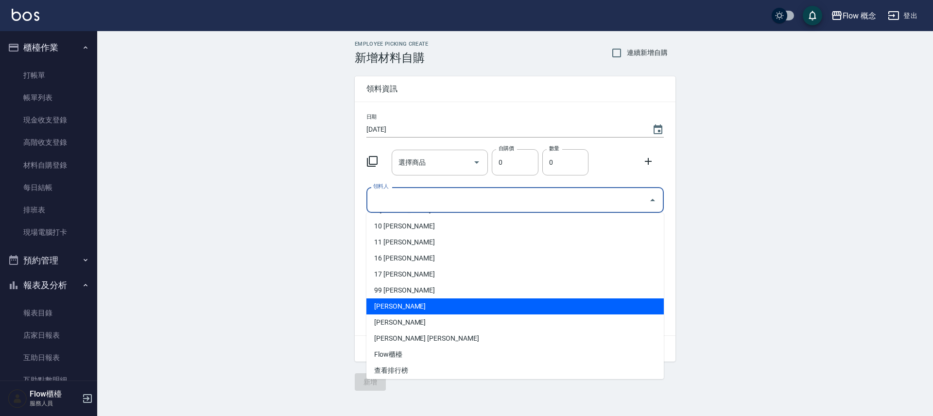
click at [406, 308] on li "Doreen 潘馨" at bounding box center [514, 306] width 297 height 16
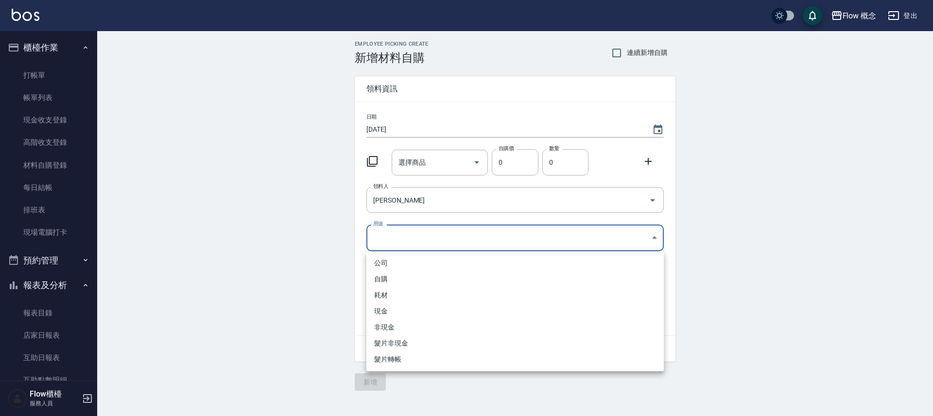
click at [379, 238] on body "Flow 概念 登出 櫃檯作業 打帳單 帳單列表 現金收支登錄 高階收支登錄 材料自購登錄 每日結帳 排班表 現場電腦打卡 預約管理 預約管理 單日預約紀錄 …" at bounding box center [466, 208] width 933 height 416
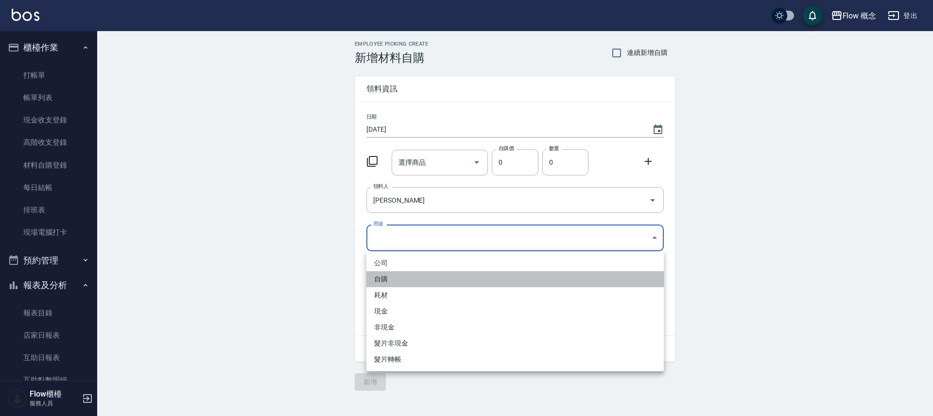
click at [389, 277] on li "自購" at bounding box center [514, 279] width 297 height 16
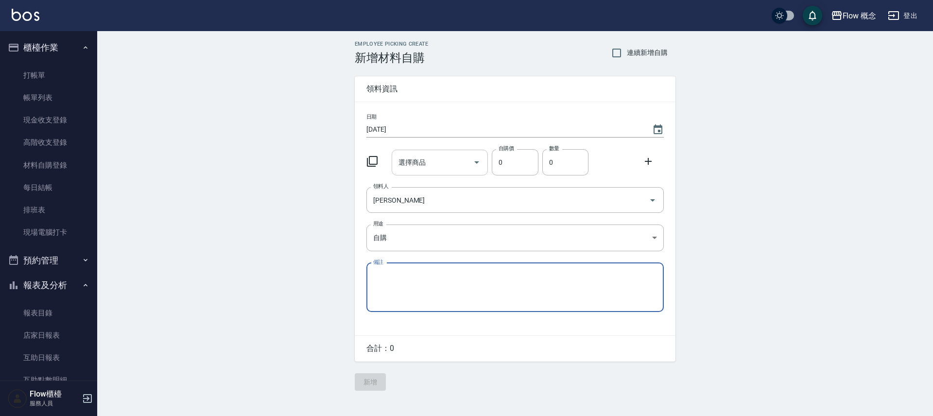
click at [410, 167] on input "選擇商品" at bounding box center [432, 162] width 73 height 17
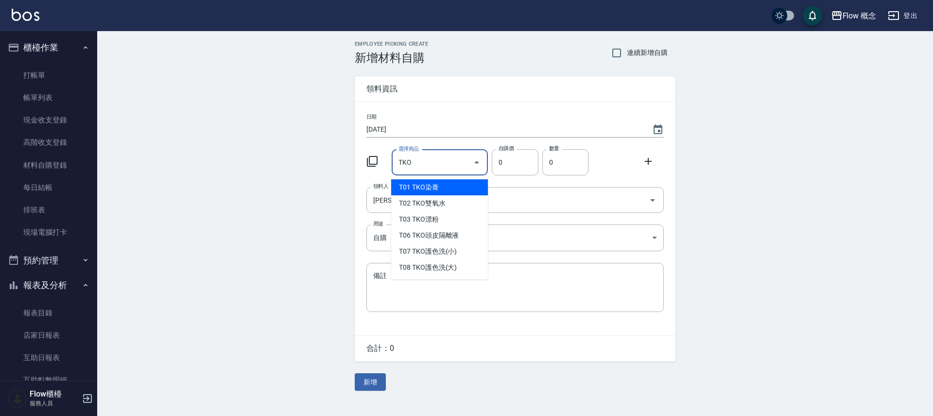
click at [409, 186] on li "T01 TKO染膏" at bounding box center [439, 187] width 97 height 16
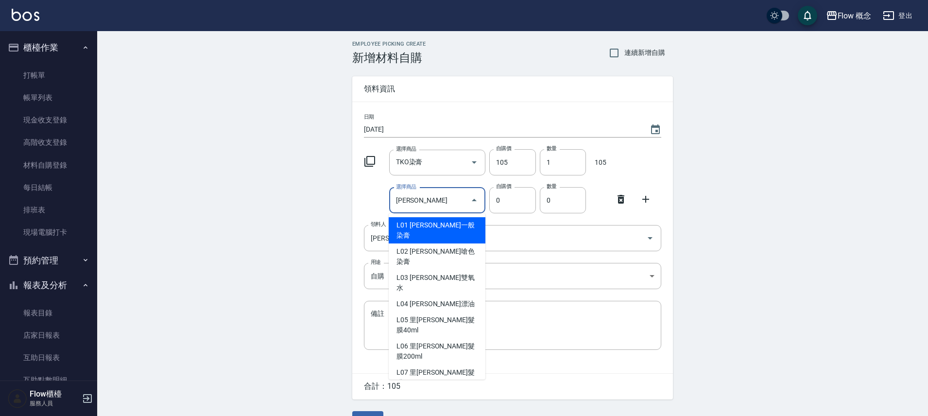
click at [415, 226] on li "L01 里歐一般染膏" at bounding box center [437, 230] width 97 height 26
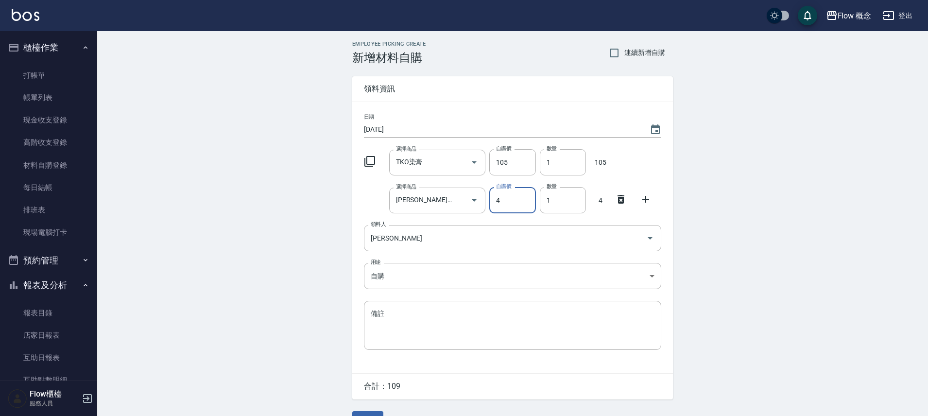
click at [619, 199] on icon at bounding box center [621, 199] width 7 height 9
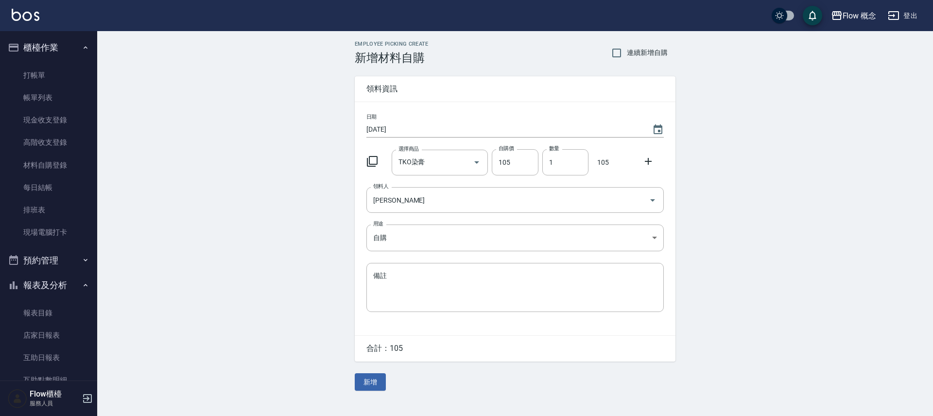
click at [643, 168] on div at bounding box center [651, 160] width 25 height 17
click at [648, 165] on icon at bounding box center [648, 162] width 12 height 12
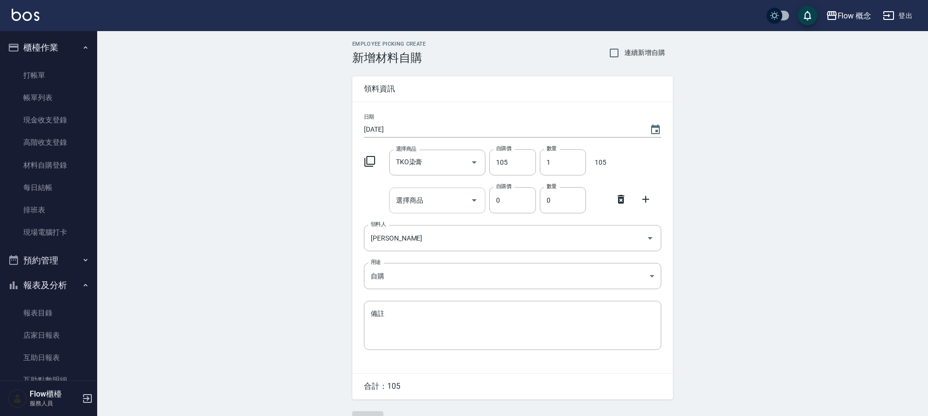
click at [434, 206] on input "選擇商品" at bounding box center [430, 200] width 73 height 17
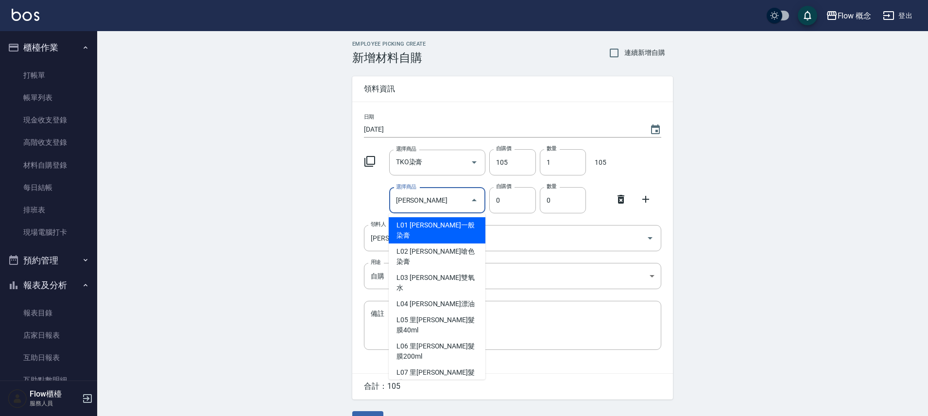
click at [416, 223] on li "L01 里歐一般染膏" at bounding box center [437, 230] width 97 height 26
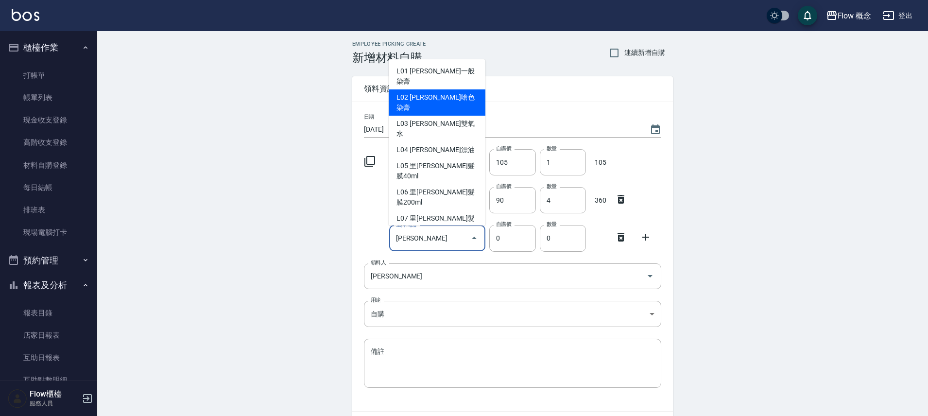
click at [457, 90] on li "L02 里歐嗆色染膏" at bounding box center [437, 102] width 97 height 26
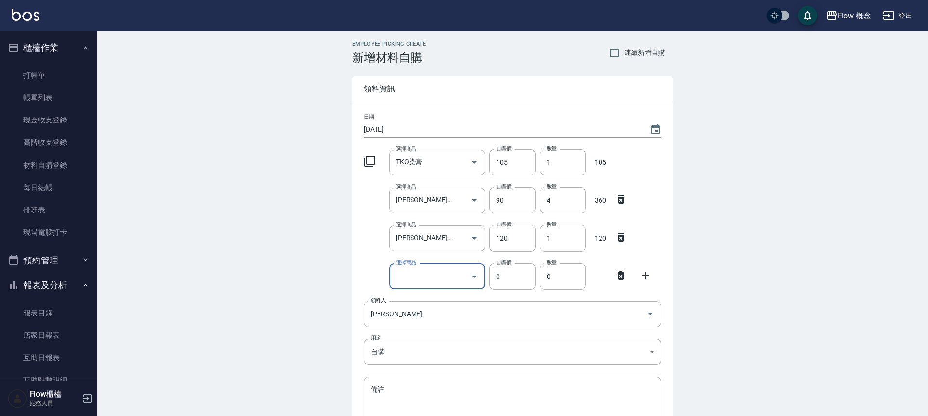
click at [642, 274] on icon at bounding box center [646, 276] width 12 height 12
click at [624, 278] on icon at bounding box center [621, 275] width 7 height 9
click at [623, 275] on icon at bounding box center [621, 275] width 7 height 9
click at [567, 237] on input "1" at bounding box center [563, 238] width 46 height 26
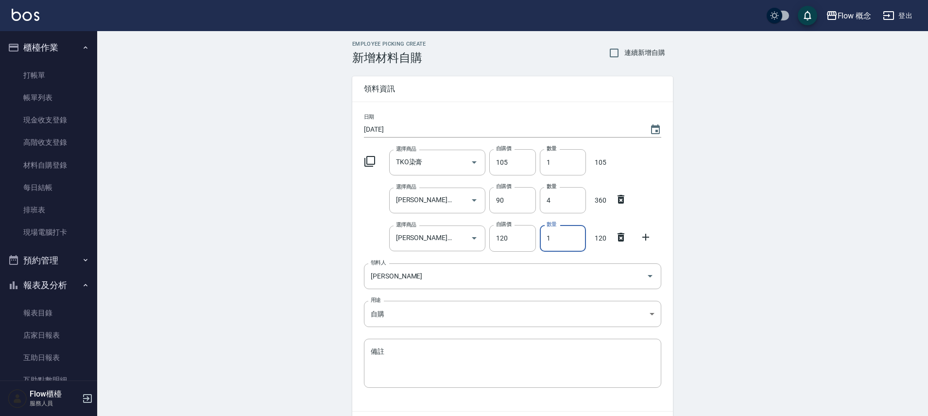
click at [567, 237] on input "1" at bounding box center [563, 238] width 46 height 26
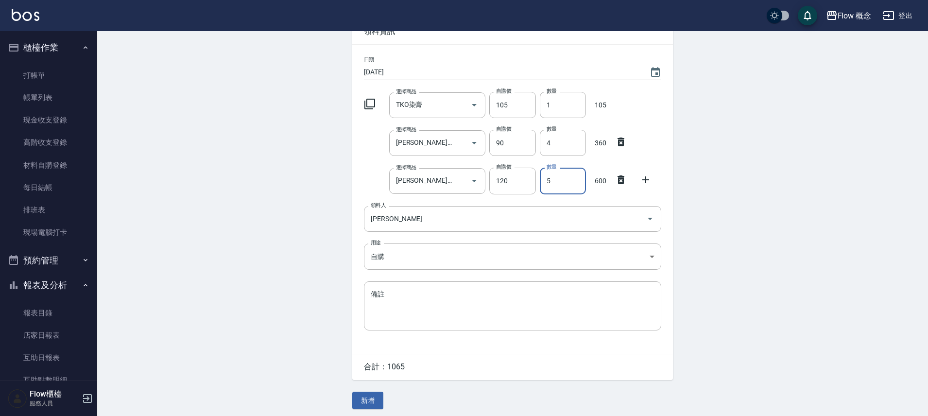
scroll to position [0, 0]
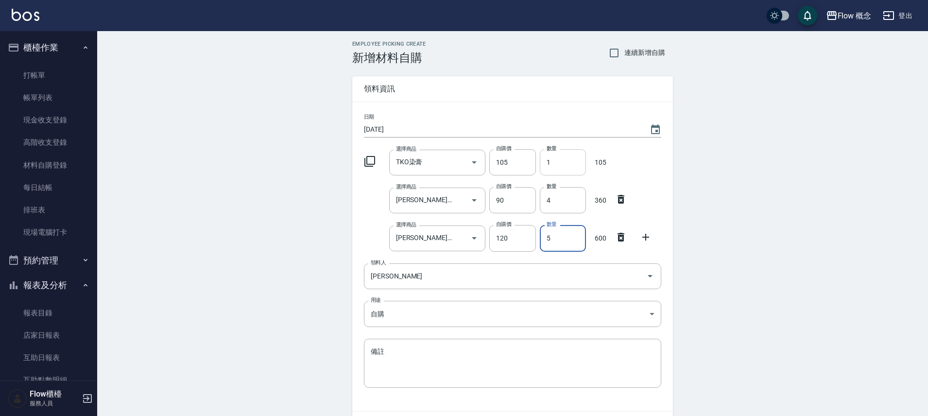
click at [558, 169] on input "1" at bounding box center [563, 162] width 46 height 26
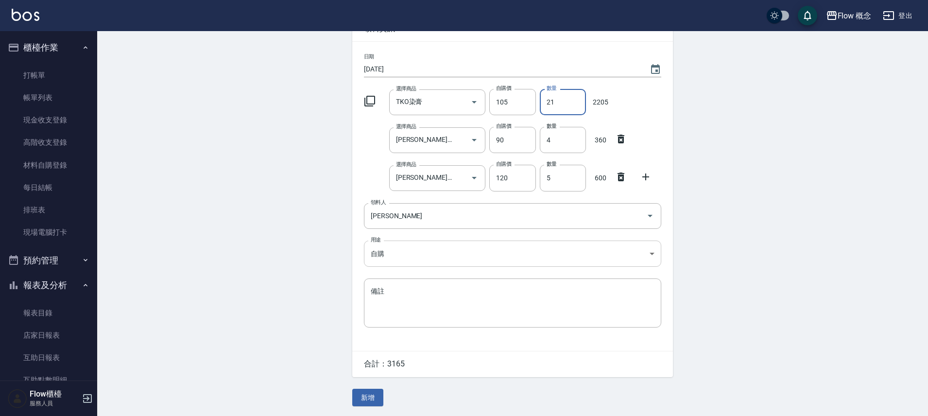
scroll to position [62, 0]
click at [556, 100] on input "21" at bounding box center [563, 102] width 46 height 26
click at [369, 395] on button "新增" at bounding box center [367, 398] width 31 height 18
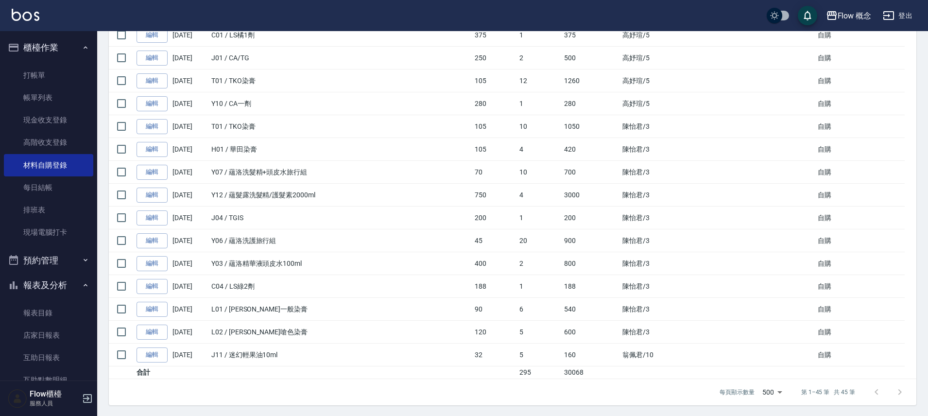
scroll to position [844, 0]
click at [67, 50] on button "櫃檯作業" at bounding box center [48, 47] width 89 height 25
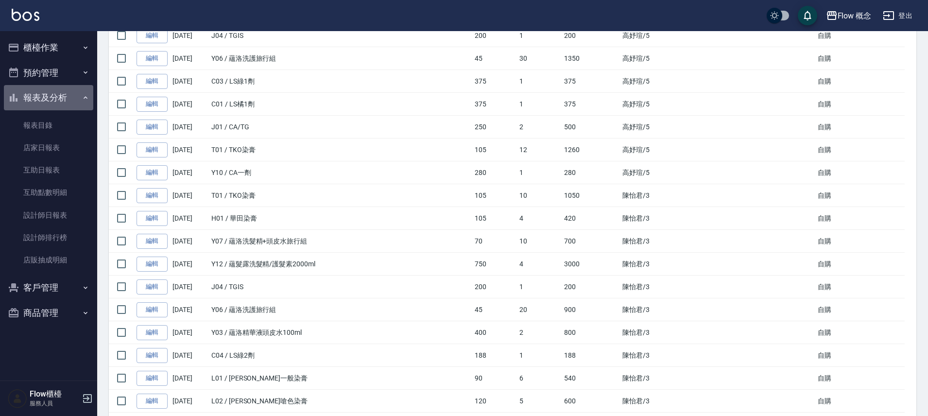
click at [68, 100] on button "報表及分析" at bounding box center [48, 97] width 89 height 25
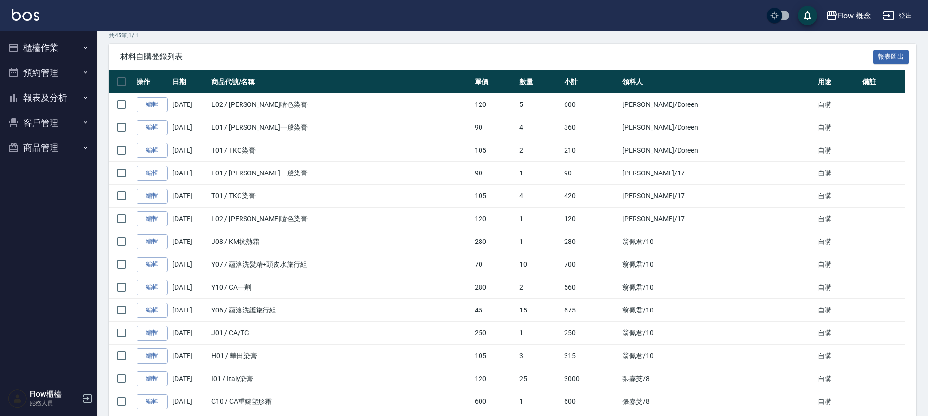
scroll to position [0, 0]
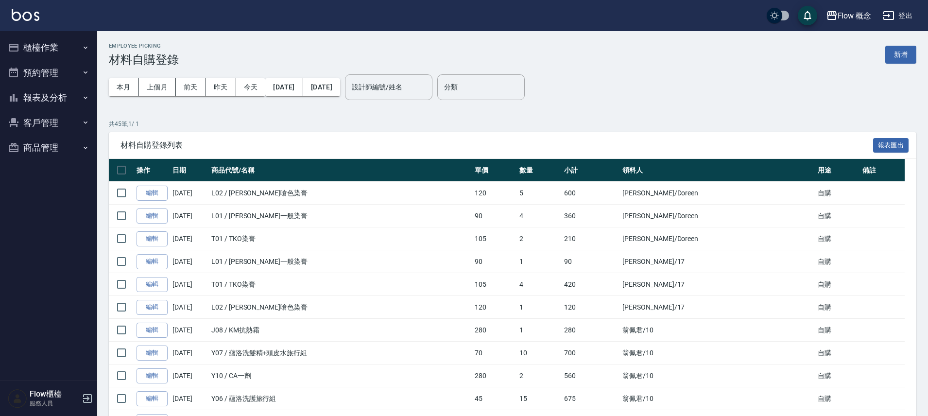
click at [39, 49] on button "櫃檯作業" at bounding box center [48, 47] width 89 height 25
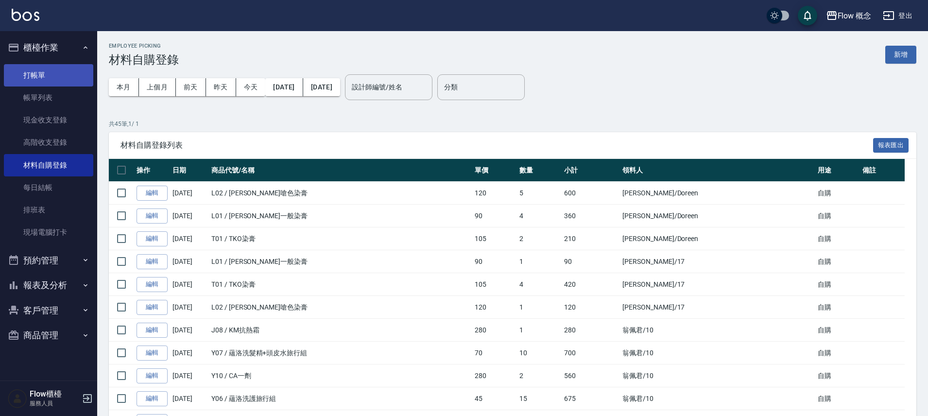
click at [48, 75] on link "打帳單" at bounding box center [48, 75] width 89 height 22
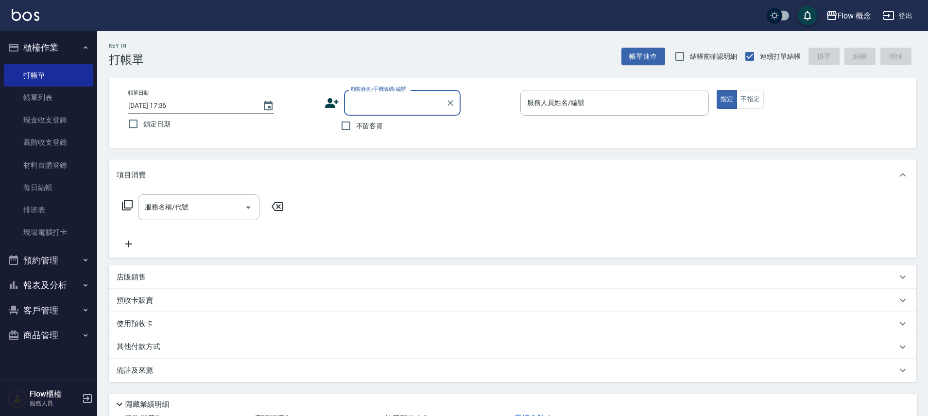
click at [57, 337] on button "商品管理" at bounding box center [48, 335] width 89 height 25
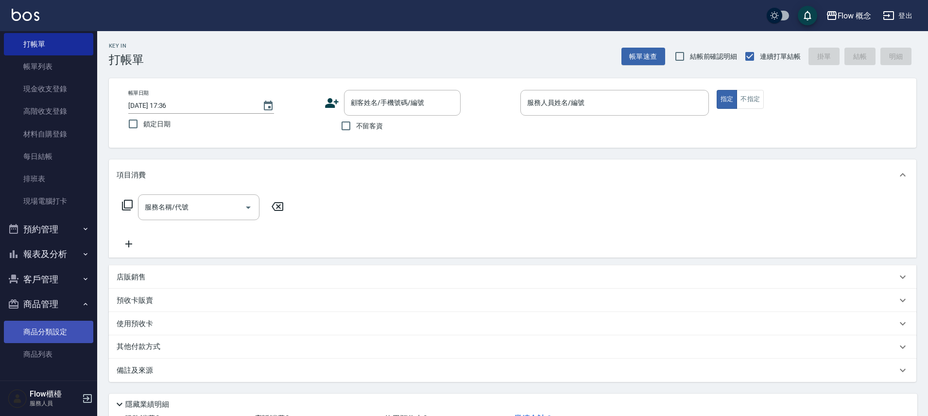
scroll to position [32, 0]
click at [61, 352] on link "商品列表" at bounding box center [48, 354] width 89 height 22
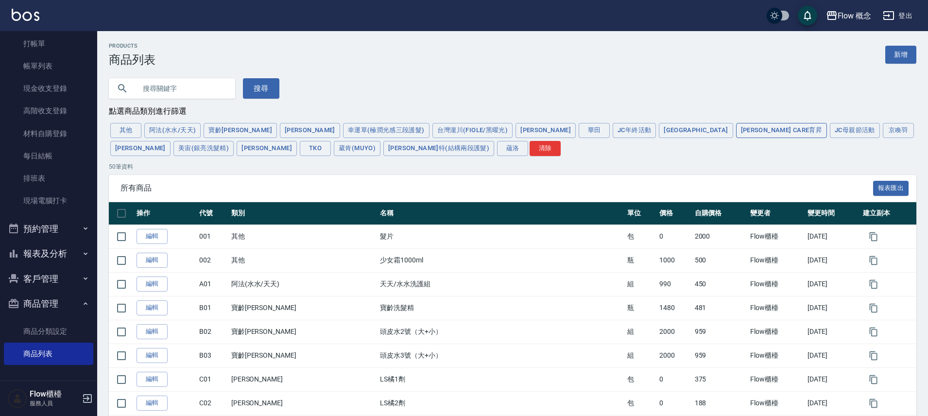
click at [736, 136] on button "Jean Care育昇" at bounding box center [781, 130] width 91 height 15
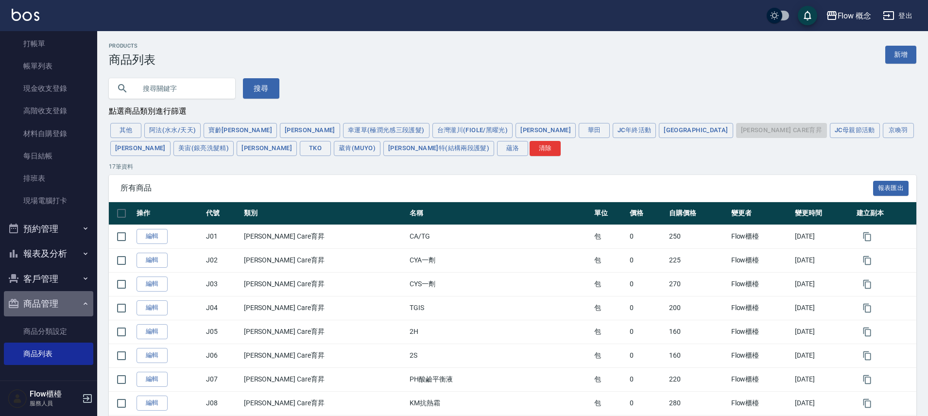
click at [59, 303] on button "商品管理" at bounding box center [48, 303] width 89 height 25
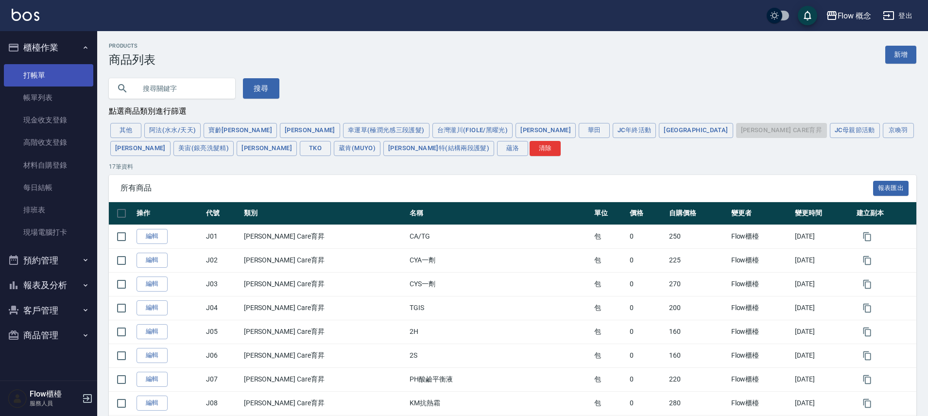
click at [52, 74] on link "打帳單" at bounding box center [48, 75] width 89 height 22
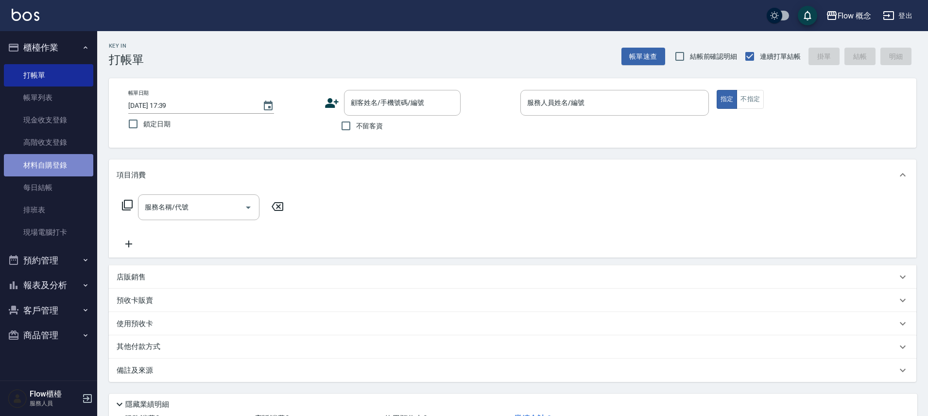
click at [72, 161] on link "材料自購登錄" at bounding box center [48, 165] width 89 height 22
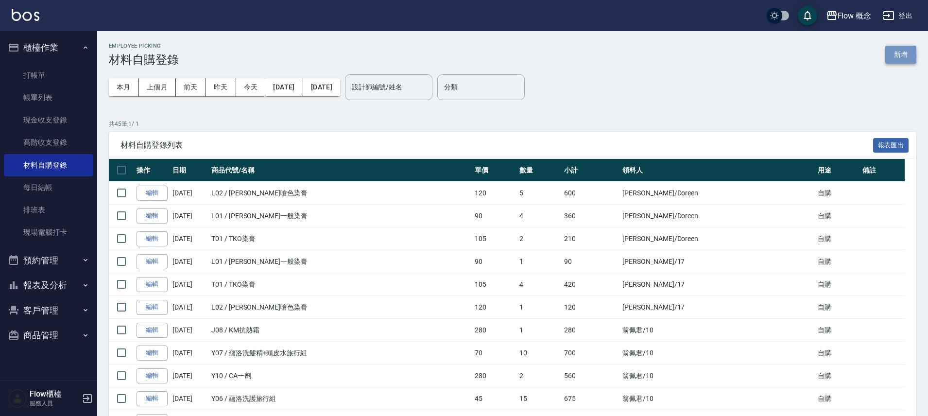
click at [902, 58] on button "新增" at bounding box center [900, 55] width 31 height 18
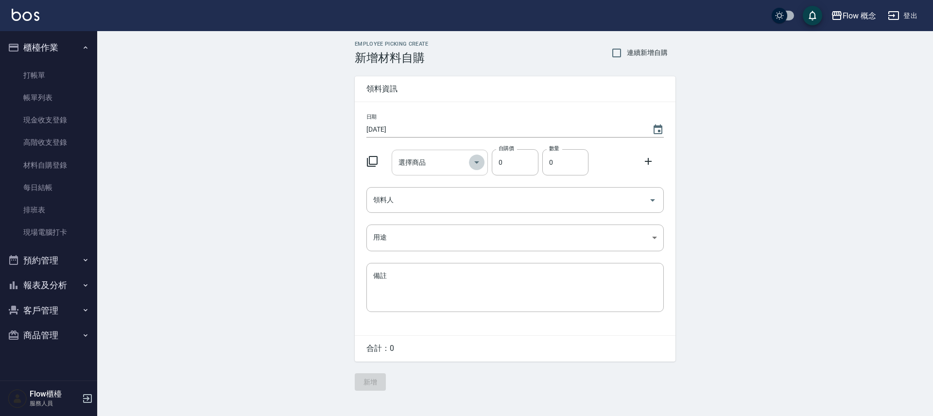
click at [478, 167] on icon "Open" at bounding box center [477, 162] width 12 height 12
click at [372, 162] on icon at bounding box center [372, 162] width 12 height 12
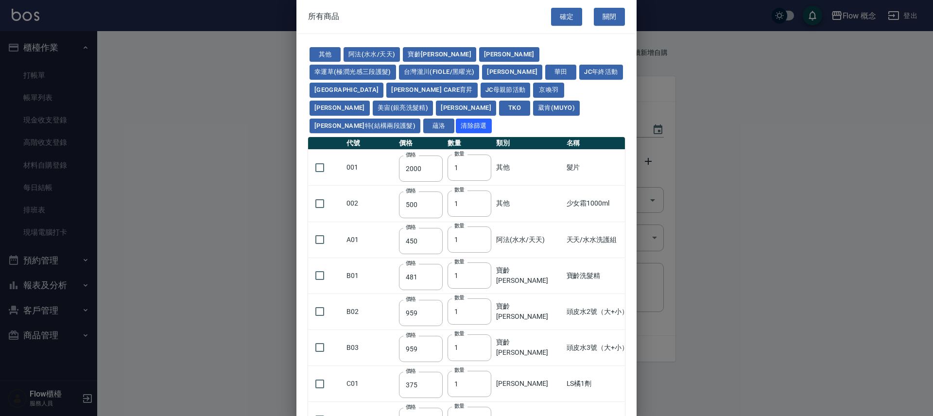
click at [372, 162] on td "001" at bounding box center [370, 168] width 52 height 36
click at [410, 55] on button "寶齡富錦" at bounding box center [439, 54] width 73 height 15
click at [410, 55] on div at bounding box center [466, 208] width 933 height 416
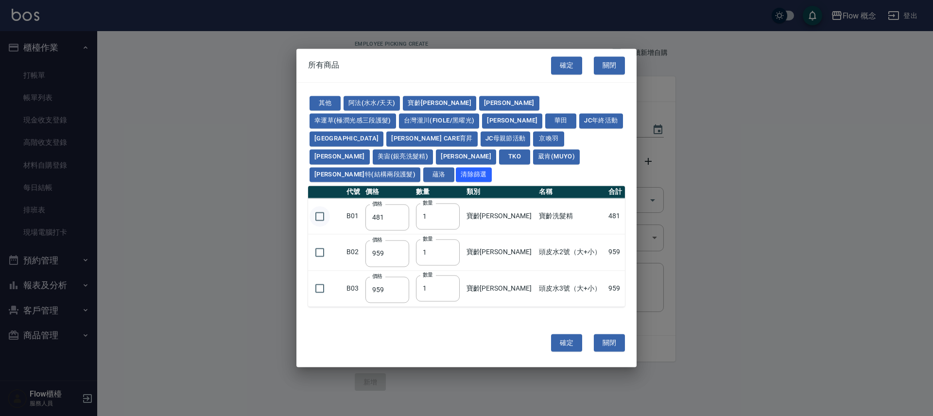
click at [326, 213] on input "checkbox" at bounding box center [320, 216] width 20 height 20
click at [574, 338] on button "確定" at bounding box center [566, 343] width 31 height 18
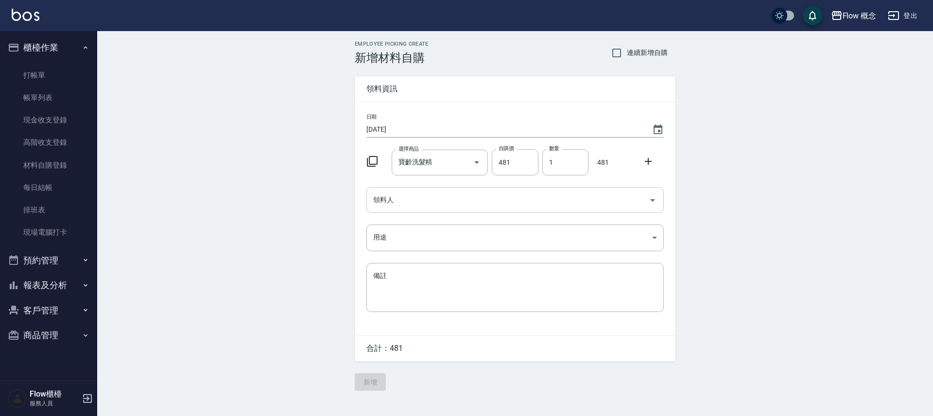
click at [656, 201] on icon "Open" at bounding box center [653, 200] width 12 height 12
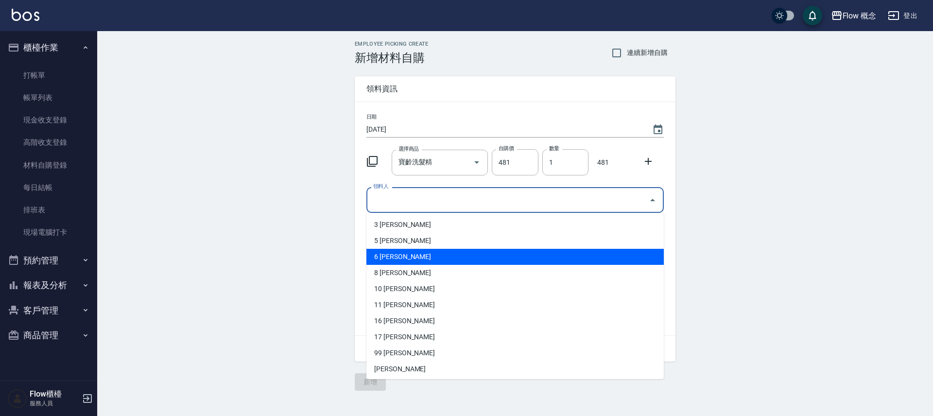
click at [418, 260] on li "6 陳佳雯" at bounding box center [514, 257] width 297 height 16
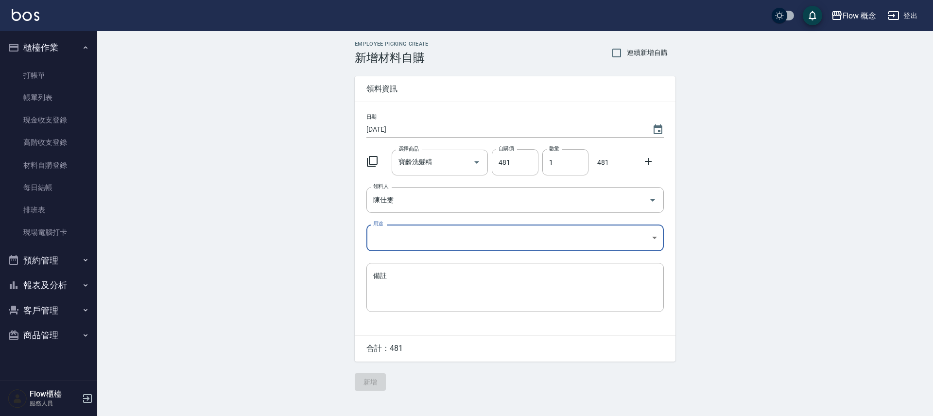
click at [657, 239] on body "Flow 概念 登出 櫃檯作業 打帳單 帳單列表 現金收支登錄 高階收支登錄 材料自購登錄 每日結帳 排班表 現場電腦打卡 預約管理 預約管理 單日預約紀錄 …" at bounding box center [466, 208] width 933 height 416
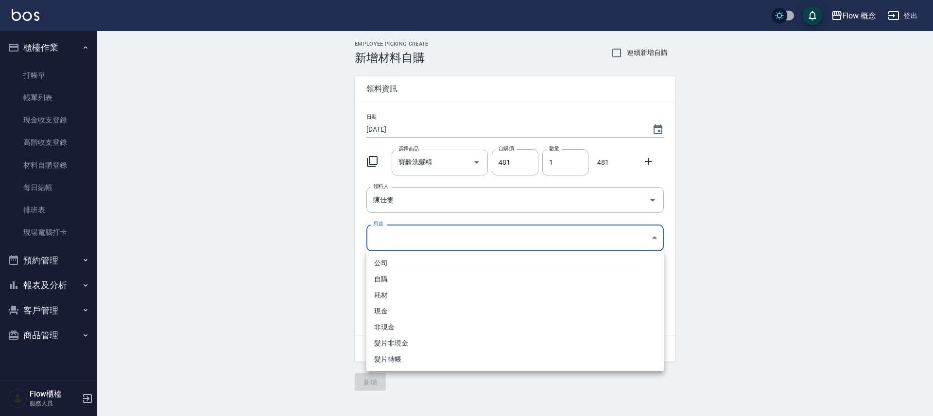
click at [406, 281] on li "自購" at bounding box center [514, 279] width 297 height 16
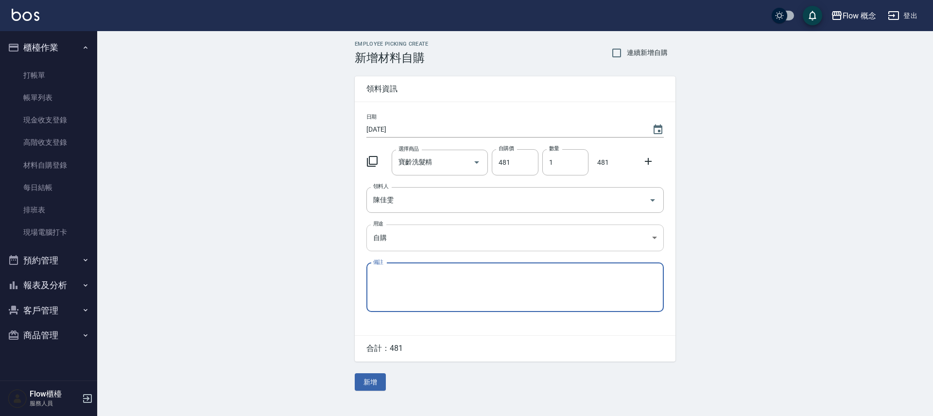
click at [650, 234] on body "Flow 概念 登出 櫃檯作業 打帳單 帳單列表 現金收支登錄 高階收支登錄 材料自購登錄 每日結帳 排班表 現場電腦打卡 預約管理 預約管理 單日預約紀錄 …" at bounding box center [466, 208] width 933 height 416
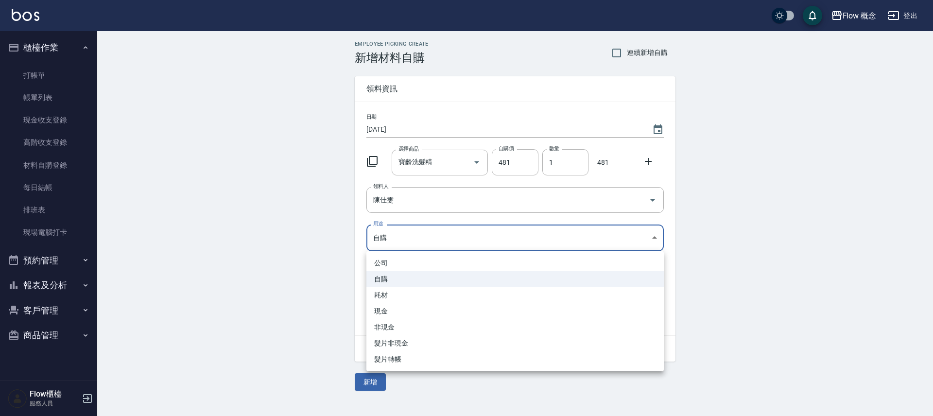
click at [650, 235] on body "Flow 概念 登出 櫃檯作業 打帳單 帳單列表 現金收支登錄 高階收支登錄 材料自購登錄 每日結帳 排班表 現場電腦打卡 預約管理 預約管理 單日預約紀錄 …" at bounding box center [466, 208] width 933 height 416
click at [401, 314] on li "現金" at bounding box center [514, 311] width 297 height 16
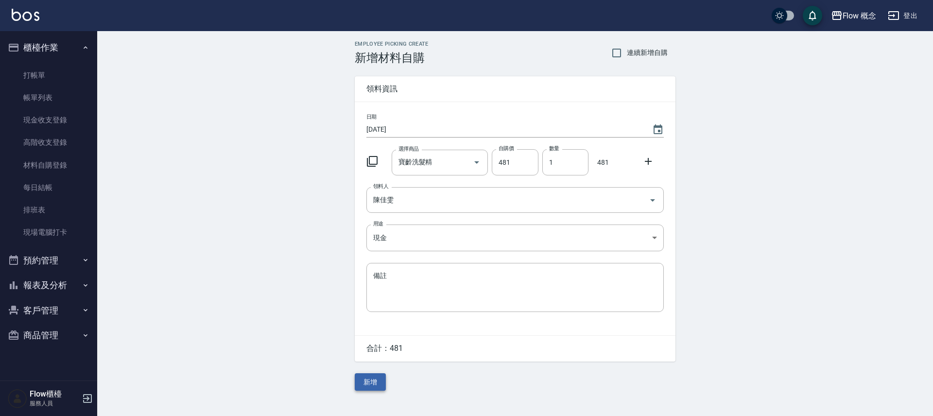
click at [381, 385] on button "新增" at bounding box center [370, 382] width 31 height 18
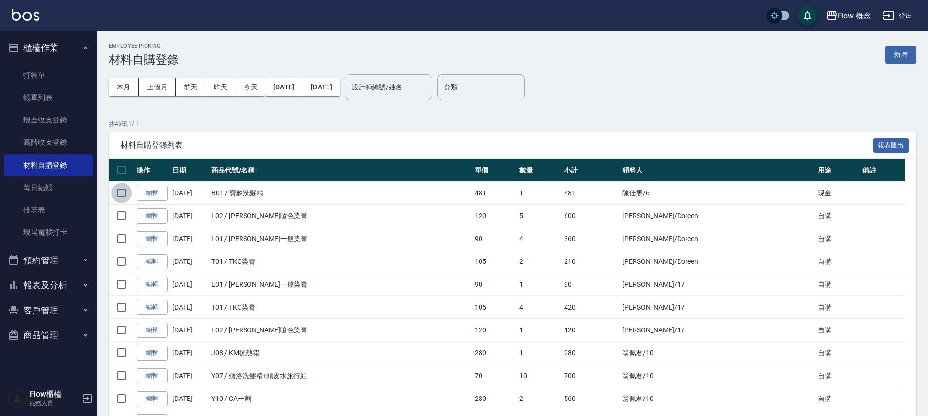
click at [122, 191] on input "checkbox" at bounding box center [121, 193] width 20 height 20
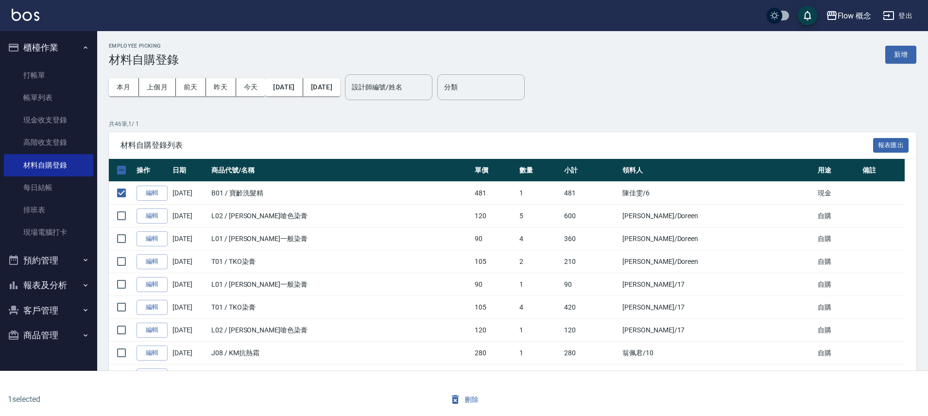
click at [466, 398] on button "刪除" at bounding box center [464, 400] width 37 height 18
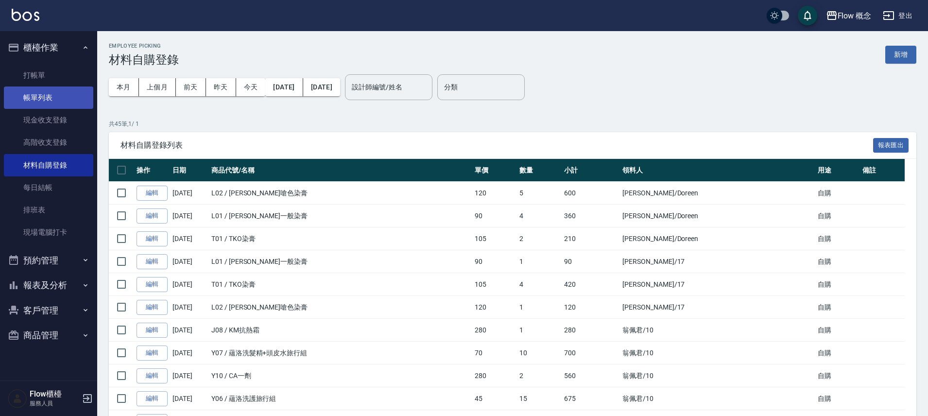
click at [54, 99] on link "帳單列表" at bounding box center [48, 98] width 89 height 22
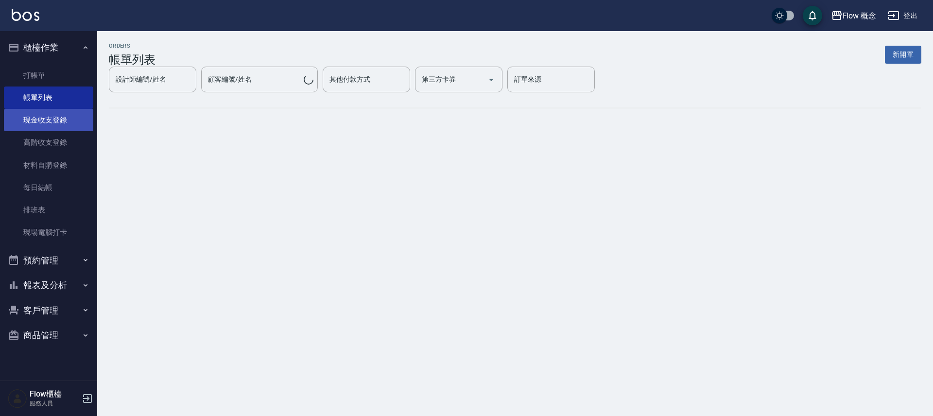
click at [52, 114] on link "現金收支登錄" at bounding box center [48, 120] width 89 height 22
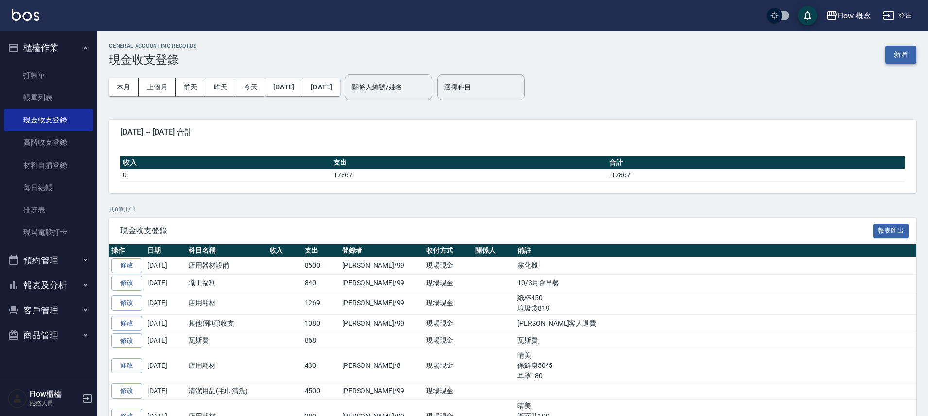
click at [897, 58] on button "新增" at bounding box center [900, 55] width 31 height 18
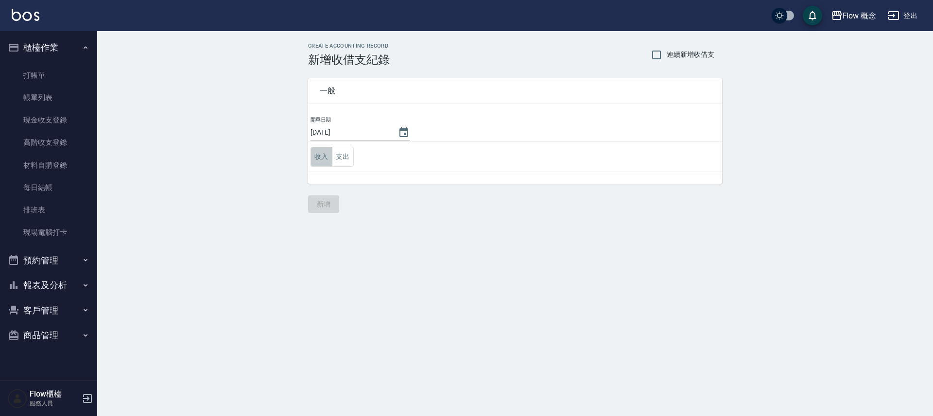
click at [320, 154] on button "收入" at bounding box center [322, 157] width 22 height 20
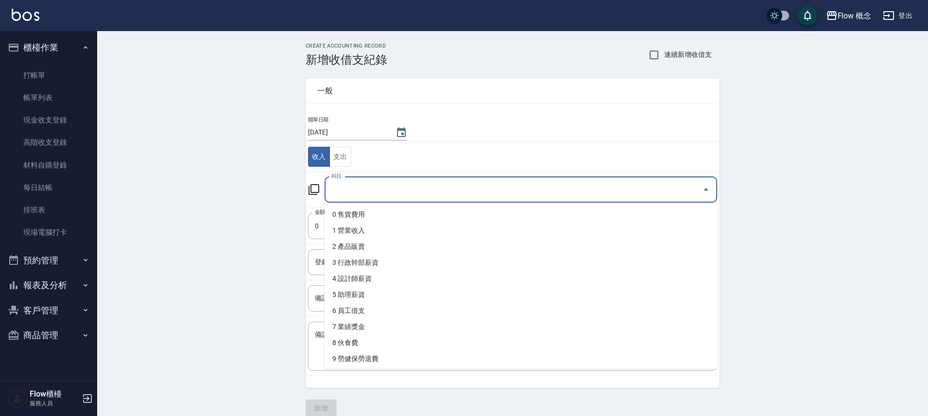
click at [352, 195] on input "科目" at bounding box center [513, 189] width 369 height 17
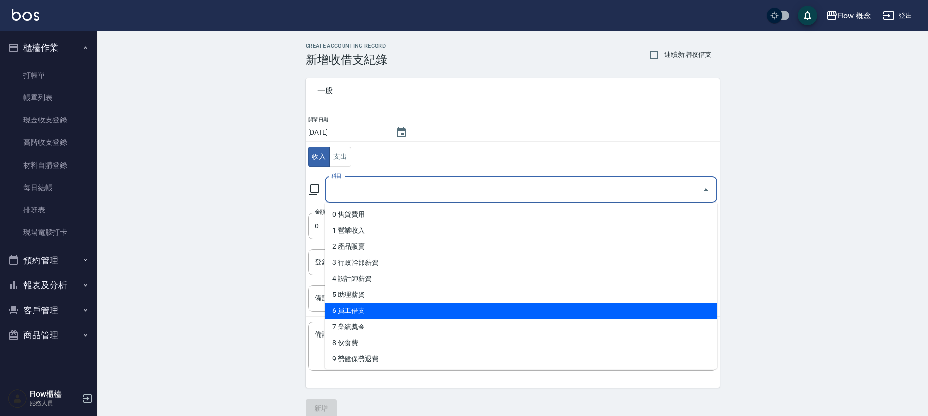
scroll to position [91, 0]
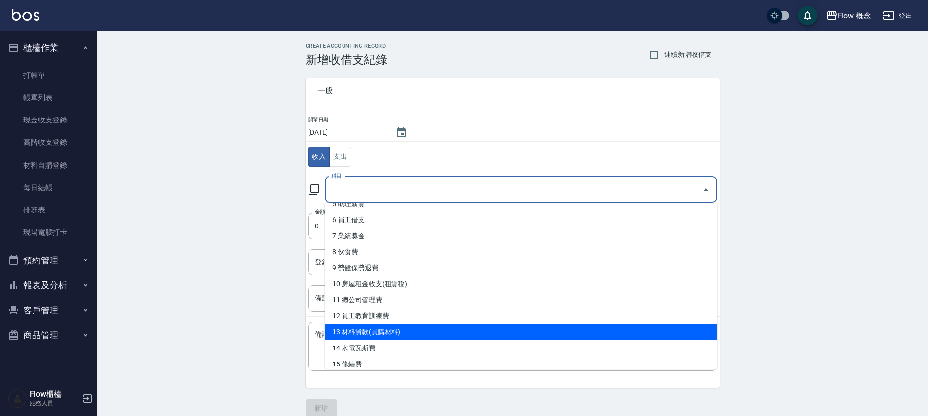
click at [387, 326] on li "13 材料貨款(員購材料)" at bounding box center [521, 332] width 393 height 16
type input "13 材料貨款(員購材料)"
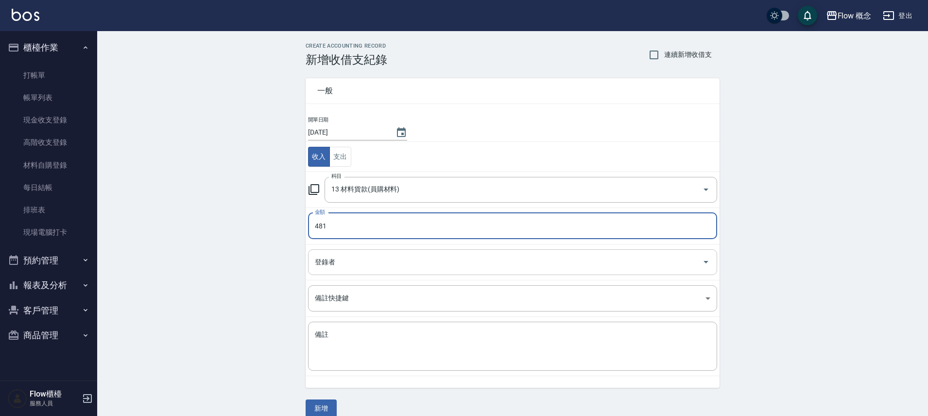
type input "481"
click at [357, 260] on input "登錄者" at bounding box center [505, 262] width 386 height 17
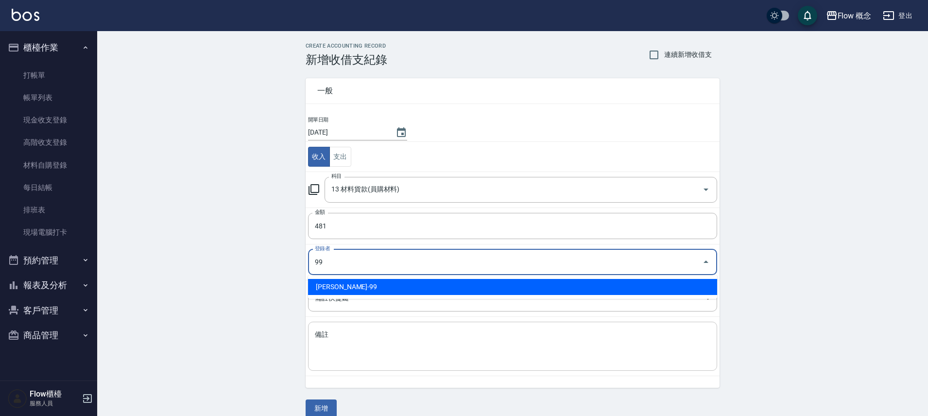
type input "99"
click at [380, 355] on textarea "備註" at bounding box center [513, 346] width 396 height 33
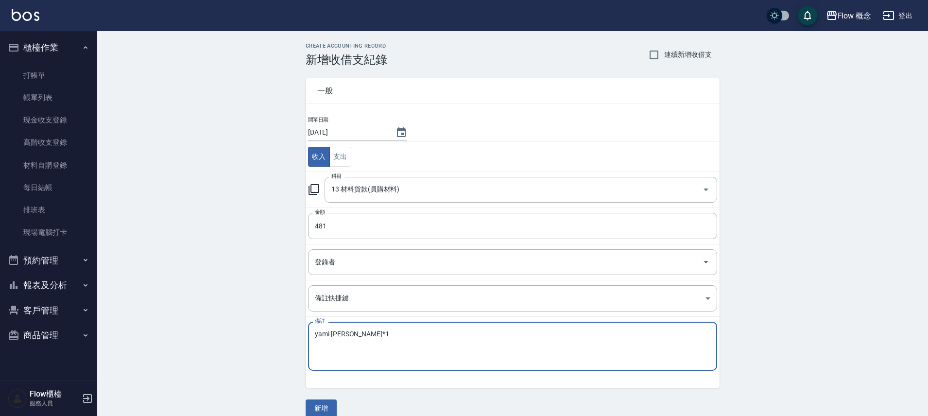
scroll to position [2, 0]
type textarea "yami [PERSON_NAME]*1"
click at [316, 400] on button "新增" at bounding box center [321, 407] width 31 height 18
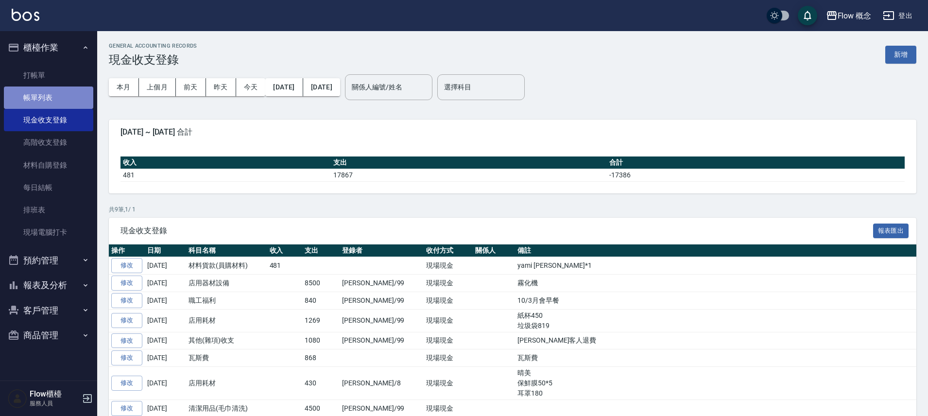
click at [76, 94] on link "帳單列表" at bounding box center [48, 98] width 89 height 22
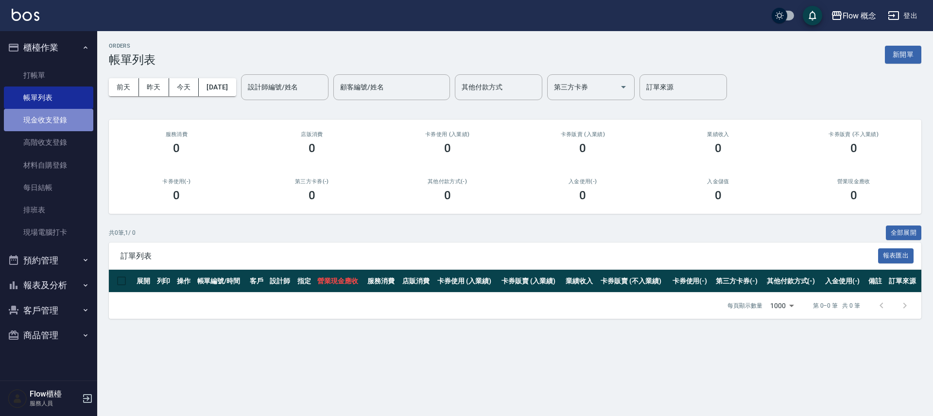
click at [75, 116] on link "現金收支登錄" at bounding box center [48, 120] width 89 height 22
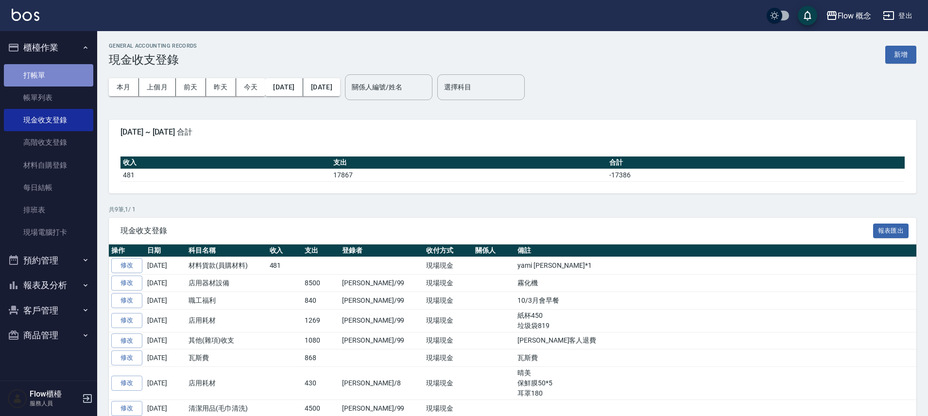
click at [57, 73] on link "打帳單" at bounding box center [48, 75] width 89 height 22
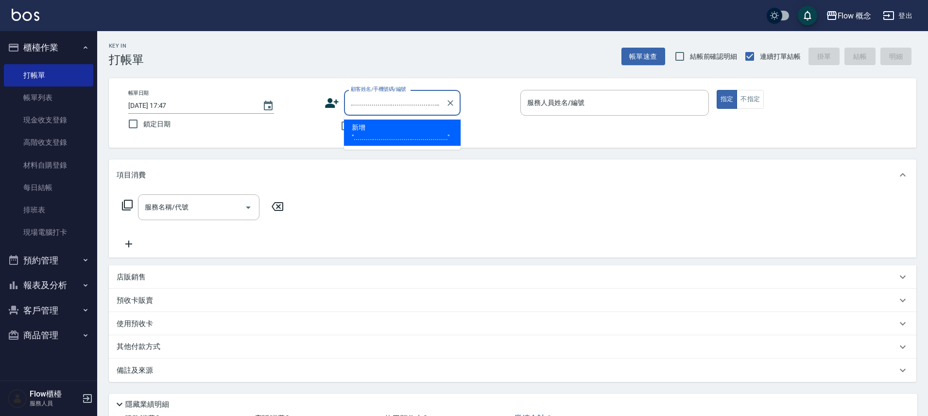
type input "................................................"
click at [454, 103] on button "Clear" at bounding box center [451, 103] width 14 height 14
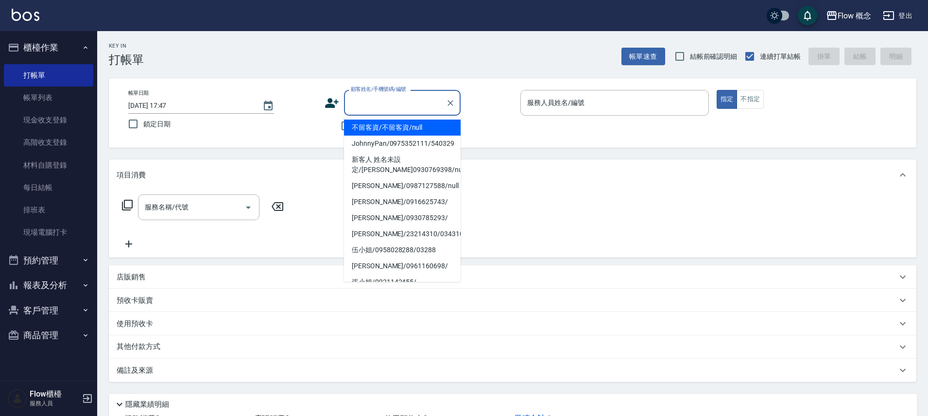
click at [416, 62] on div "Key In 打帳單 帳單速查 結帳前確認明細 連續打單結帳 掛單 結帳 明細" at bounding box center [506, 48] width 819 height 35
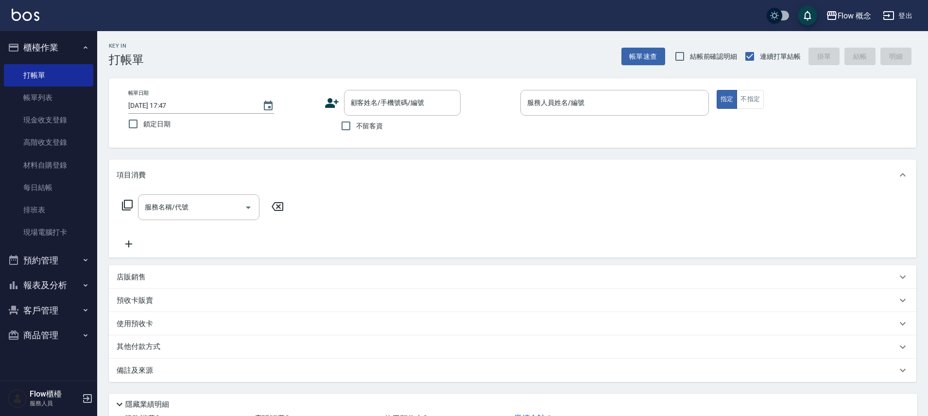
click at [60, 338] on button "商品管理" at bounding box center [48, 335] width 89 height 25
click at [51, 336] on button "商品管理" at bounding box center [48, 335] width 89 height 25
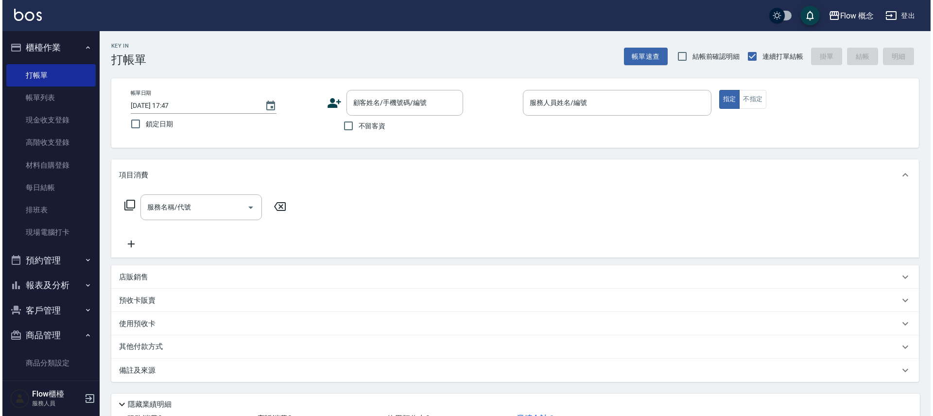
scroll to position [18, 0]
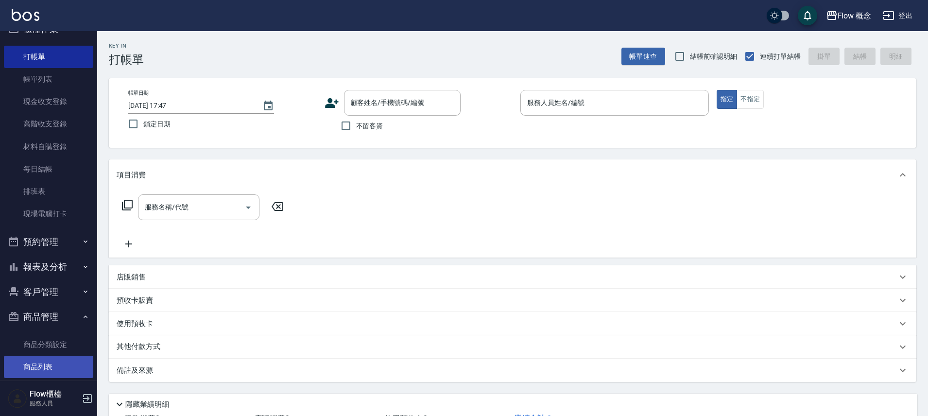
click at [54, 361] on link "商品列表" at bounding box center [48, 367] width 89 height 22
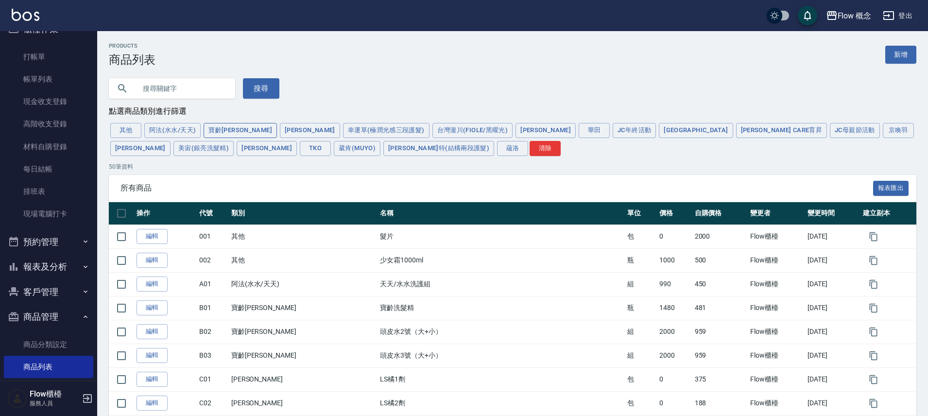
click at [226, 130] on button "寶齡富錦" at bounding box center [240, 130] width 73 height 15
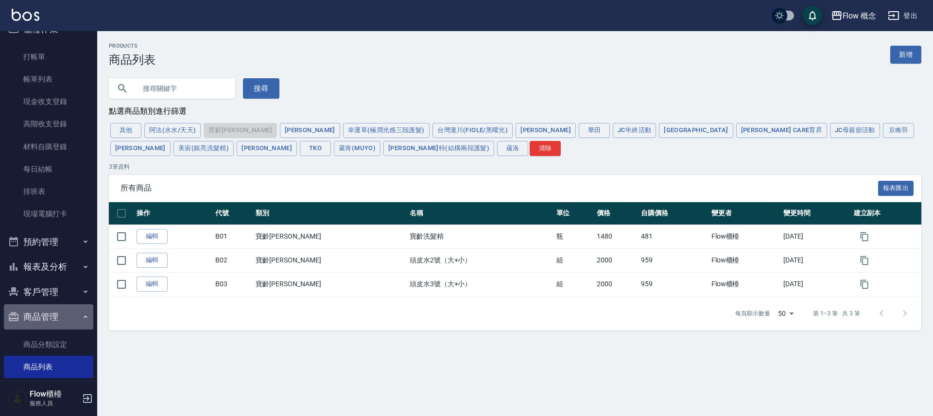
click at [57, 318] on button "商品管理" at bounding box center [48, 316] width 89 height 25
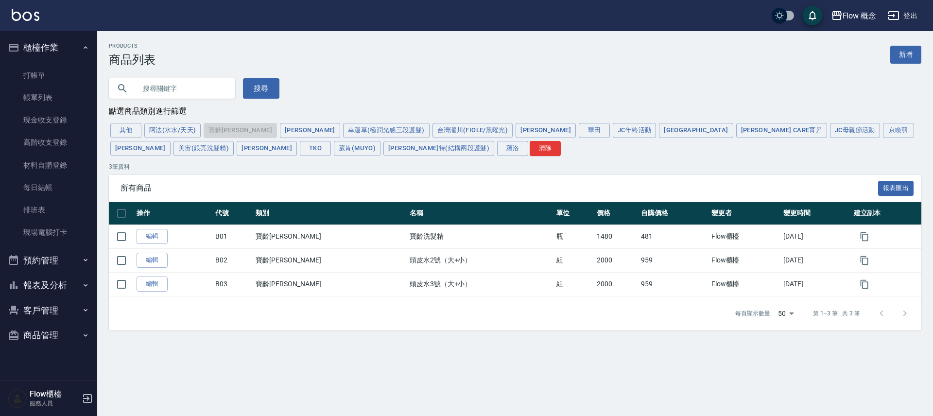
click at [58, 43] on button "櫃檯作業" at bounding box center [48, 47] width 89 height 25
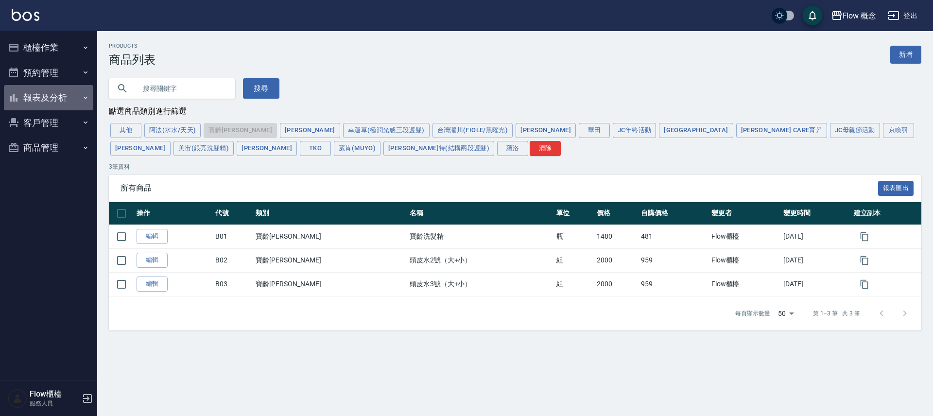
click at [50, 98] on button "報表及分析" at bounding box center [48, 97] width 89 height 25
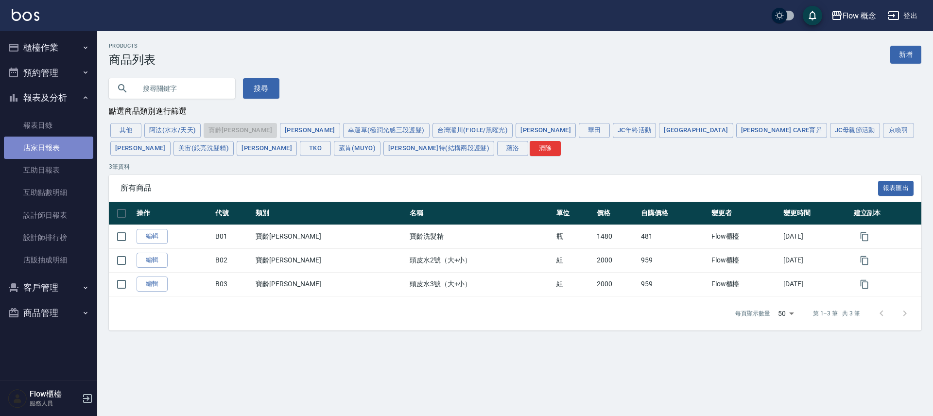
click at [55, 147] on link "店家日報表" at bounding box center [48, 148] width 89 height 22
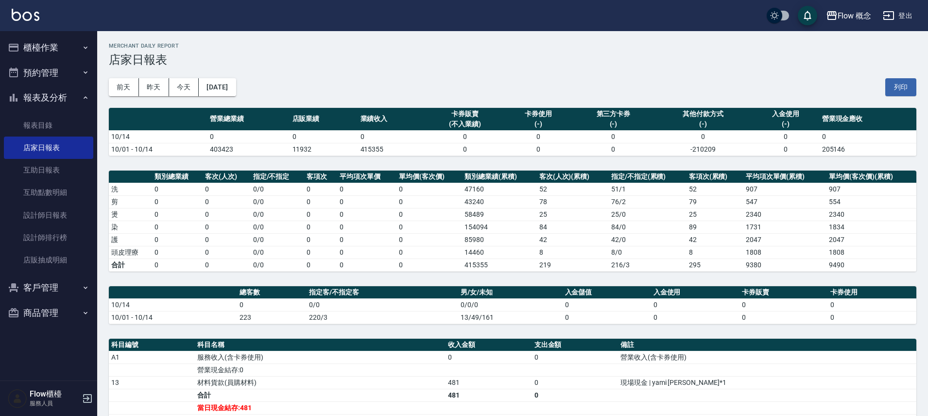
scroll to position [86, 0]
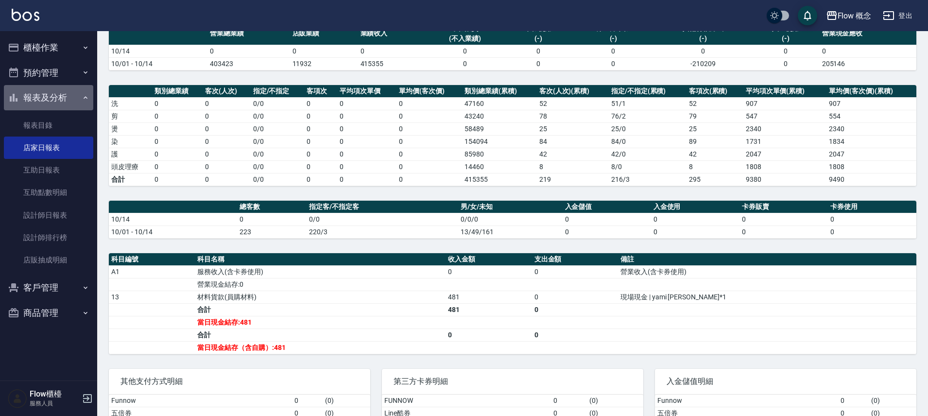
click at [70, 97] on button "報表及分析" at bounding box center [48, 97] width 89 height 25
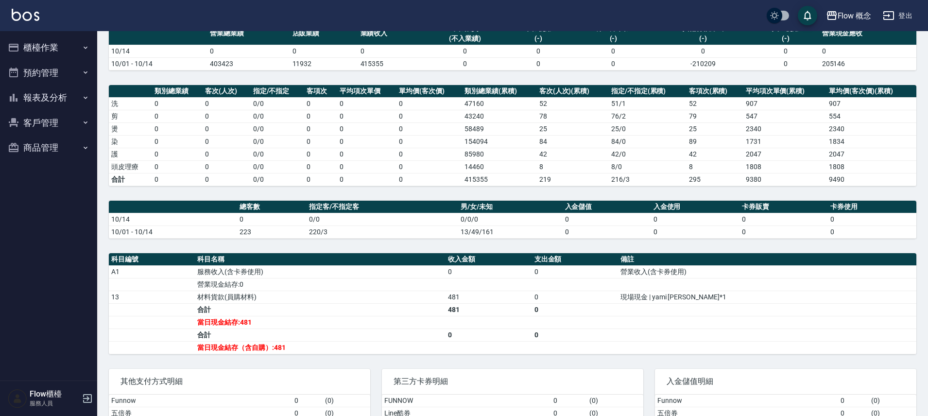
click at [63, 44] on button "櫃檯作業" at bounding box center [48, 47] width 89 height 25
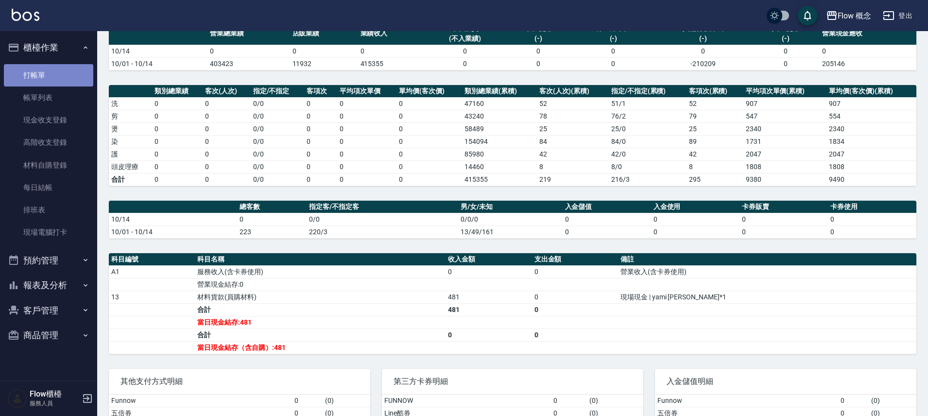
click at [52, 80] on link "打帳單" at bounding box center [48, 75] width 89 height 22
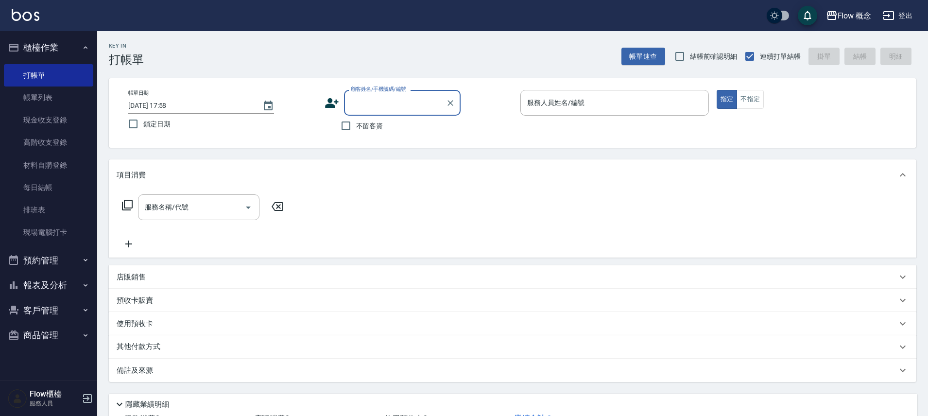
click at [65, 282] on button "報表及分析" at bounding box center [48, 285] width 89 height 25
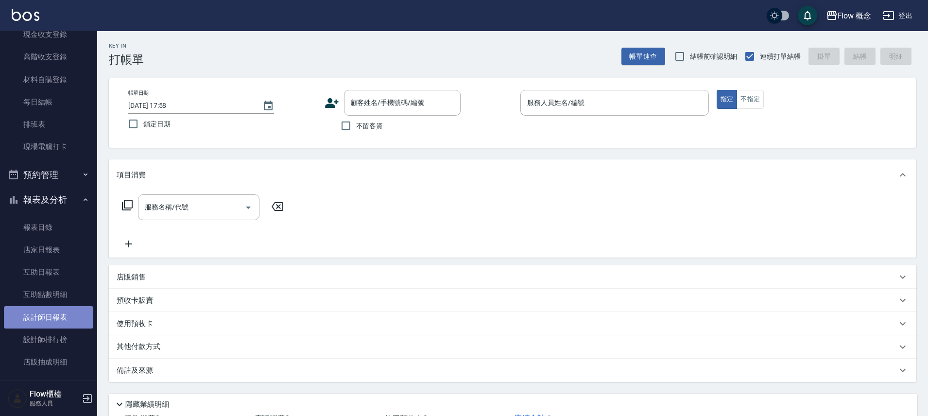
click at [69, 320] on link "設計師日報表" at bounding box center [48, 317] width 89 height 22
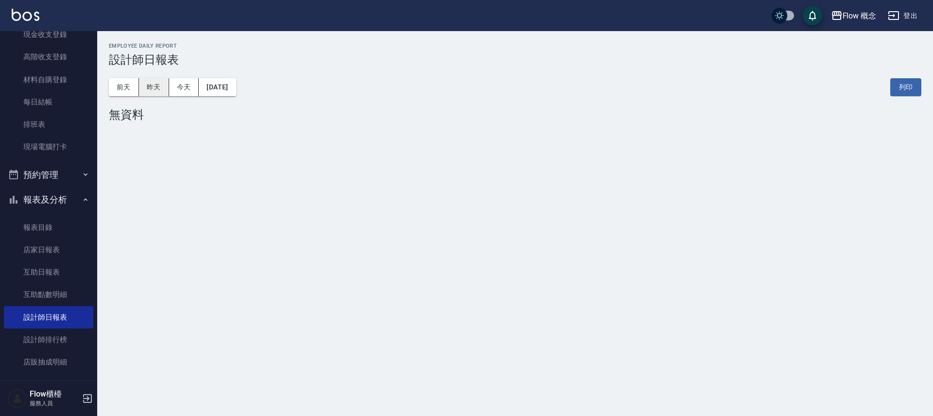
click at [155, 87] on button "昨天" at bounding box center [154, 87] width 30 height 18
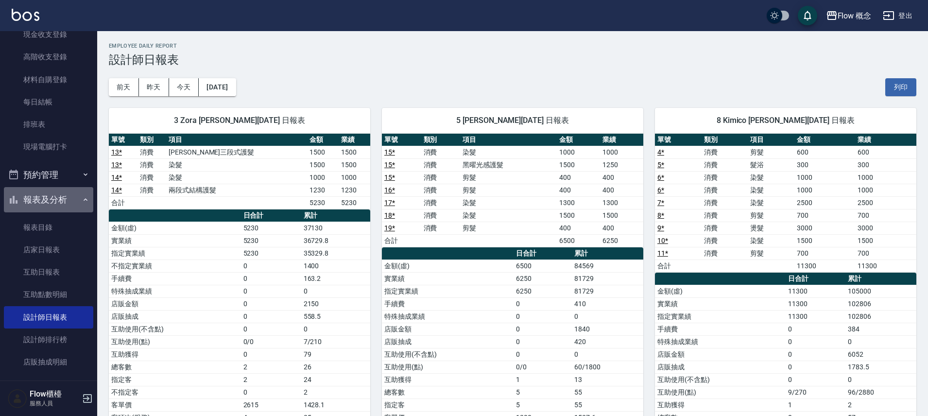
click at [62, 198] on button "報表及分析" at bounding box center [48, 199] width 89 height 25
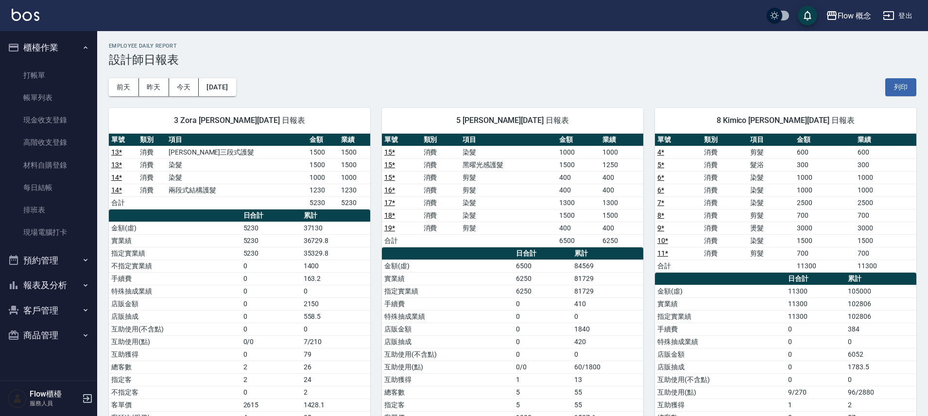
click at [64, 48] on button "櫃檯作業" at bounding box center [48, 47] width 89 height 25
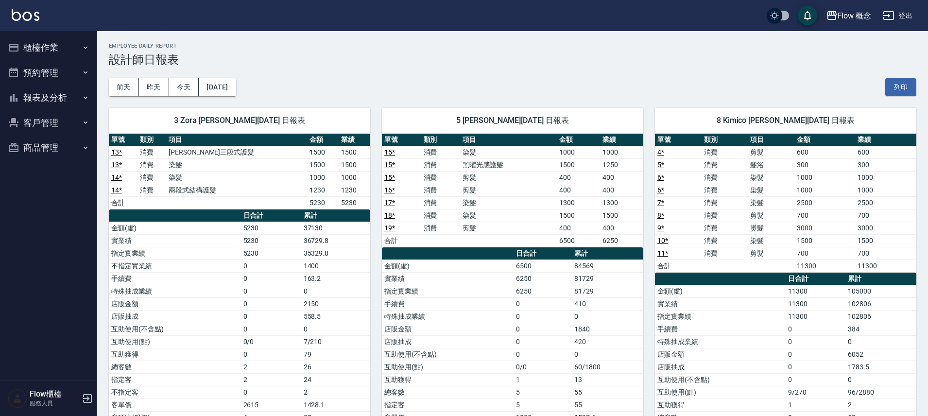
click at [58, 54] on button "櫃檯作業" at bounding box center [48, 47] width 89 height 25
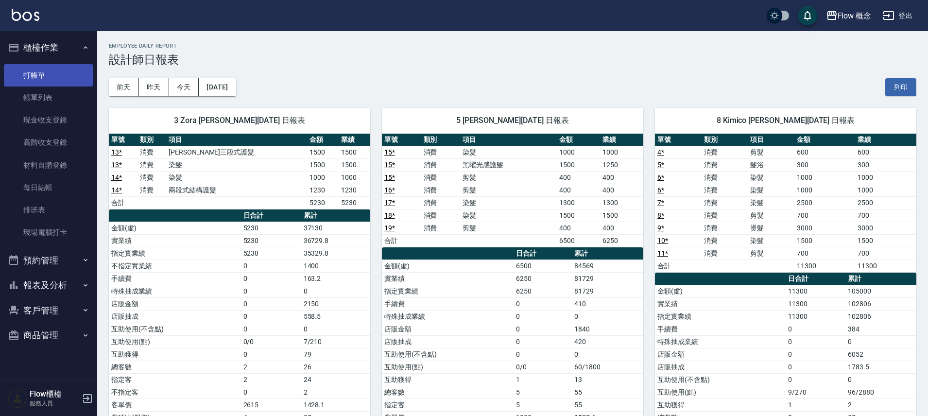
click at [55, 74] on link "打帳單" at bounding box center [48, 75] width 89 height 22
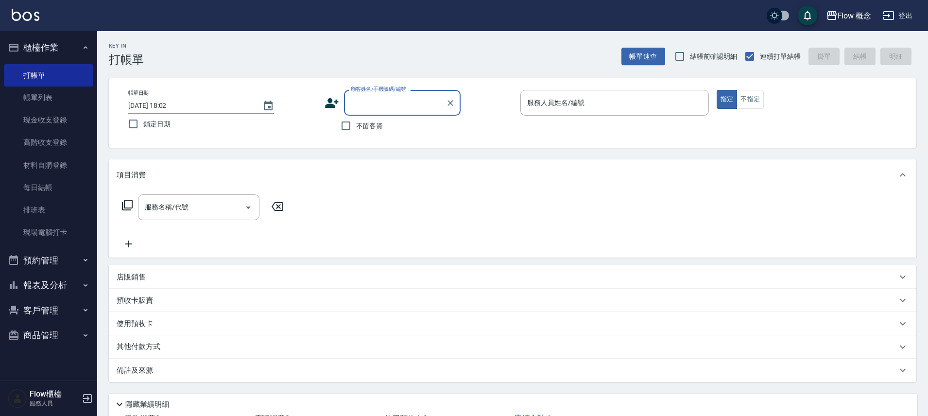
click at [378, 126] on span "不留客資" at bounding box center [369, 126] width 27 height 10
click at [356, 126] on input "不留客資" at bounding box center [346, 126] width 20 height 20
checkbox input "true"
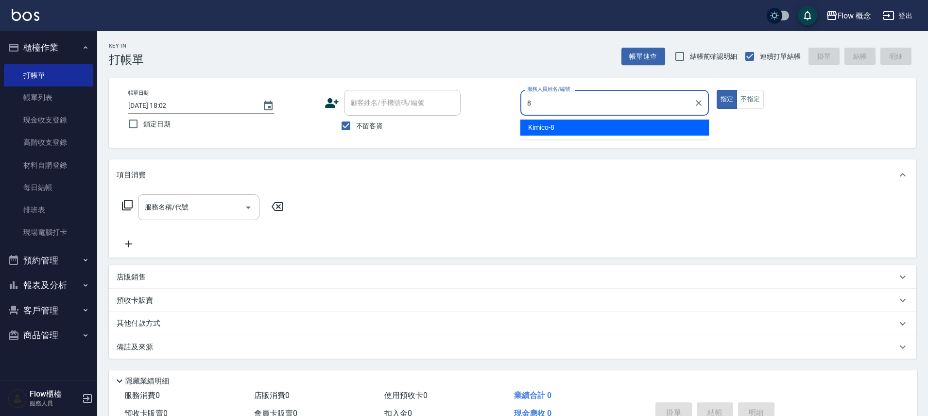
type input "Kimico-8"
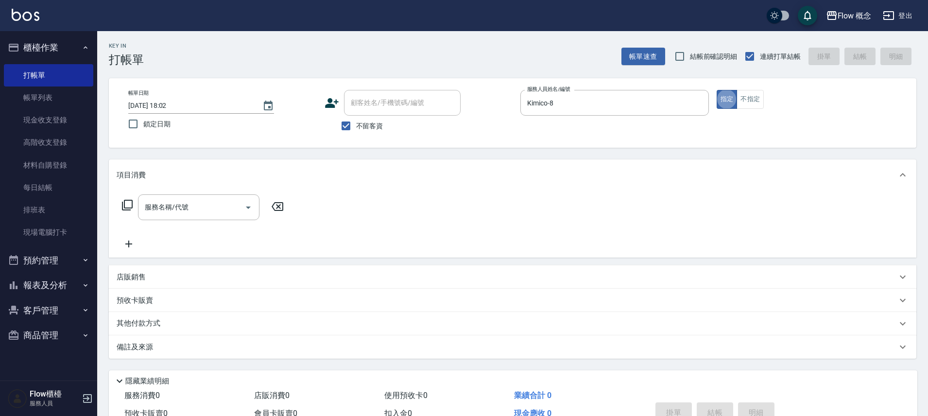
type button "true"
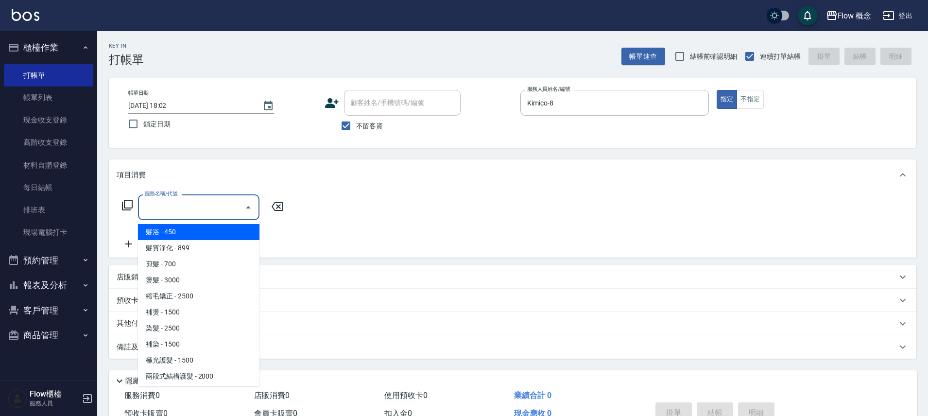
click at [237, 215] on input "服務名稱/代號" at bounding box center [191, 207] width 98 height 17
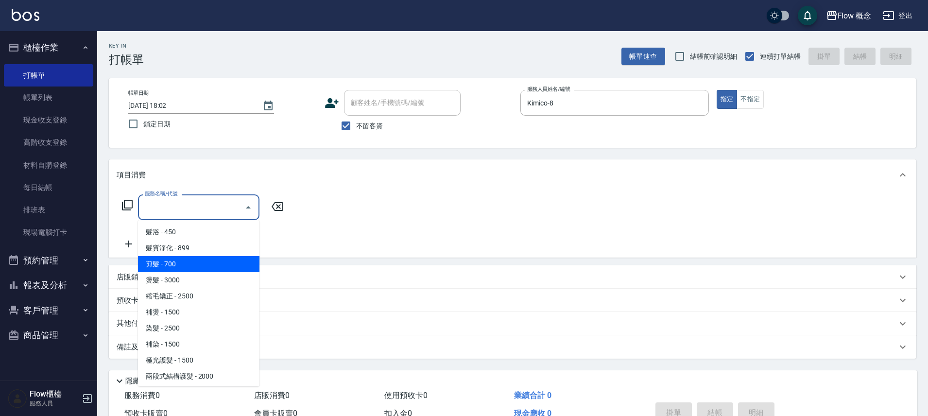
drag, startPoint x: 169, startPoint y: 266, endPoint x: 211, endPoint y: 292, distance: 49.7
click at [169, 266] on span "剪髮 - 700" at bounding box center [198, 264] width 121 height 16
type input "剪髮(201)"
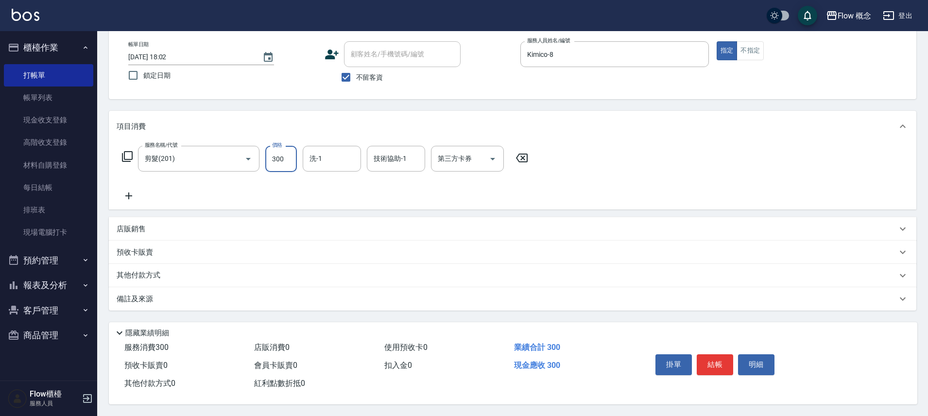
scroll to position [53, 0]
type input "300"
click at [713, 360] on button "結帳" at bounding box center [715, 364] width 36 height 20
type input "2025/10/14 18:09"
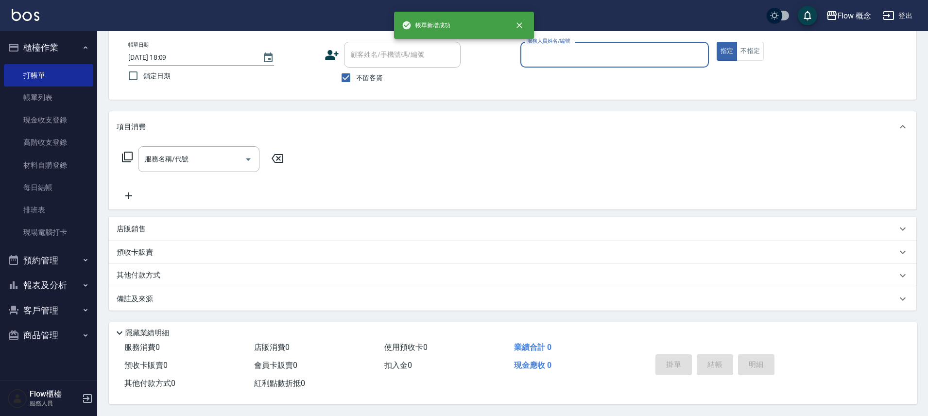
scroll to position [52, 0]
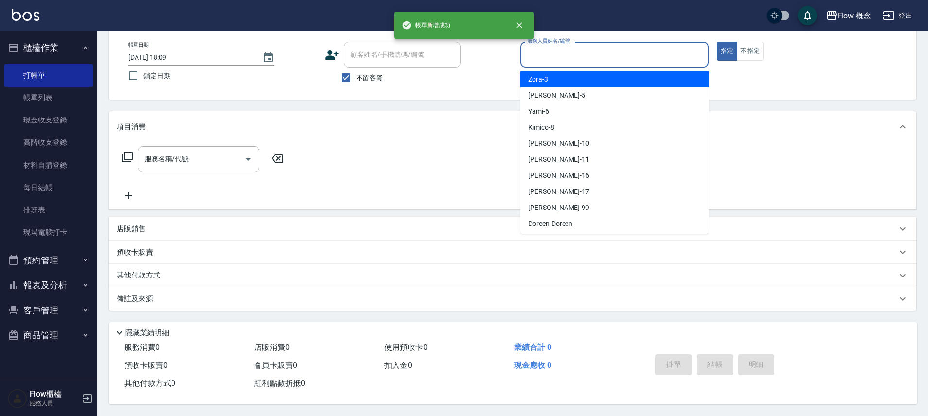
click at [642, 52] on input "服務人員姓名/編號" at bounding box center [615, 54] width 180 height 17
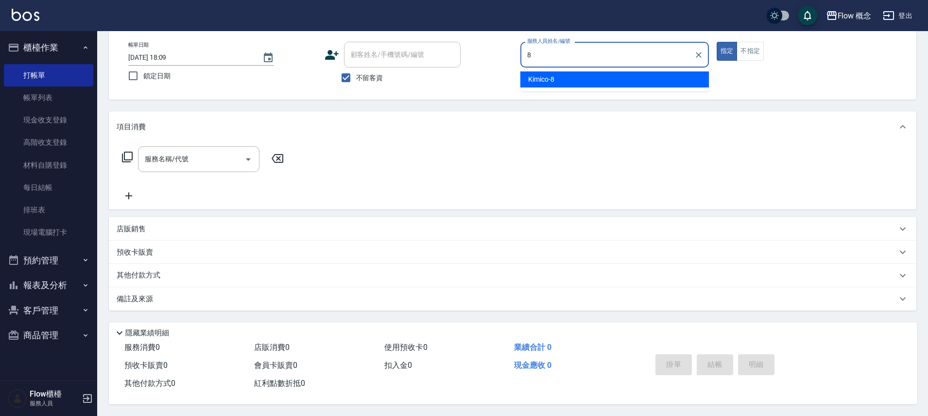
type input "Kimico-8"
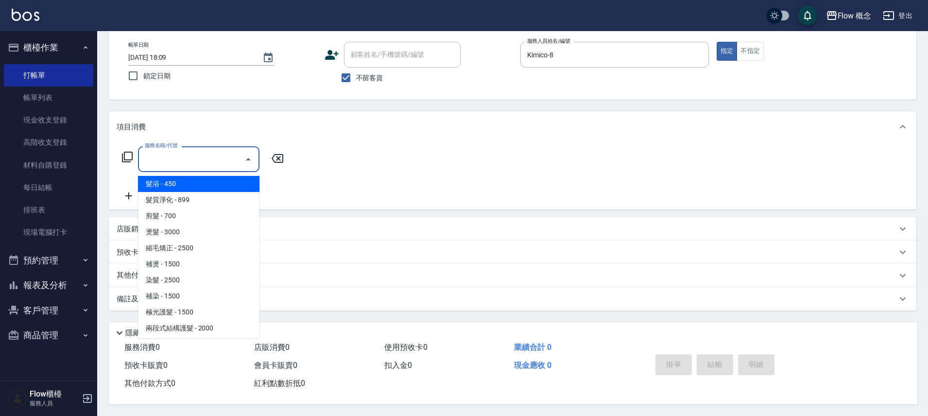
click at [228, 151] on input "服務名稱/代號" at bounding box center [191, 159] width 98 height 17
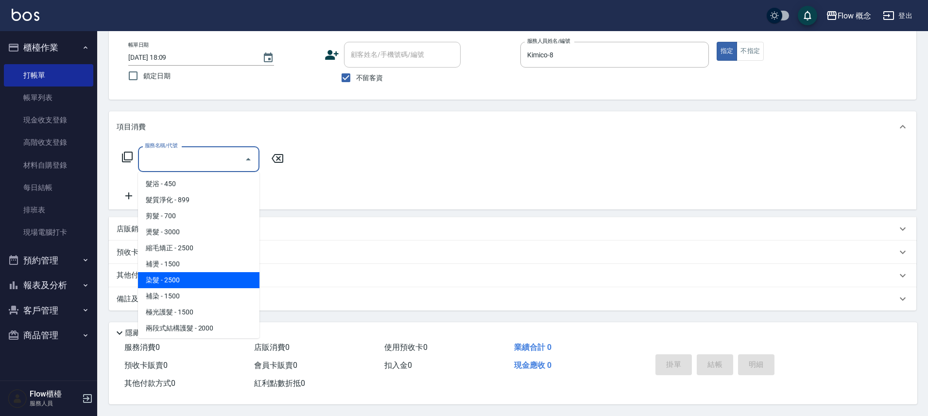
click at [186, 277] on span "染髮 - 2500" at bounding box center [198, 280] width 121 height 16
type input "染髮(401)"
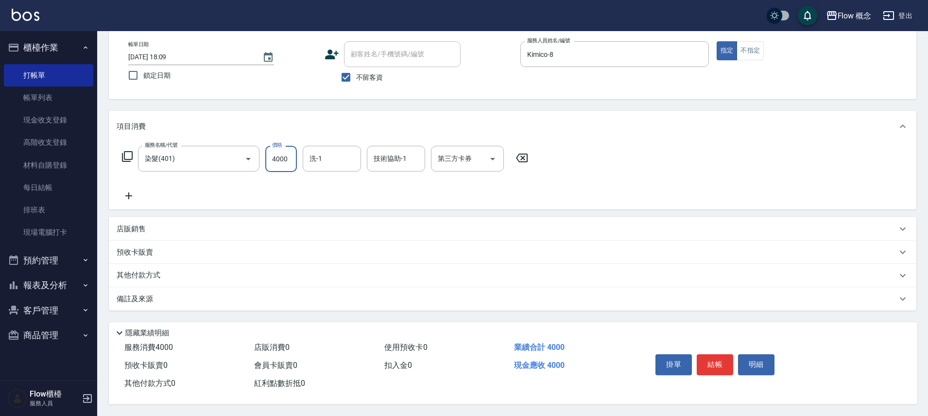
type input "4000"
click at [126, 271] on p "其他付款方式" at bounding box center [141, 275] width 49 height 11
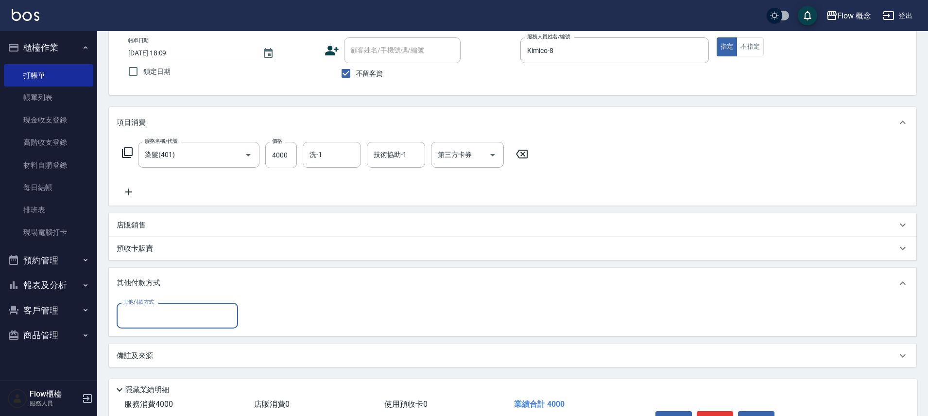
scroll to position [0, 0]
click at [159, 309] on input "其他付款方式" at bounding box center [177, 315] width 113 height 17
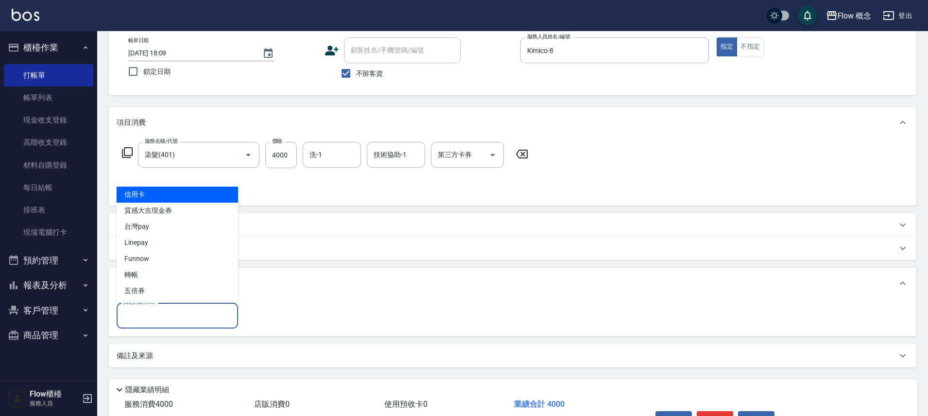
click at [207, 198] on span "信用卡" at bounding box center [177, 195] width 121 height 16
type input "信用卡"
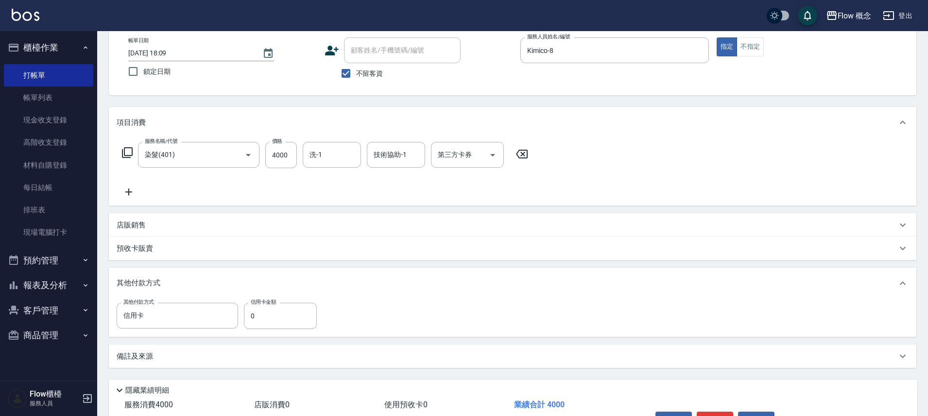
click at [159, 223] on div "店販銷售" at bounding box center [507, 225] width 781 height 10
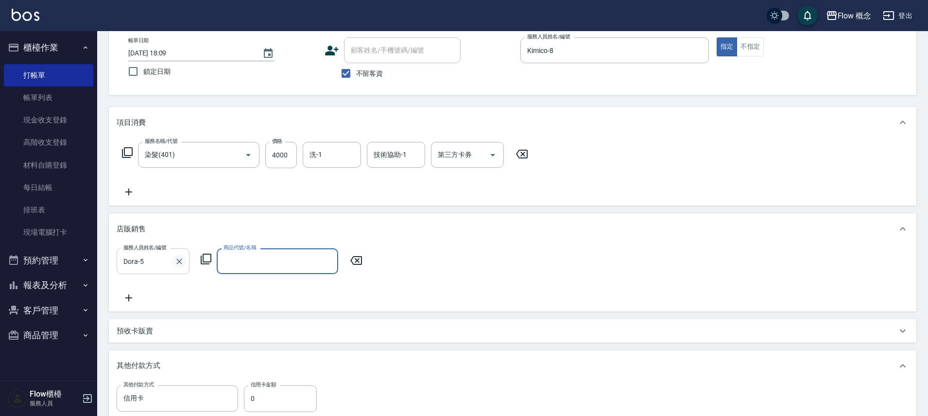
click at [164, 260] on input "Dora-5" at bounding box center [146, 261] width 50 height 17
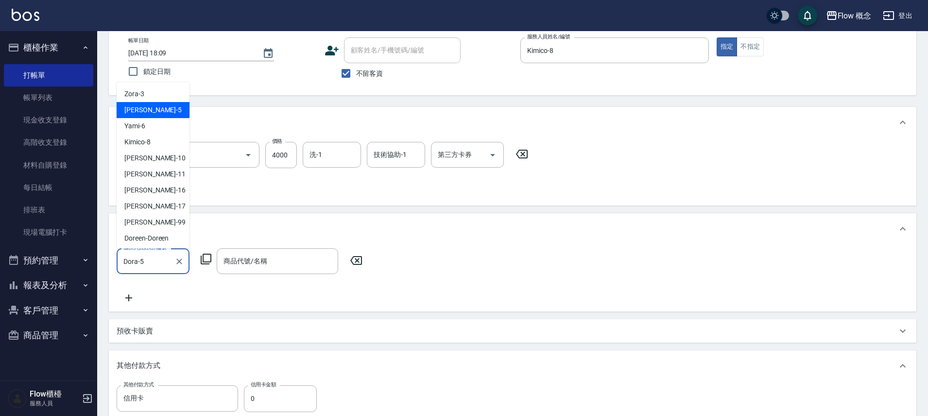
type input "Dora-57"
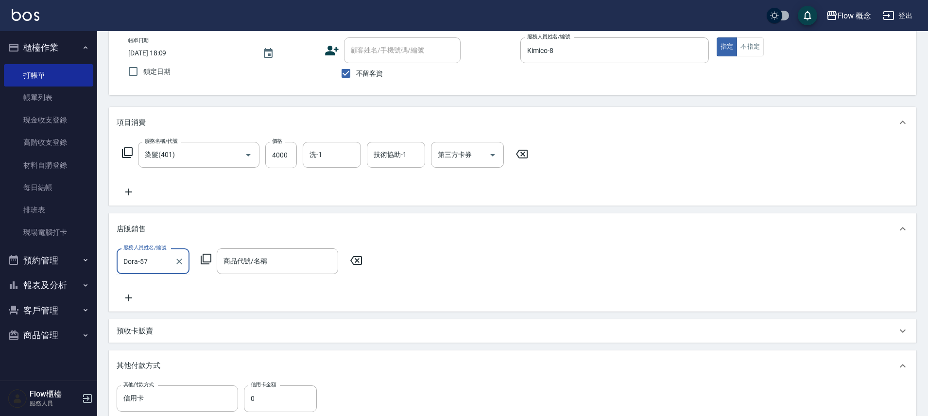
click at [180, 258] on icon "Clear" at bounding box center [179, 262] width 10 height 10
type input "Kimico-8"
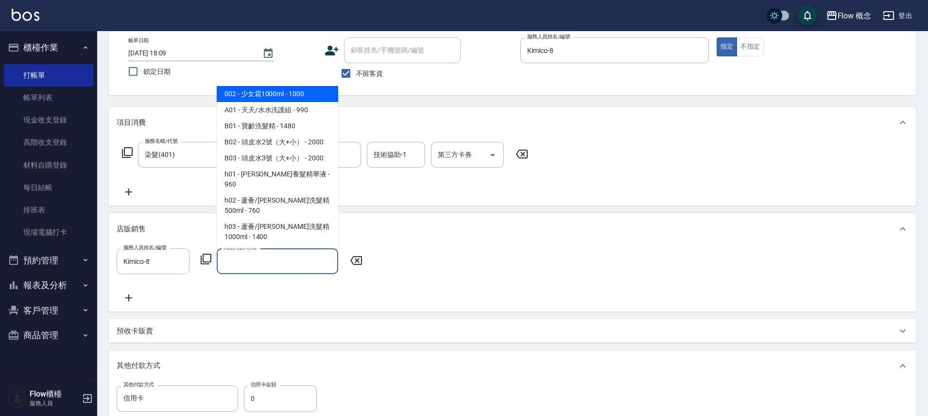
click at [270, 253] on input "商品代號/名稱" at bounding box center [277, 261] width 113 height 17
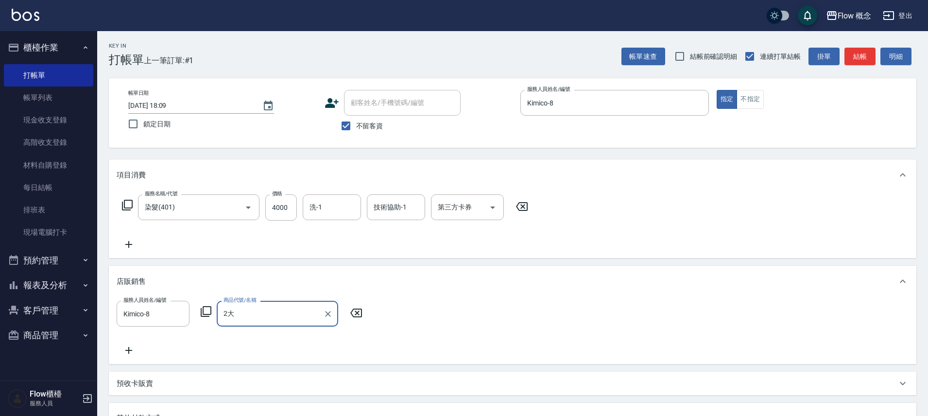
type input "2"
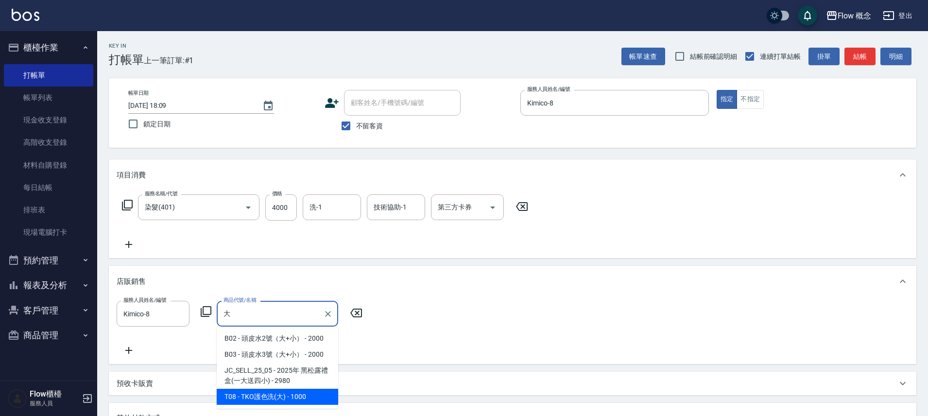
click at [319, 399] on span "T08 - TKO護色洗(大) - 1000" at bounding box center [277, 397] width 121 height 16
type input "TKO護色洗(大)"
click at [319, 399] on div "項目消費 服務名稱/代號 染髮(401) 服務名稱/代號 價格 4000 價格 洗-1 洗-1 技術協助-1 技術協助-1 第三方卡券 第三方卡券 店販銷售 …" at bounding box center [513, 331] width 808 height 344
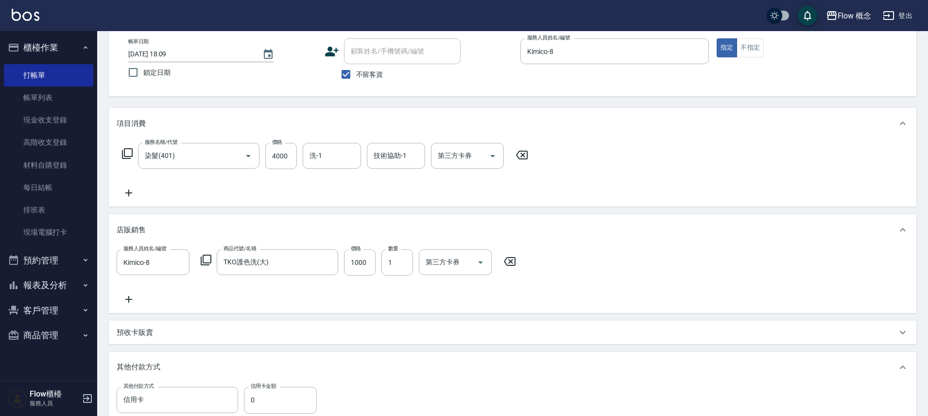
scroll to position [93, 0]
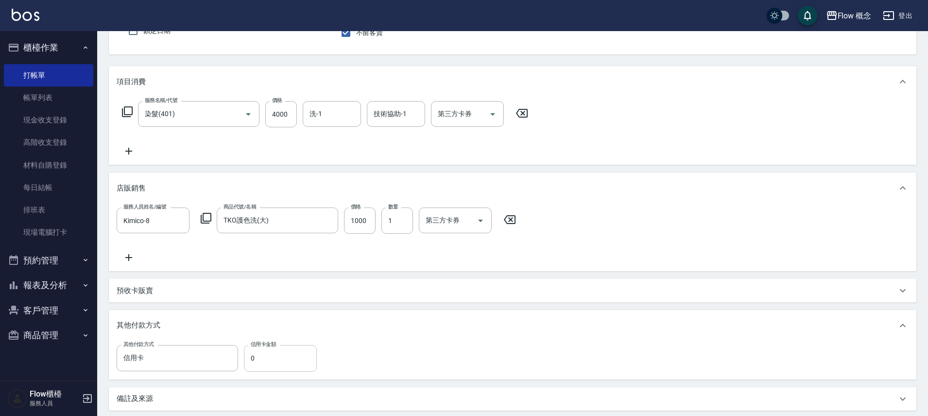
click at [256, 362] on input "0" at bounding box center [280, 358] width 73 height 26
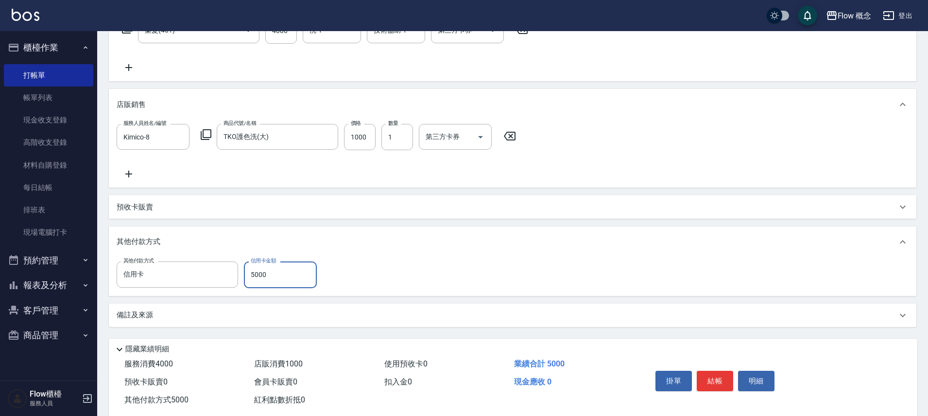
scroll to position [198, 0]
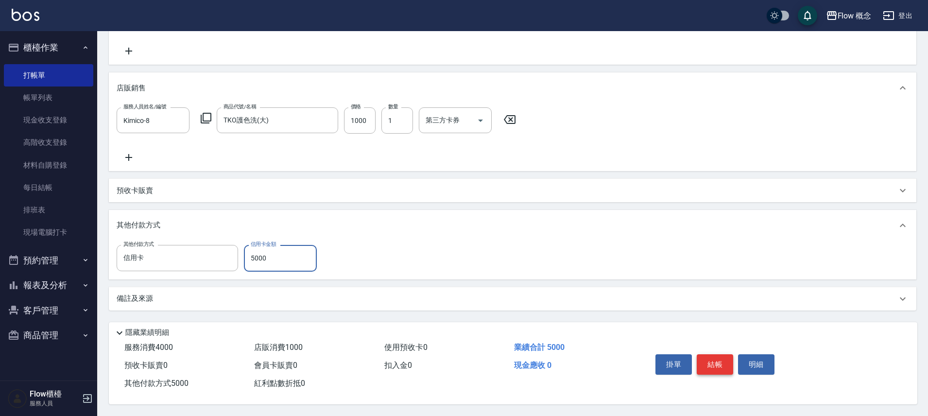
type input "5000"
click at [714, 361] on button "結帳" at bounding box center [715, 364] width 36 height 20
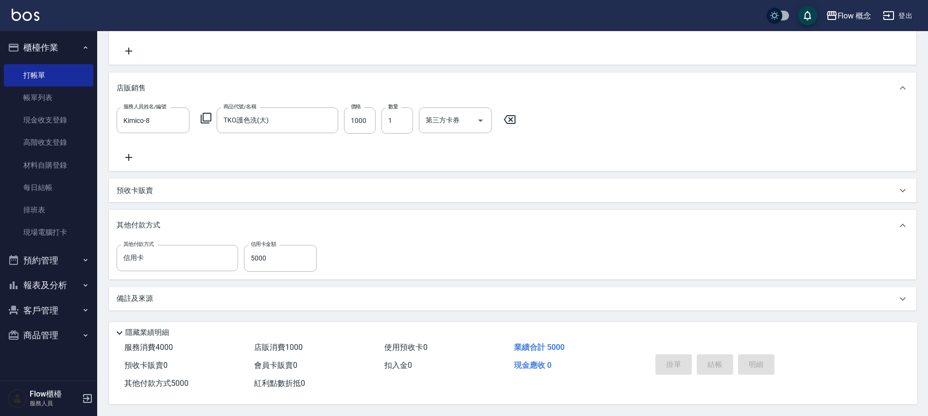
type input "2025/10/14 18:10"
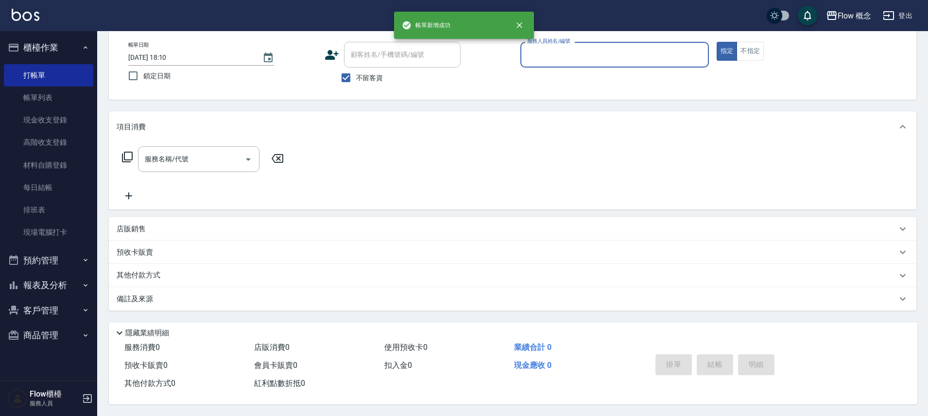
scroll to position [0, 0]
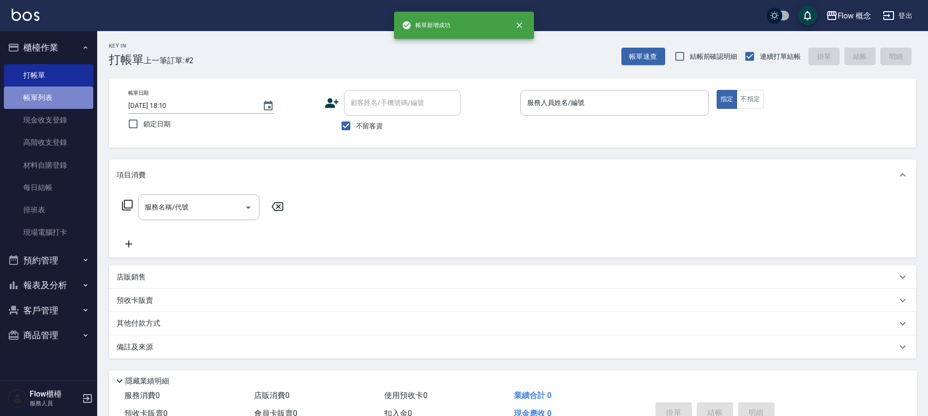
click at [52, 97] on link "帳單列表" at bounding box center [48, 98] width 89 height 22
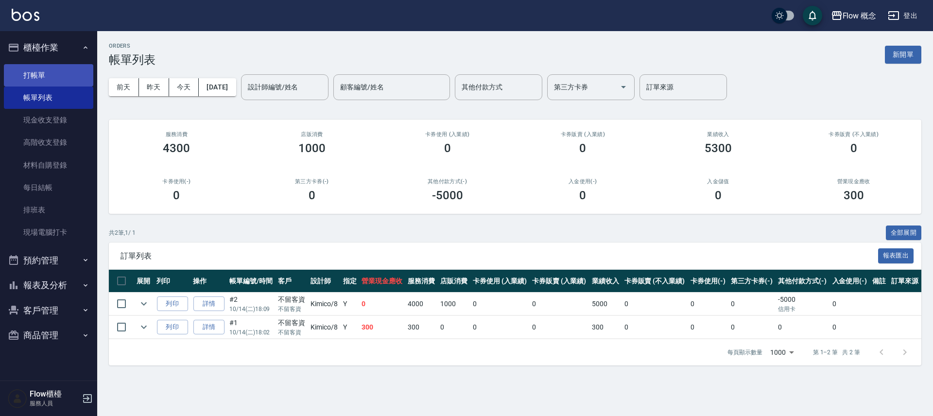
click at [67, 74] on link "打帳單" at bounding box center [48, 75] width 89 height 22
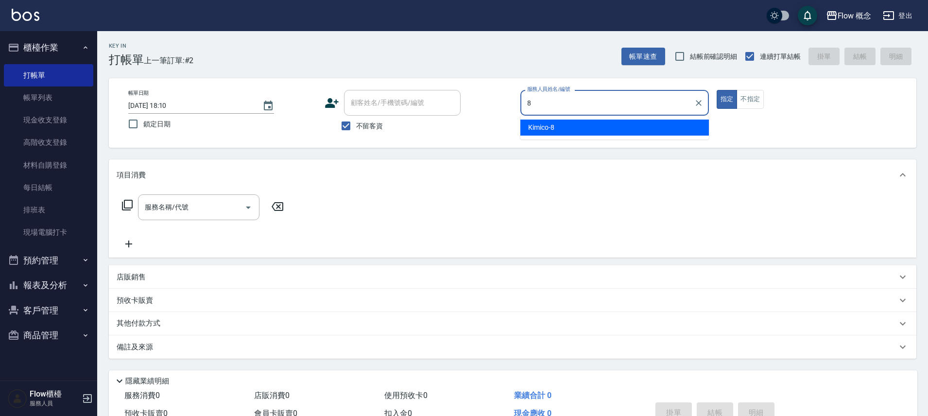
type input "Kimico-8"
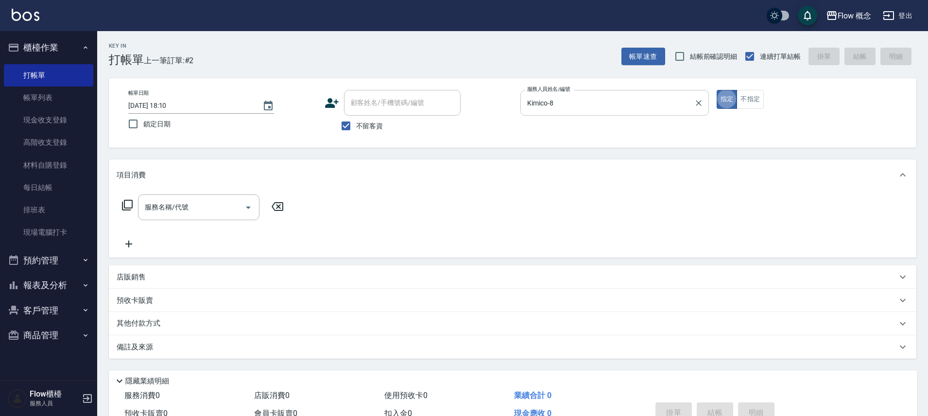
type button "true"
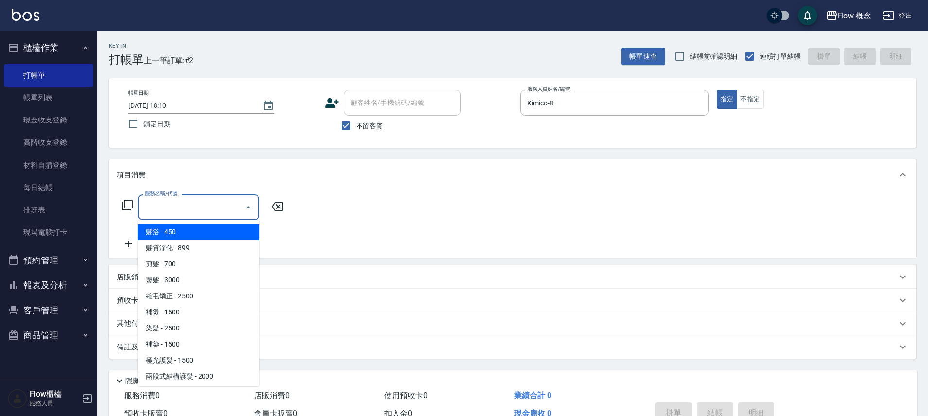
click at [202, 213] on input "服務名稱/代號" at bounding box center [191, 207] width 98 height 17
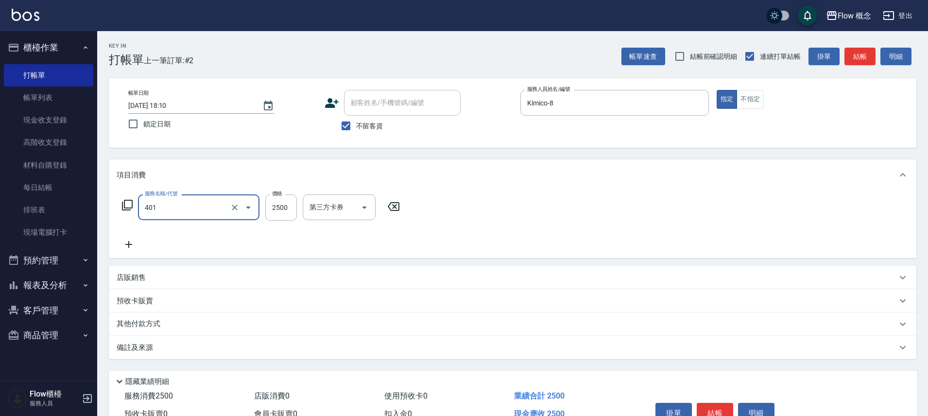
type input "染髮(401)"
type input "1600"
click at [418, 205] on input "技術協助-1" at bounding box center [396, 207] width 50 height 17
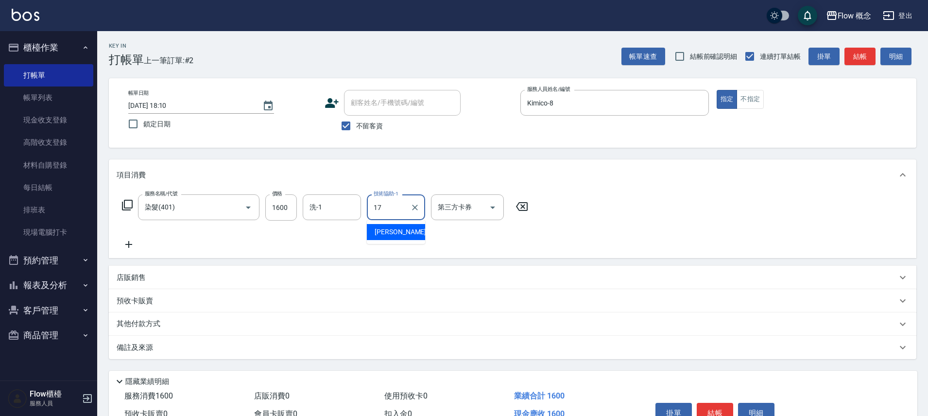
type input "佳蒨-17"
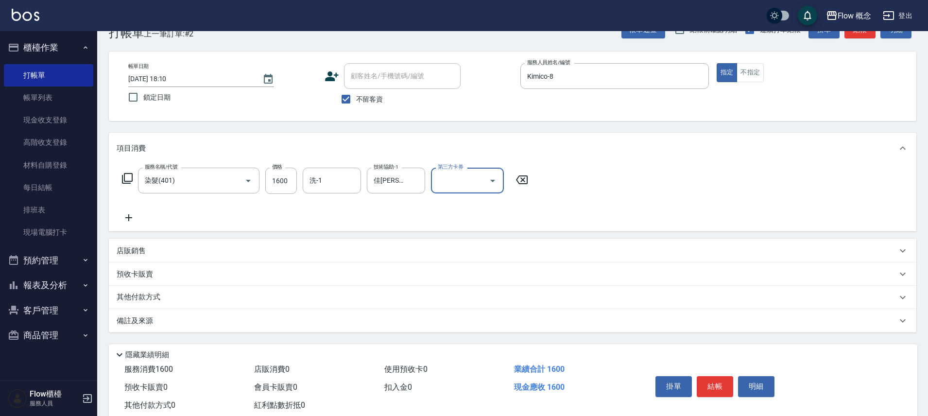
scroll to position [53, 0]
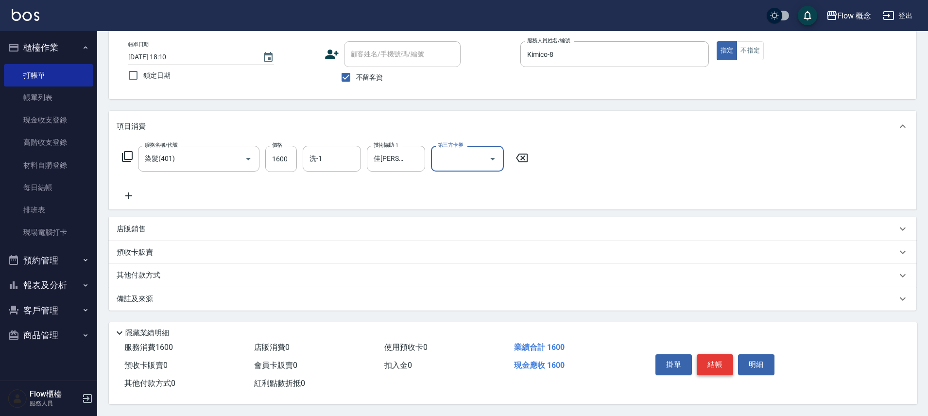
click at [721, 369] on button "結帳" at bounding box center [715, 364] width 36 height 20
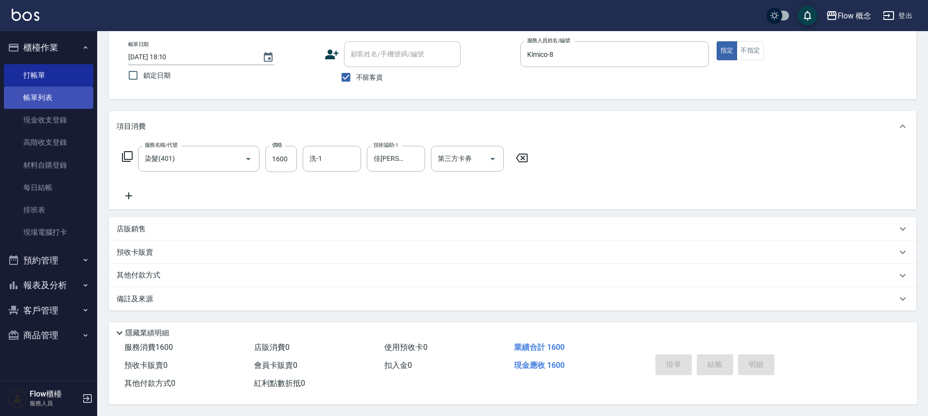
type input "2025/10/14 18:11"
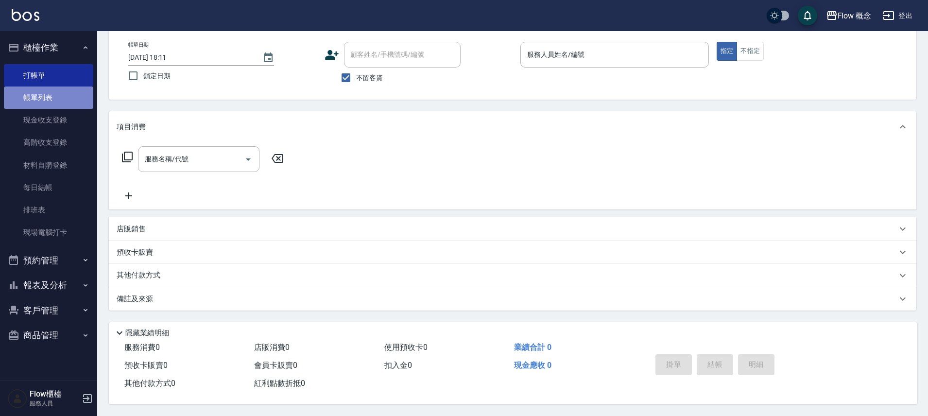
click at [58, 99] on link "帳單列表" at bounding box center [48, 98] width 89 height 22
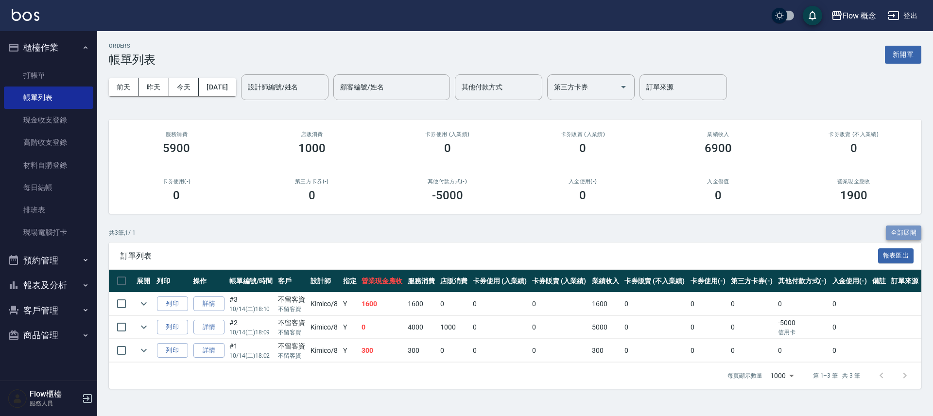
click at [914, 231] on button "全部展開" at bounding box center [904, 233] width 36 height 15
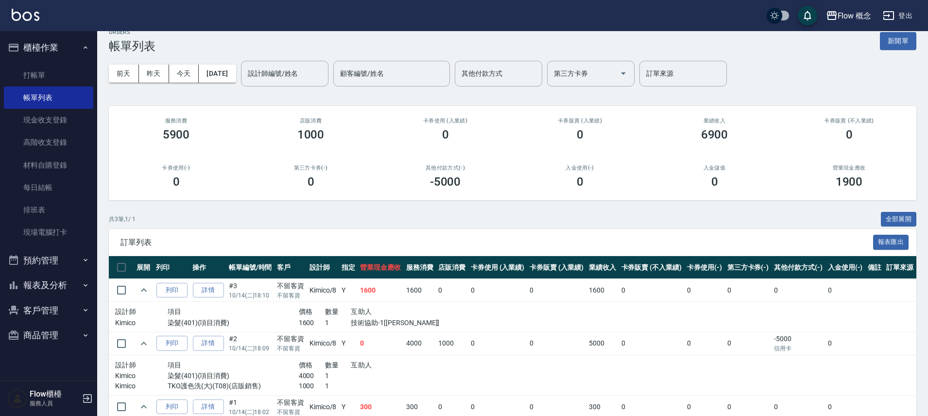
scroll to position [64, 0]
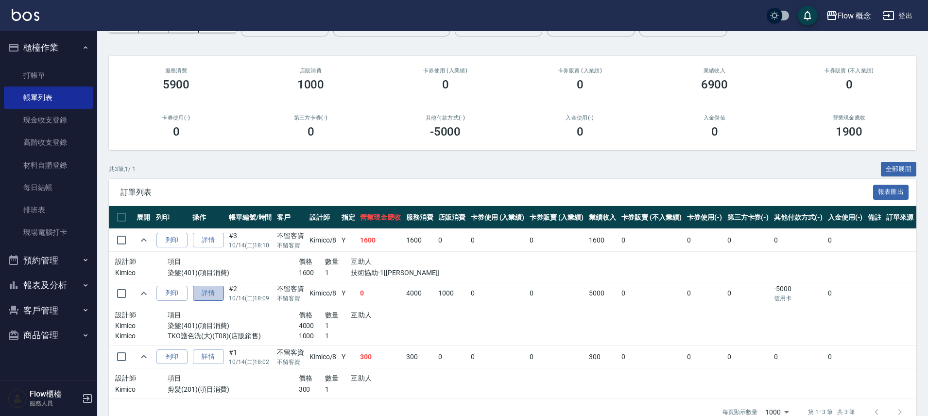
click at [214, 294] on link "詳情" at bounding box center [208, 293] width 31 height 15
click at [214, 294] on div "ORDERS 帳單列表 新開單 前天 昨天 今天 2025/10/14 設計師編號/姓名 設計師編號/姓名 顧客編號/姓名 顧客編號/姓名 其他付款方式 其他…" at bounding box center [464, 186] width 928 height 501
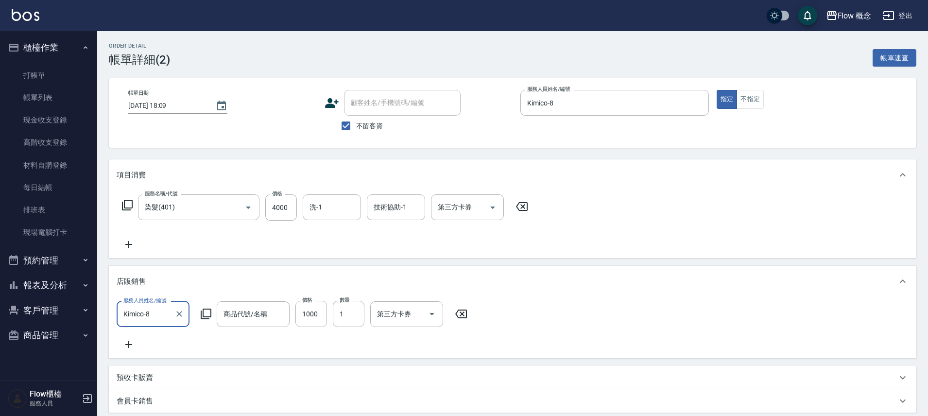
type input "2025/10/14 18:09"
checkbox input "true"
type input "Kimico-8"
type input "染髮(401)"
type input "TKO護色洗(大)"
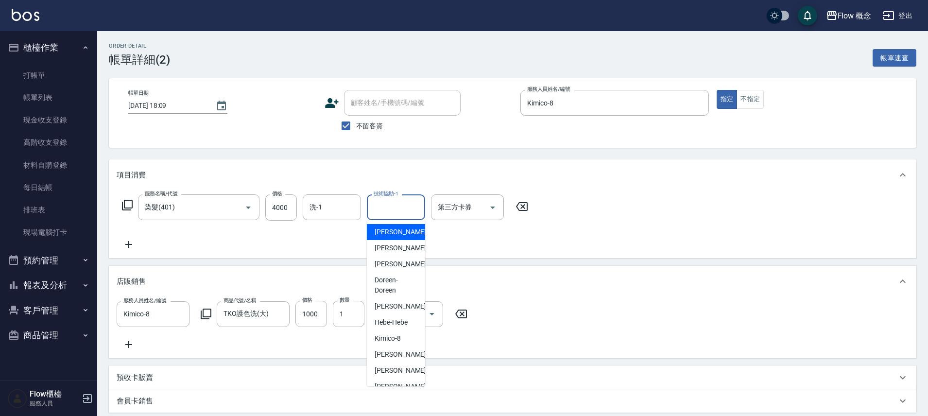
click at [373, 213] on input "技術協助-1" at bounding box center [396, 207] width 50 height 17
type input "佳蒨-17"
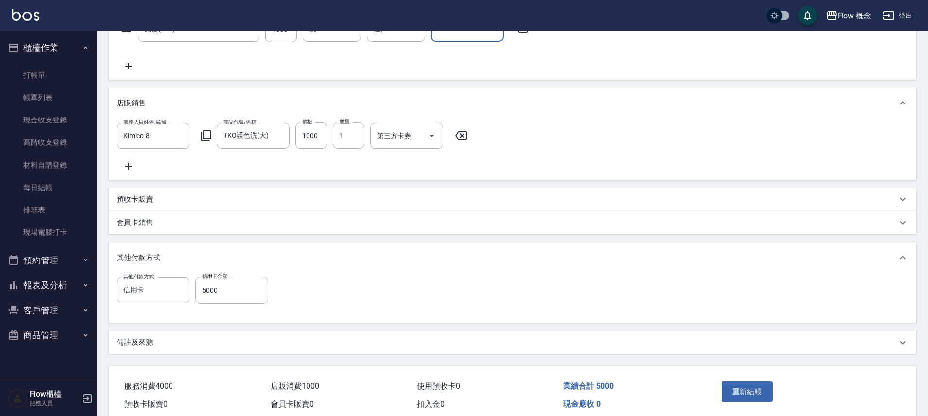
scroll to position [166, 0]
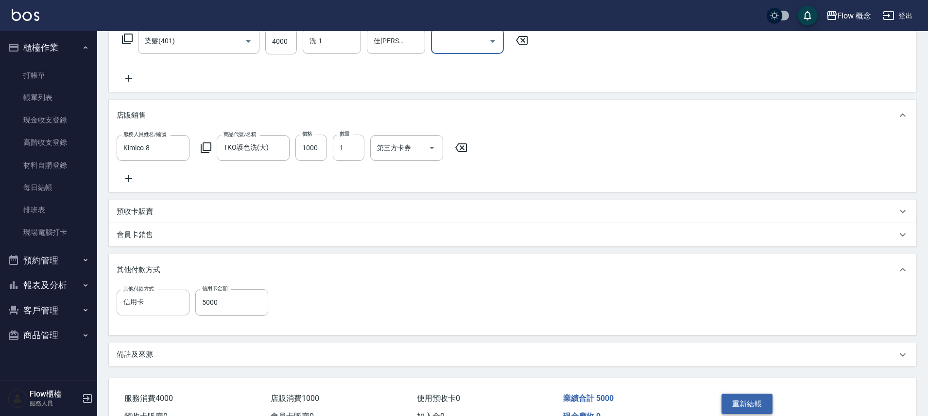
click at [755, 410] on button "重新結帳" at bounding box center [748, 404] width 52 height 20
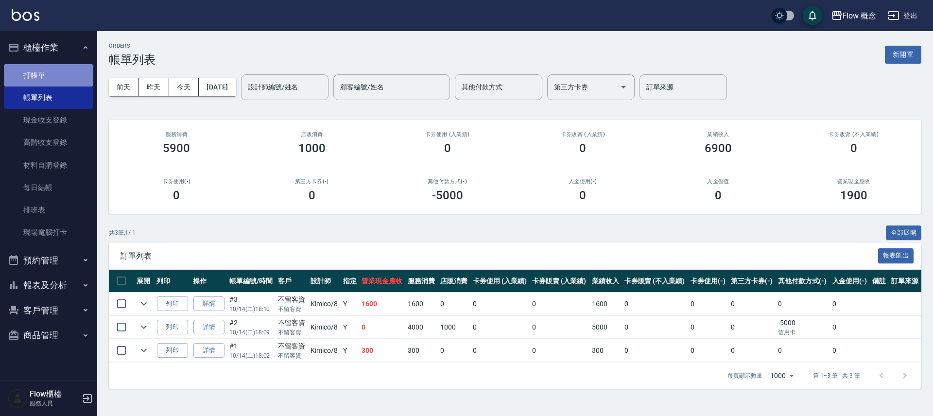
click at [60, 75] on link "打帳單" at bounding box center [48, 75] width 89 height 22
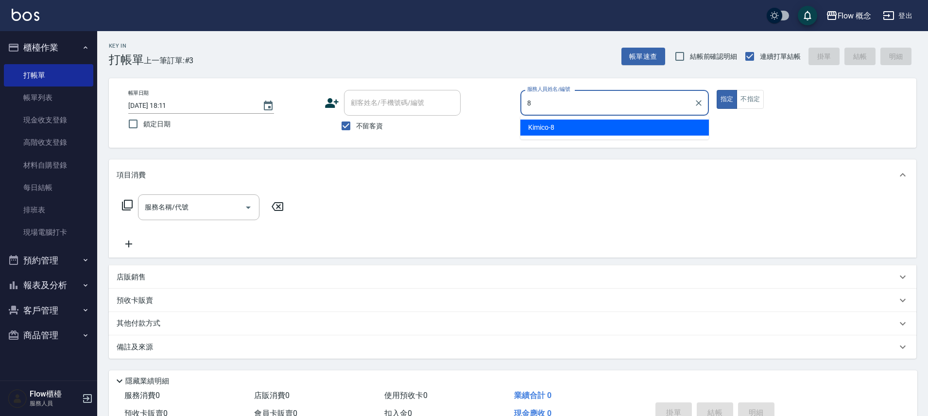
type input "Kimico-8"
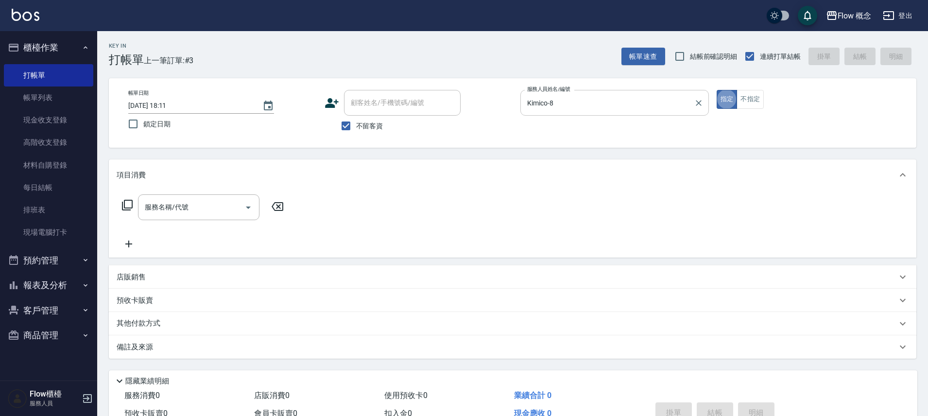
type button "true"
click at [193, 220] on div "服務名稱/代號 服務名稱/代號" at bounding box center [203, 221] width 173 height 55
click at [201, 213] on input "服務名稱/代號" at bounding box center [191, 207] width 98 height 17
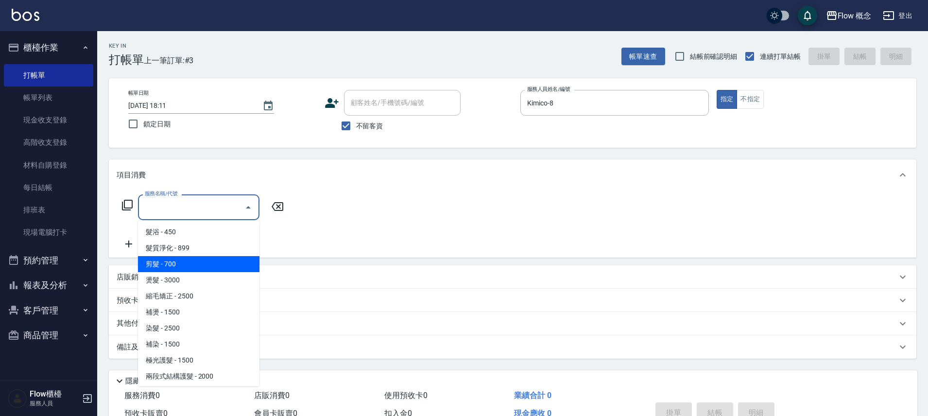
click at [188, 258] on span "剪髮 - 700" at bounding box center [198, 264] width 121 height 16
type input "剪髮(201)"
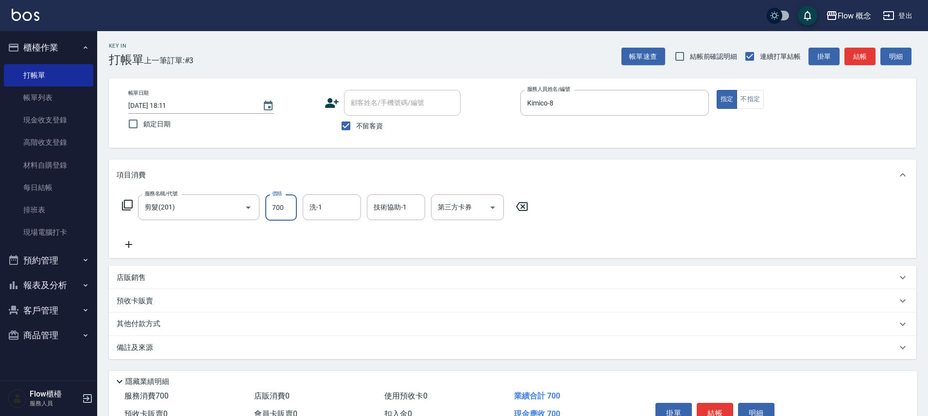
click at [285, 202] on input "700" at bounding box center [281, 207] width 32 height 26
type input "600"
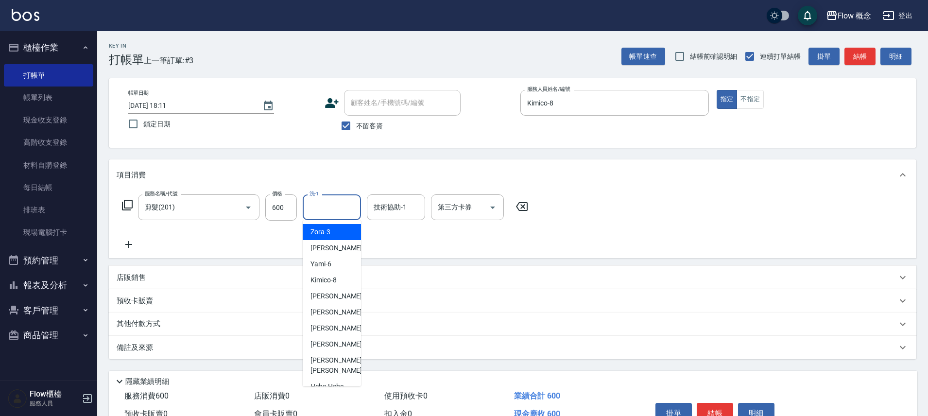
click at [340, 205] on input "洗-1" at bounding box center [332, 207] width 50 height 17
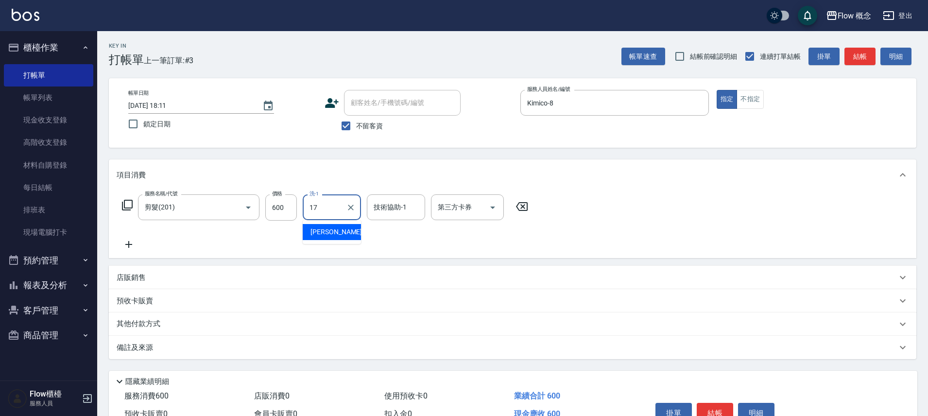
type input "佳蒨-17"
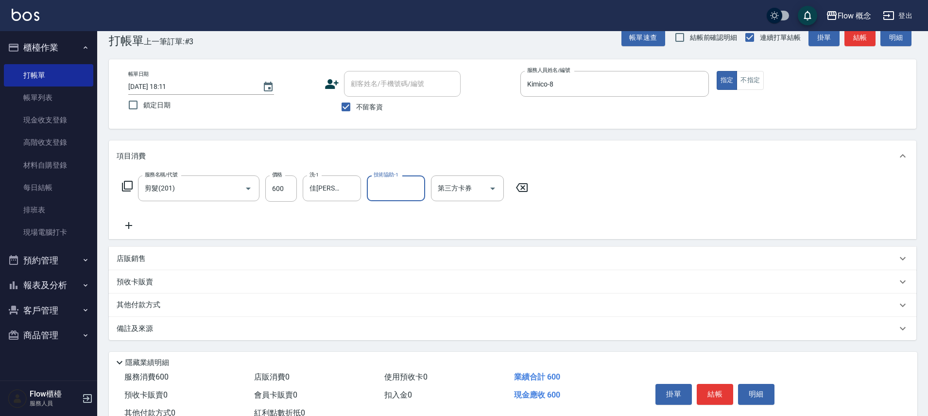
scroll to position [53, 0]
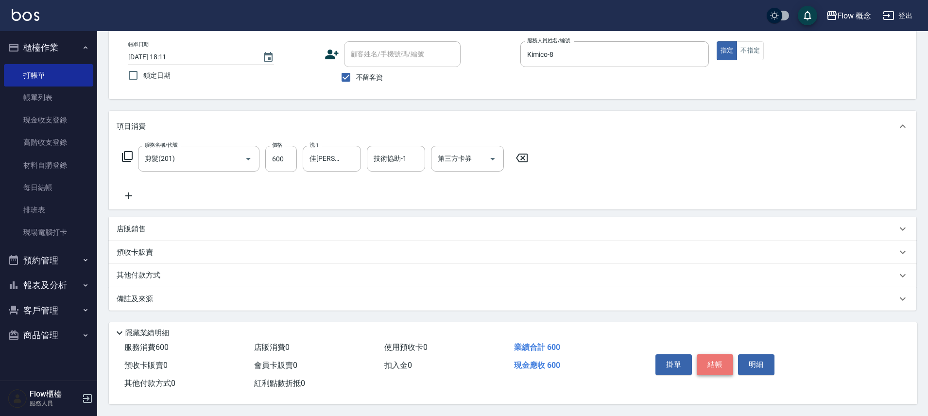
click at [709, 360] on button "結帳" at bounding box center [715, 364] width 36 height 20
type input "2025/10/14 18:12"
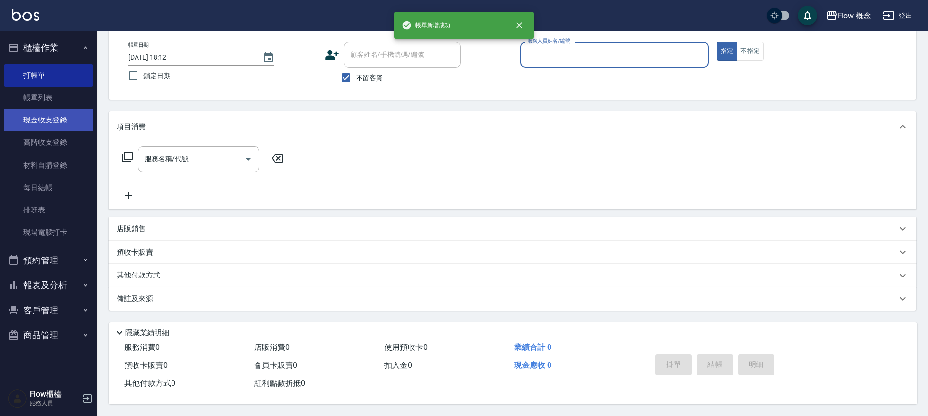
scroll to position [52, 0]
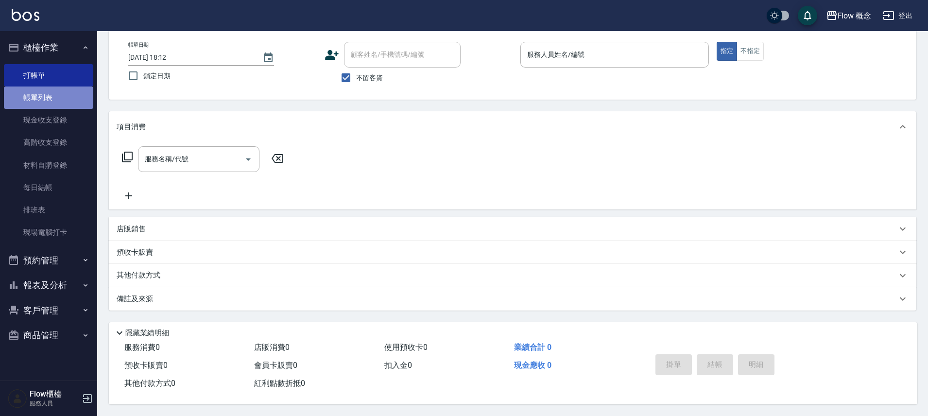
click at [42, 95] on link "帳單列表" at bounding box center [48, 98] width 89 height 22
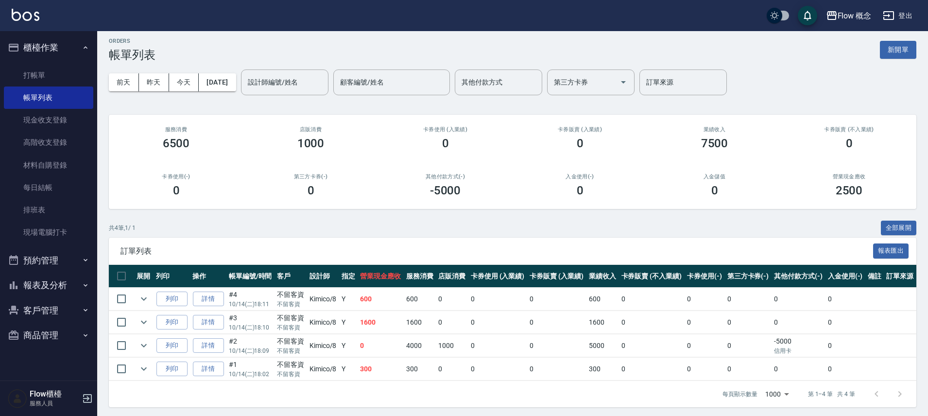
scroll to position [8, 0]
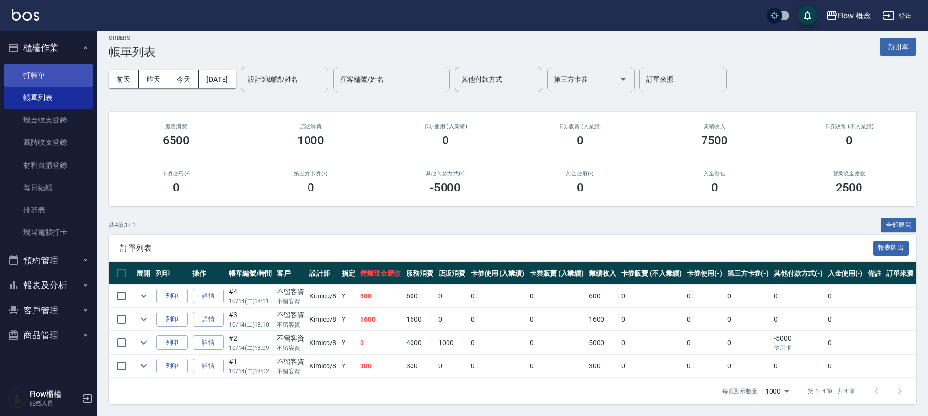
click at [56, 74] on link "打帳單" at bounding box center [48, 75] width 89 height 22
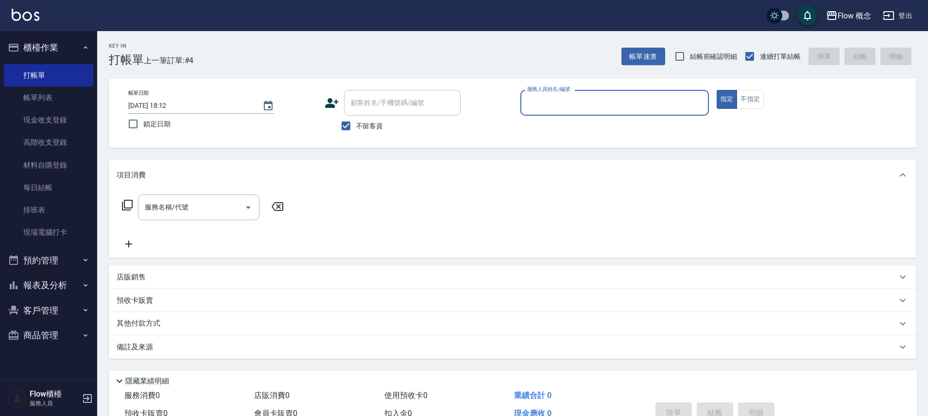
click at [28, 288] on button "報表及分析" at bounding box center [48, 285] width 89 height 25
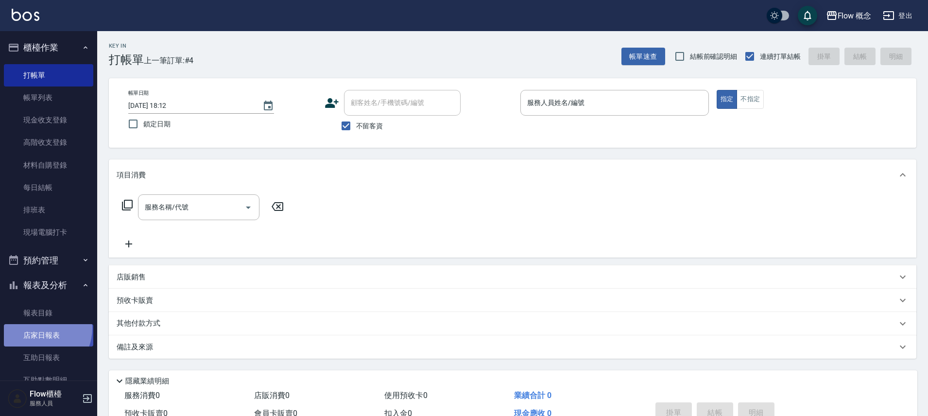
click at [38, 329] on link "店家日報表" at bounding box center [48, 335] width 89 height 22
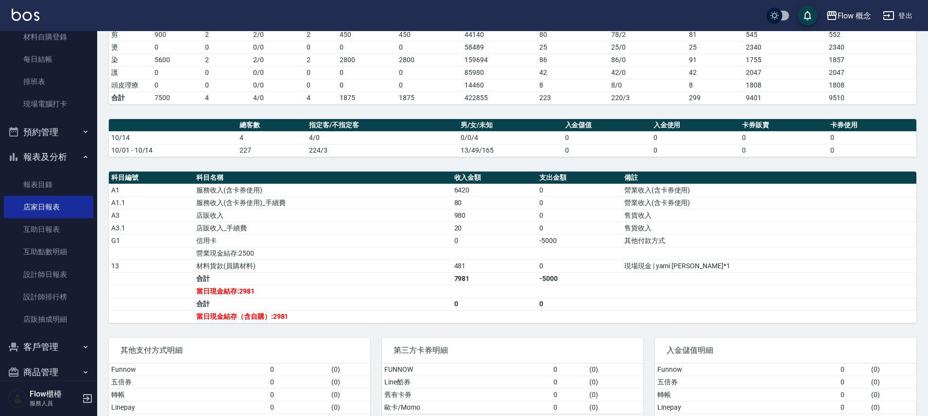
scroll to position [144, 0]
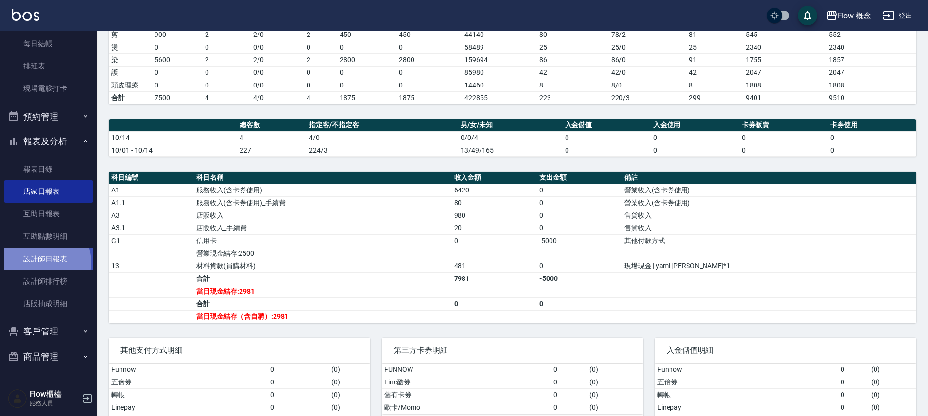
click at [46, 262] on link "設計師日報表" at bounding box center [48, 259] width 89 height 22
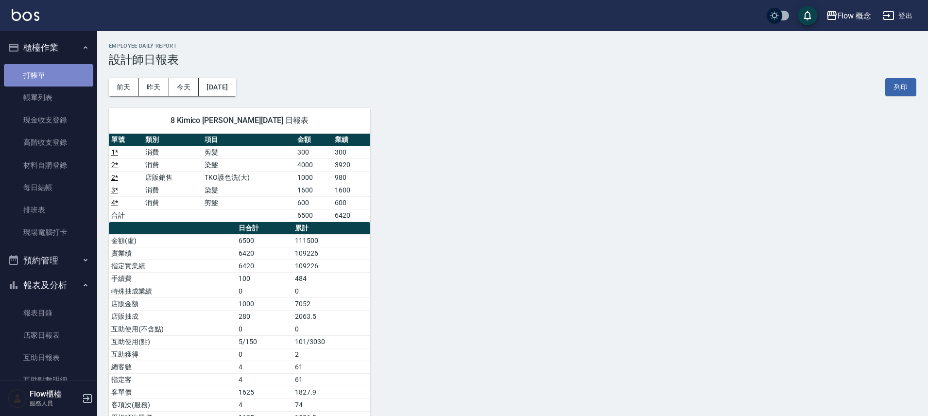
click at [54, 78] on link "打帳單" at bounding box center [48, 75] width 89 height 22
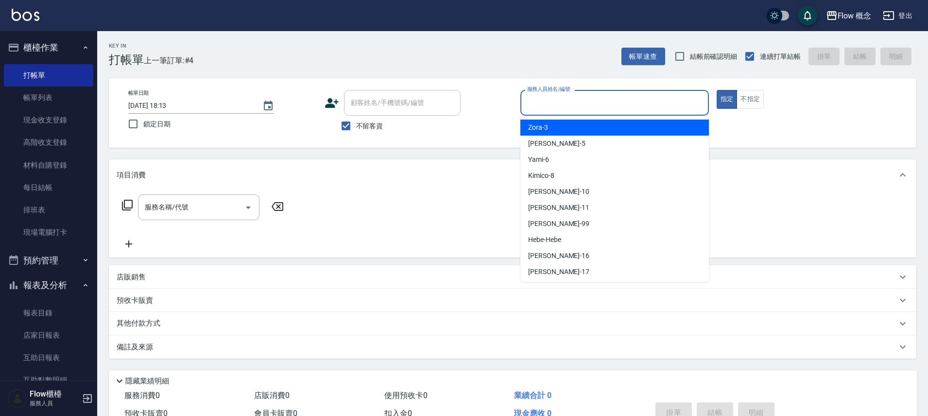
click at [578, 97] on input "服務人員姓名/編號" at bounding box center [615, 102] width 180 height 17
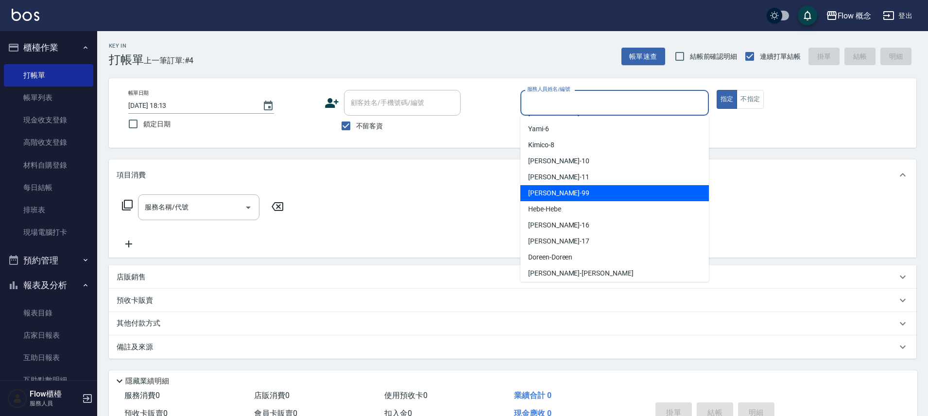
scroll to position [34, 0]
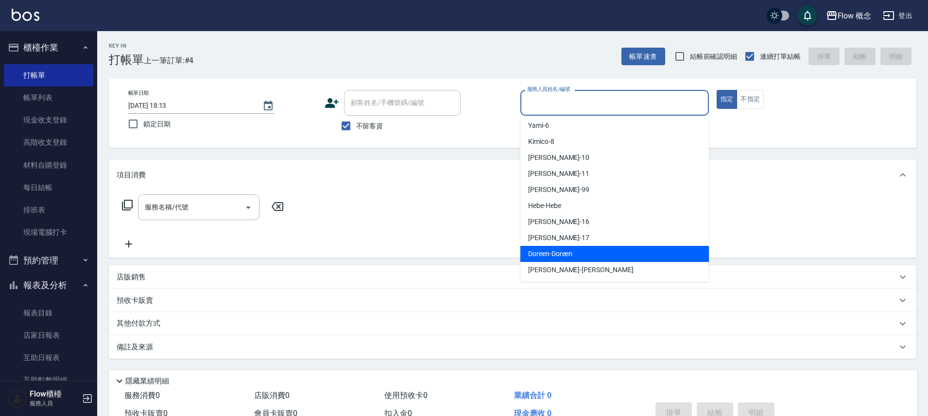
click at [569, 254] on span "Doreen -Doreen" at bounding box center [550, 254] width 44 height 10
type input "Doreen-Doreen"
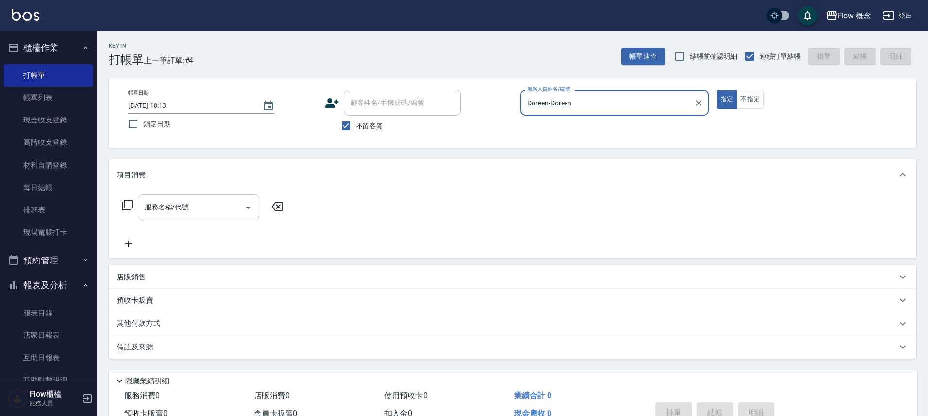
click at [224, 201] on input "服務名稱/代號" at bounding box center [191, 207] width 98 height 17
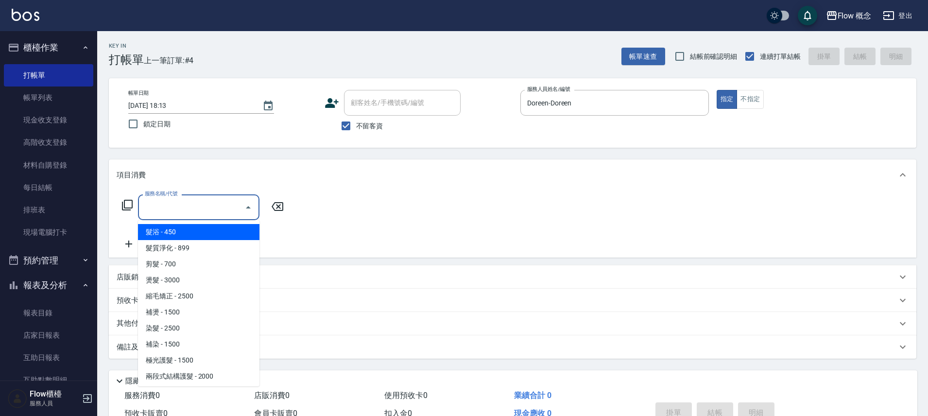
click at [202, 228] on span "髮浴 - 450" at bounding box center [198, 232] width 121 height 16
type input "髮浴 (101)"
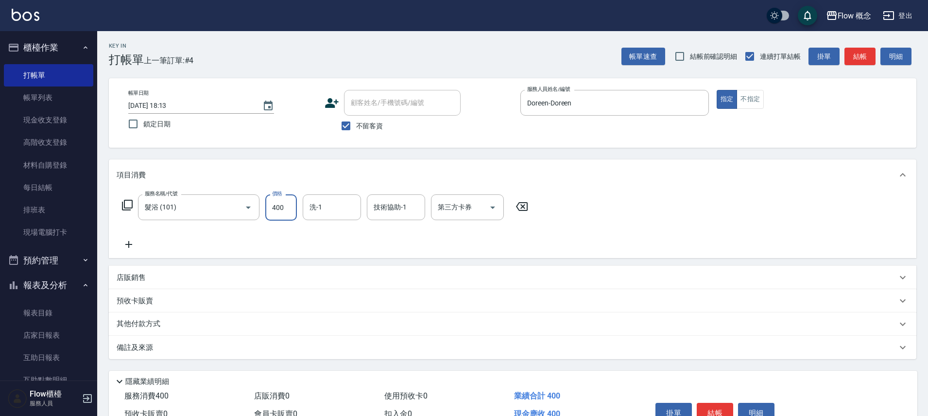
type input "400"
click at [128, 241] on icon at bounding box center [128, 244] width 7 height 7
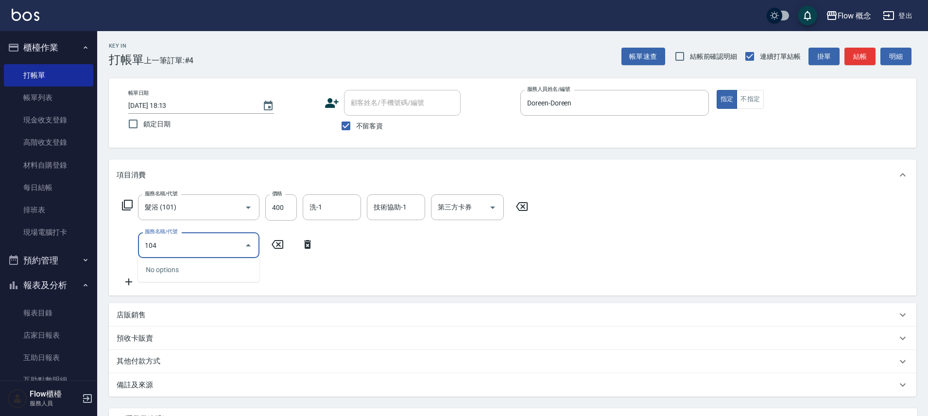
type input "104"
click at [207, 245] on input "104" at bounding box center [191, 245] width 98 height 17
type input "髮浴 (101)"
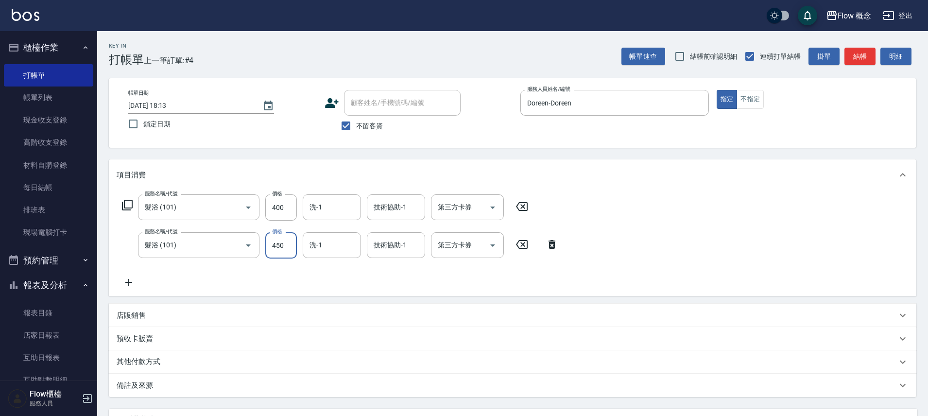
click at [285, 245] on input "450" at bounding box center [281, 245] width 32 height 26
type input "400"
click at [129, 278] on icon at bounding box center [129, 283] width 24 height 12
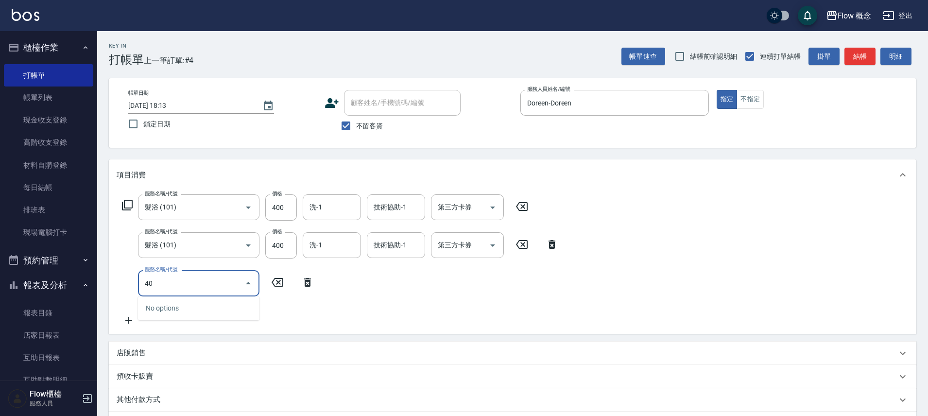
type input "401"
type input "染髮(401)"
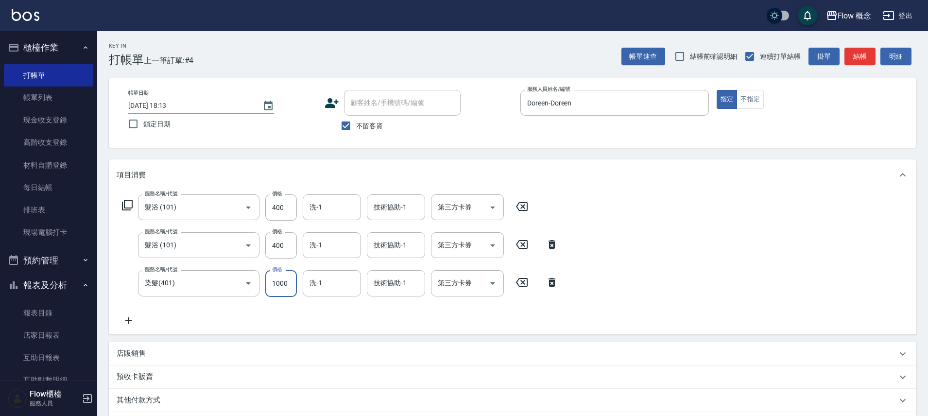
type input "1000"
click at [132, 319] on icon at bounding box center [129, 321] width 24 height 12
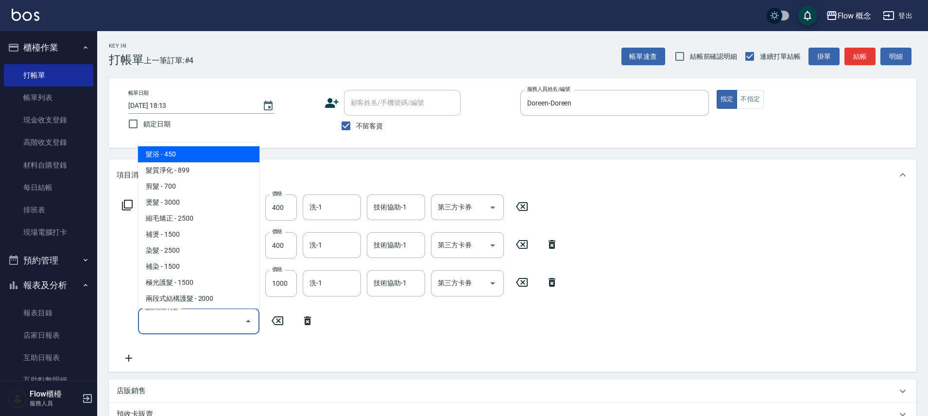
drag, startPoint x: 180, startPoint y: 314, endPoint x: 183, endPoint y: 292, distance: 23.1
click at [180, 314] on input "服務名稱/代號" at bounding box center [191, 321] width 98 height 17
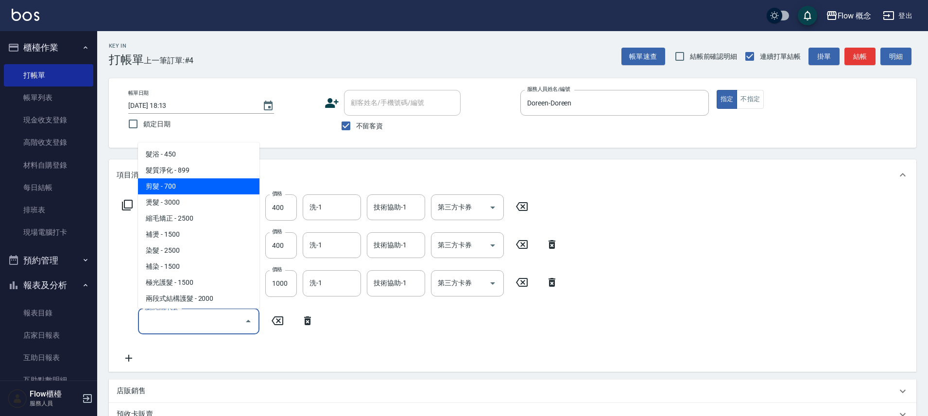
click at [197, 191] on span "剪髮 - 700" at bounding box center [198, 186] width 121 height 16
type input "剪髮(201)"
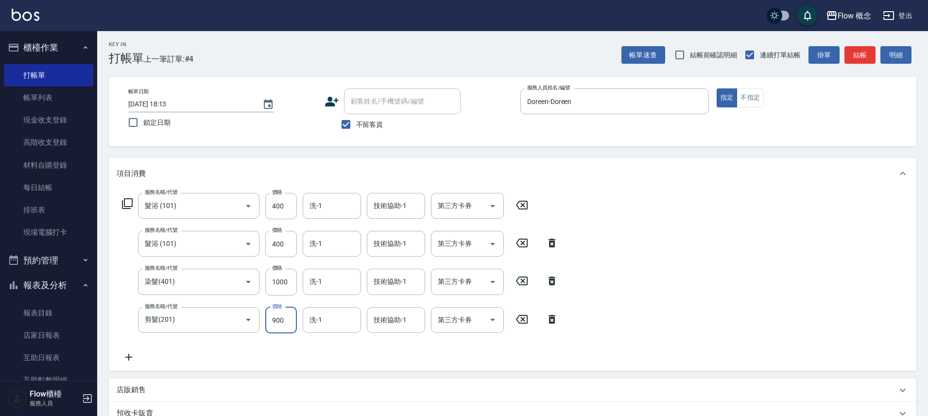
scroll to position [2, 0]
type input "900"
click at [127, 357] on icon at bounding box center [128, 356] width 7 height 7
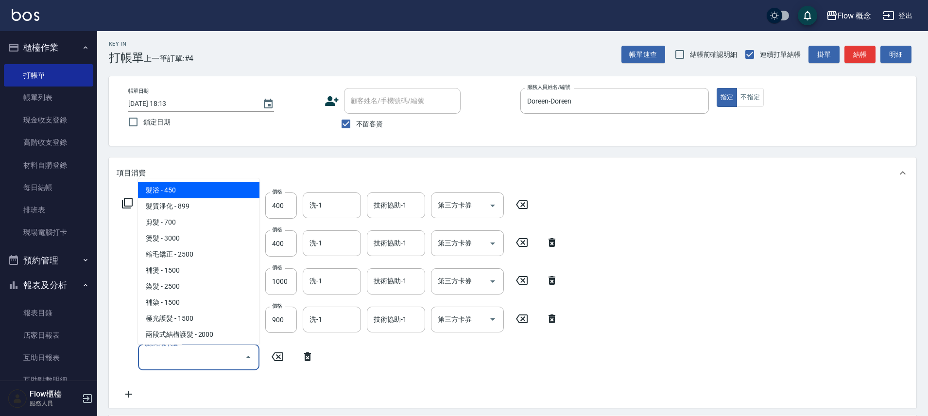
click at [187, 357] on input "服務名稱/代號" at bounding box center [191, 357] width 98 height 17
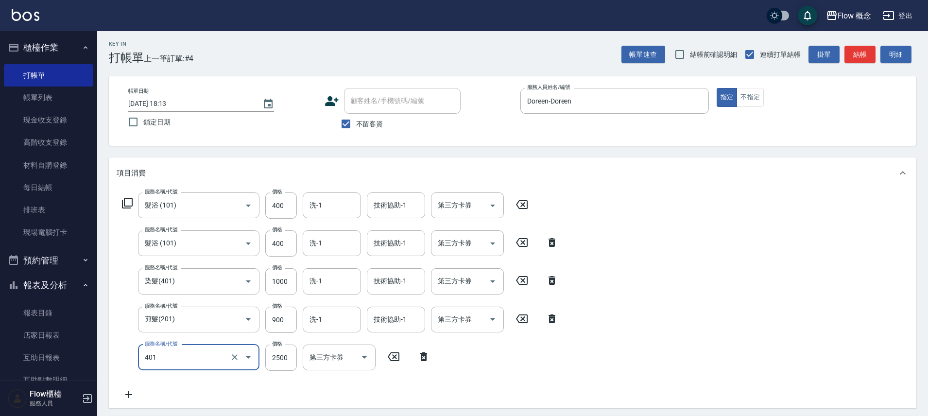
type input "染髮(401)"
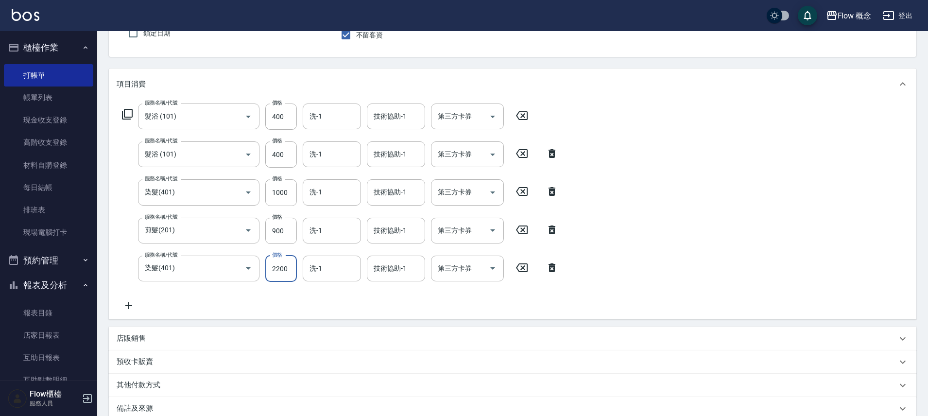
scroll to position [205, 0]
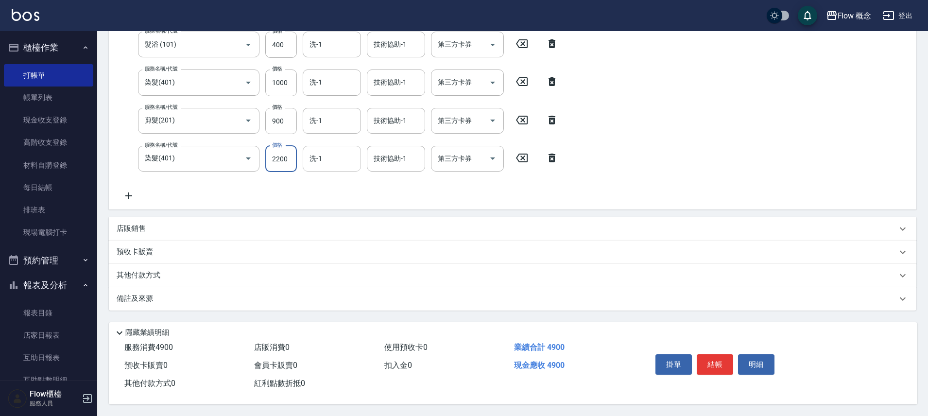
click at [352, 146] on div "洗-1" at bounding box center [332, 159] width 58 height 26
type input "2200"
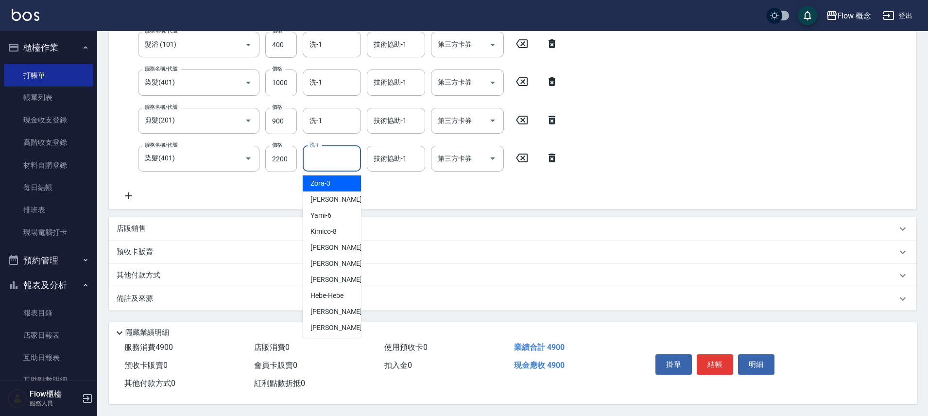
type input "7"
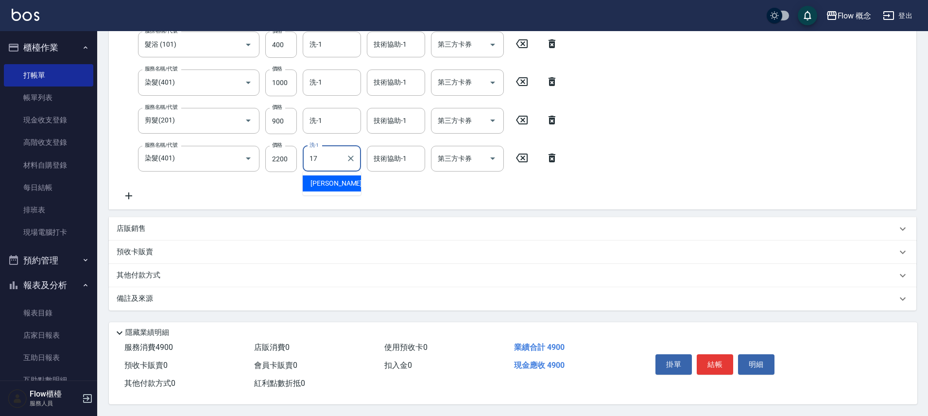
type input "佳蒨-17"
click at [722, 364] on button "結帳" at bounding box center [715, 364] width 36 height 20
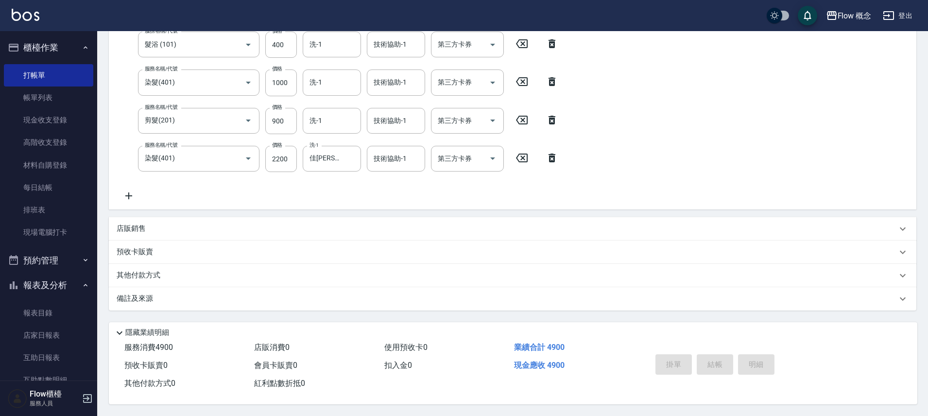
type input "2025/10/14 18:15"
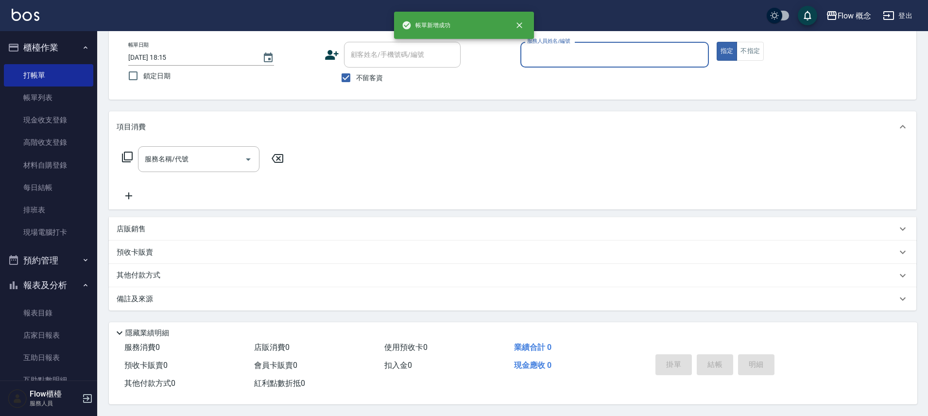
scroll to position [52, 0]
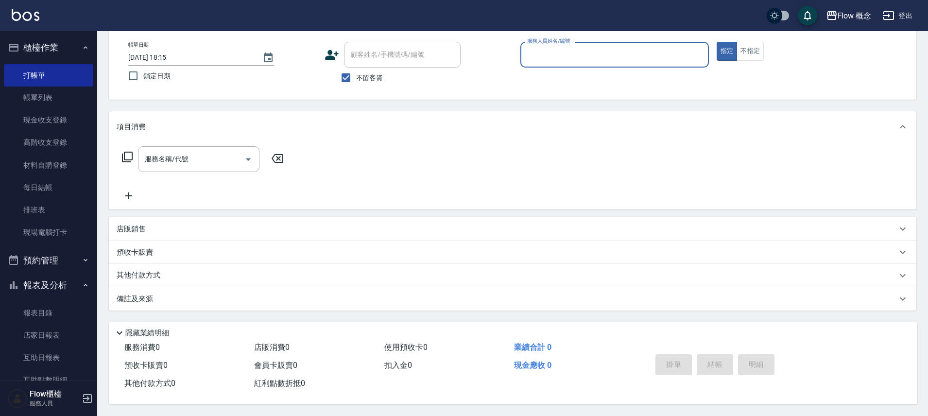
click at [547, 47] on input "服務人員姓名/編號" at bounding box center [615, 54] width 180 height 17
click at [545, 48] on input "服務人員姓名/編號" at bounding box center [615, 54] width 180 height 17
click at [553, 51] on input "服務人員姓名/編號" at bounding box center [615, 54] width 180 height 17
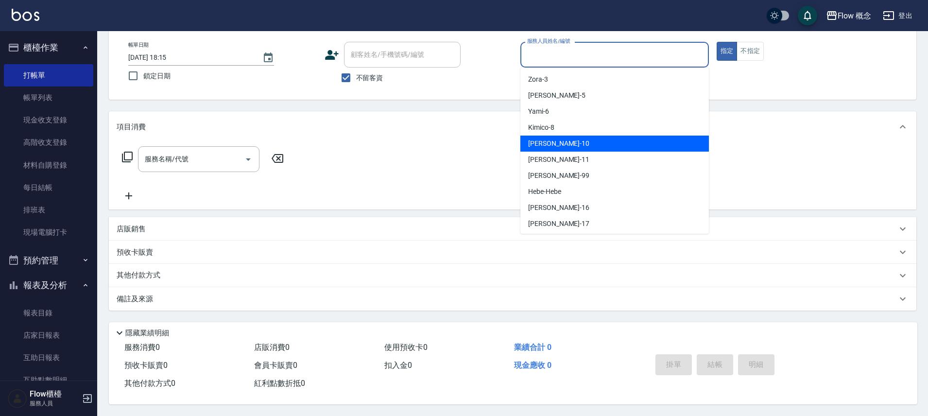
drag, startPoint x: 535, startPoint y: 139, endPoint x: 497, endPoint y: 135, distance: 37.6
click at [535, 139] on span "Rita -10" at bounding box center [558, 144] width 61 height 10
type input "Rita-10"
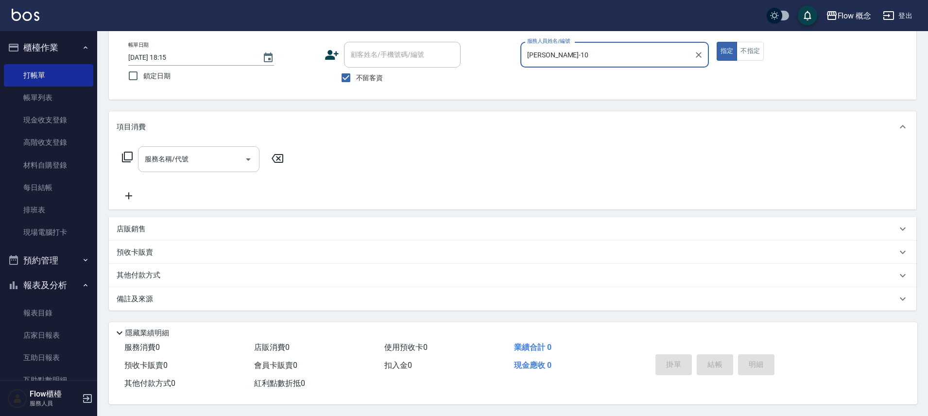
click at [190, 160] on input "服務名稱/代號" at bounding box center [191, 159] width 98 height 17
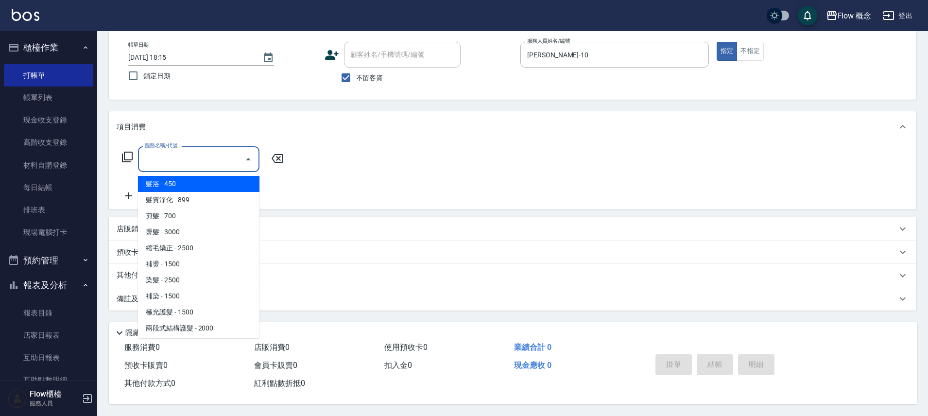
click at [178, 182] on span "髮浴 - 450" at bounding box center [198, 184] width 121 height 16
type input "髮浴 (101)"
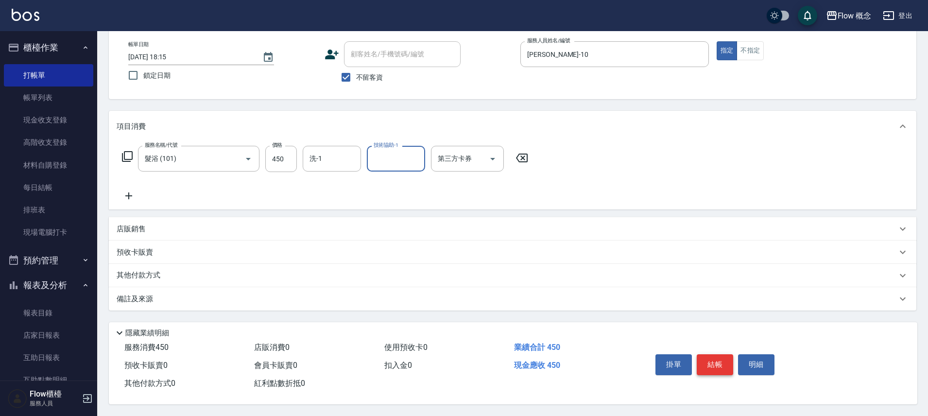
click at [719, 362] on button "結帳" at bounding box center [715, 364] width 36 height 20
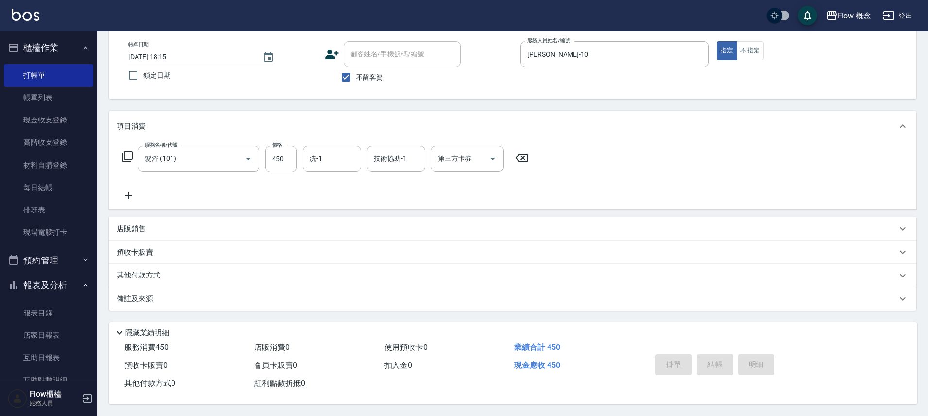
type input "2025/10/14 18:39"
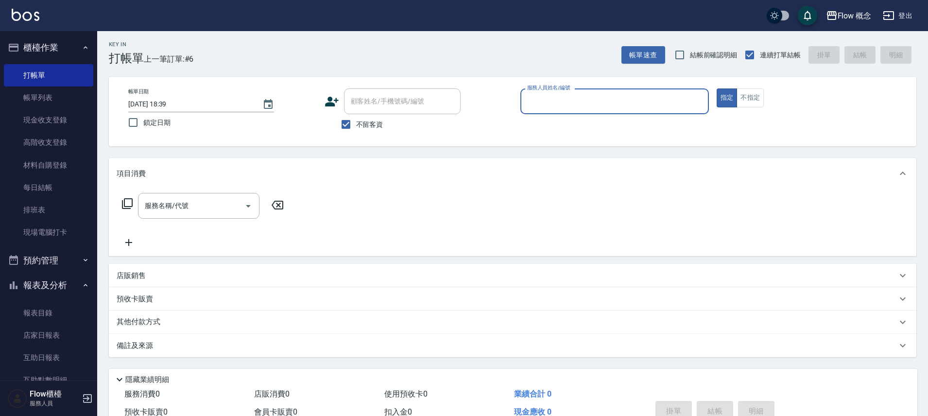
scroll to position [0, 0]
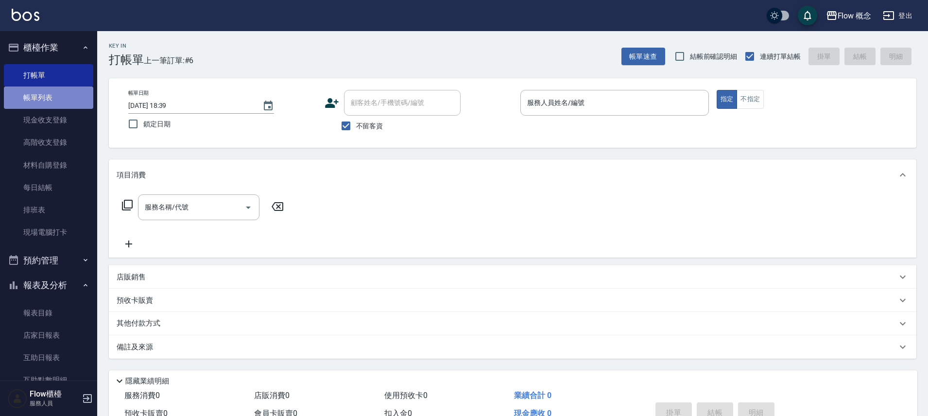
click at [49, 95] on link "帳單列表" at bounding box center [48, 98] width 89 height 22
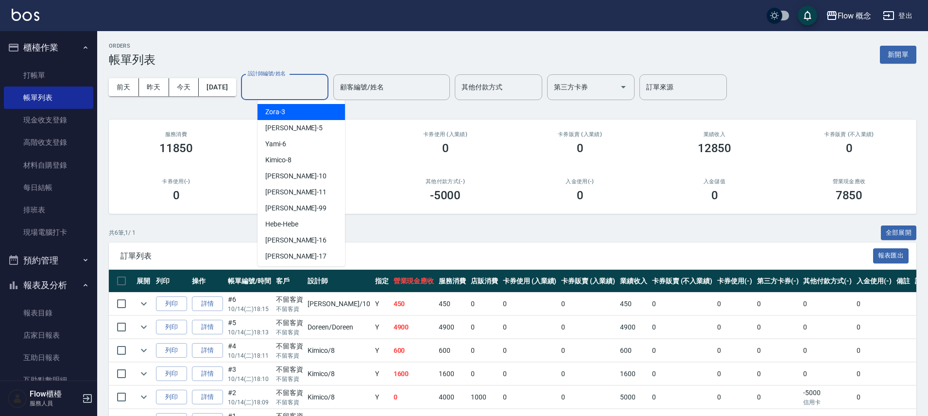
click at [324, 93] on input "設計師編號/姓名" at bounding box center [284, 87] width 79 height 17
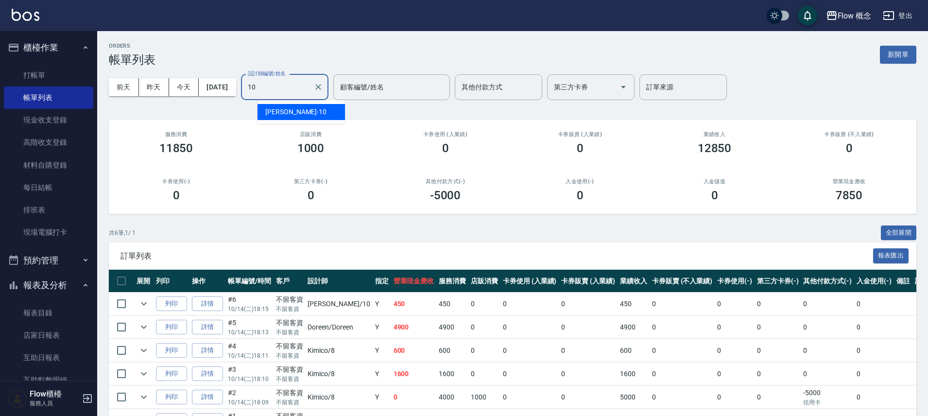
click at [272, 113] on span "Rita -10" at bounding box center [295, 112] width 61 height 10
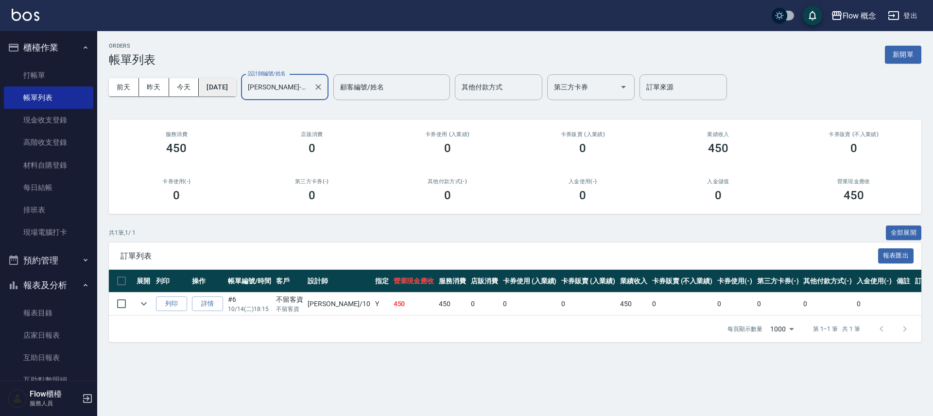
type input "Rita-10"
click at [231, 83] on button "[DATE]" at bounding box center [217, 87] width 37 height 18
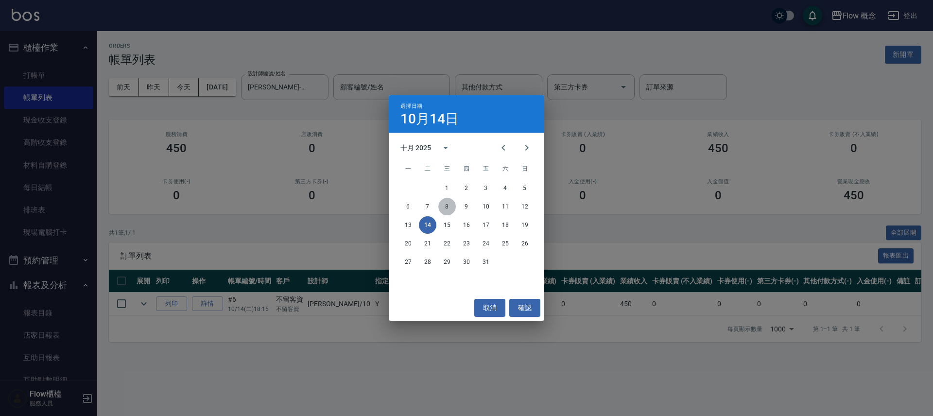
click at [450, 208] on button "8" at bounding box center [446, 206] width 17 height 17
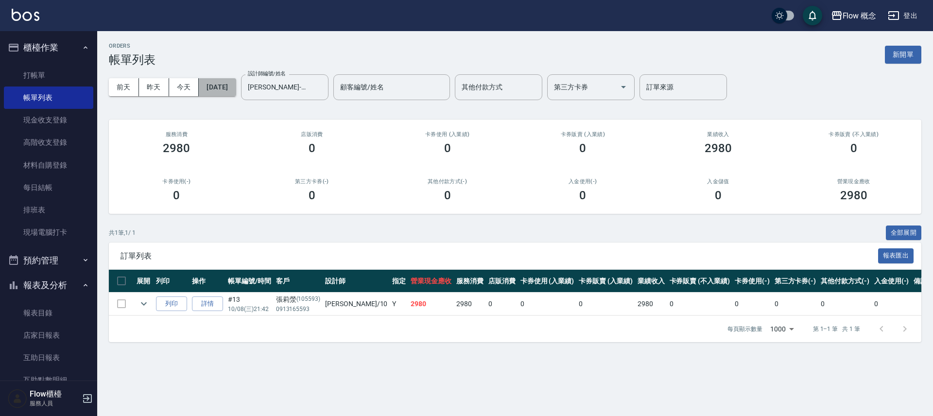
click at [236, 86] on button "2025/10/08" at bounding box center [217, 87] width 37 height 18
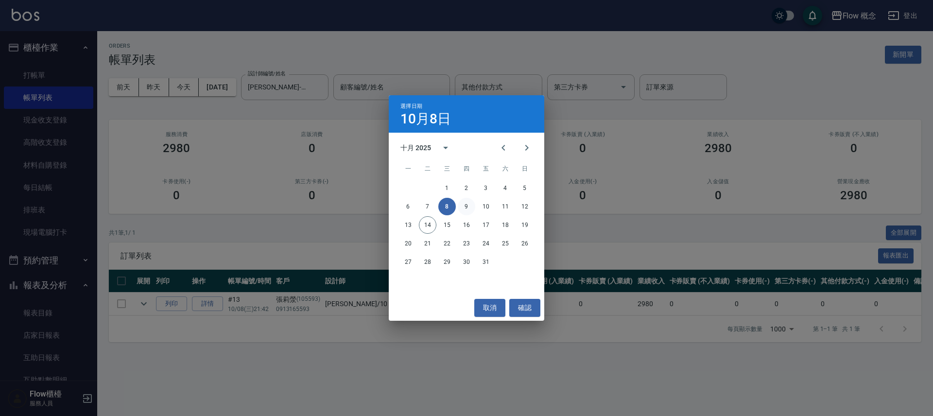
click at [468, 203] on button "9" at bounding box center [466, 206] width 17 height 17
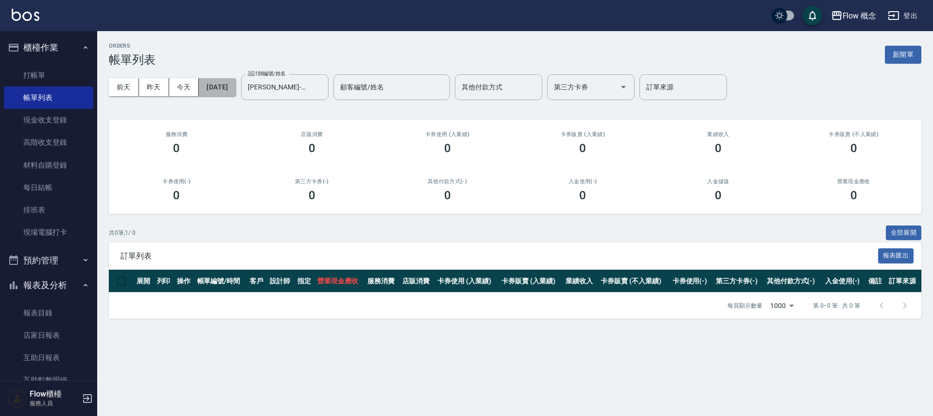
click at [230, 88] on button "2025/10/09" at bounding box center [217, 87] width 37 height 18
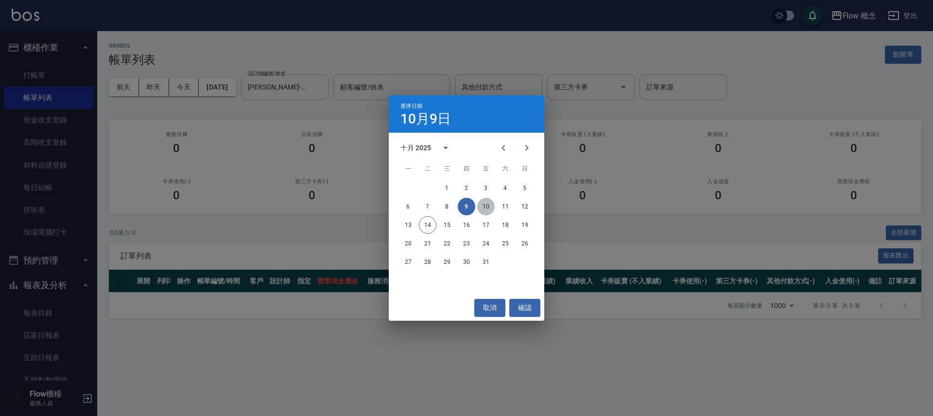
click at [485, 206] on button "10" at bounding box center [485, 206] width 17 height 17
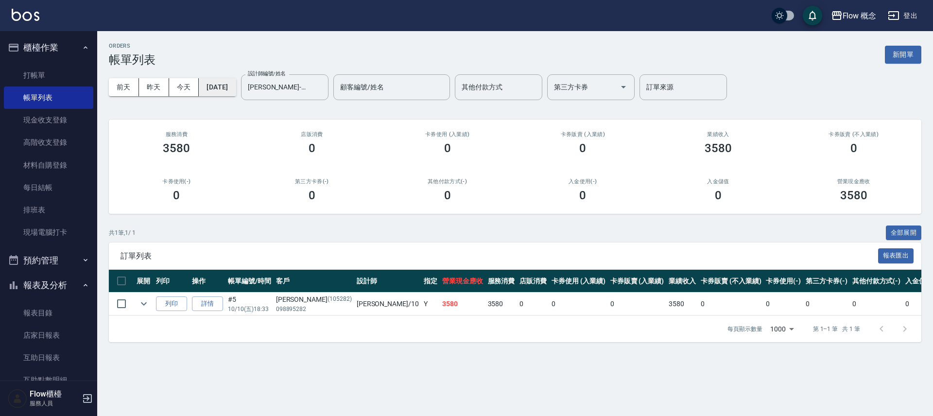
click at [235, 89] on button "2025/10/10" at bounding box center [217, 87] width 37 height 18
click at [236, 85] on button "2025/10/10" at bounding box center [217, 87] width 37 height 18
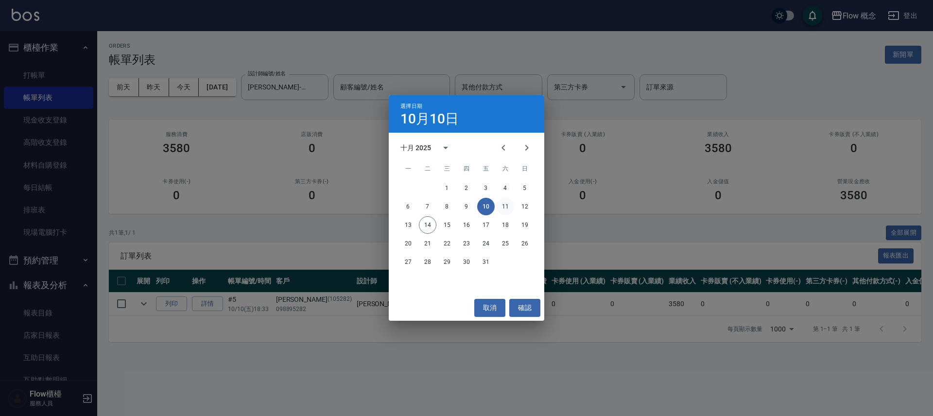
click at [504, 203] on button "11" at bounding box center [505, 206] width 17 height 17
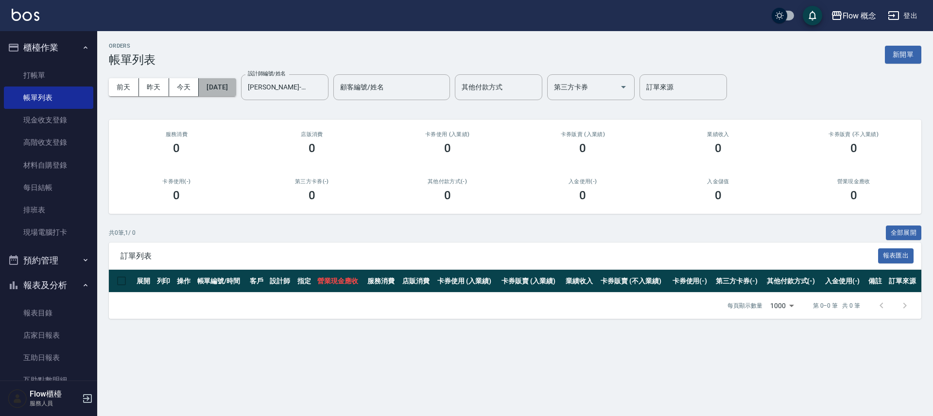
click at [236, 87] on button "2025/10/11" at bounding box center [217, 87] width 37 height 18
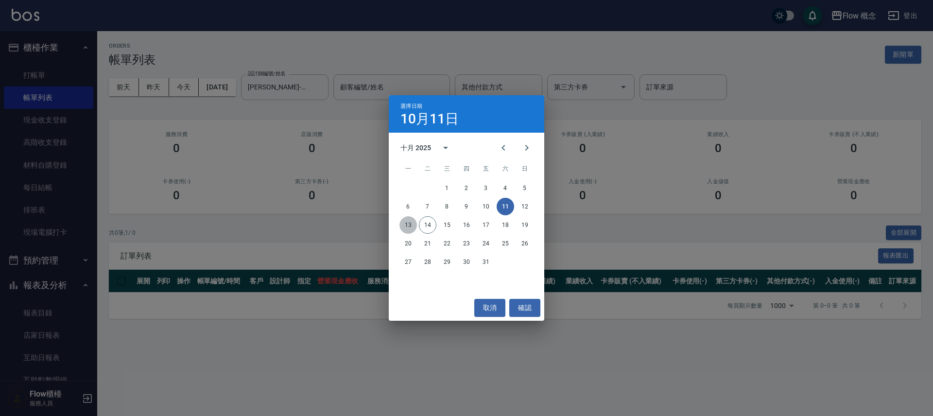
click at [407, 225] on button "13" at bounding box center [407, 224] width 17 height 17
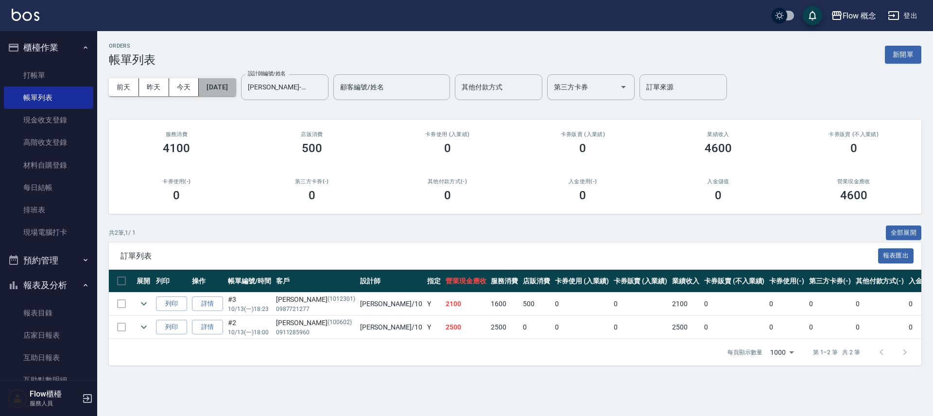
click at [227, 84] on button "2025/10/13" at bounding box center [217, 87] width 37 height 18
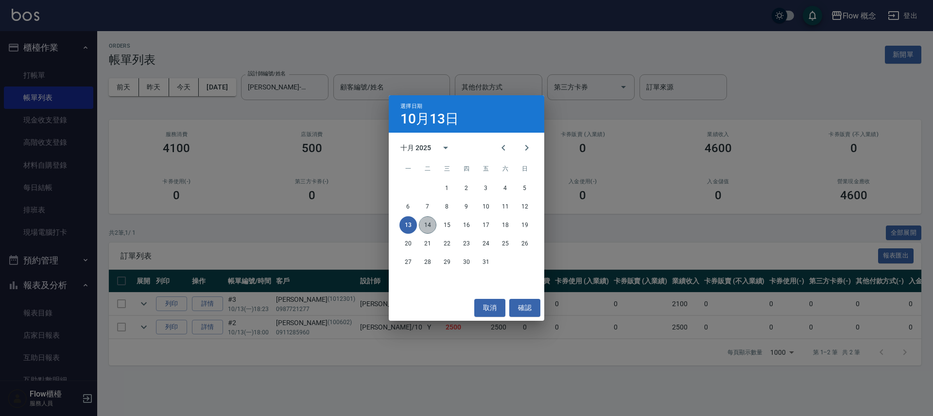
click at [429, 221] on button "14" at bounding box center [427, 224] width 17 height 17
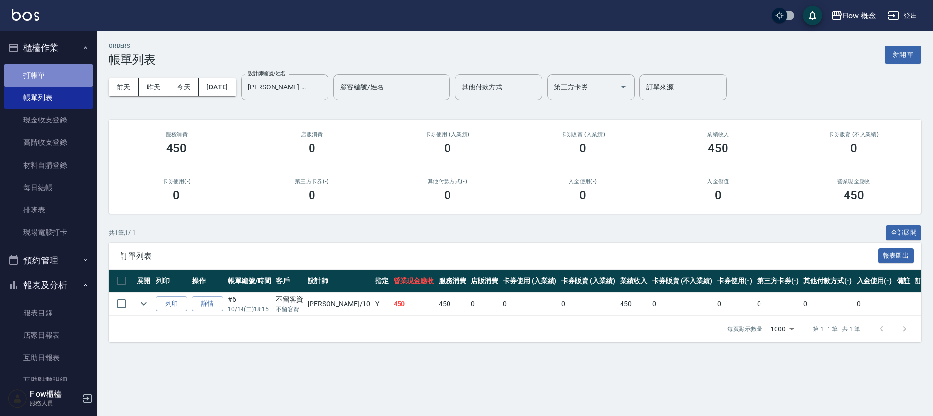
click at [51, 69] on link "打帳單" at bounding box center [48, 75] width 89 height 22
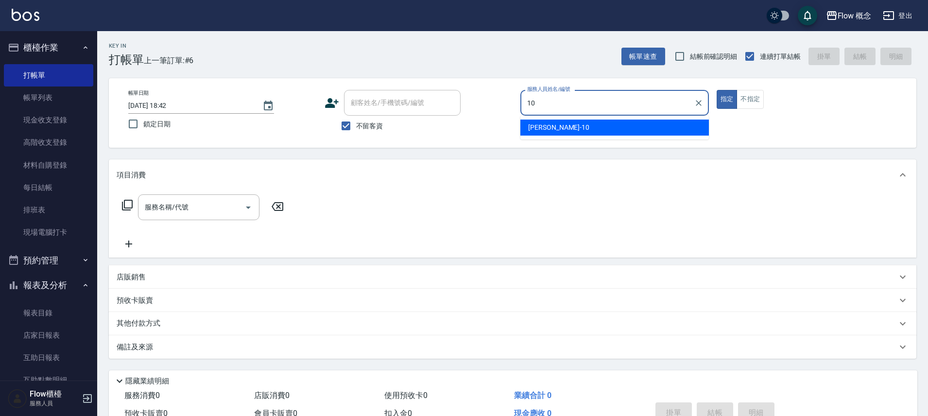
click at [530, 126] on span "Rita -10" at bounding box center [558, 127] width 61 height 10
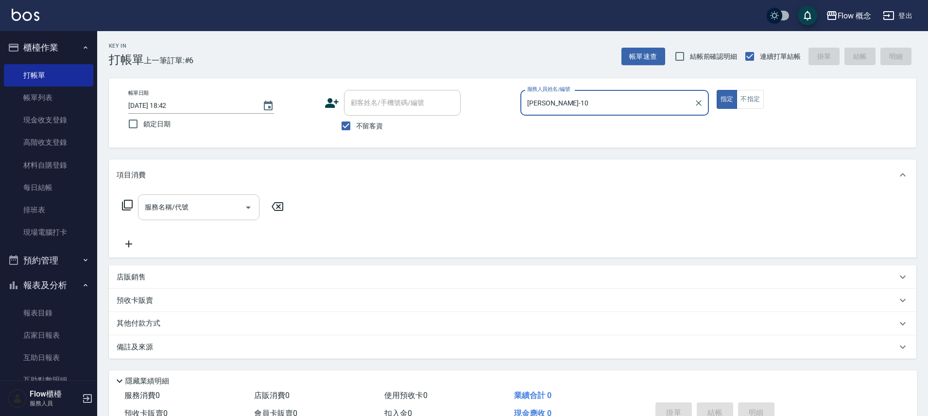
type input "Rita-10"
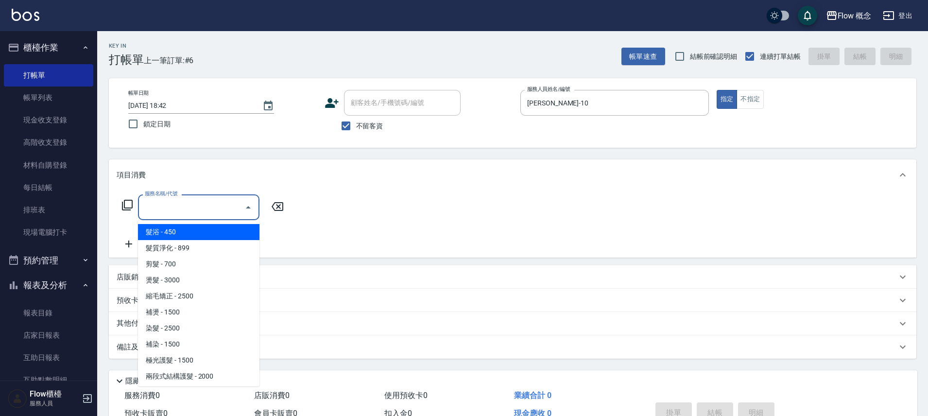
click at [208, 208] on input "服務名稱/代號" at bounding box center [191, 207] width 98 height 17
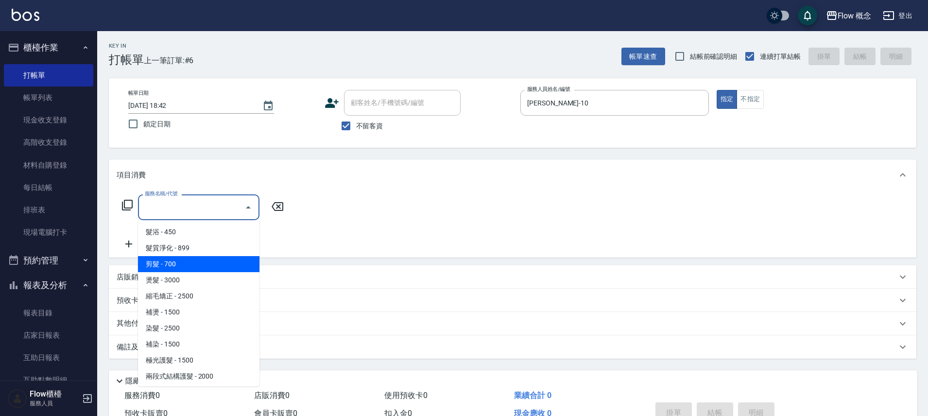
click at [217, 265] on span "剪髮 - 700" at bounding box center [198, 264] width 121 height 16
type input "剪髮(201)"
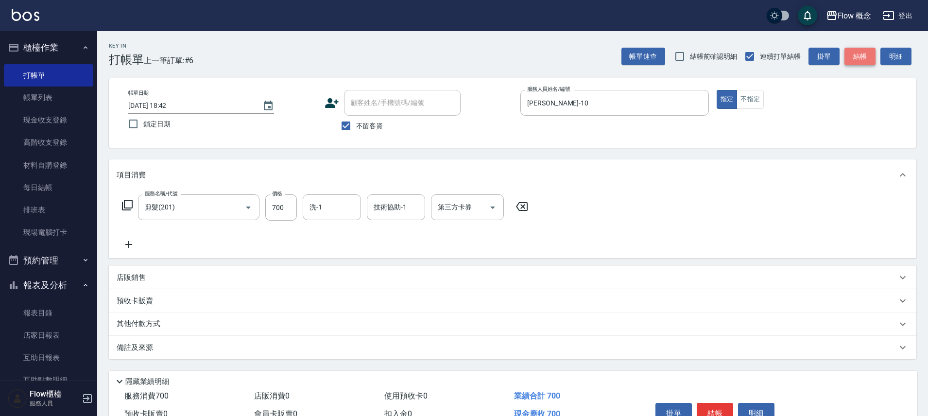
click at [860, 59] on button "結帳" at bounding box center [860, 57] width 31 height 18
click at [860, 59] on div "帳單速查 結帳前確認明細 連續打單結帳 掛單 結帳 明細" at bounding box center [769, 56] width 295 height 20
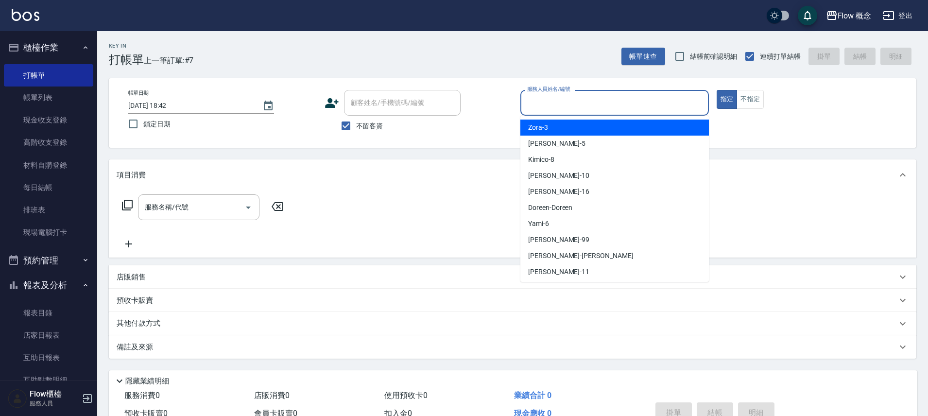
click at [546, 101] on input "服務人員姓名/編號" at bounding box center [615, 102] width 180 height 17
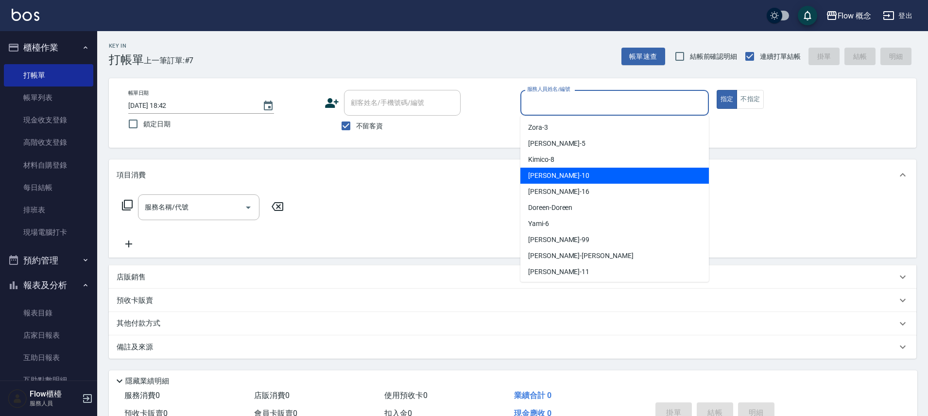
click at [557, 178] on div "Rita -10" at bounding box center [615, 176] width 189 height 16
type input "Rita-10"
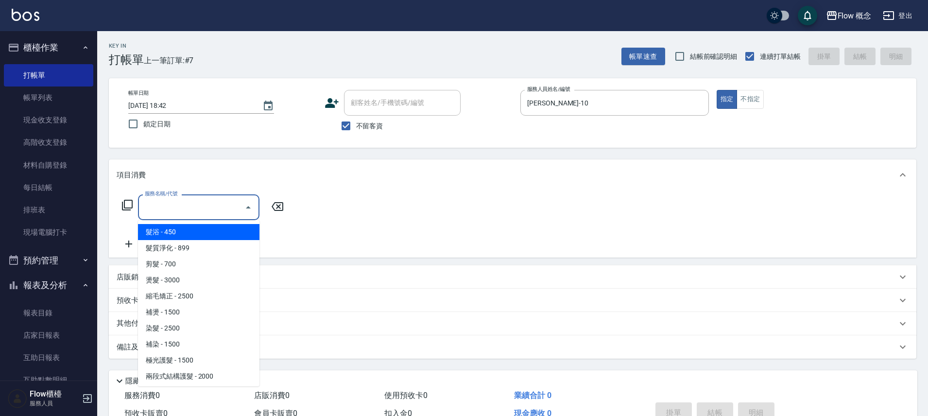
drag, startPoint x: 224, startPoint y: 201, endPoint x: 215, endPoint y: 173, distance: 29.5
click at [223, 200] on input "服務名稱/代號" at bounding box center [191, 207] width 98 height 17
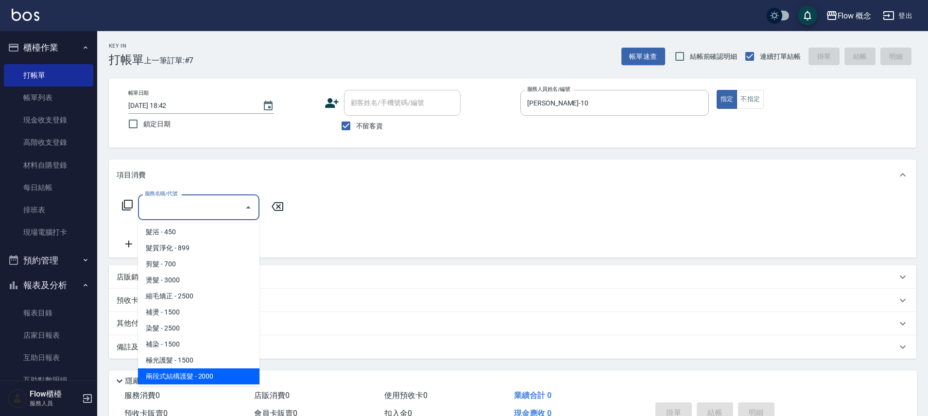
click at [178, 371] on span "兩段式結構護髮 - 2000" at bounding box center [198, 376] width 121 height 16
type input "兩段式結構護髮(502)"
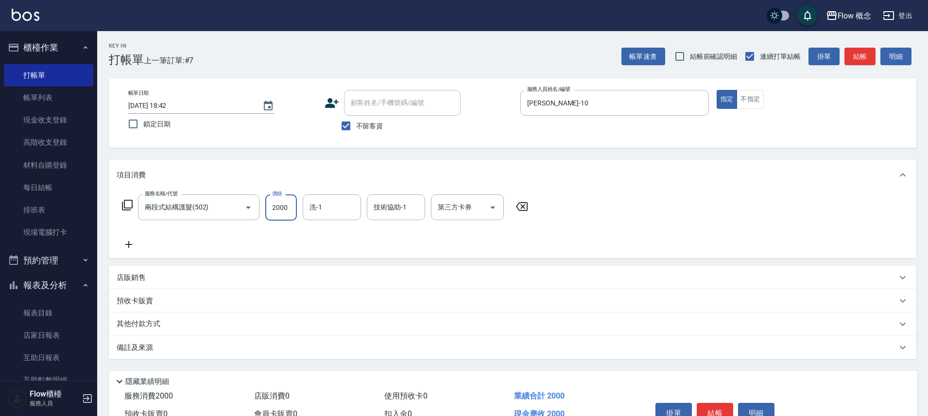
drag, startPoint x: 293, startPoint y: 210, endPoint x: 280, endPoint y: 205, distance: 14.4
click at [293, 210] on input "2000" at bounding box center [281, 207] width 32 height 26
type input "1900"
click at [859, 52] on button "結帳" at bounding box center [860, 57] width 31 height 18
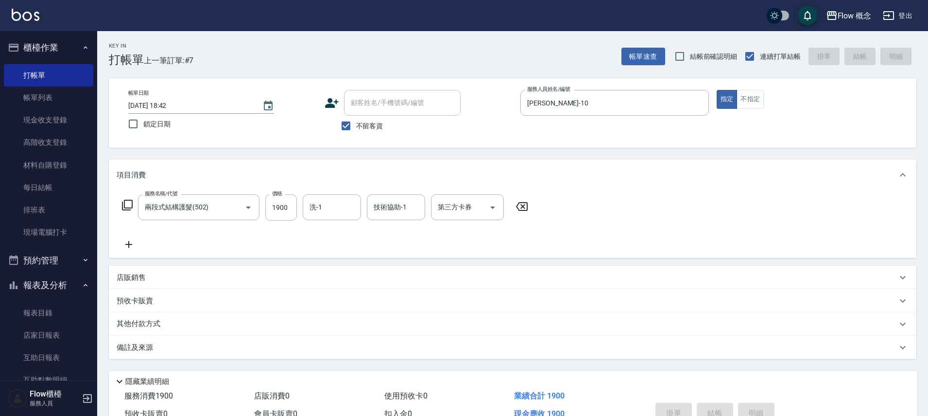
type input "2025/10/14 18:43"
click at [350, 124] on input "不留客資" at bounding box center [346, 126] width 20 height 20
checkbox input "false"
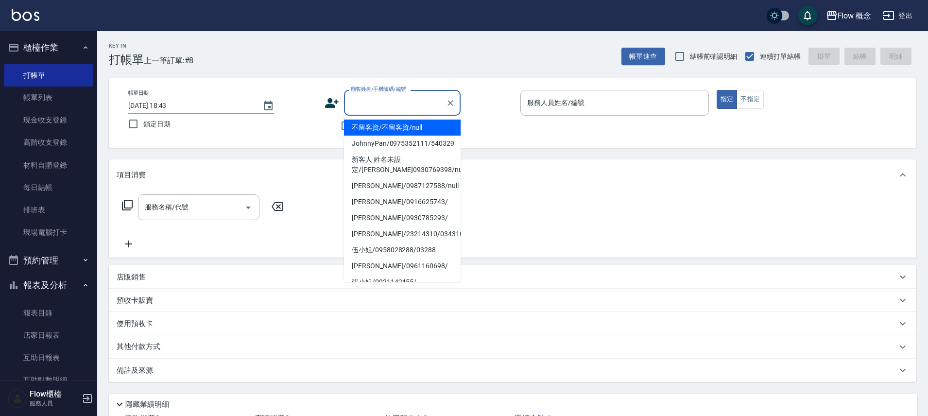
click at [364, 107] on input "顧客姓名/手機號碼/編號" at bounding box center [394, 102] width 93 height 17
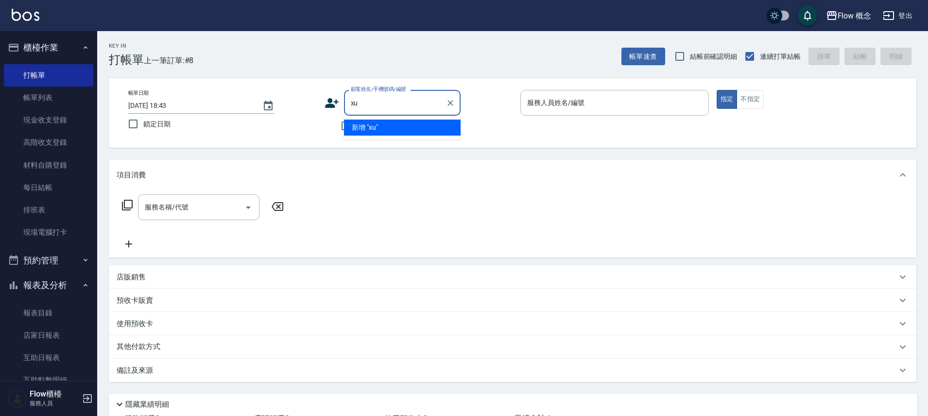
type input "x"
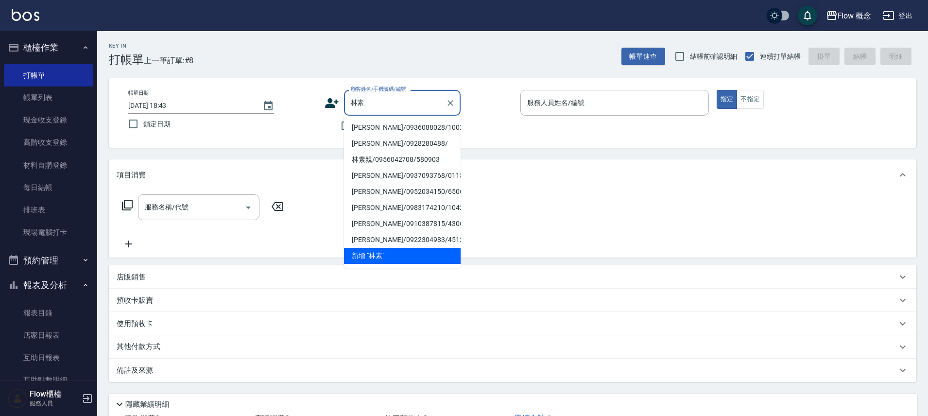
click at [403, 127] on li "林素洋/0936088028/10028" at bounding box center [402, 128] width 117 height 16
type input "林素洋/0936088028/10028"
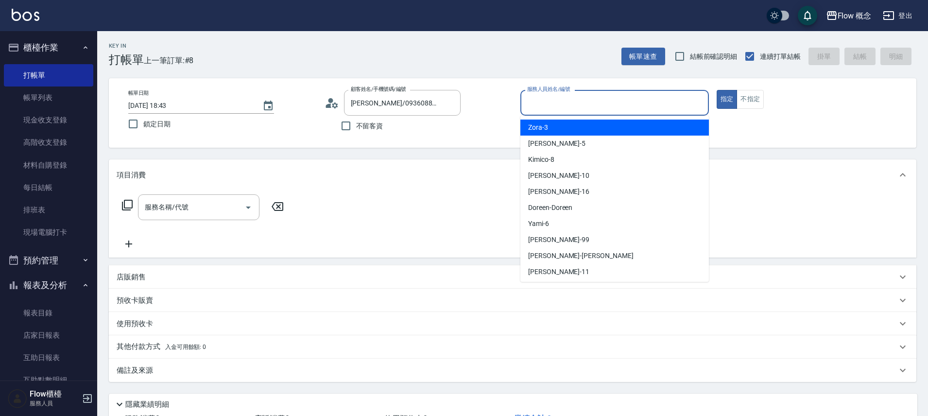
click at [553, 104] on input "服務人員姓名/編號" at bounding box center [615, 102] width 180 height 17
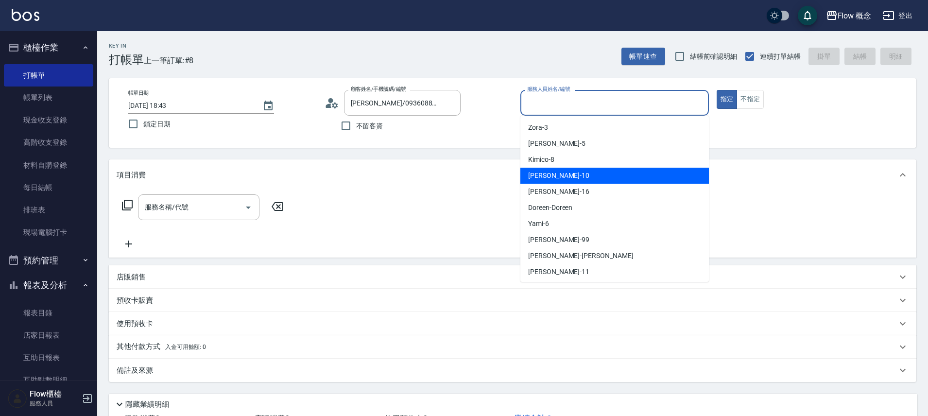
click at [552, 175] on div "Rita -10" at bounding box center [615, 176] width 189 height 16
type input "Rita-10"
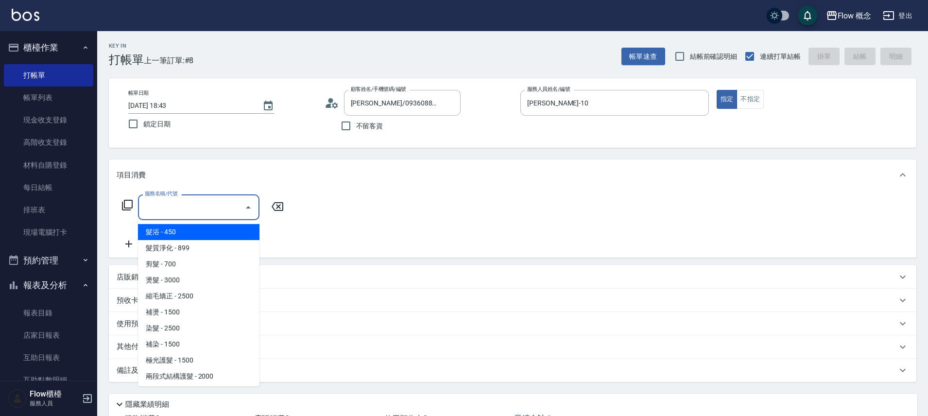
click at [201, 210] on input "服務名稱/代號" at bounding box center [191, 207] width 98 height 17
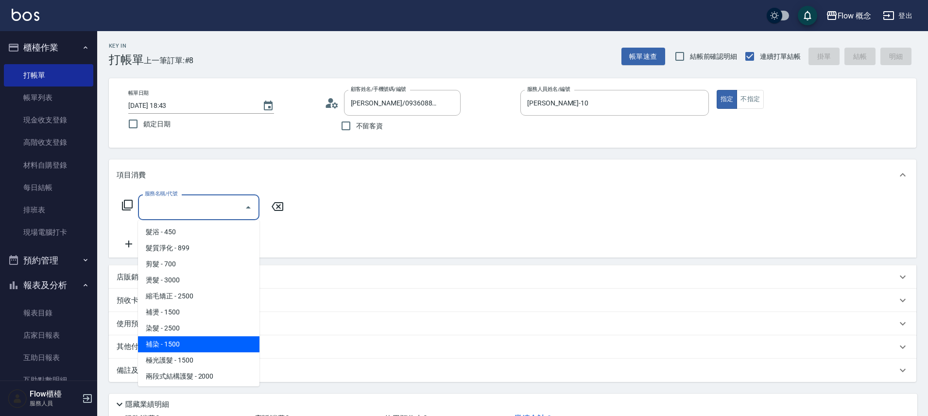
click at [163, 342] on span "補染 - 1500" at bounding box center [198, 344] width 121 height 16
type input "補染(402)"
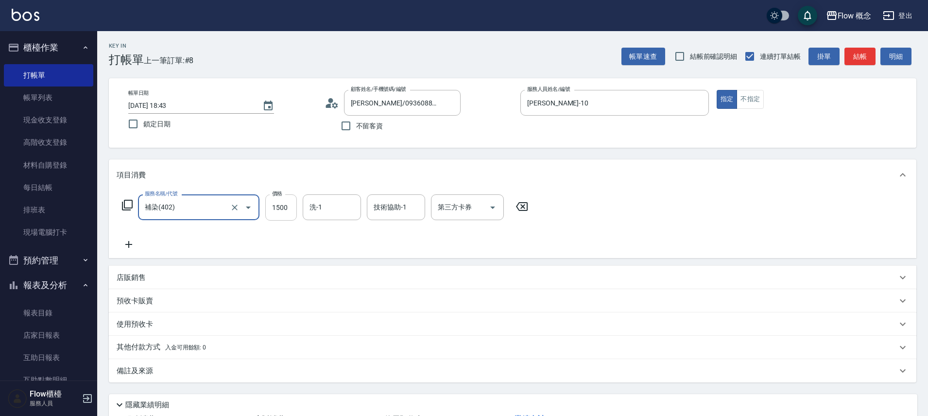
click at [283, 205] on input "1500" at bounding box center [281, 207] width 32 height 26
type input "1300"
click at [862, 56] on button "結帳" at bounding box center [860, 57] width 31 height 18
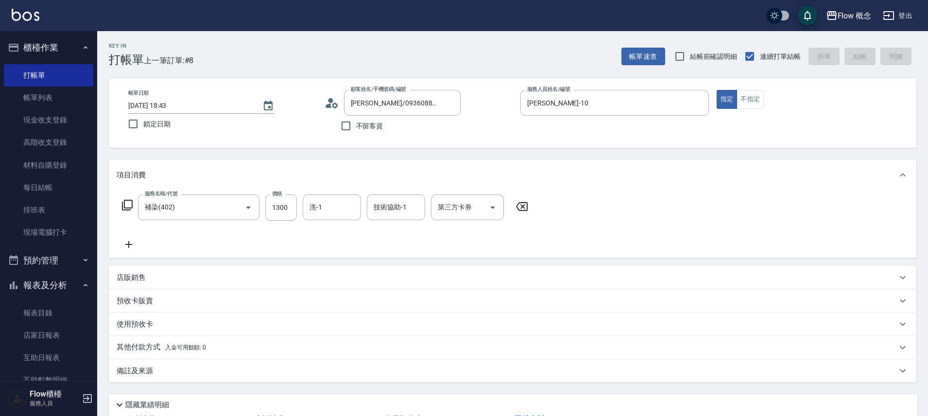
type input "2025/10/14 18:44"
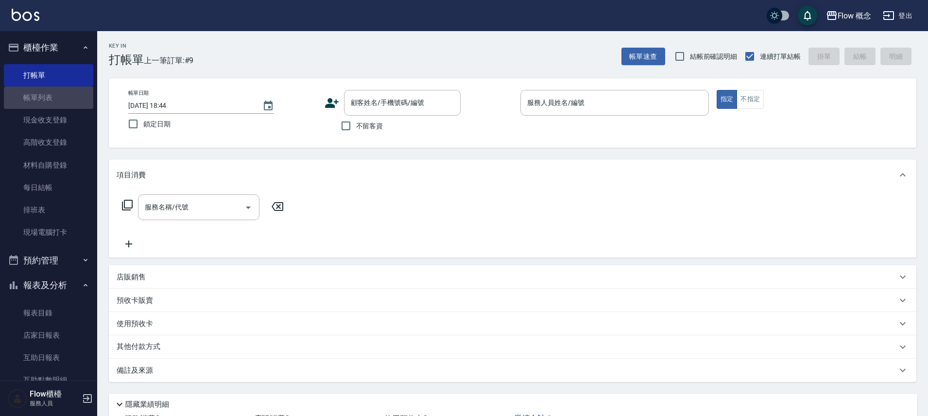
drag, startPoint x: 58, startPoint y: 94, endPoint x: 233, endPoint y: 137, distance: 180.6
click at [58, 95] on link "帳單列表" at bounding box center [48, 98] width 89 height 22
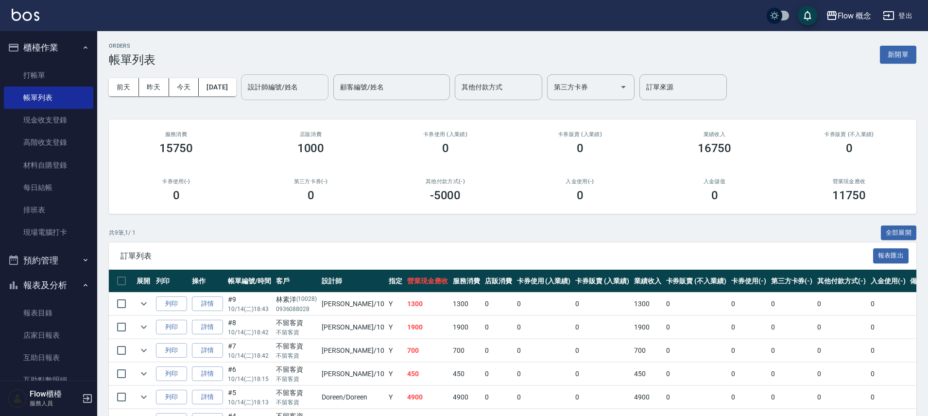
click at [287, 89] on input "設計師編號/姓名" at bounding box center [284, 87] width 79 height 17
click at [289, 109] on div "Rita -10" at bounding box center [301, 112] width 87 height 16
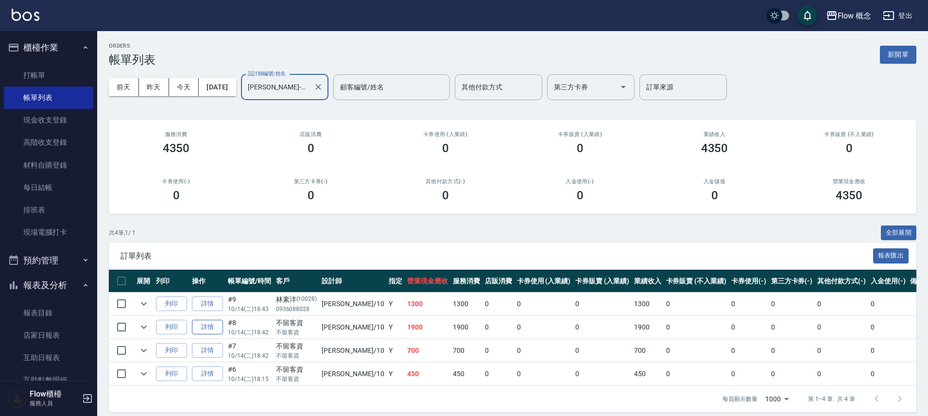
type input "Rita-10"
click at [210, 326] on link "詳情" at bounding box center [207, 327] width 31 height 15
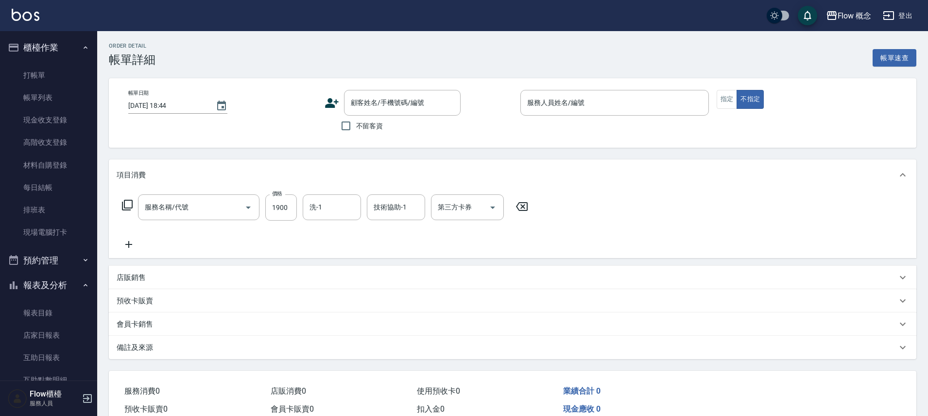
type input "兩段式結構護髮(502)"
type input "2025/10/14 18:42"
checkbox input "true"
type input "Rita-10"
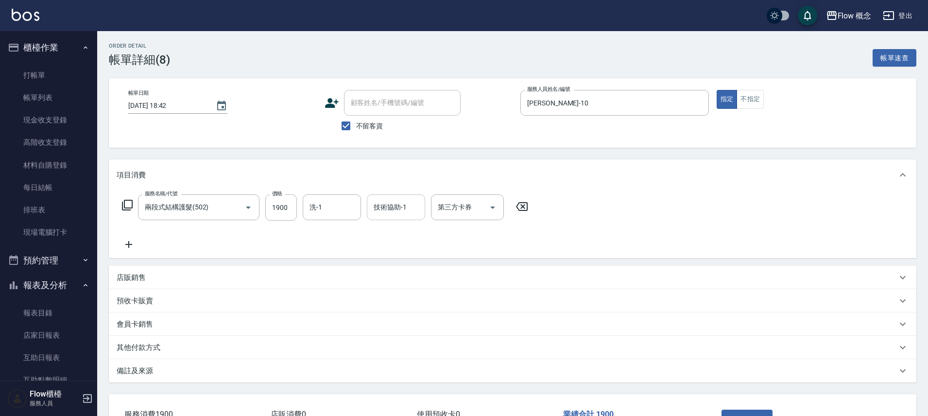
click at [391, 205] on input "技術協助-1" at bounding box center [396, 207] width 50 height 17
click at [388, 233] on span "佳蒨 -17" at bounding box center [405, 232] width 61 height 10
type input "佳蒨-17"
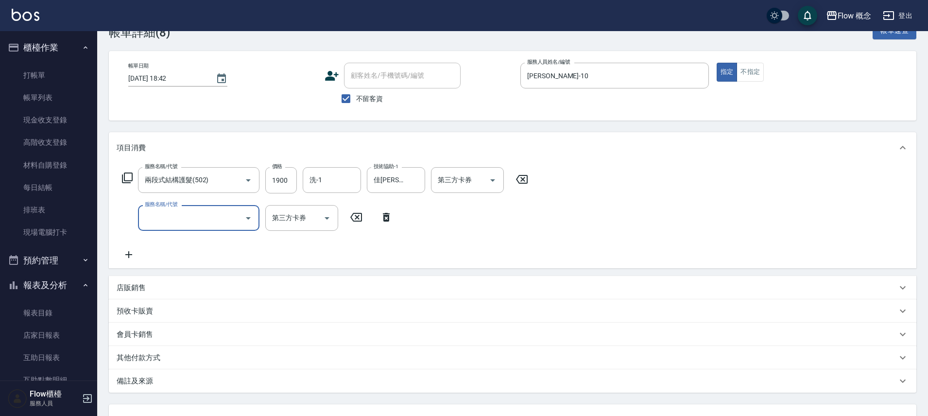
scroll to position [84, 0]
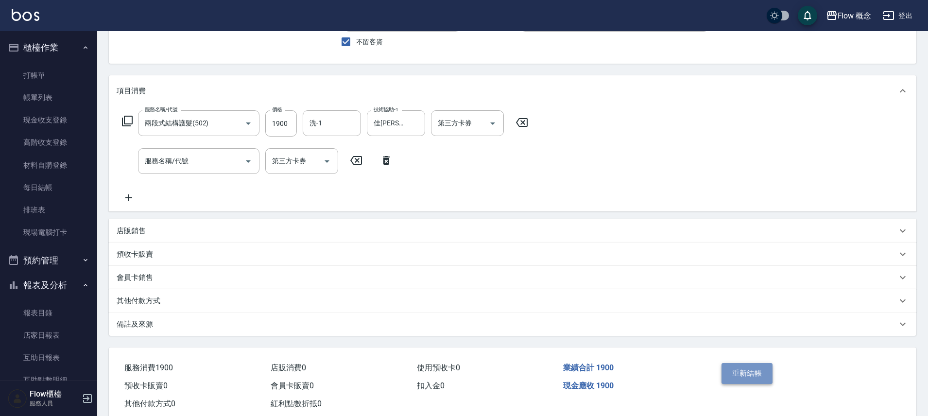
click at [748, 373] on button "重新結帳" at bounding box center [748, 373] width 52 height 20
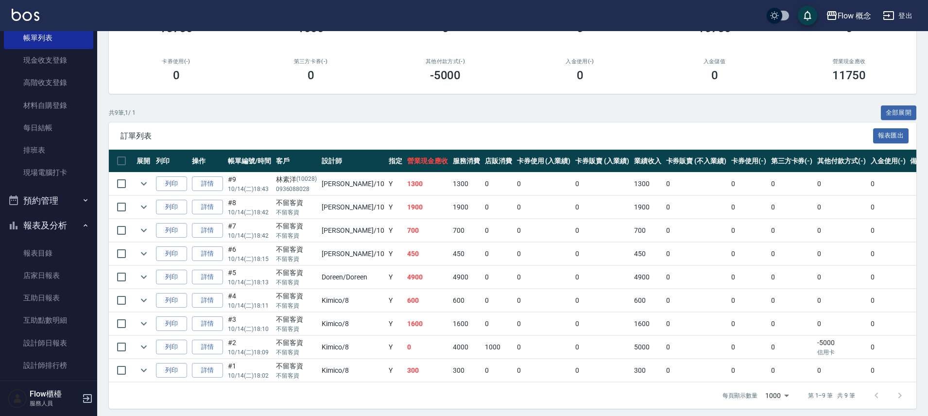
scroll to position [62, 0]
click at [58, 306] on link "互助日報表" at bounding box center [48, 295] width 89 height 22
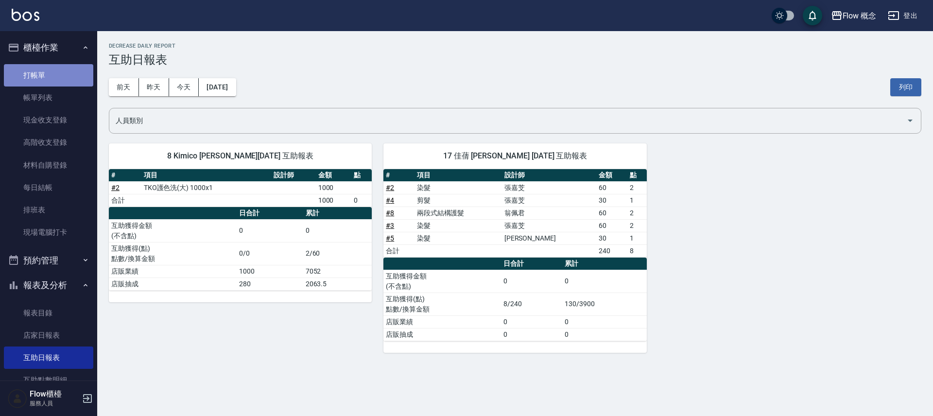
click at [54, 72] on link "打帳單" at bounding box center [48, 75] width 89 height 22
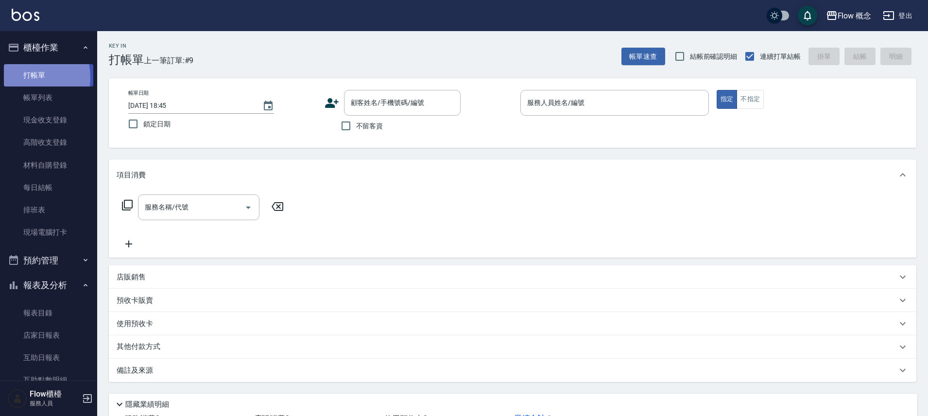
click at [25, 77] on link "打帳單" at bounding box center [48, 75] width 89 height 22
click at [28, 96] on link "帳單列表" at bounding box center [48, 98] width 89 height 22
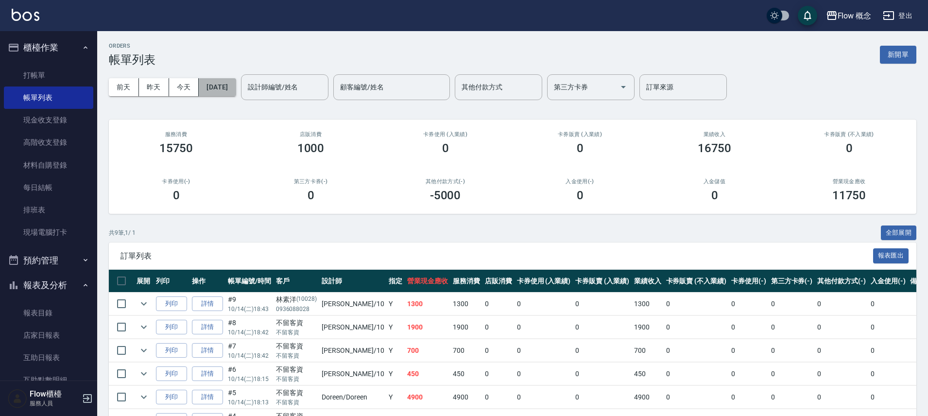
click at [236, 89] on button "[DATE]" at bounding box center [217, 87] width 37 height 18
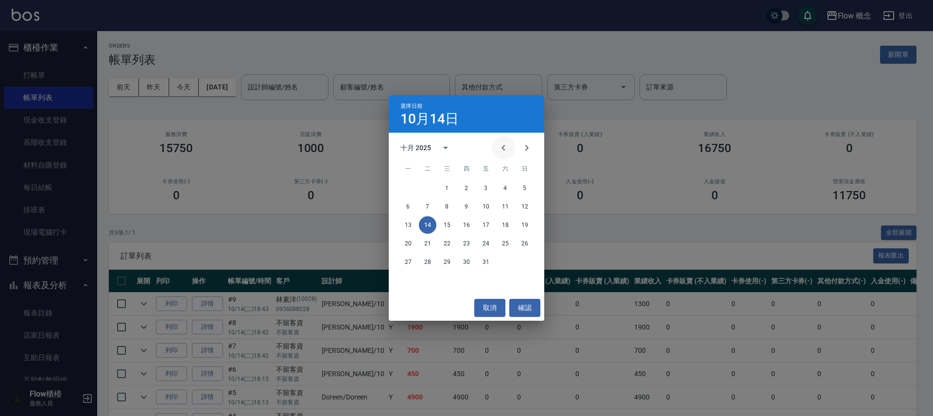
click at [503, 145] on icon "Previous month" at bounding box center [504, 148] width 12 height 12
click at [428, 260] on button "30" at bounding box center [427, 261] width 17 height 17
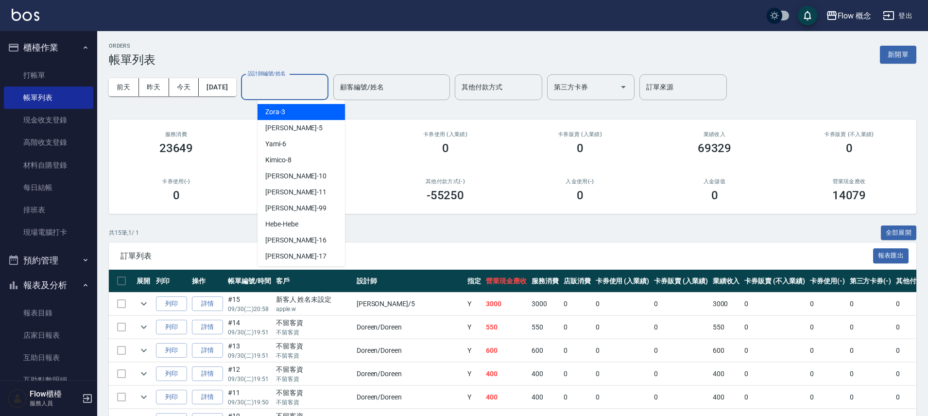
click at [310, 89] on input "設計師編號/姓名" at bounding box center [284, 87] width 79 height 17
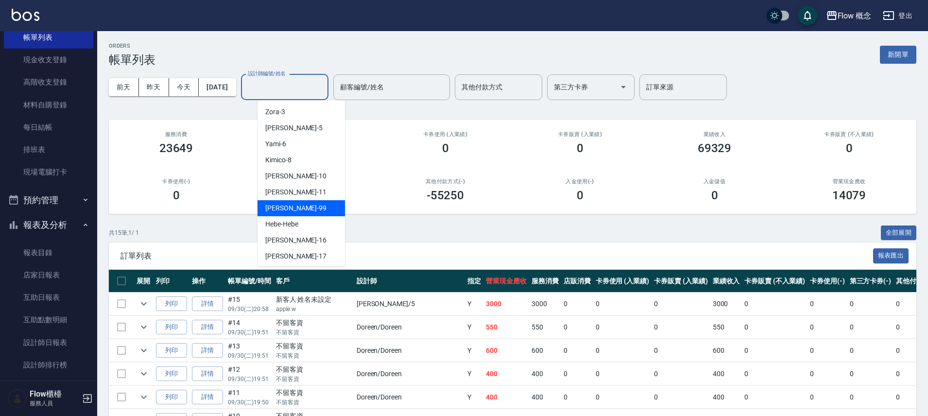
scroll to position [62, 0]
click at [55, 343] on link "設計師日報表" at bounding box center [48, 341] width 89 height 22
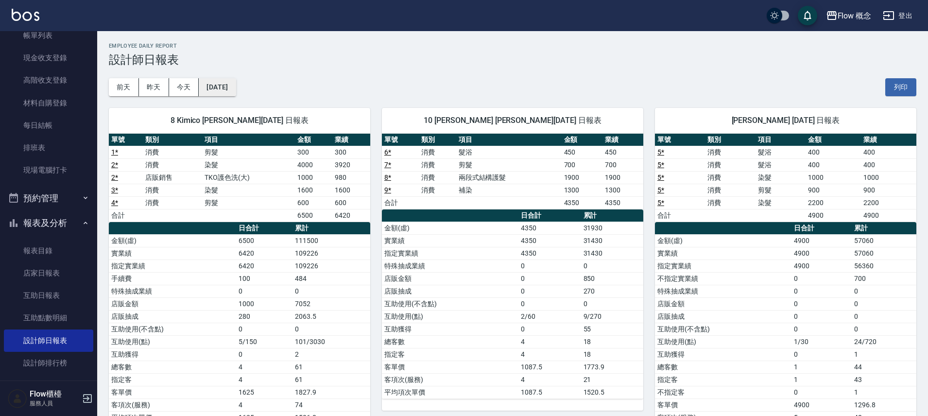
click at [236, 88] on button "[DATE]" at bounding box center [217, 87] width 37 height 18
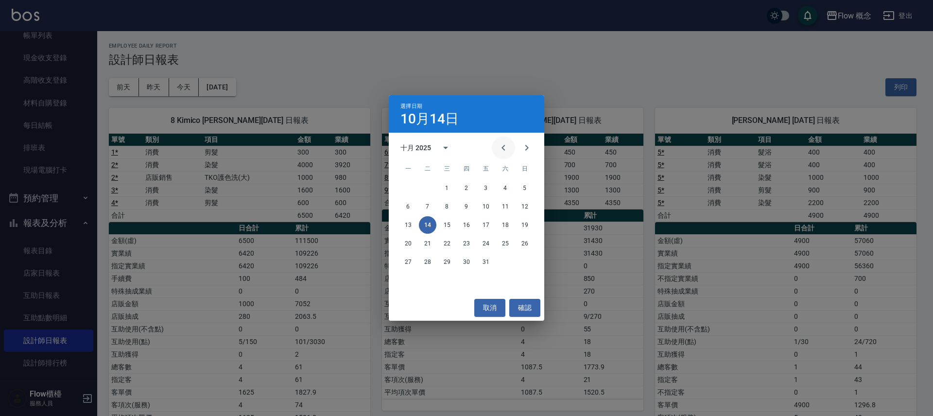
click at [502, 150] on icon "Previous month" at bounding box center [504, 148] width 12 height 12
click at [430, 259] on button "30" at bounding box center [427, 261] width 17 height 17
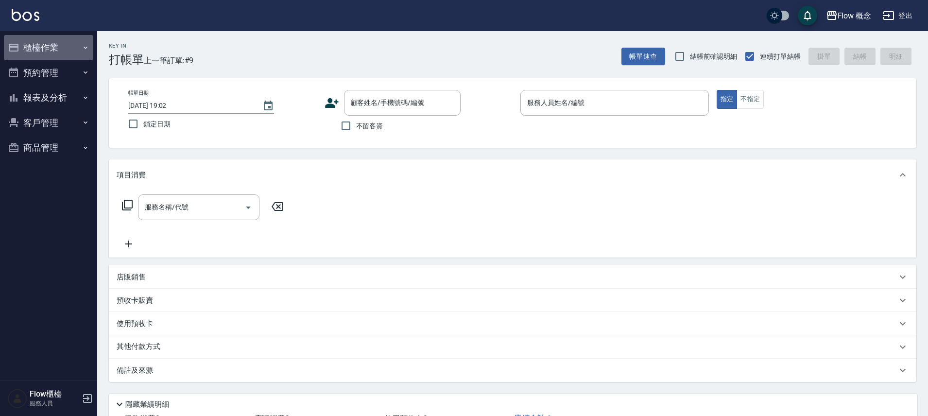
click at [42, 51] on button "櫃檯作業" at bounding box center [48, 47] width 89 height 25
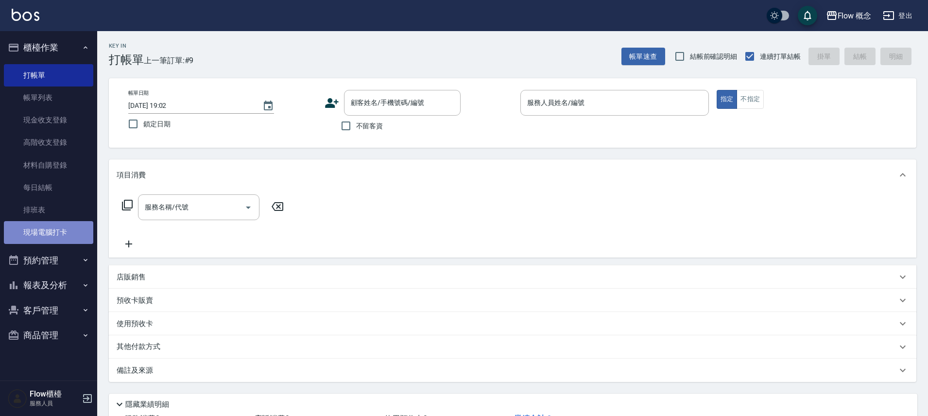
click at [57, 229] on link "現場電腦打卡" at bounding box center [48, 232] width 89 height 22
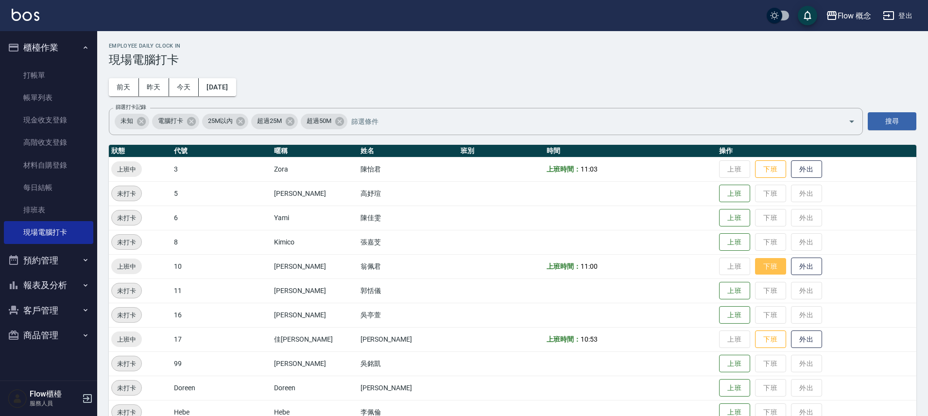
click at [755, 262] on button "下班" at bounding box center [770, 266] width 31 height 17
click at [48, 310] on button "客戶管理" at bounding box center [48, 310] width 89 height 25
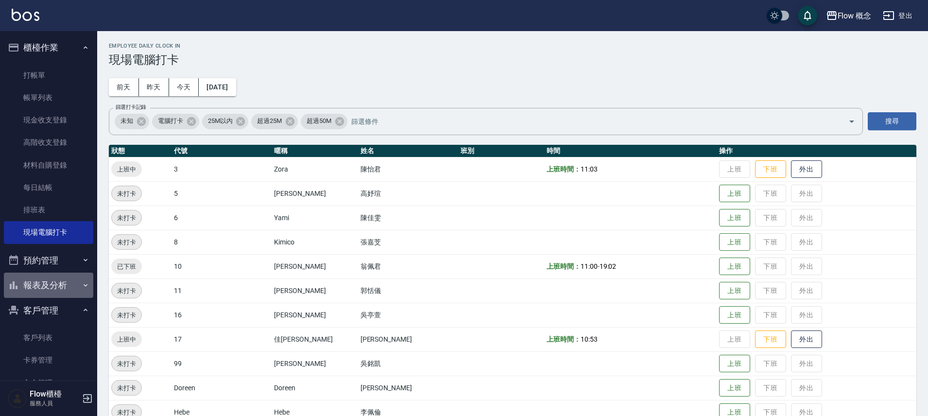
click at [48, 280] on button "報表及分析" at bounding box center [48, 285] width 89 height 25
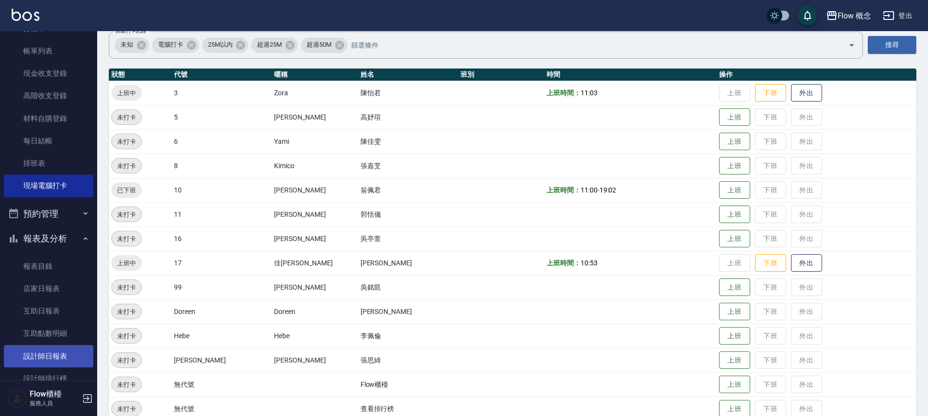
scroll to position [75, 0]
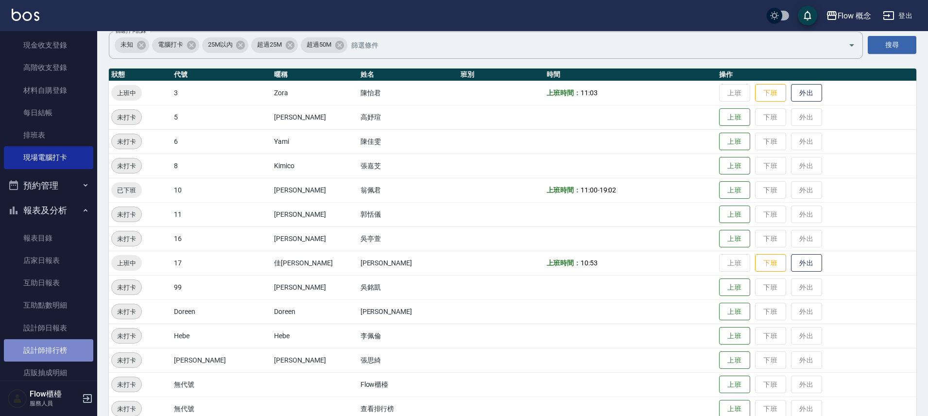
click at [62, 351] on link "設計師排行榜" at bounding box center [48, 350] width 89 height 22
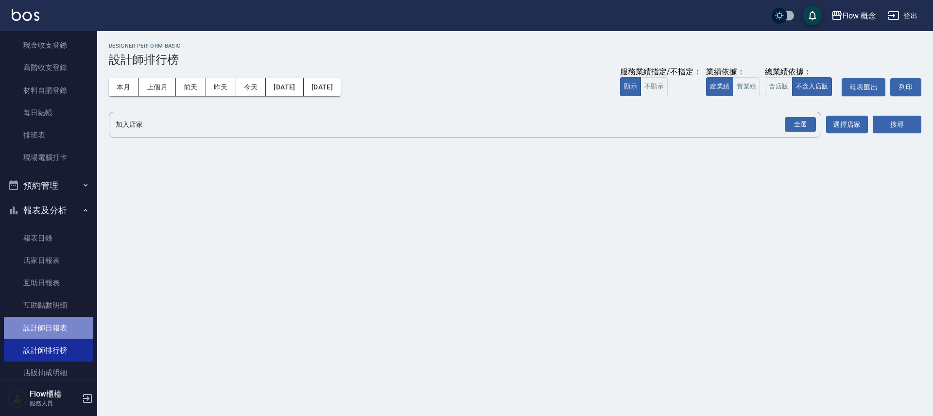
click at [71, 334] on link "設計師日報表" at bounding box center [48, 328] width 89 height 22
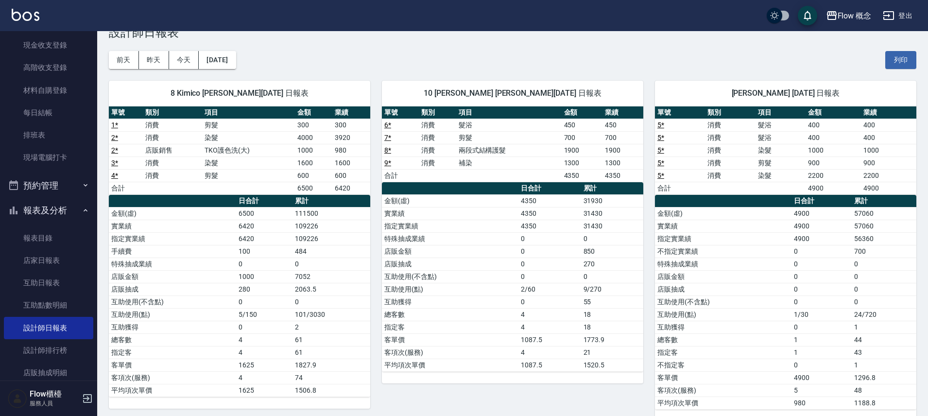
scroll to position [44, 0]
